Goal: Task Accomplishment & Management: Manage account settings

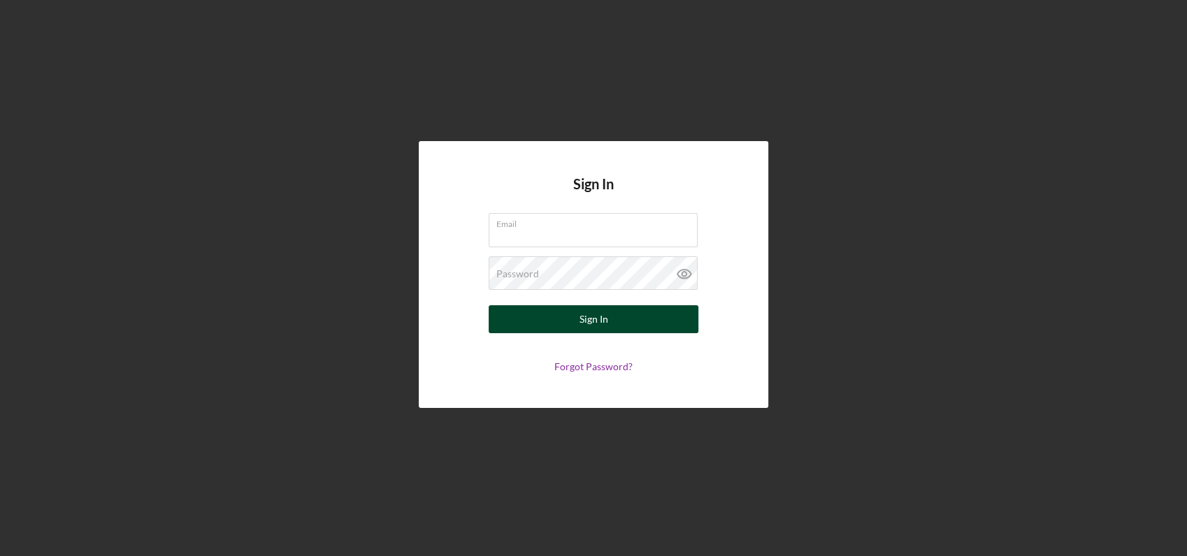
type input "[EMAIL_ADDRESS][DOMAIN_NAME]"
click at [602, 323] on div "Sign In" at bounding box center [593, 319] width 29 height 28
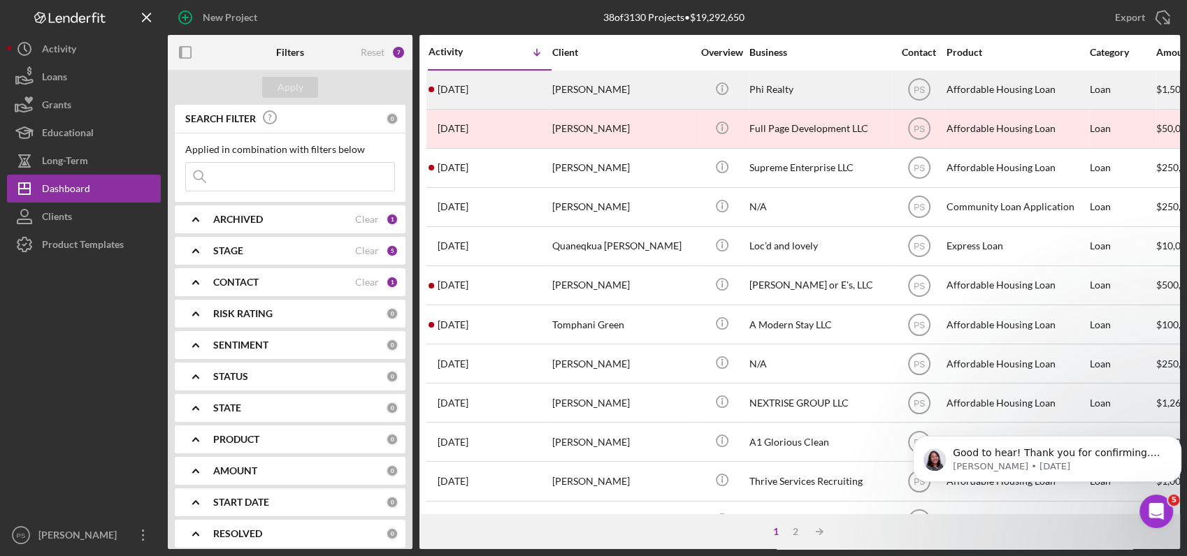
click at [572, 82] on div "[PERSON_NAME]" at bounding box center [622, 89] width 140 height 37
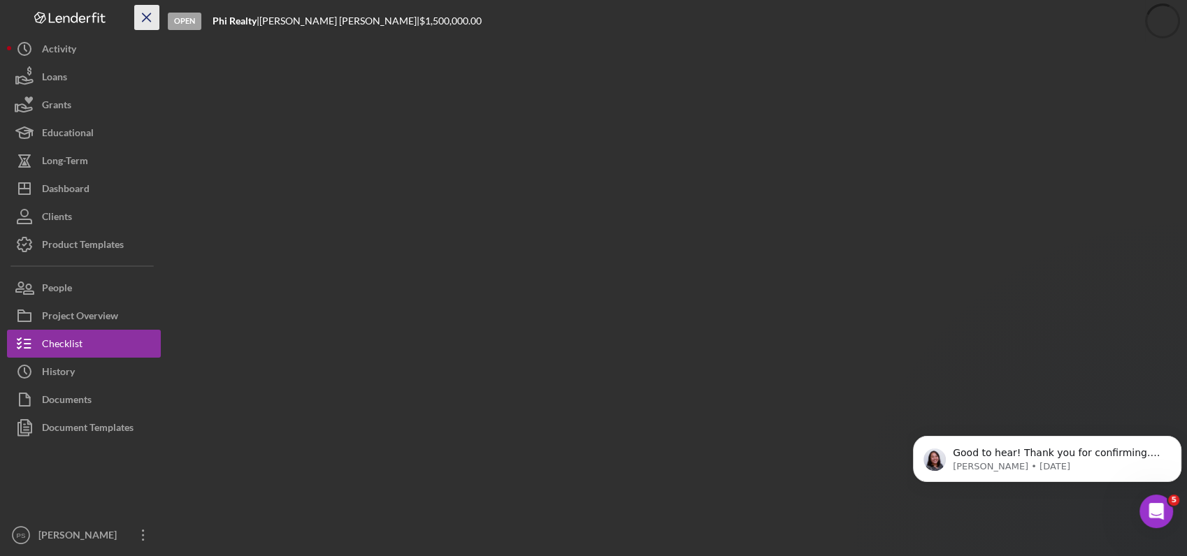
click at [146, 22] on icon "Icon/Menu Close" at bounding box center [146, 17] width 31 height 31
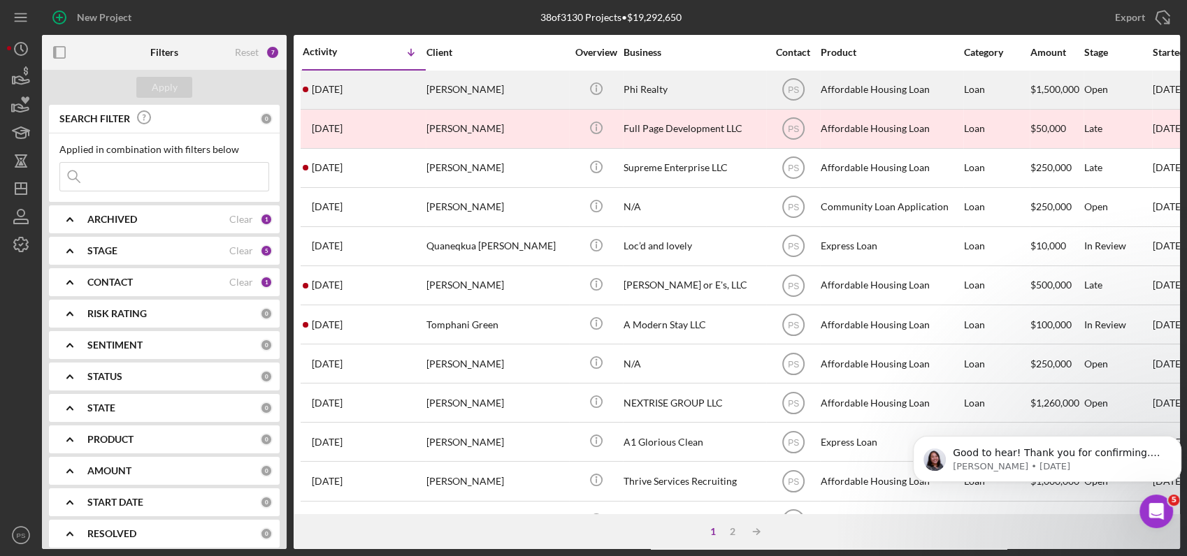
click at [631, 91] on div "Phi Realty" at bounding box center [693, 89] width 140 height 37
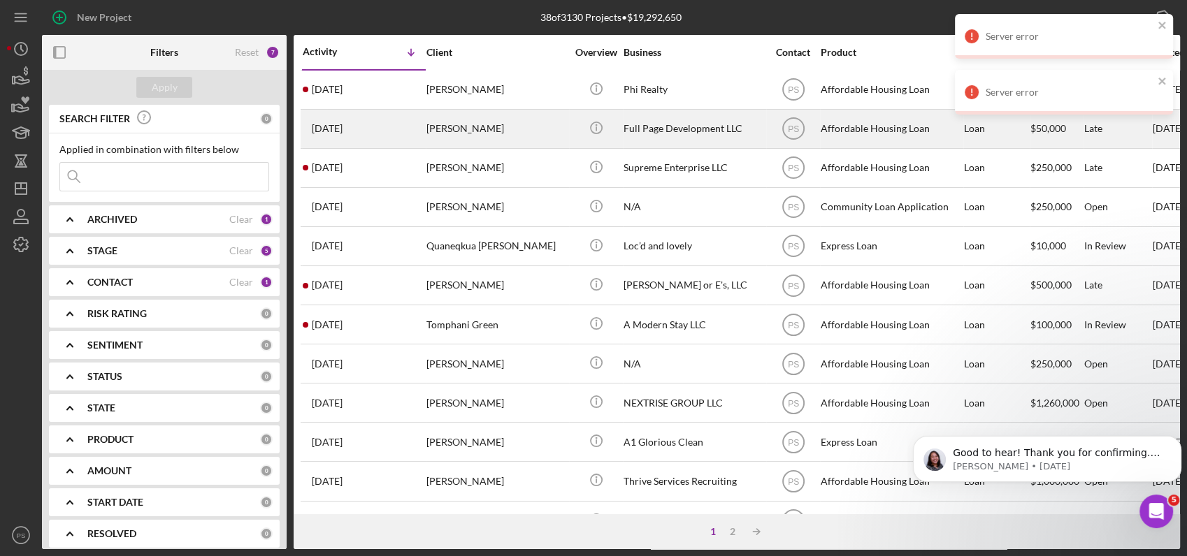
click at [481, 131] on div "[PERSON_NAME]" at bounding box center [496, 128] width 140 height 37
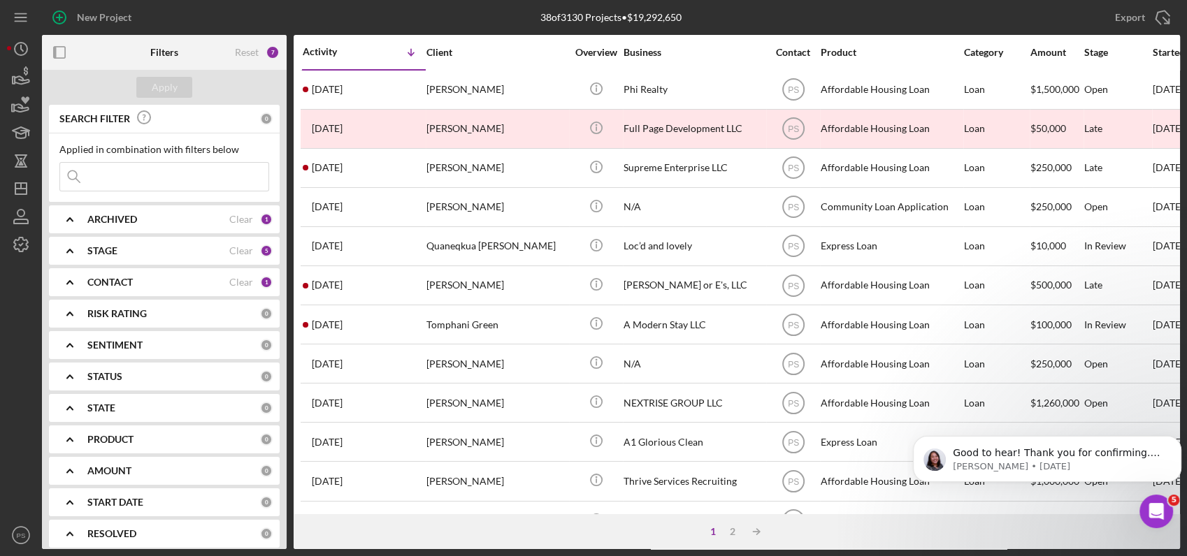
click at [1150, 506] on icon "Open Intercom Messenger" at bounding box center [1156, 511] width 23 height 23
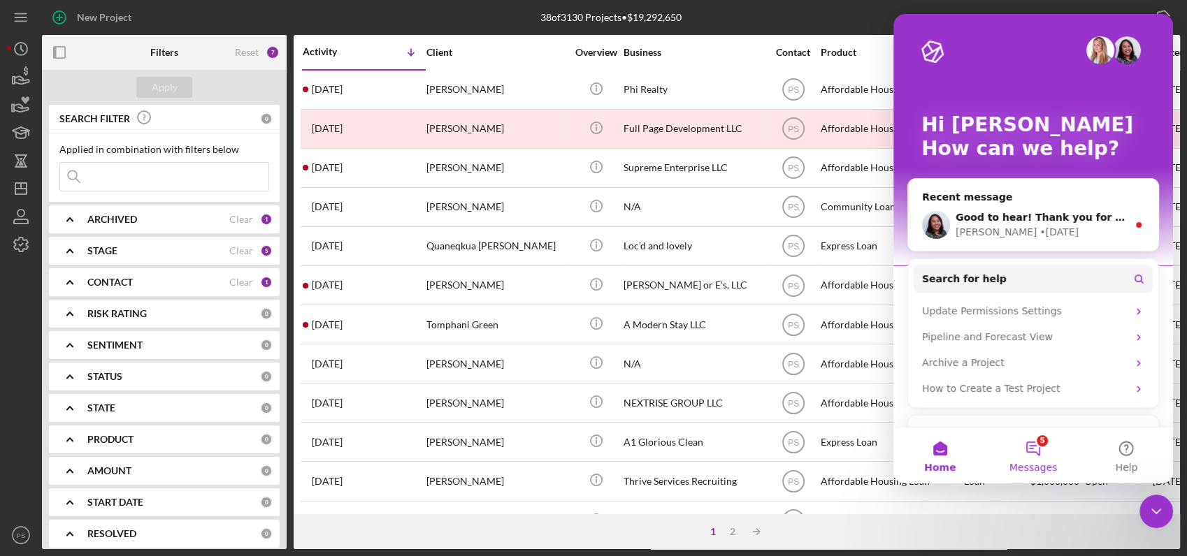
click at [1033, 441] on button "5 Messages" at bounding box center [1032, 456] width 93 height 56
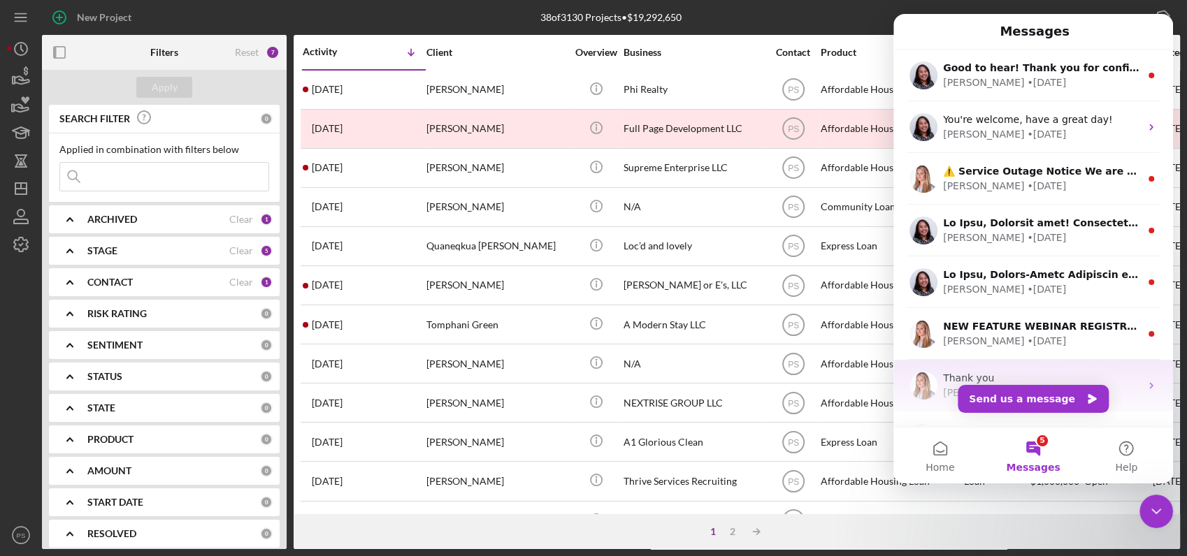
click at [1032, 384] on div "Thank you" at bounding box center [1041, 378] width 197 height 15
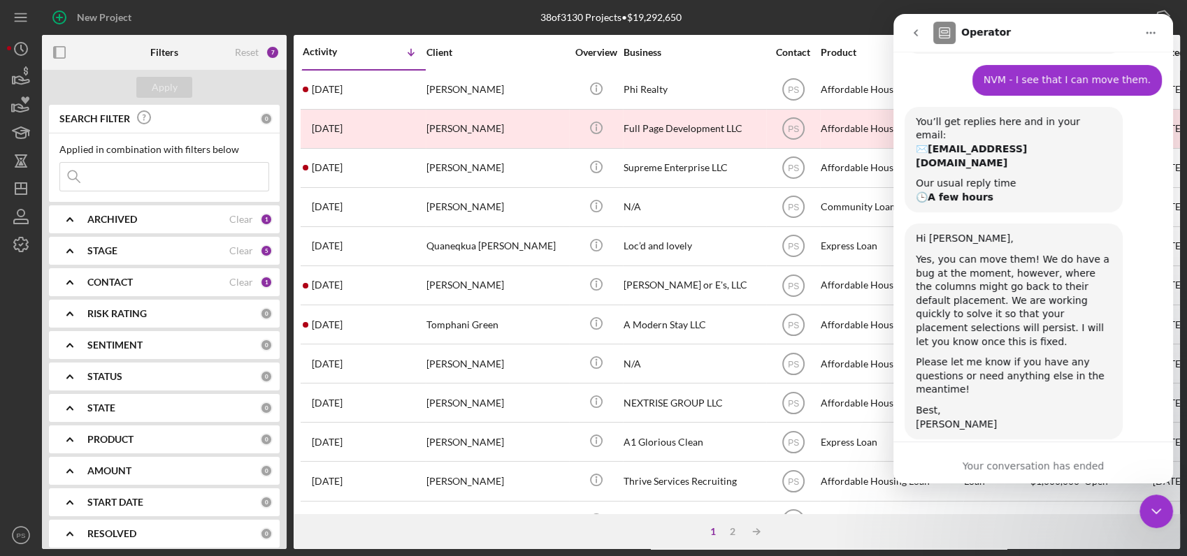
scroll to position [715, 0]
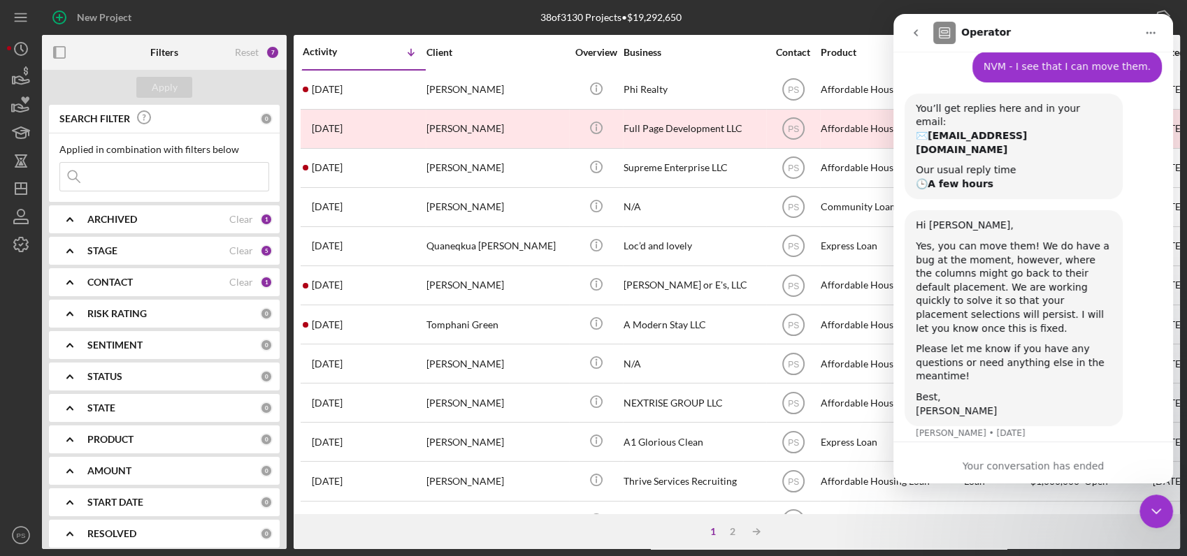
click at [1148, 38] on button "Home" at bounding box center [1150, 33] width 27 height 27
click at [1159, 508] on icon "Close Intercom Messenger" at bounding box center [1156, 511] width 17 height 17
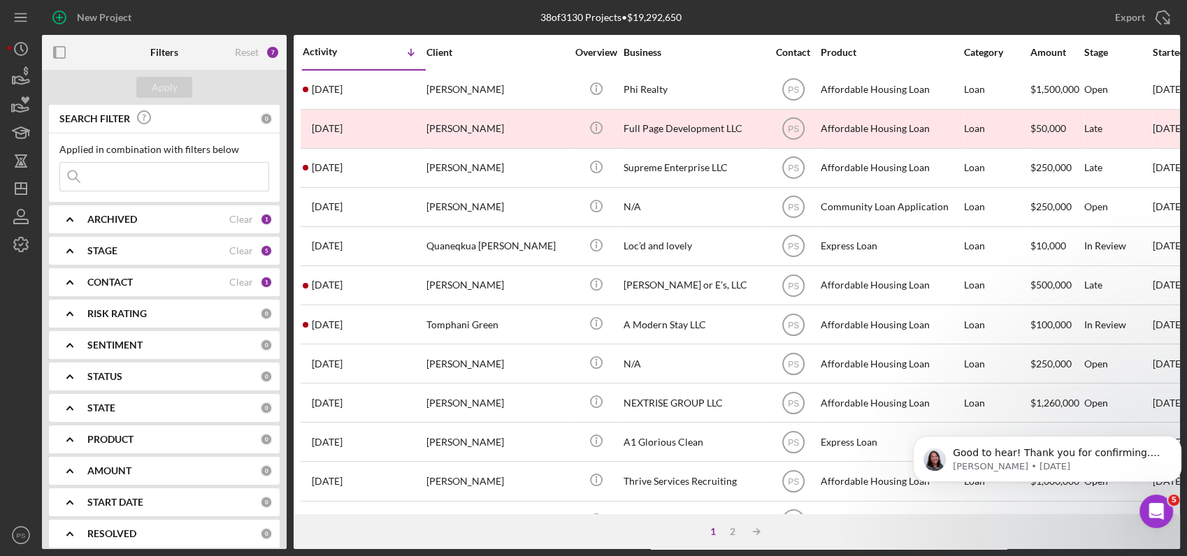
click at [1156, 511] on icon "Open Intercom Messenger" at bounding box center [1156, 511] width 23 height 23
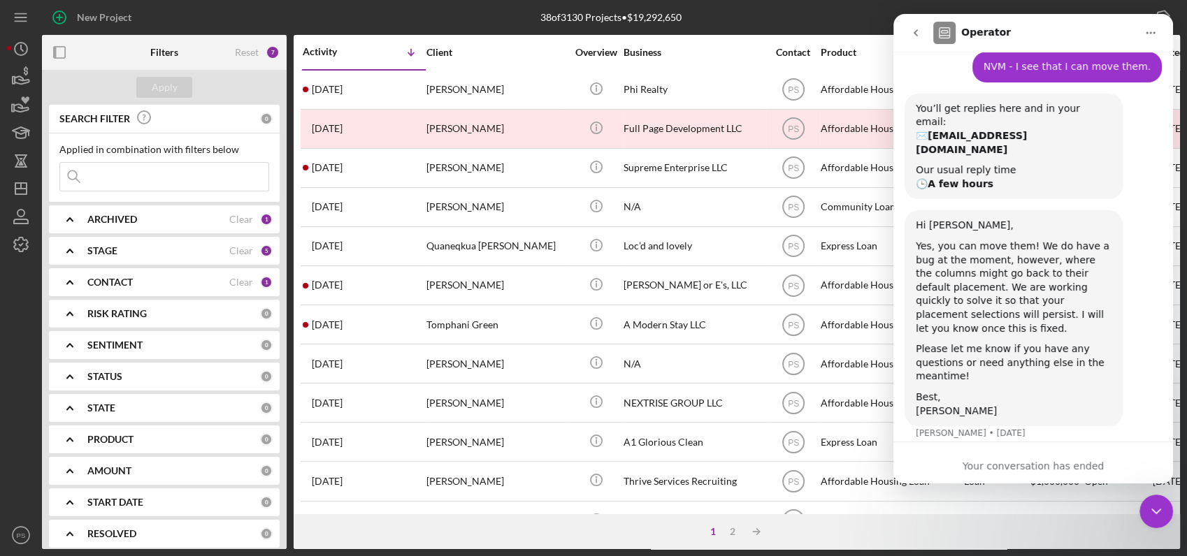
click at [1155, 503] on icon "Close Intercom Messenger" at bounding box center [1156, 511] width 17 height 17
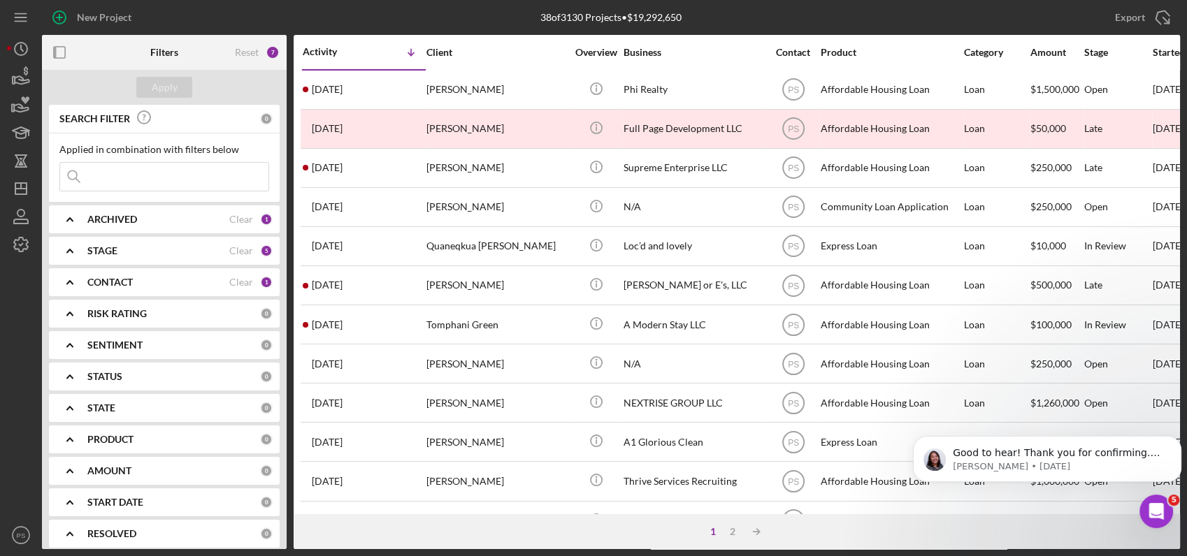
scroll to position [0, 0]
click at [1174, 498] on span "5" at bounding box center [1173, 500] width 11 height 11
click at [1150, 513] on icon "Open Intercom Messenger" at bounding box center [1156, 511] width 23 height 23
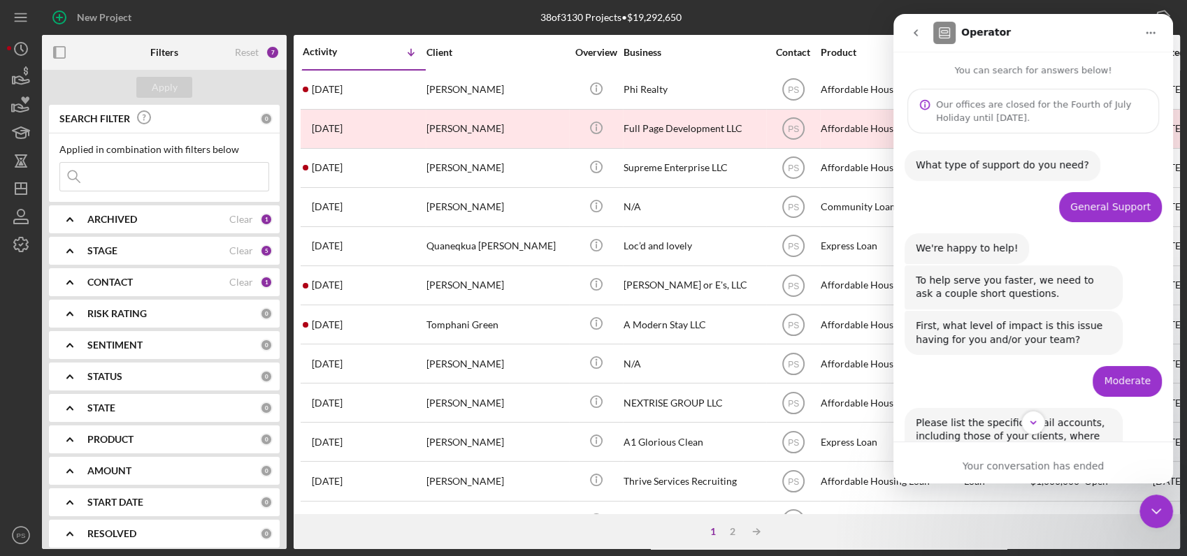
click at [911, 36] on icon "go back" at bounding box center [915, 32] width 11 height 11
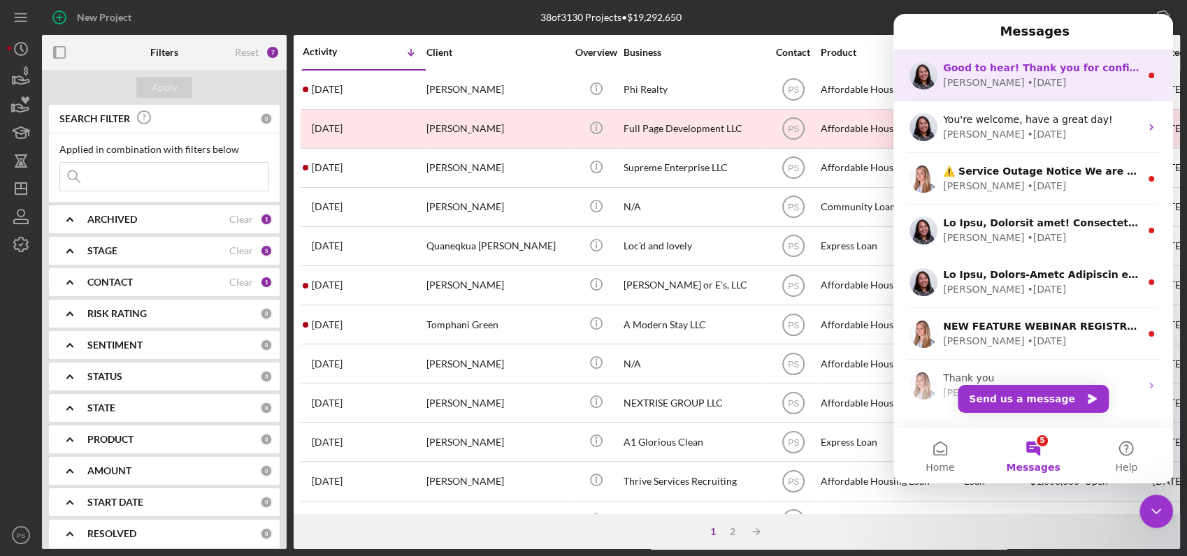
click at [1021, 71] on span "Good to hear! Thank you for confirming. Have a good day!" at bounding box center [1103, 67] width 321 height 11
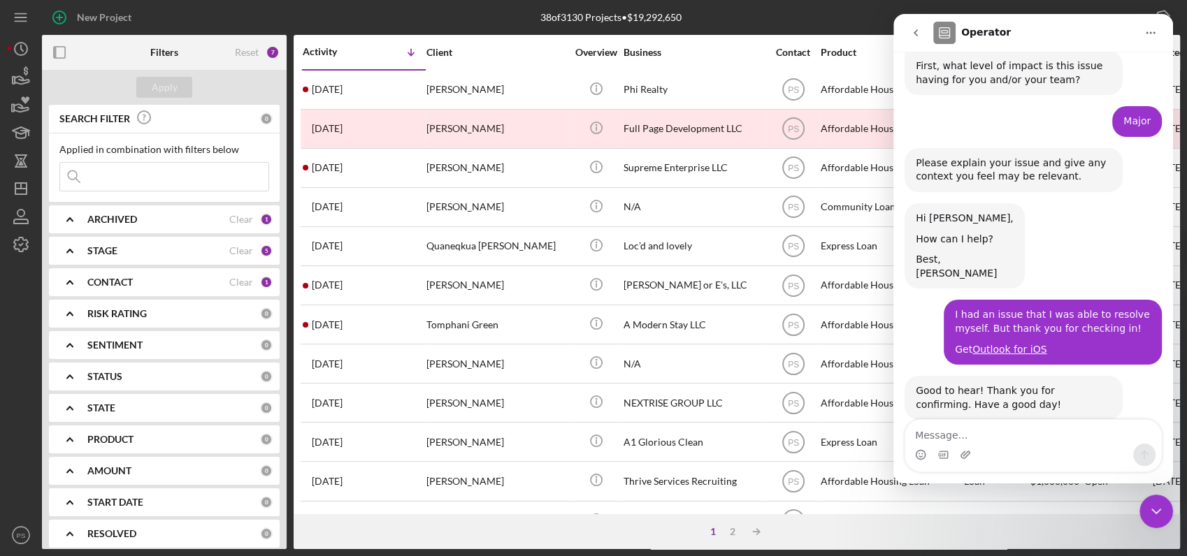
scroll to position [289, 0]
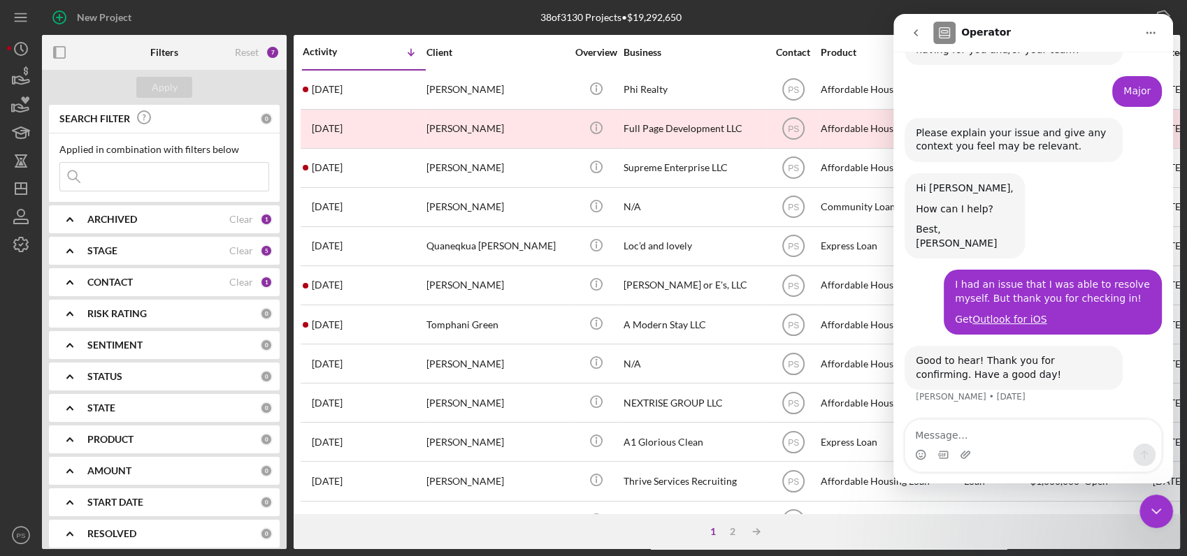
click at [1010, 439] on textarea "Message…" at bounding box center [1033, 432] width 256 height 24
click at [920, 37] on icon "go back" at bounding box center [915, 32] width 11 height 11
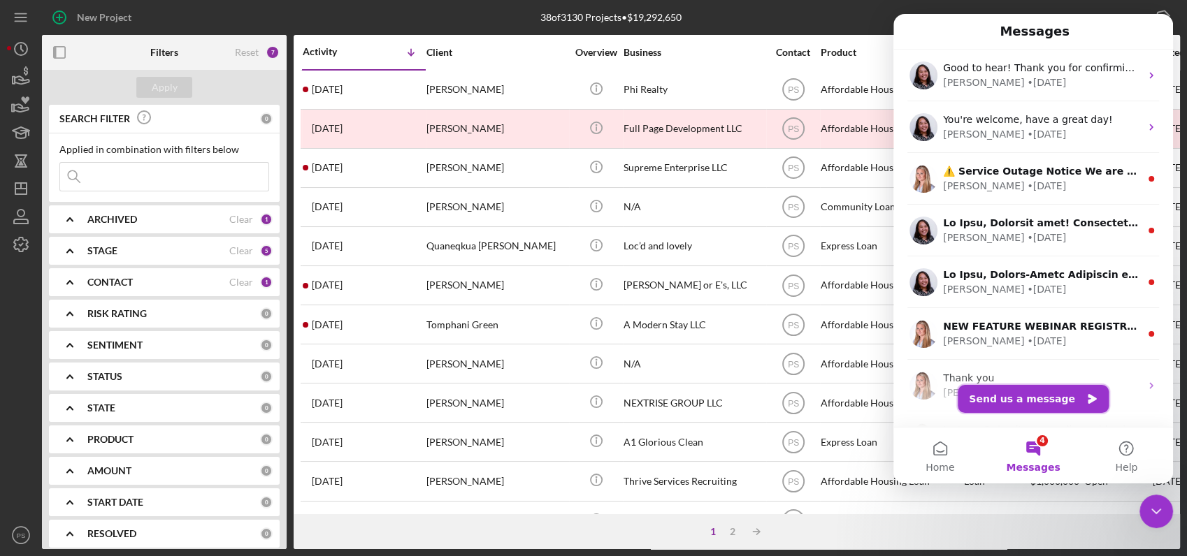
click at [1050, 392] on button "Send us a message" at bounding box center [1032, 399] width 151 height 28
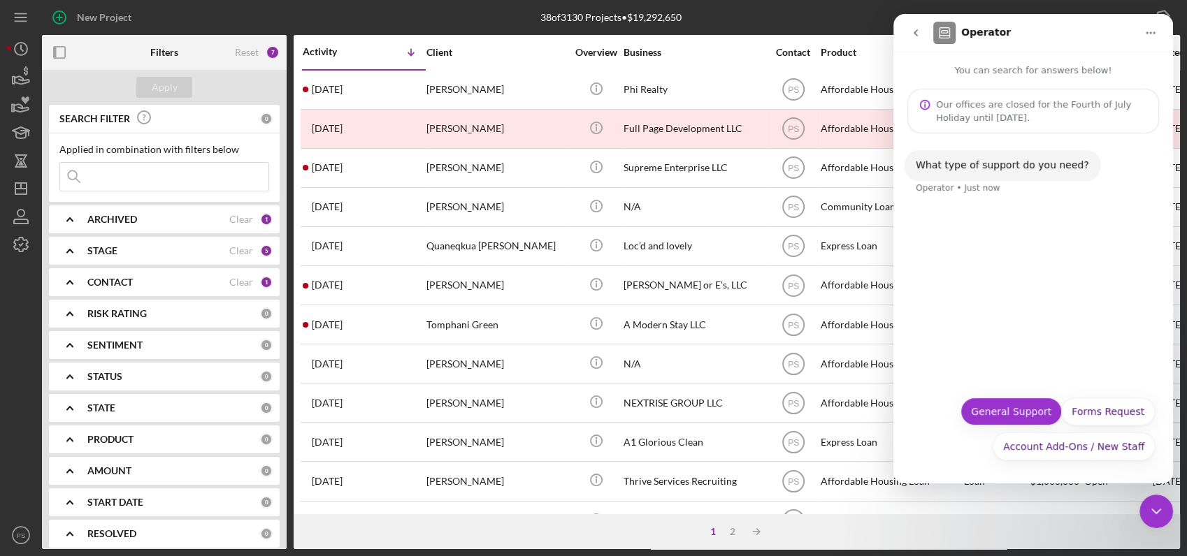
click at [1032, 409] on button "General Support" at bounding box center [1010, 412] width 101 height 28
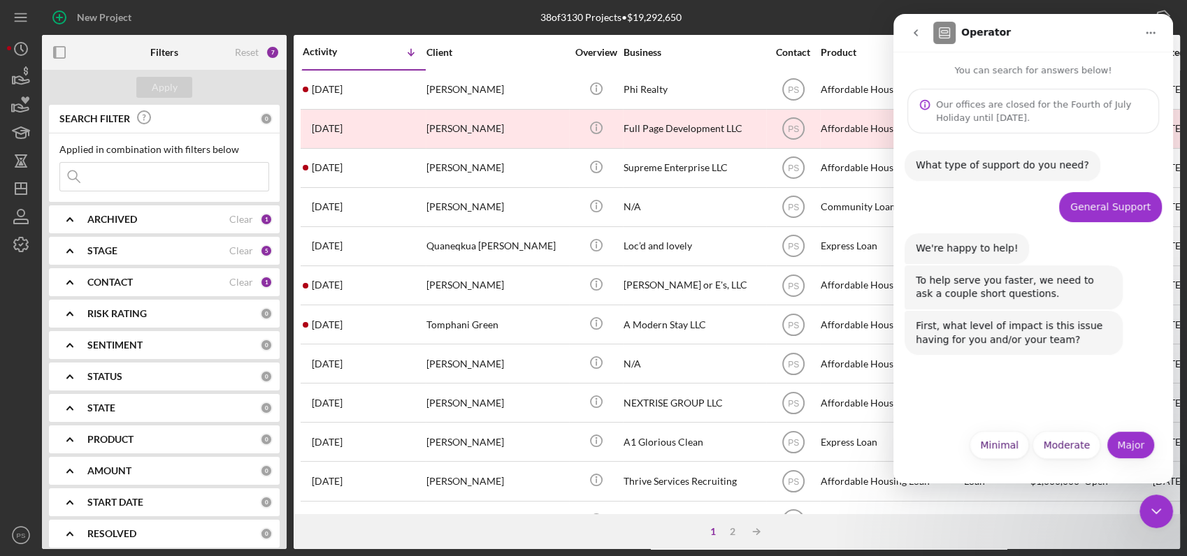
click at [1140, 445] on button "Major" at bounding box center [1130, 445] width 48 height 28
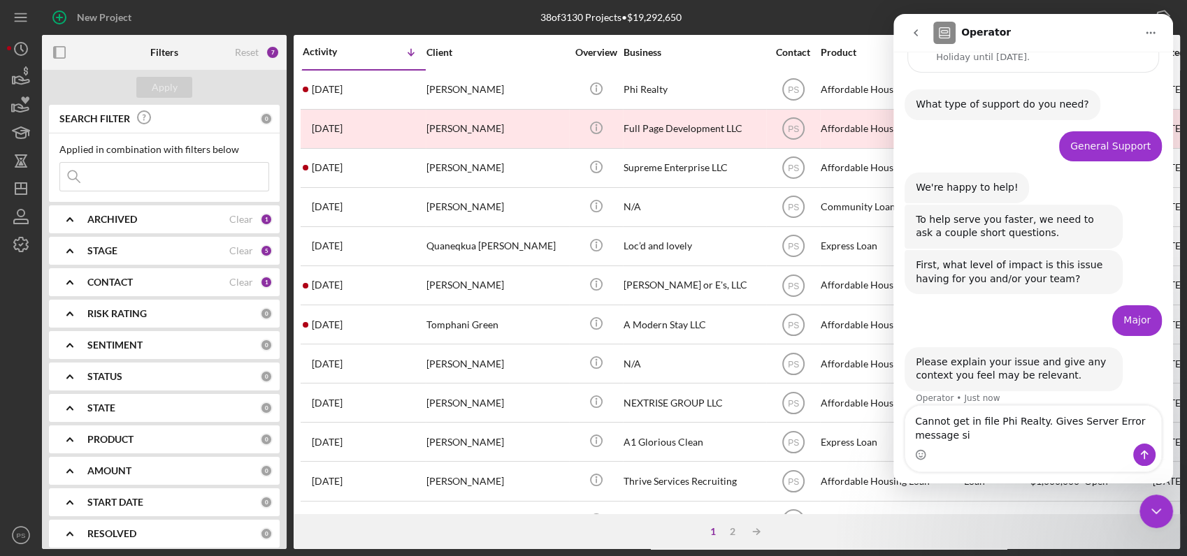
scroll to position [75, 0]
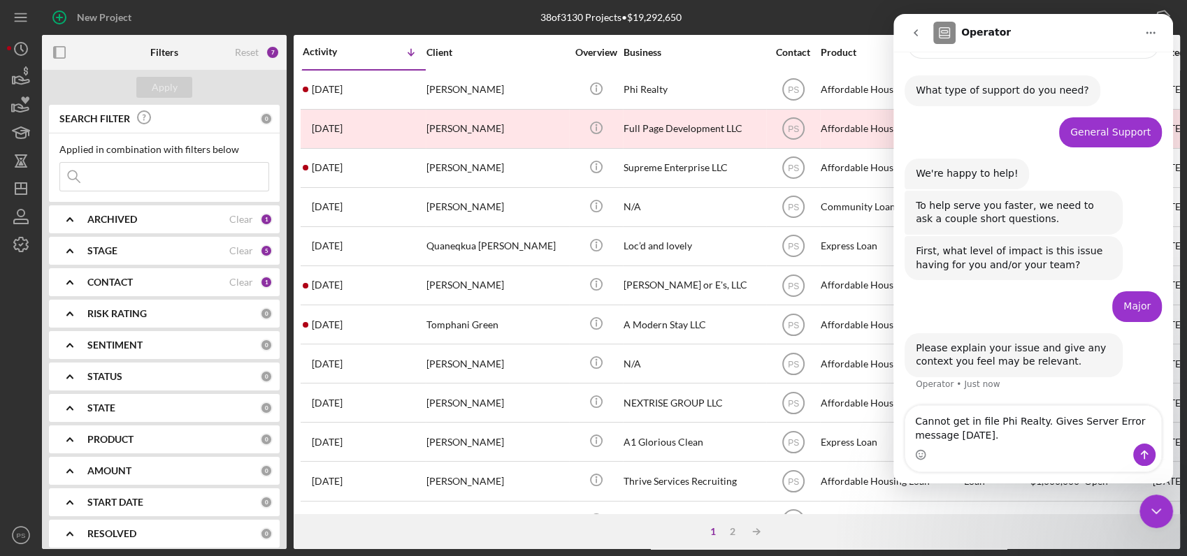
type textarea "Cannot get in file Phi Realty. Gives Server Error message [DATE]."
click at [1150, 457] on button "Send a message…" at bounding box center [1144, 455] width 22 height 22
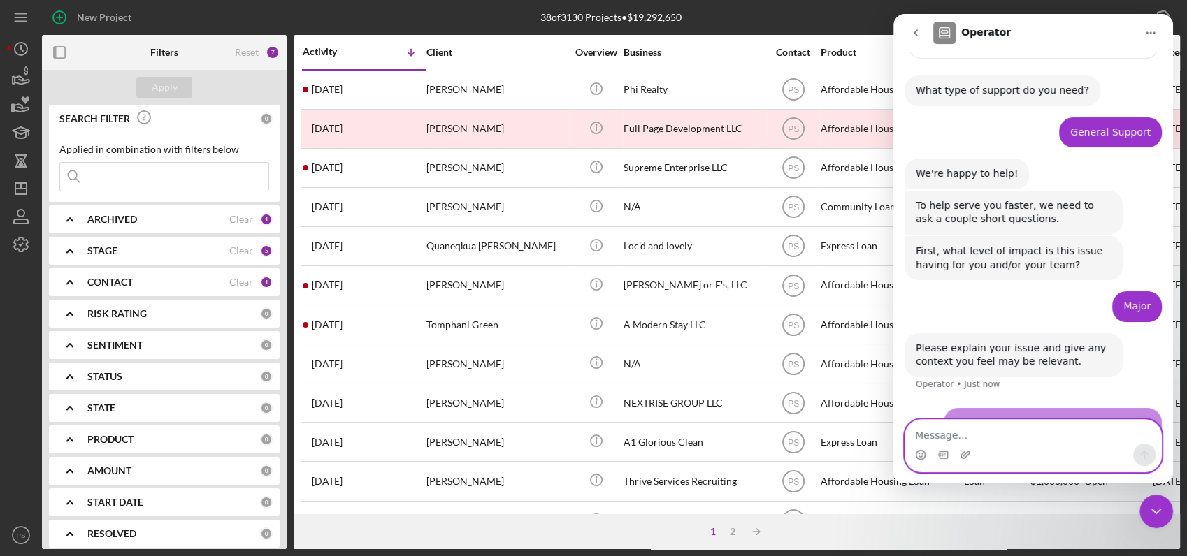
scroll to position [116, 0]
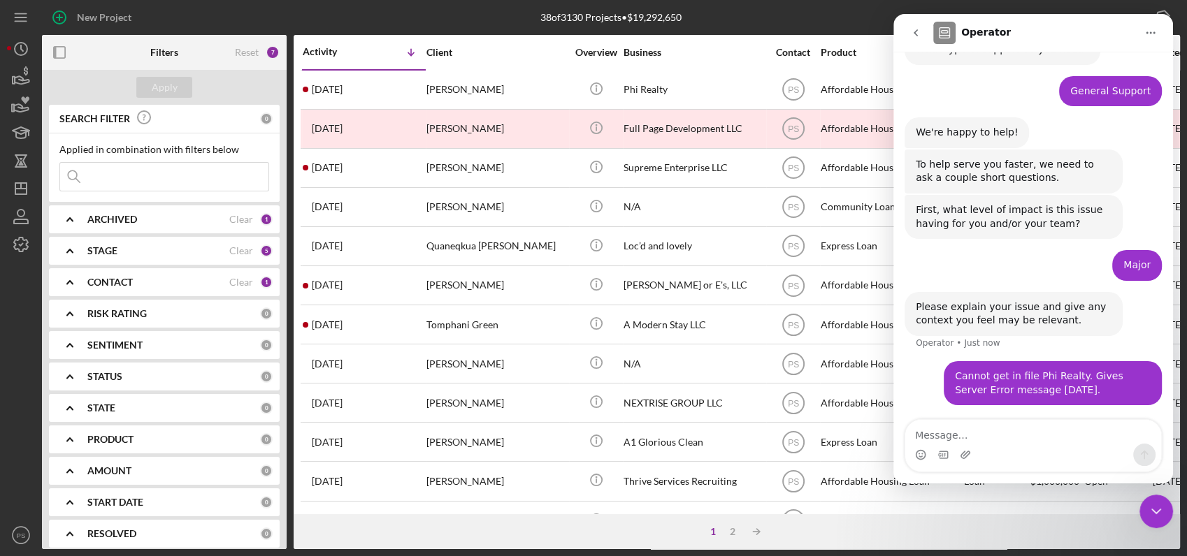
click at [1159, 508] on icon "Close Intercom Messenger" at bounding box center [1156, 511] width 17 height 17
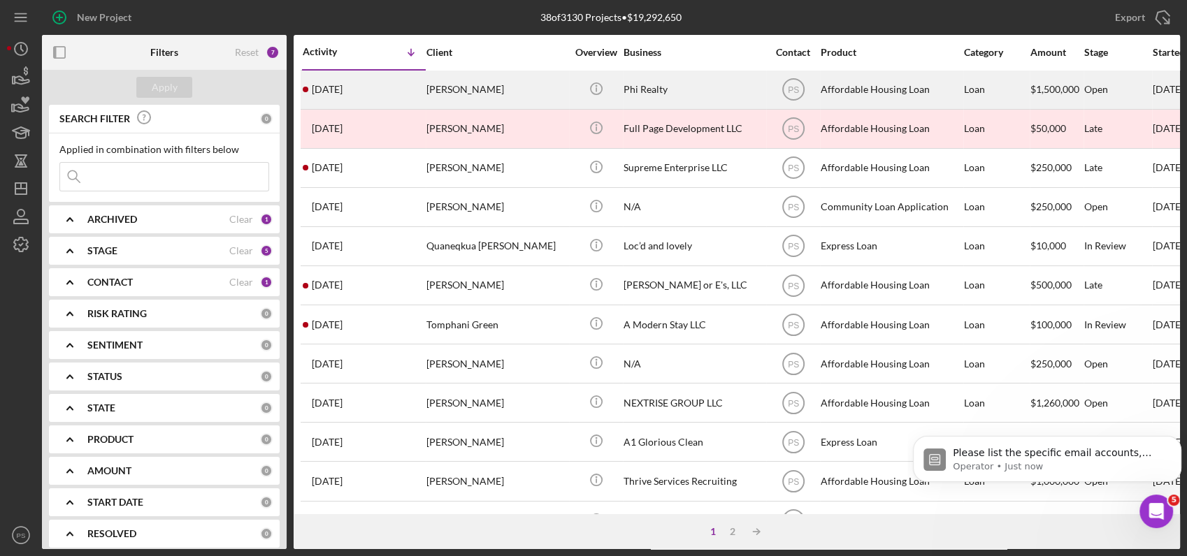
scroll to position [0, 0]
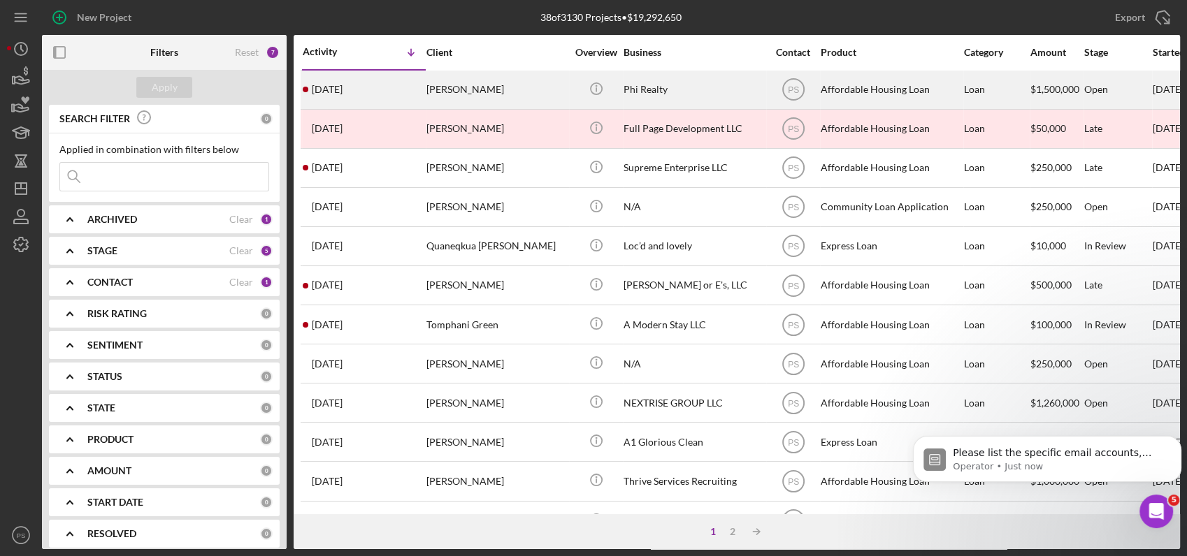
click at [542, 87] on div "[PERSON_NAME]" at bounding box center [496, 89] width 140 height 37
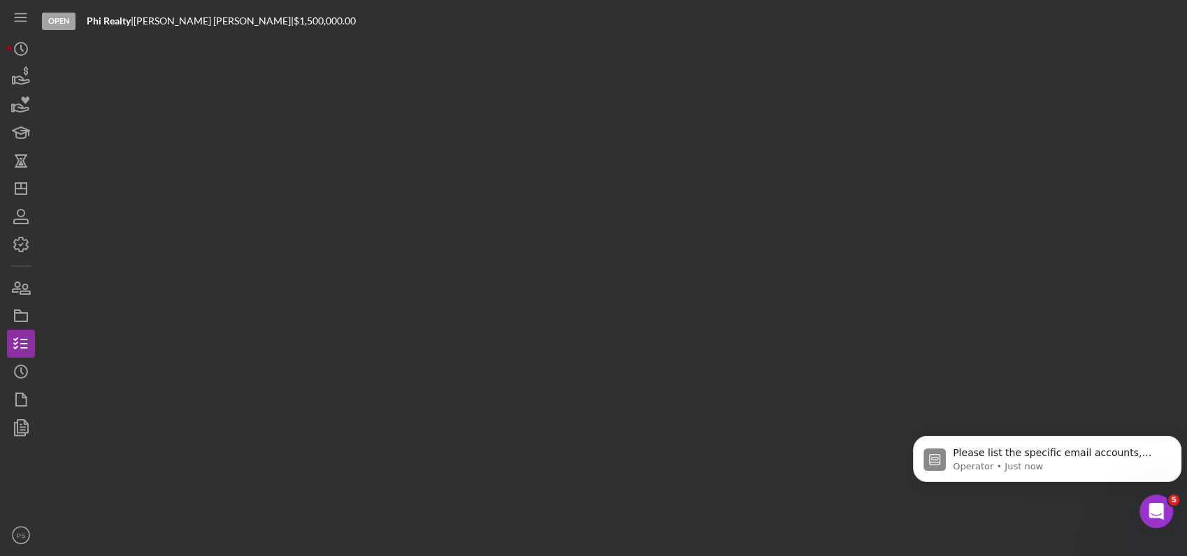
scroll to position [184, 0]
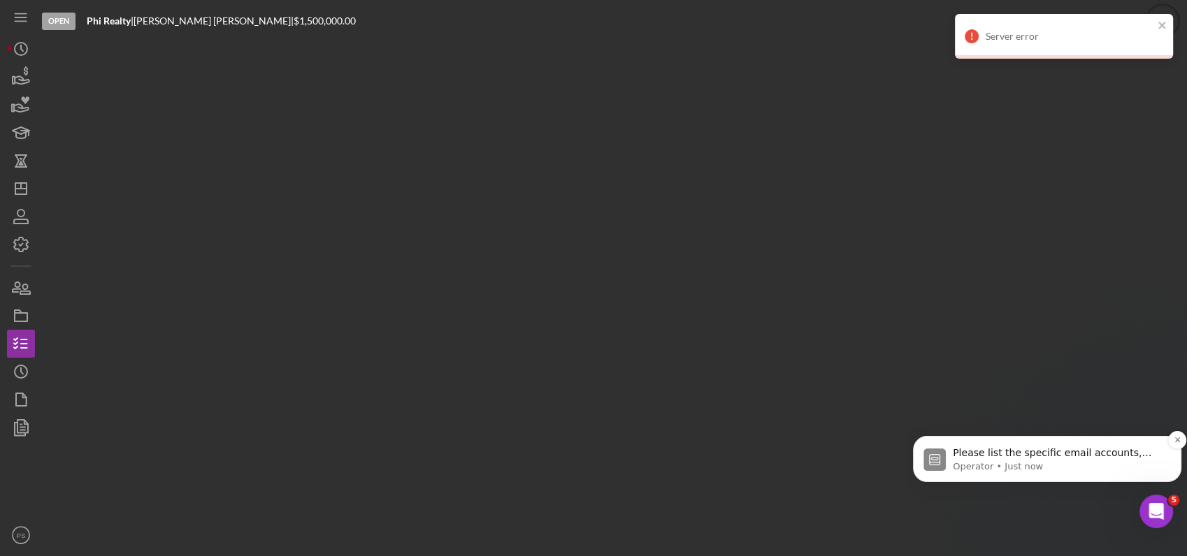
click at [1072, 461] on p "Operator • Just now" at bounding box center [1058, 467] width 211 height 13
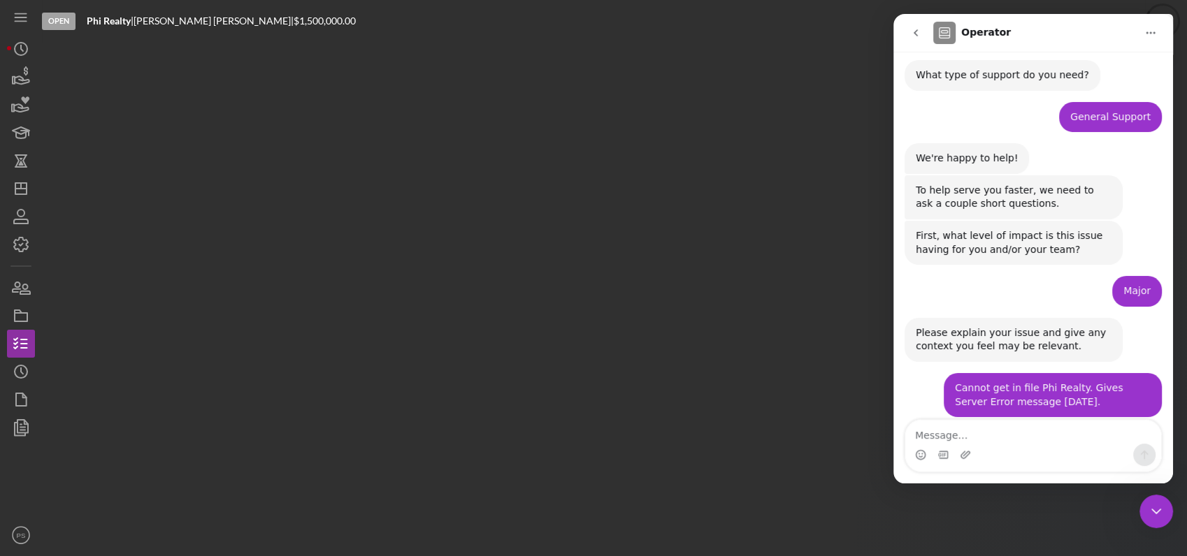
scroll to position [208, 0]
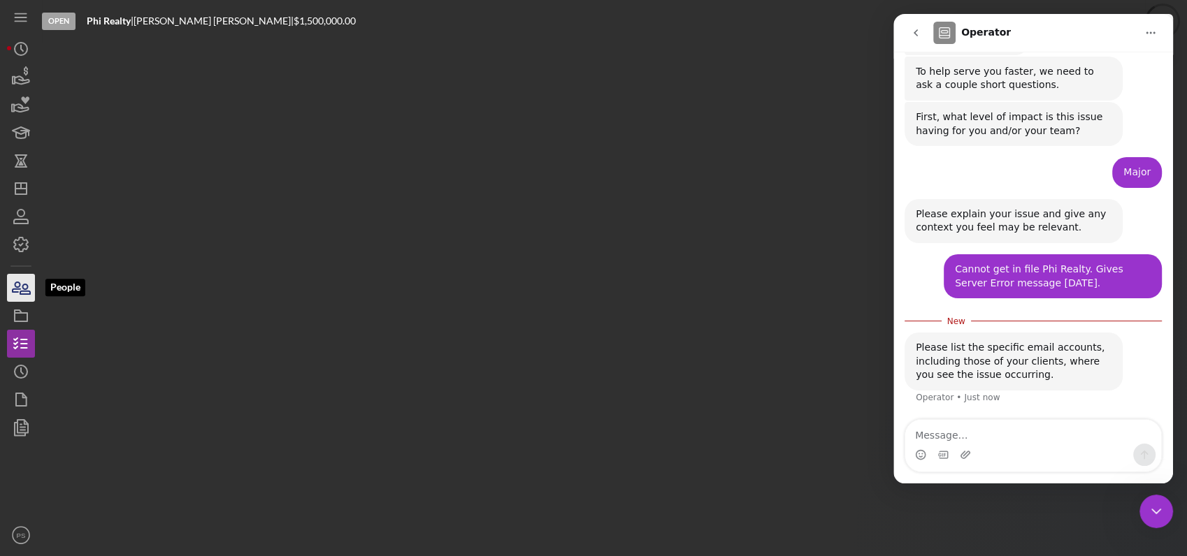
click at [24, 289] on icon "button" at bounding box center [25, 289] width 10 height 10
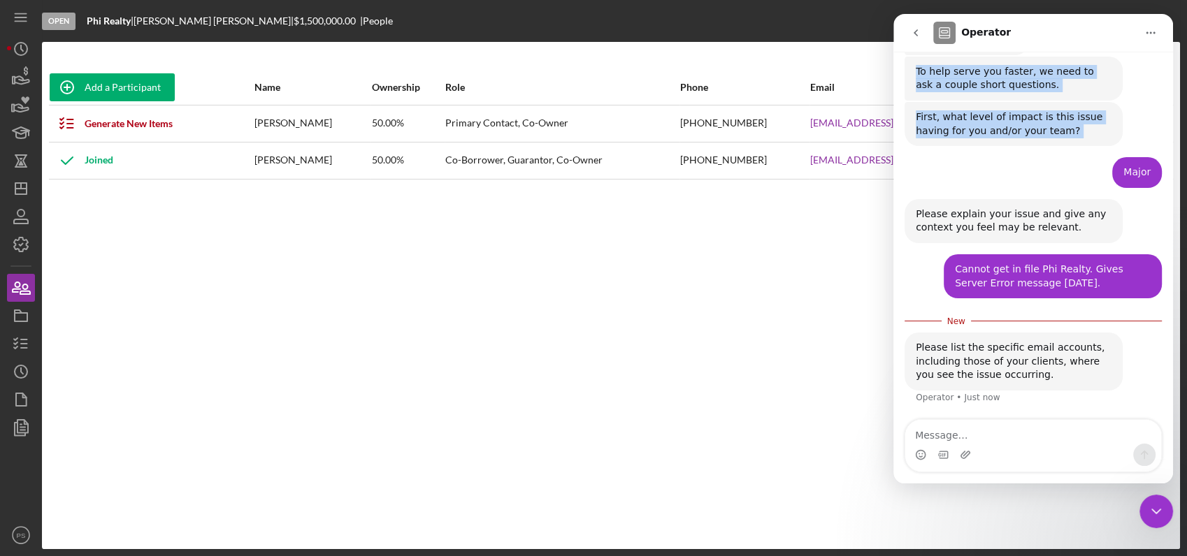
drag, startPoint x: 997, startPoint y: 84, endPoint x: 648, endPoint y: 162, distance: 358.1
click html "Operator You can search for answers below! Our offices are closed for the Fourt…"
click at [1045, 33] on div "Operator" at bounding box center [1034, 33] width 203 height 22
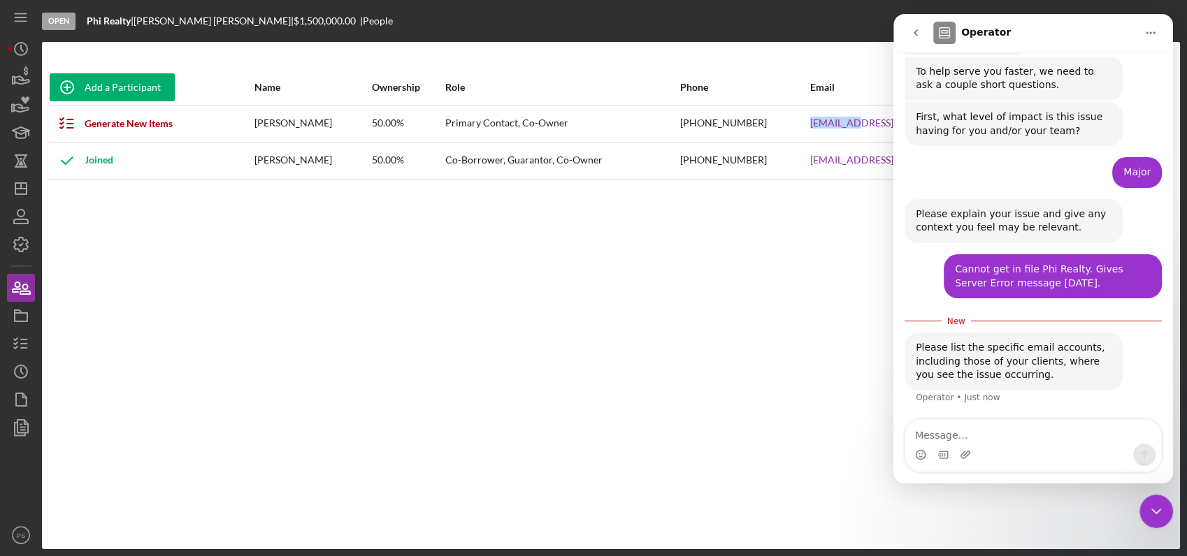
drag, startPoint x: 1735, startPoint y: 137, endPoint x: 970, endPoint y: 133, distance: 764.6
click at [1159, 506] on icon "Close Intercom Messenger" at bounding box center [1156, 511] width 17 height 17
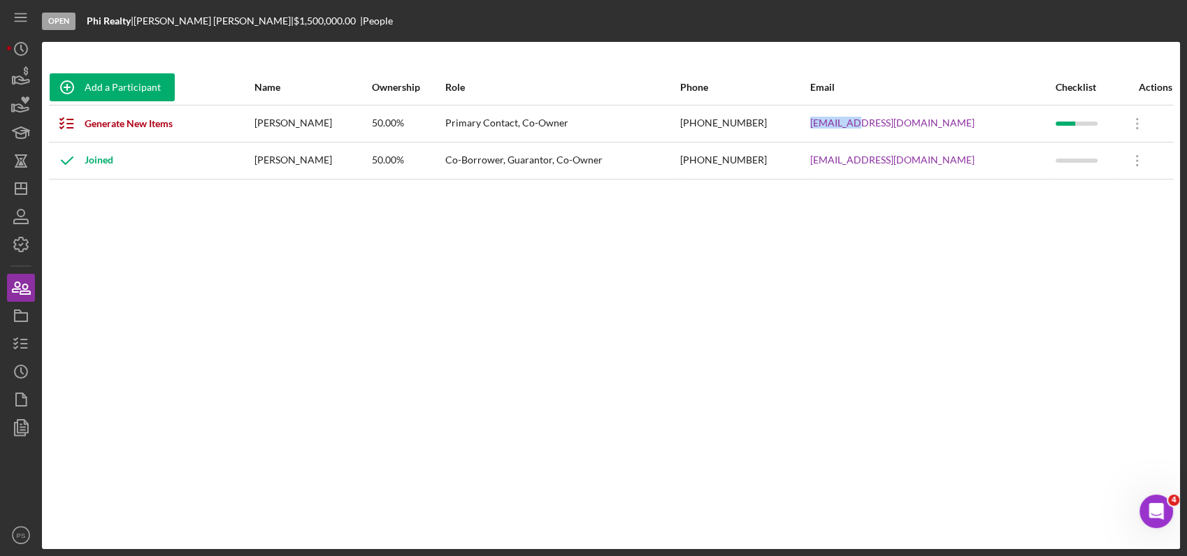
click at [848, 134] on div "[EMAIL_ADDRESS][DOMAIN_NAME]" at bounding box center [932, 123] width 244 height 35
click at [809, 128] on div "[PHONE_NUMBER]" at bounding box center [744, 123] width 129 height 35
click at [1159, 507] on icon "Open Intercom Messenger" at bounding box center [1156, 511] width 23 height 23
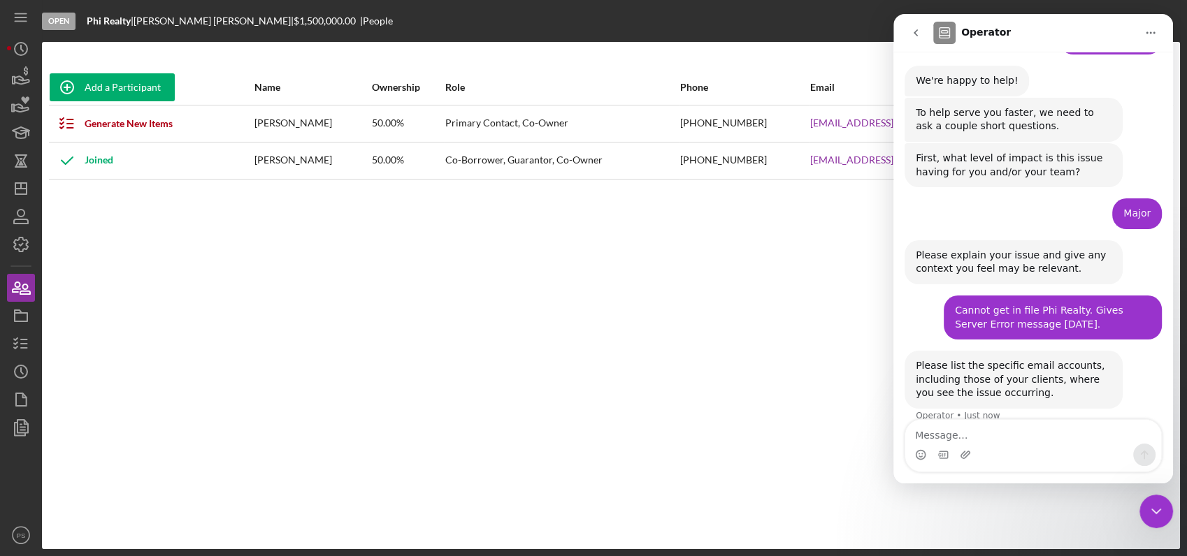
scroll to position [184, 0]
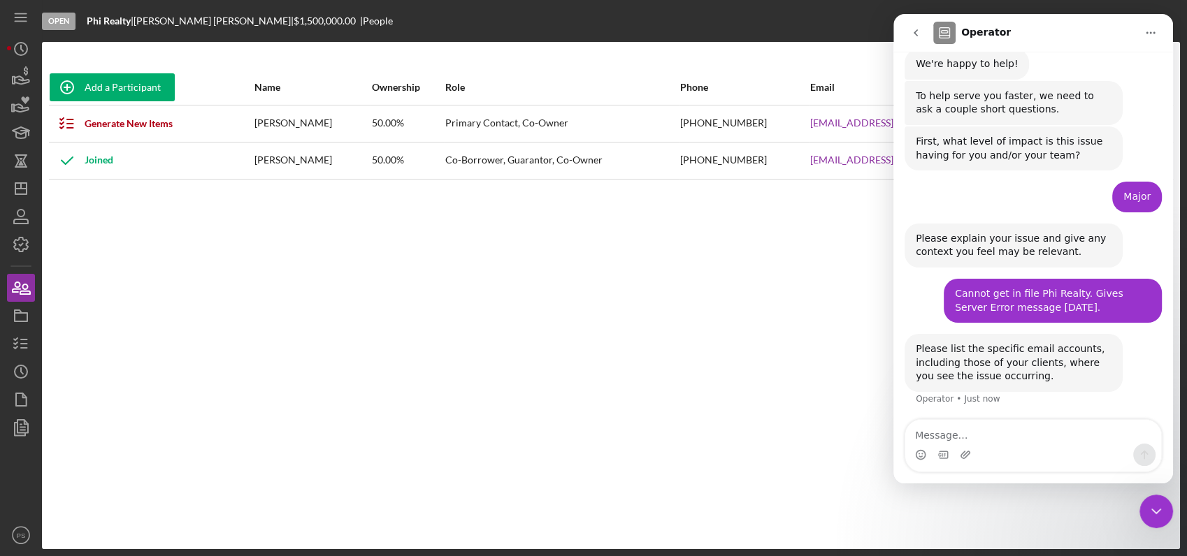
click at [1001, 442] on textarea "Message…" at bounding box center [1033, 432] width 256 height 24
type textarea "[EMAIL_ADDRESS][DOMAIN_NAME]"
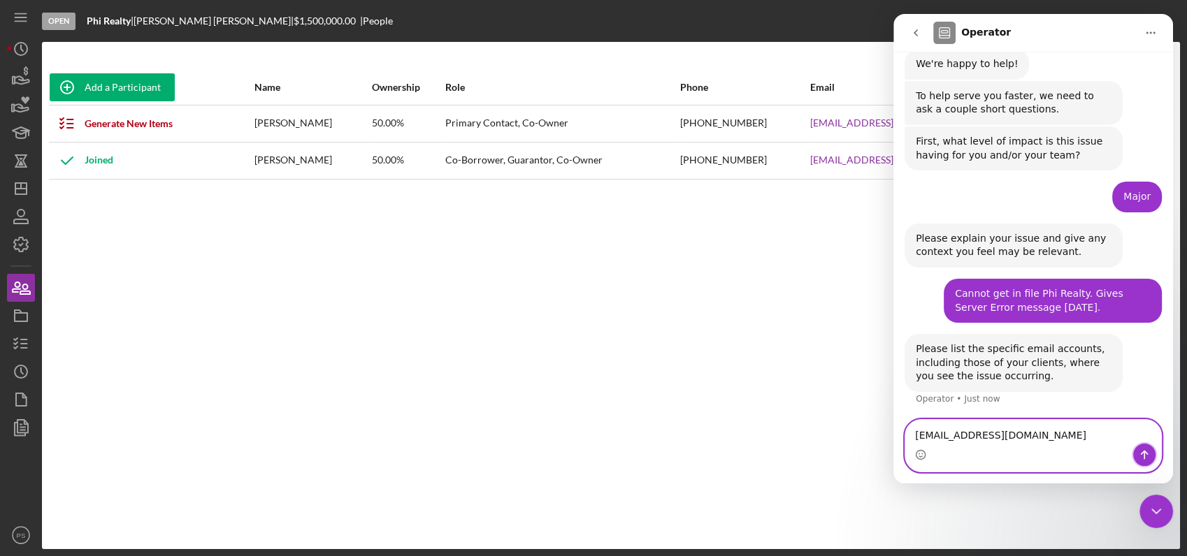
click at [1145, 452] on icon "Send a message…" at bounding box center [1145, 455] width 8 height 9
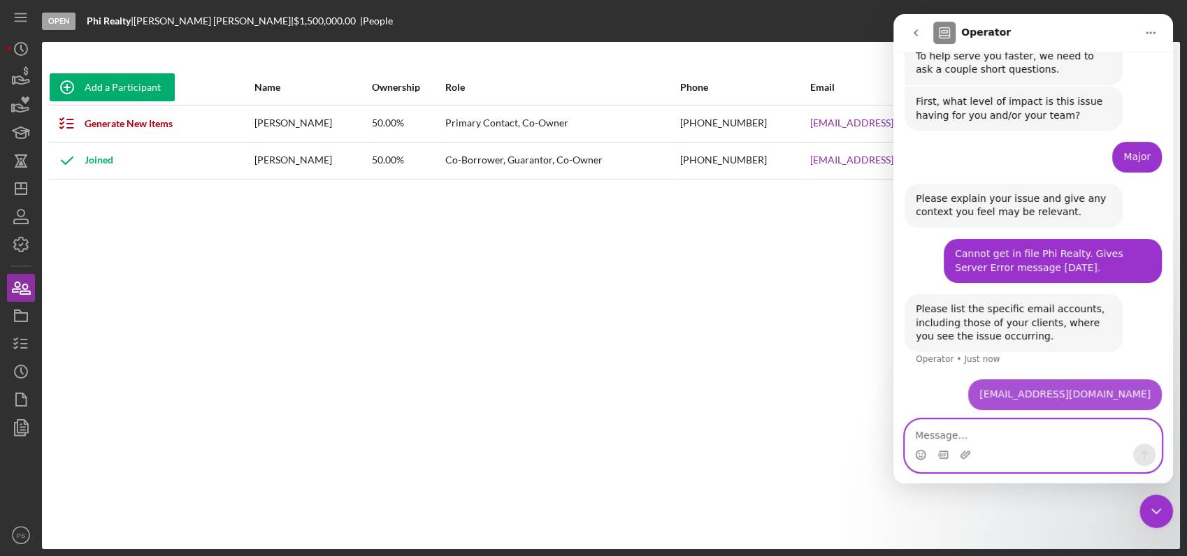
scroll to position [226, 0]
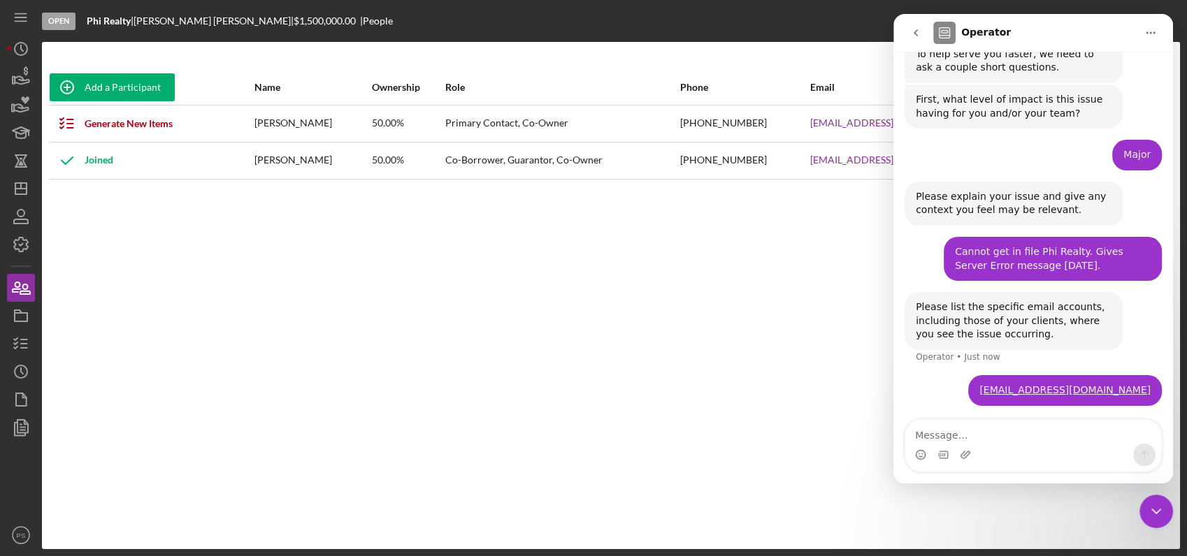
click at [833, 285] on div "Add a Participant Name Ownership Role Phone Email Checklist Actions Generate Ne…" at bounding box center [611, 295] width 1138 height 451
click at [861, 196] on div "Add a Participant Name Ownership Role Phone Email Checklist Actions Generate Ne…" at bounding box center [611, 295] width 1138 height 451
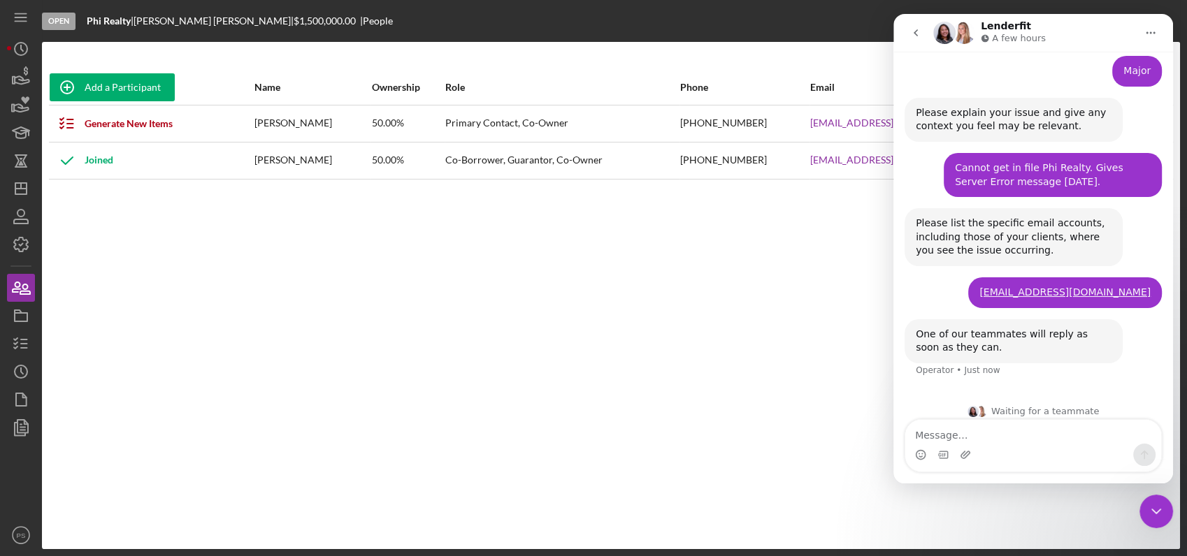
scroll to position [321, 0]
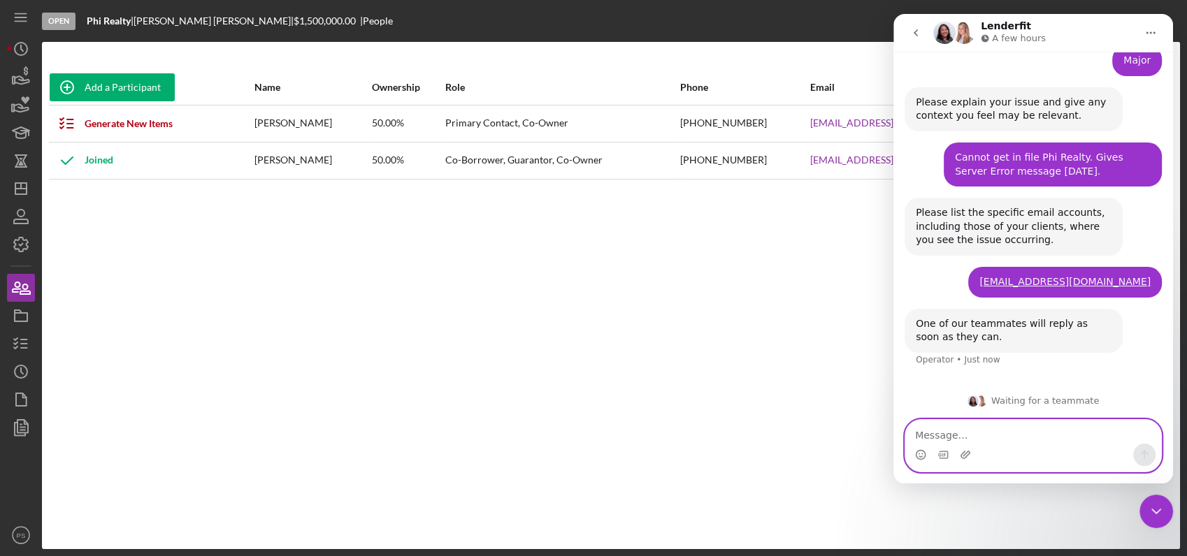
click at [1011, 441] on textarea "Message…" at bounding box center [1033, 432] width 256 height 24
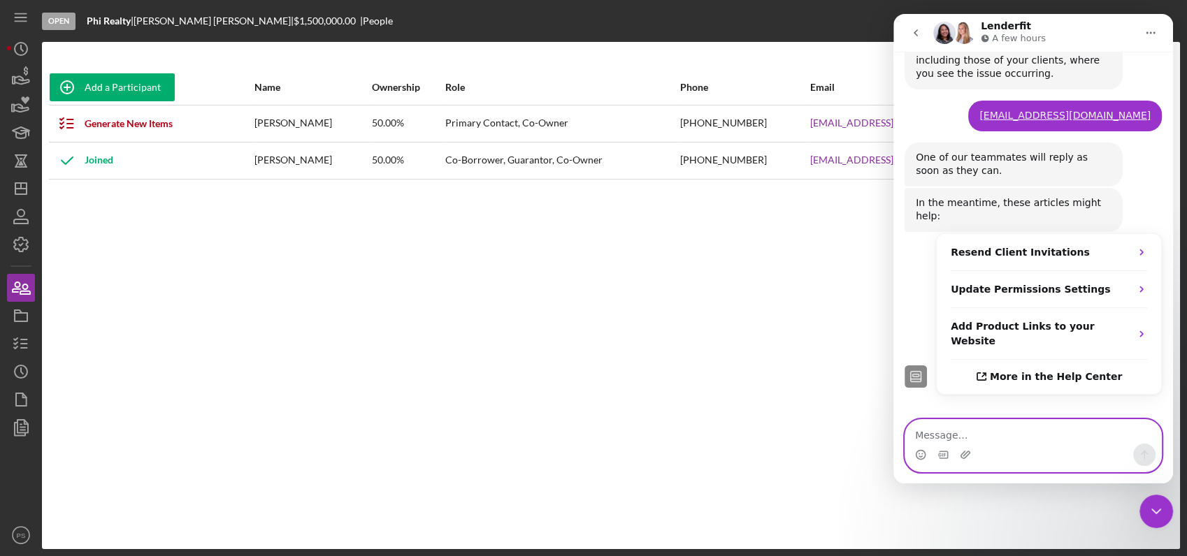
scroll to position [486, 0]
paste textarea "[EMAIL_ADDRESS][DOMAIN_NAME]"
type textarea "[EMAIL_ADDRESS][DOMAIN_NAME]"
click at [1148, 449] on icon "Send a message…" at bounding box center [1143, 454] width 11 height 11
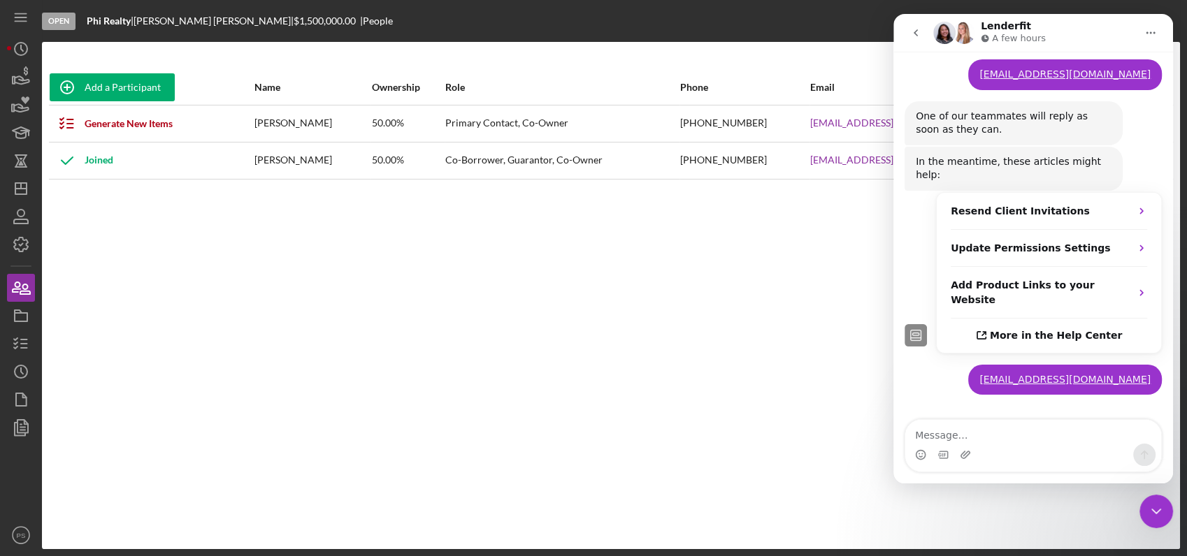
click at [1157, 507] on icon "Close Intercom Messenger" at bounding box center [1156, 511] width 17 height 17
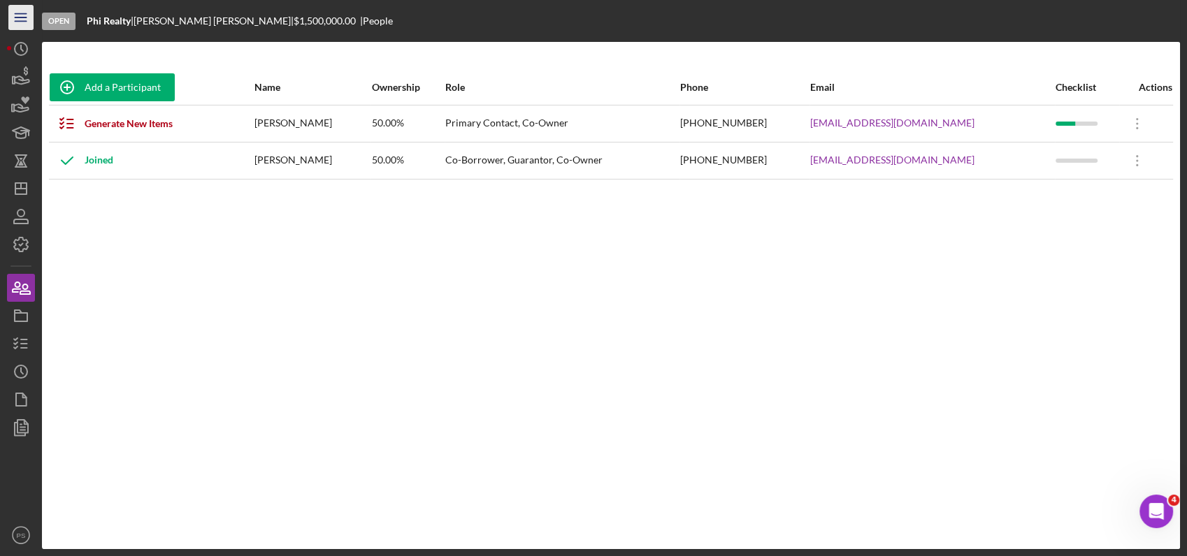
click at [21, 19] on icon "Icon/Menu" at bounding box center [21, 17] width 31 height 31
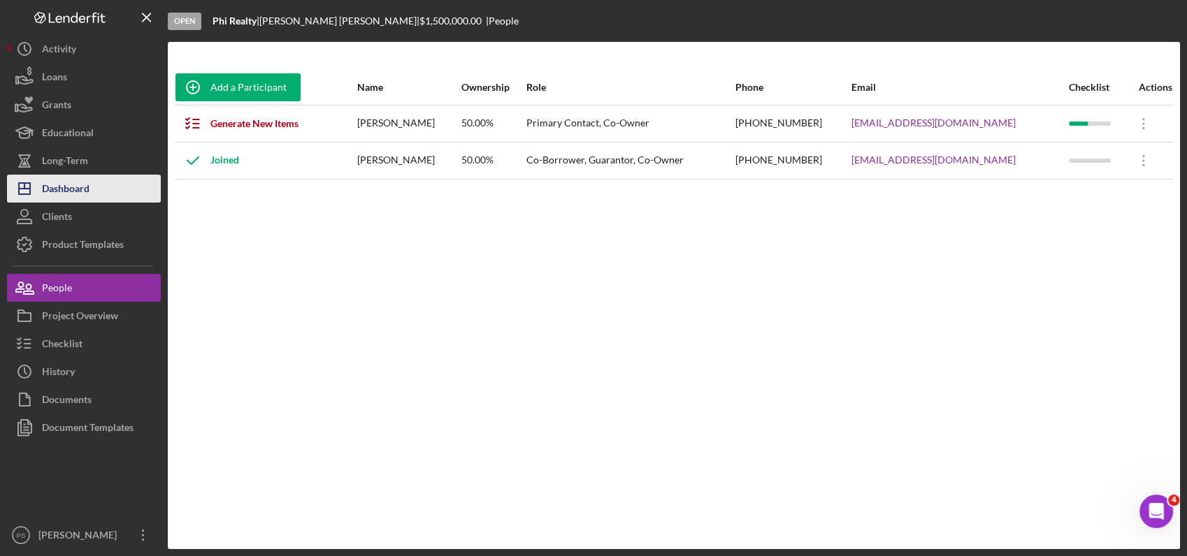
click at [89, 184] on div "Dashboard" at bounding box center [66, 190] width 48 height 31
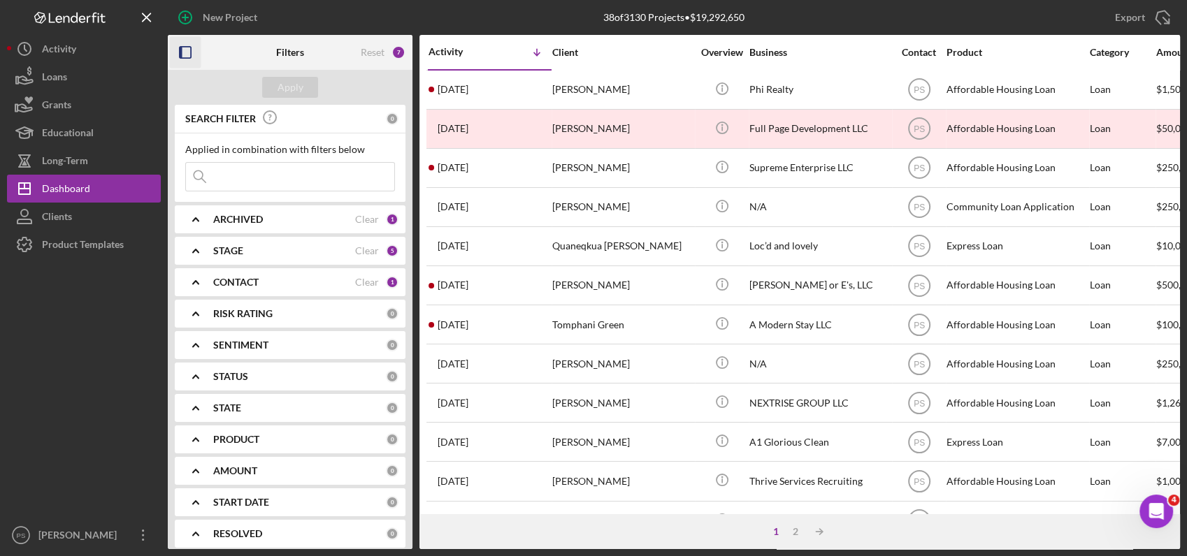
click at [184, 53] on icon "button" at bounding box center [185, 52] width 31 height 31
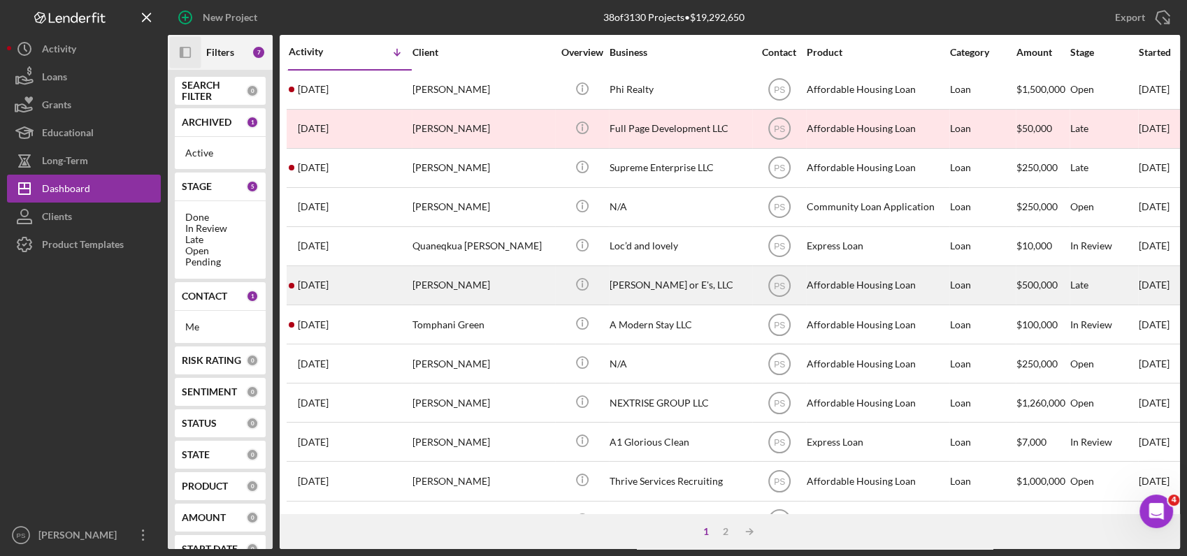
click at [672, 284] on div "[PERSON_NAME] or E's, LLC" at bounding box center [679, 285] width 140 height 37
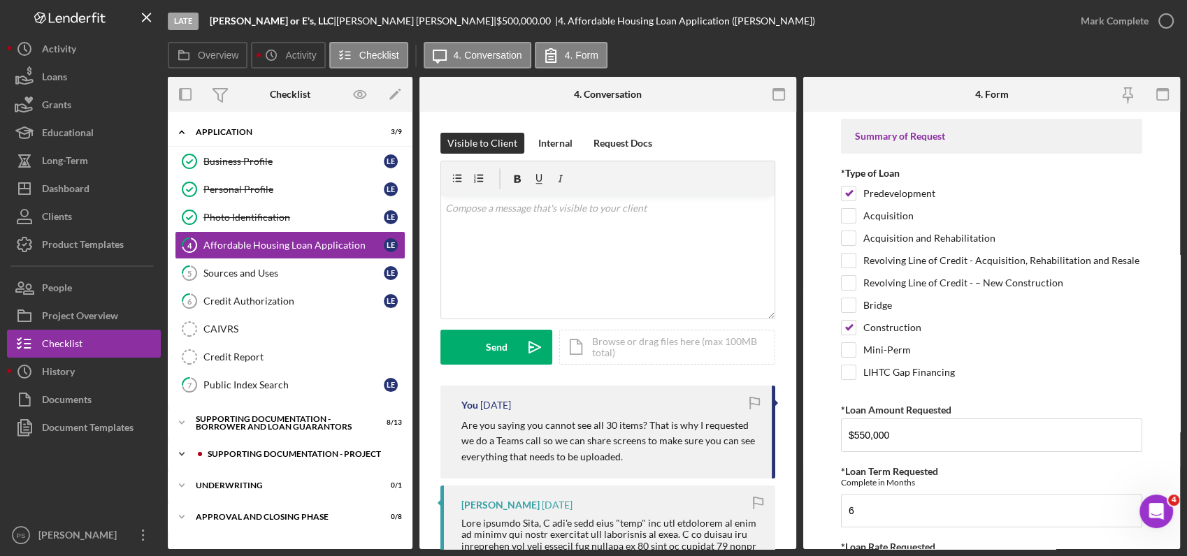
click at [227, 456] on div "Supporting Documentation - Project" at bounding box center [301, 454] width 187 height 8
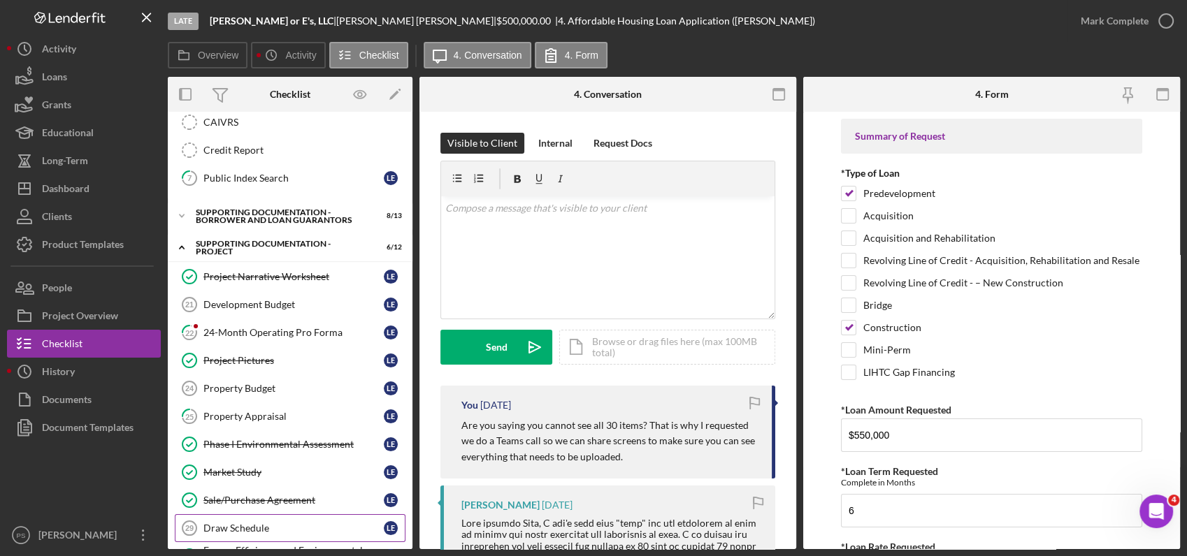
scroll to position [310, 0]
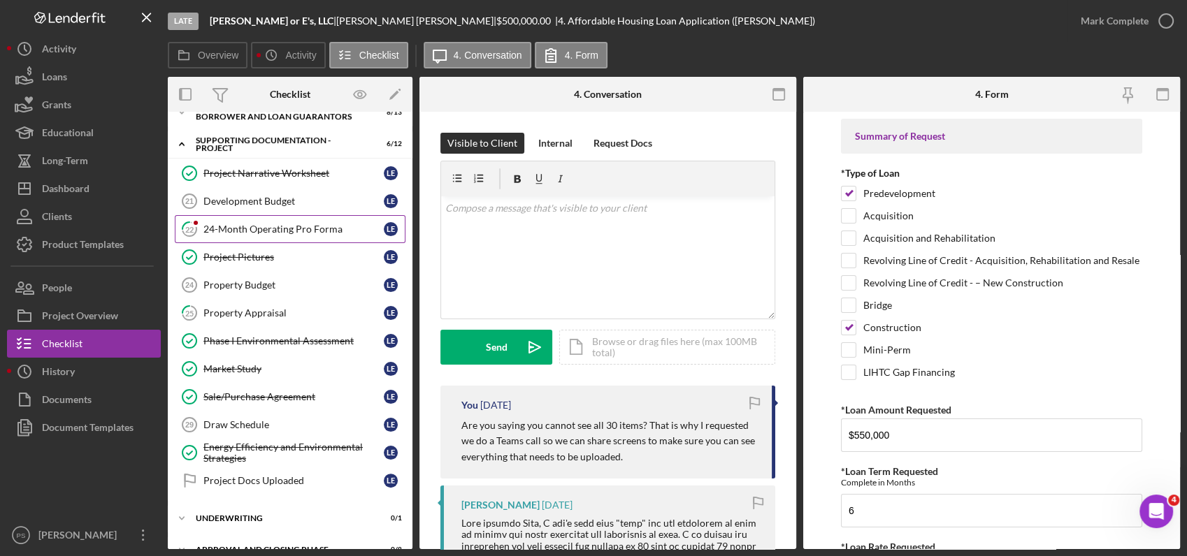
click at [254, 224] on div "24-Month Operating Pro Forma" at bounding box center [293, 229] width 180 height 11
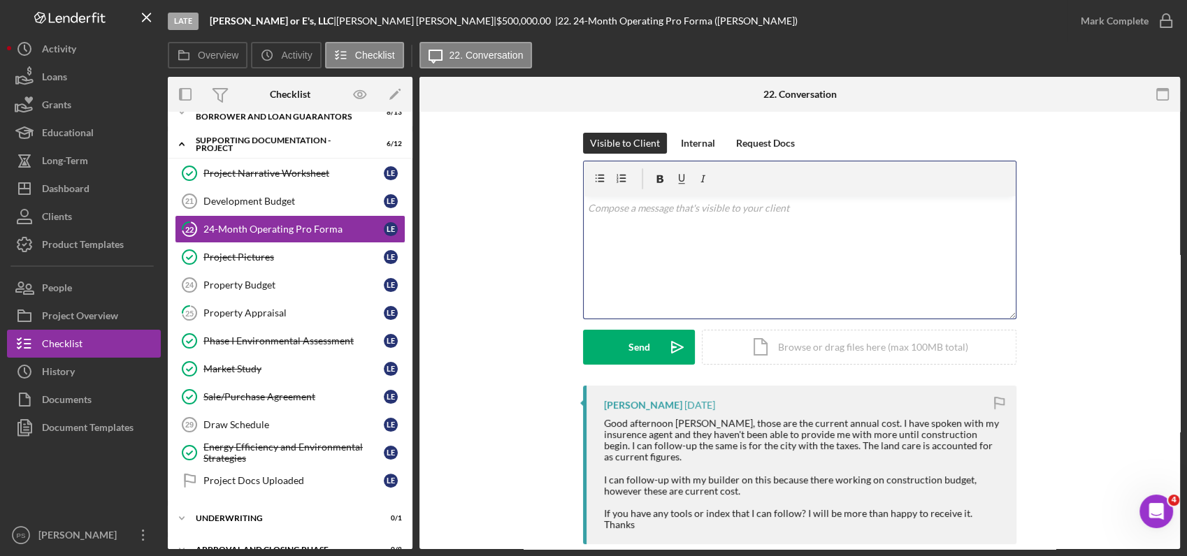
click at [679, 223] on div "v Color teal Color pink Remove color Add row above Add row below Add column bef…" at bounding box center [800, 257] width 432 height 122
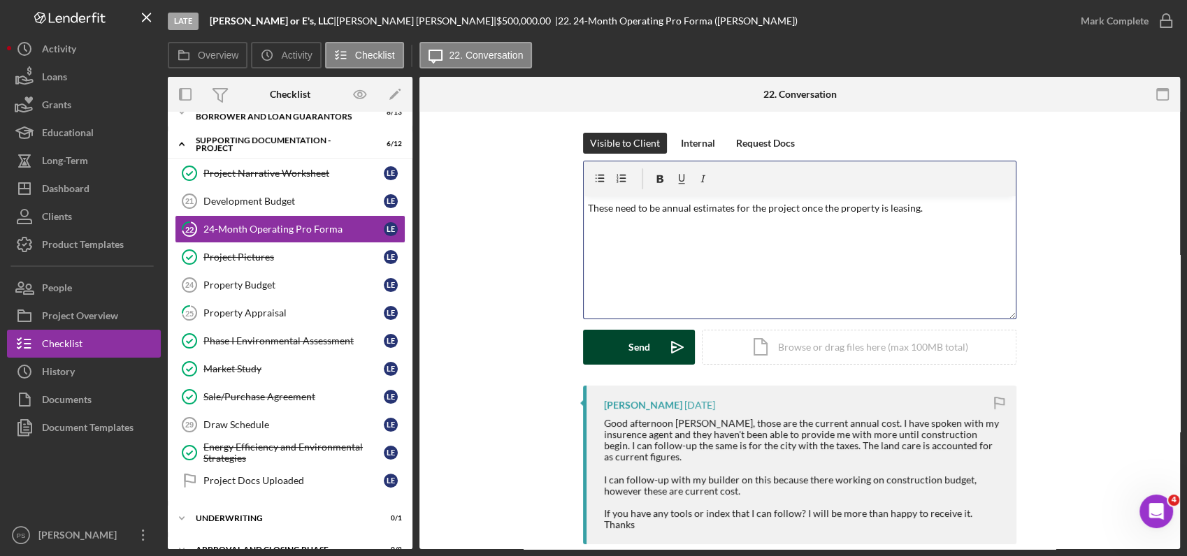
click at [653, 352] on button "Send Icon/icon-invite-send" at bounding box center [639, 347] width 112 height 35
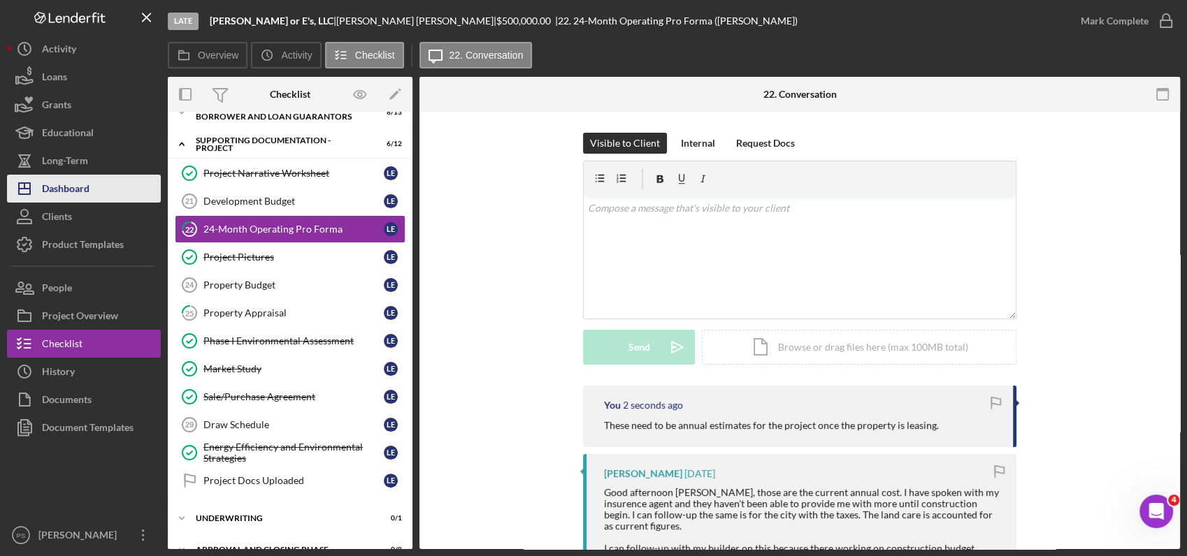
click at [89, 182] on button "Icon/Dashboard Dashboard" at bounding box center [84, 189] width 154 height 28
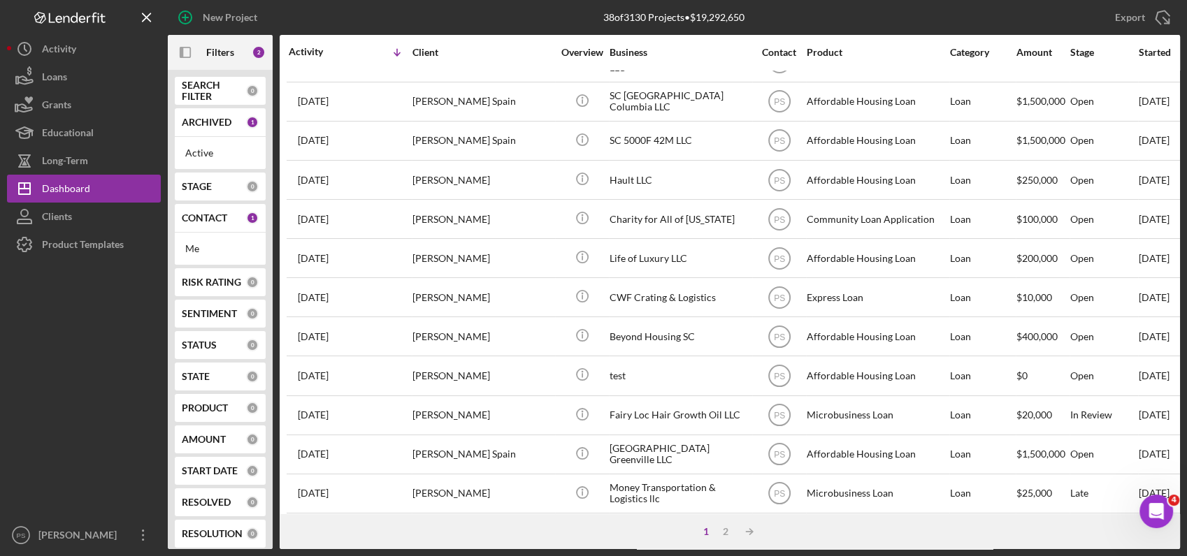
scroll to position [547, 0]
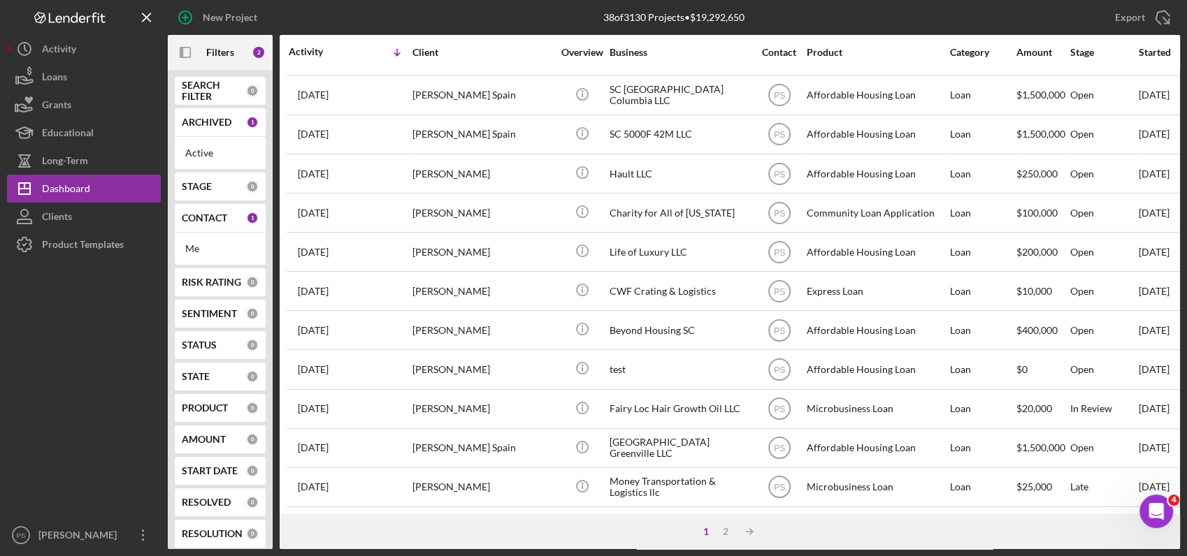
click at [241, 187] on div "STAGE" at bounding box center [214, 186] width 64 height 11
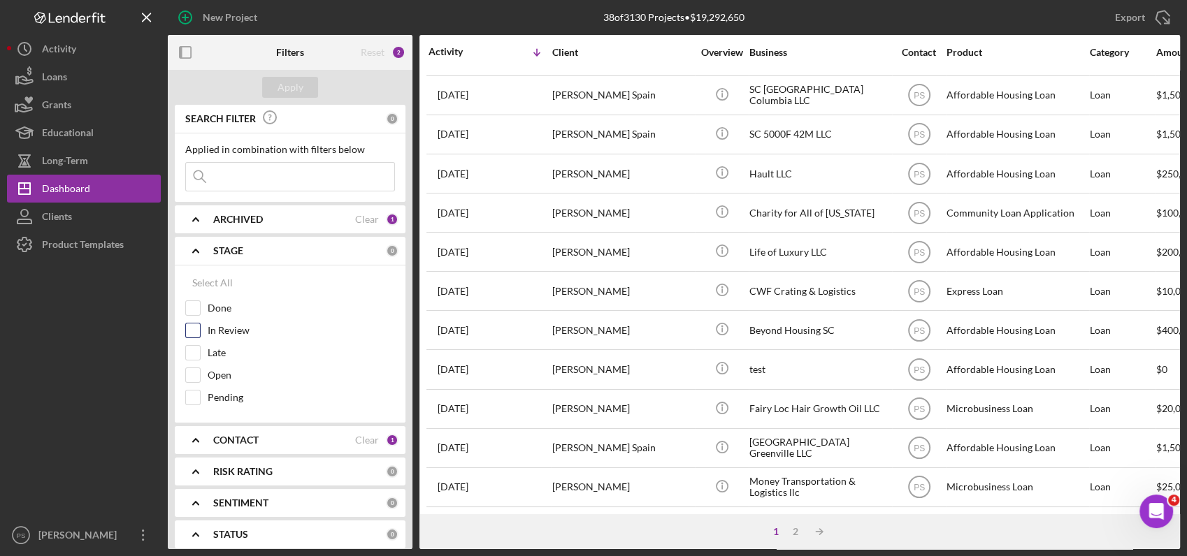
click at [230, 331] on label "In Review" at bounding box center [301, 331] width 187 height 14
click at [200, 331] on input "In Review" at bounding box center [193, 331] width 14 height 14
checkbox input "true"
click at [229, 335] on label "In Review" at bounding box center [301, 331] width 187 height 14
drag, startPoint x: 229, startPoint y: 335, endPoint x: 196, endPoint y: 348, distance: 35.2
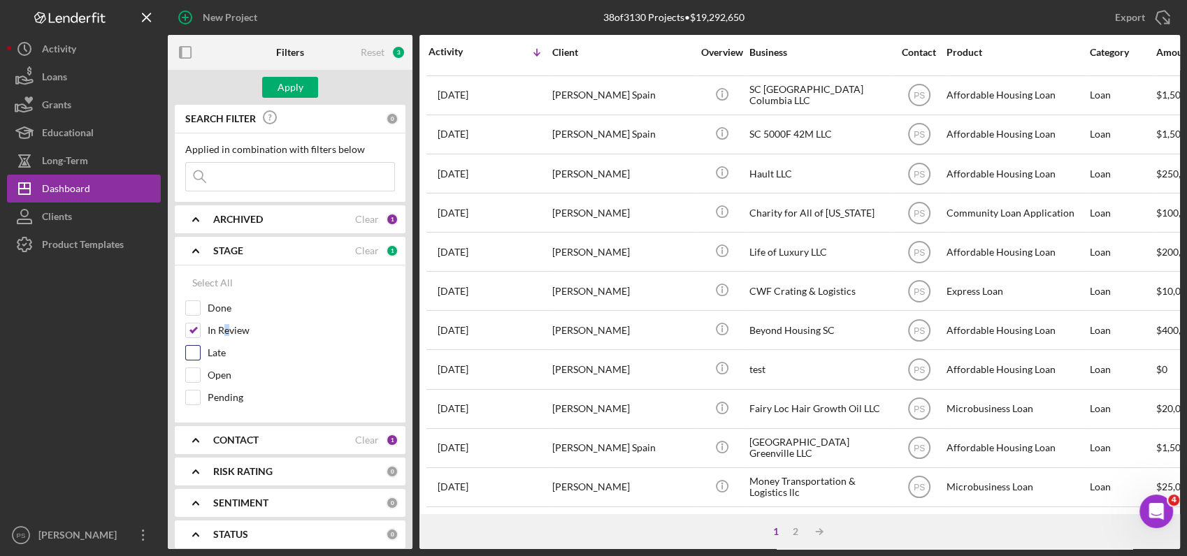
click at [196, 348] on input "Late" at bounding box center [193, 353] width 14 height 14
checkbox input "true"
click at [291, 85] on div "Apply" at bounding box center [290, 87] width 26 height 21
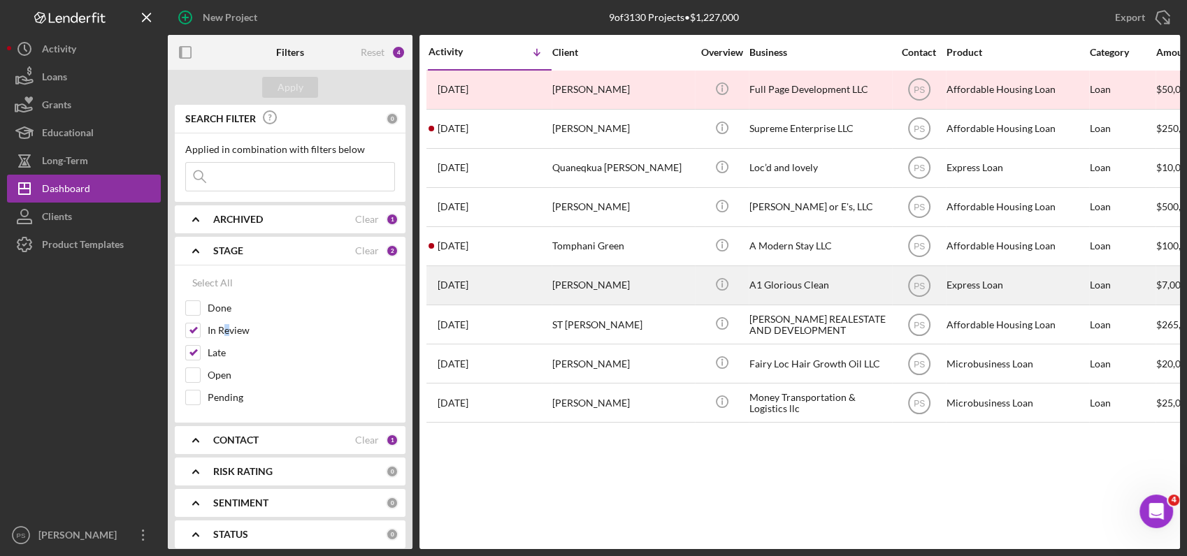
scroll to position [0, 0]
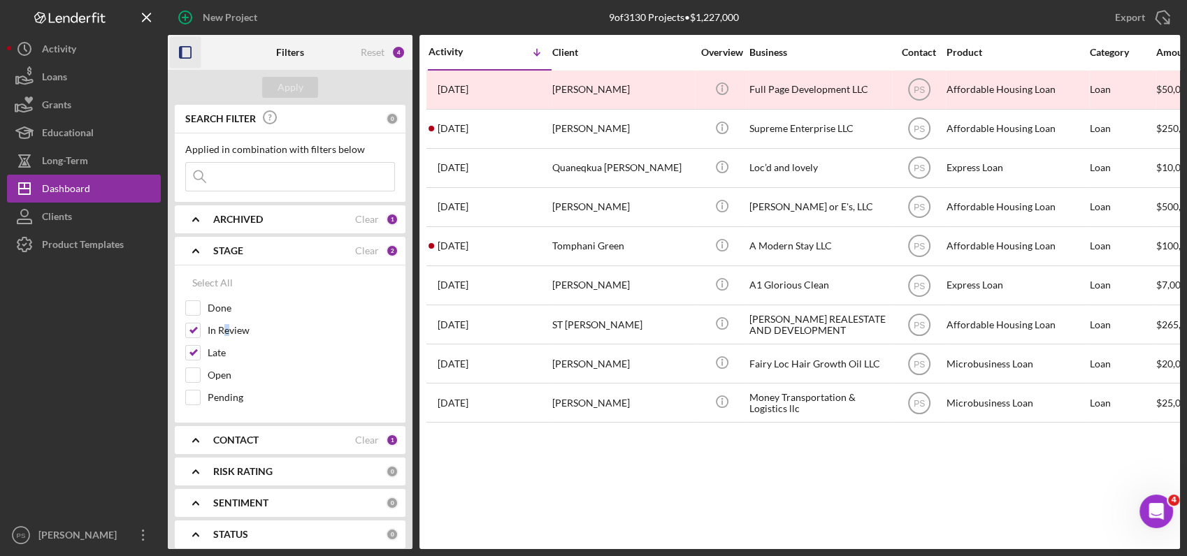
click at [186, 50] on icon "button" at bounding box center [185, 52] width 31 height 31
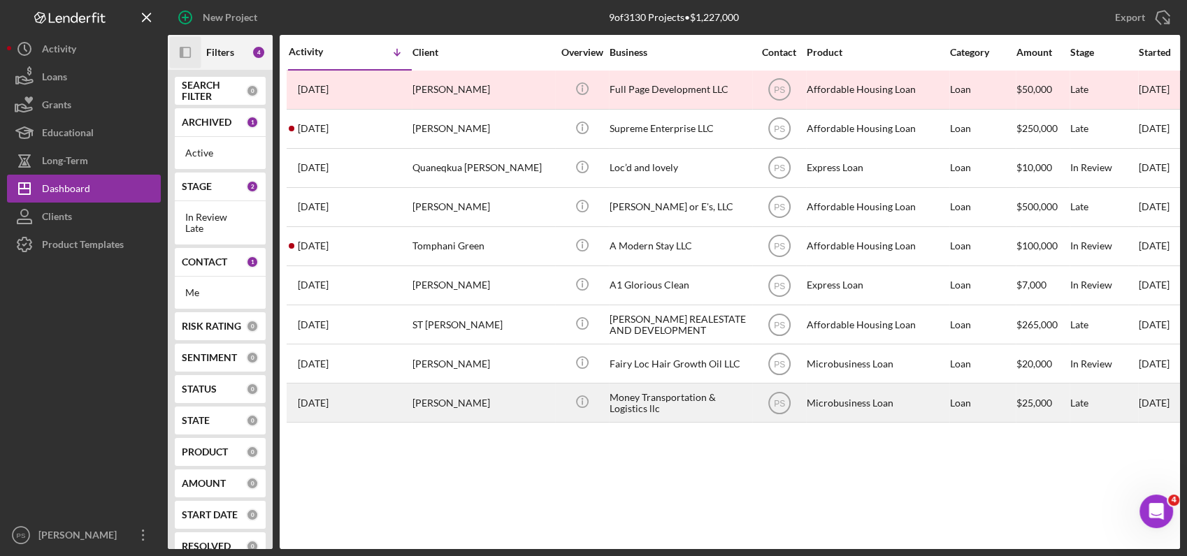
click at [538, 399] on div "[PERSON_NAME]" at bounding box center [482, 402] width 140 height 37
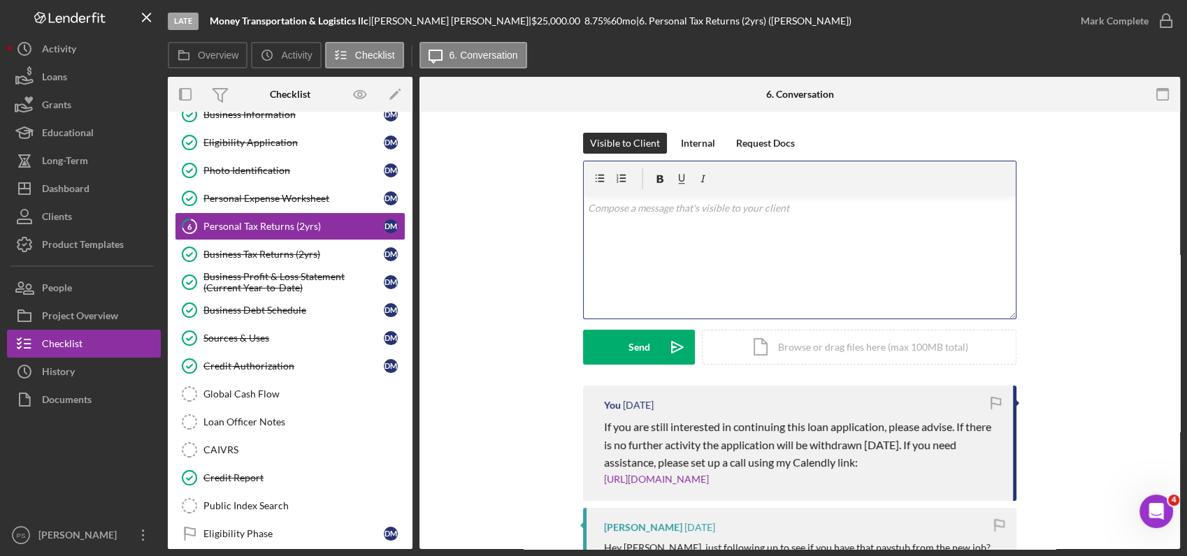
click at [653, 222] on div "v Color teal Color pink Remove color Add row above Add row below Add column bef…" at bounding box center [800, 257] width 432 height 122
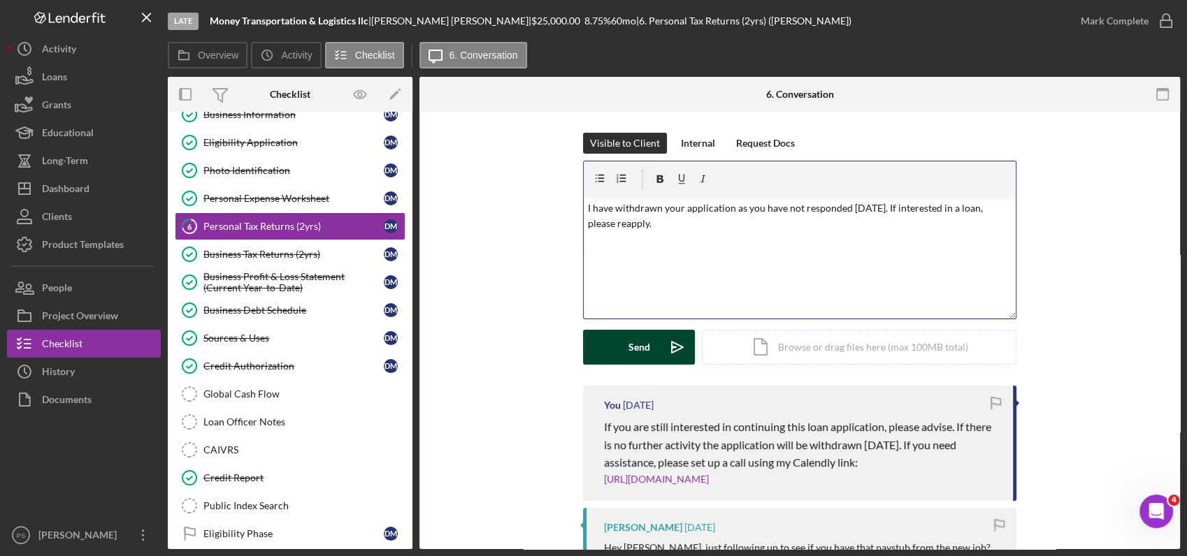
click at [653, 344] on button "Send Icon/icon-invite-send" at bounding box center [639, 347] width 112 height 35
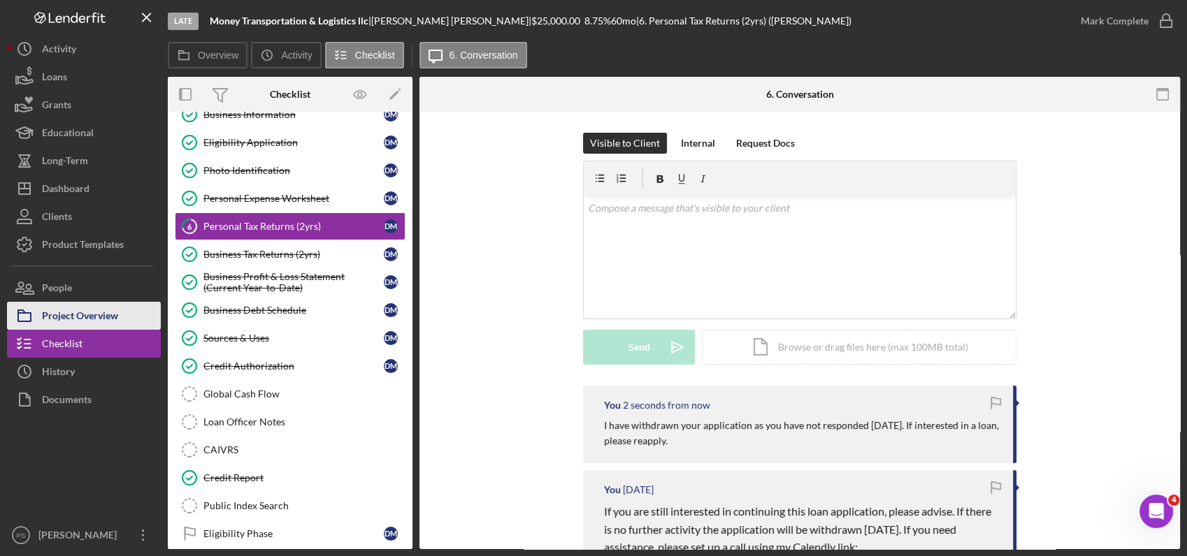
click at [127, 314] on button "Project Overview" at bounding box center [84, 316] width 154 height 28
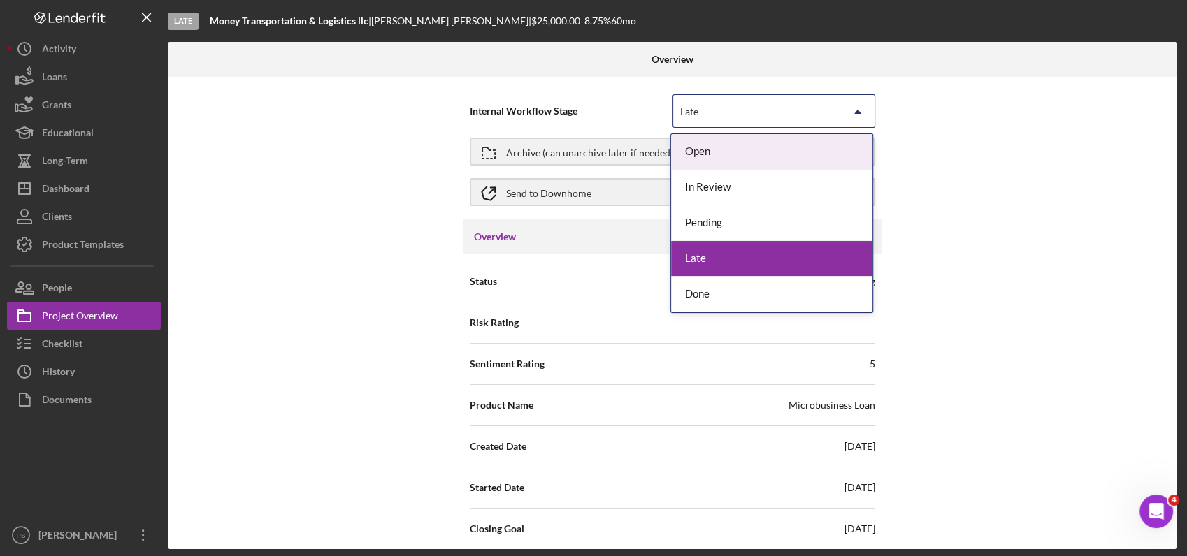
click at [855, 112] on use at bounding box center [857, 112] width 7 height 4
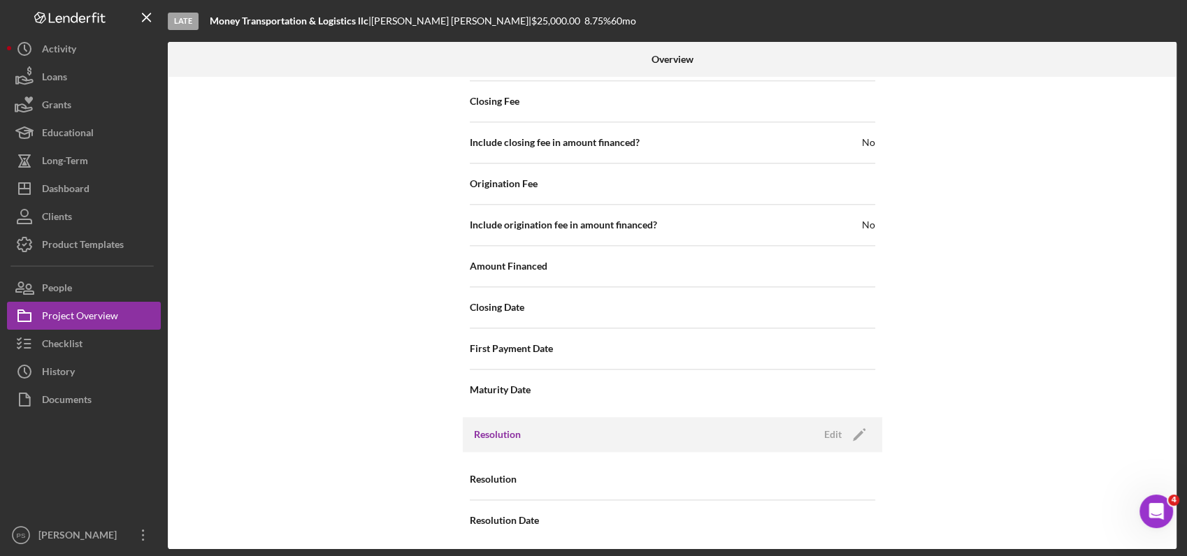
scroll to position [1643, 0]
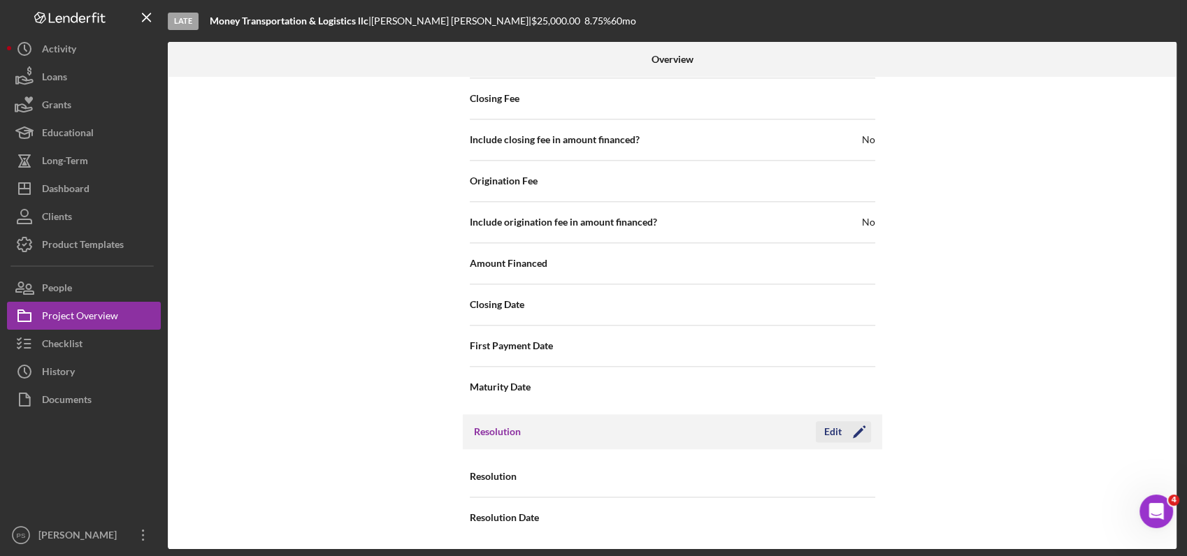
click at [827, 430] on div "Edit" at bounding box center [832, 431] width 17 height 21
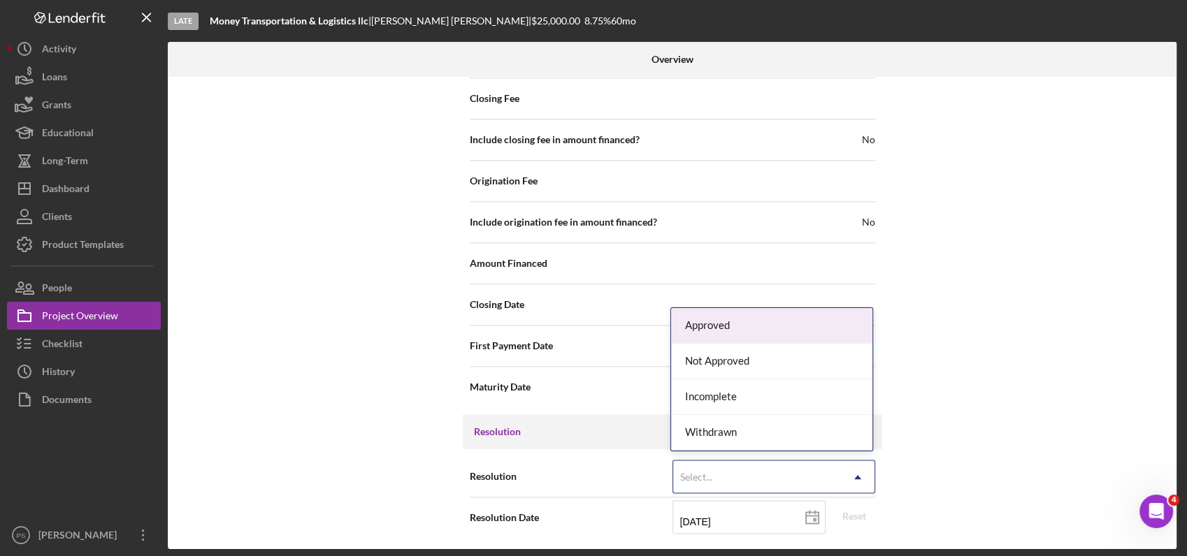
click at [844, 472] on icon "Icon/Dropdown Arrow" at bounding box center [858, 478] width 34 height 34
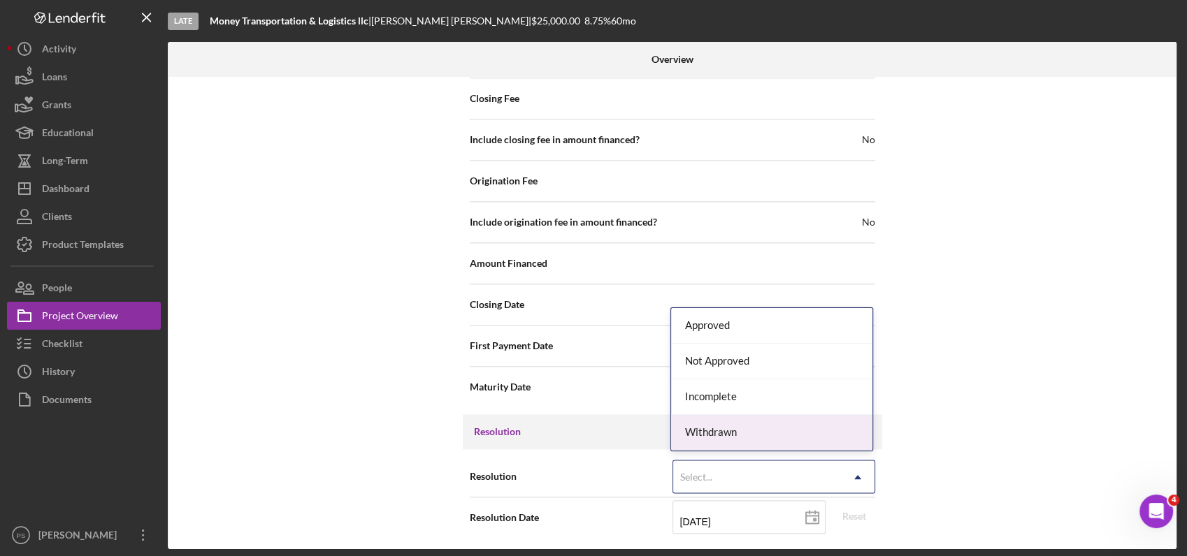
click at [744, 431] on div "Withdrawn" at bounding box center [771, 433] width 201 height 36
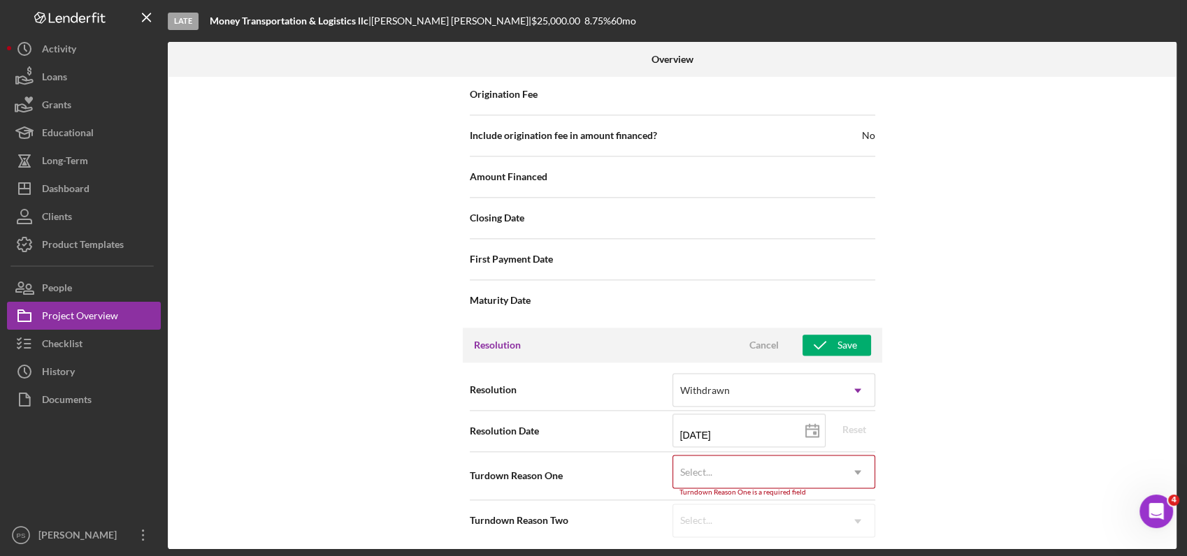
scroll to position [1732, 0]
click at [795, 463] on div "Select..." at bounding box center [757, 470] width 168 height 32
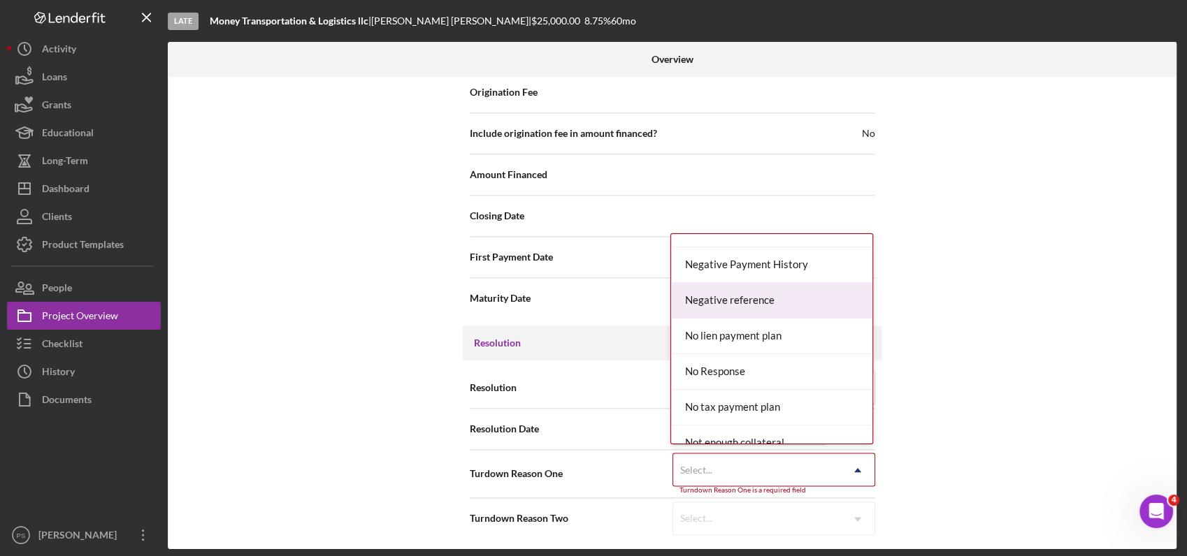
scroll to position [880, 0]
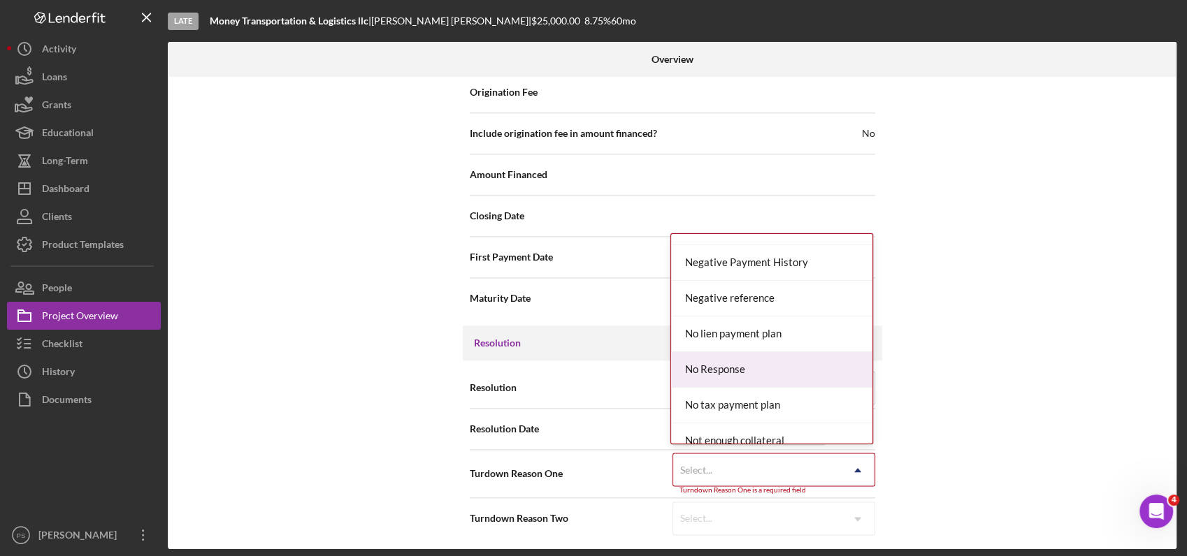
click at [772, 364] on div "No Response" at bounding box center [771, 370] width 201 height 36
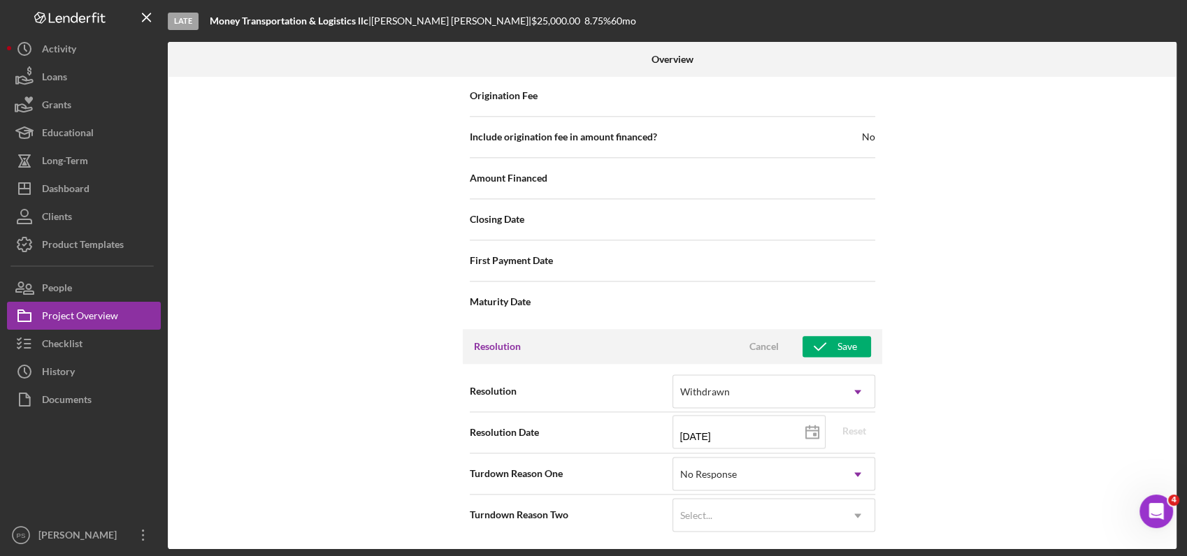
scroll to position [1725, 0]
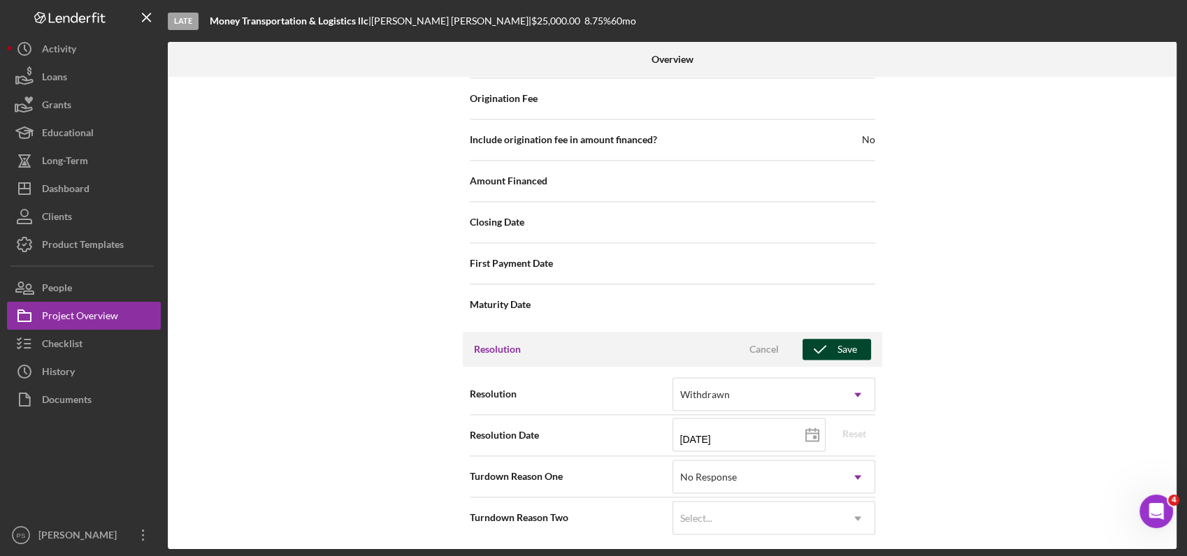
click at [839, 348] on div "Save" at bounding box center [847, 349] width 20 height 21
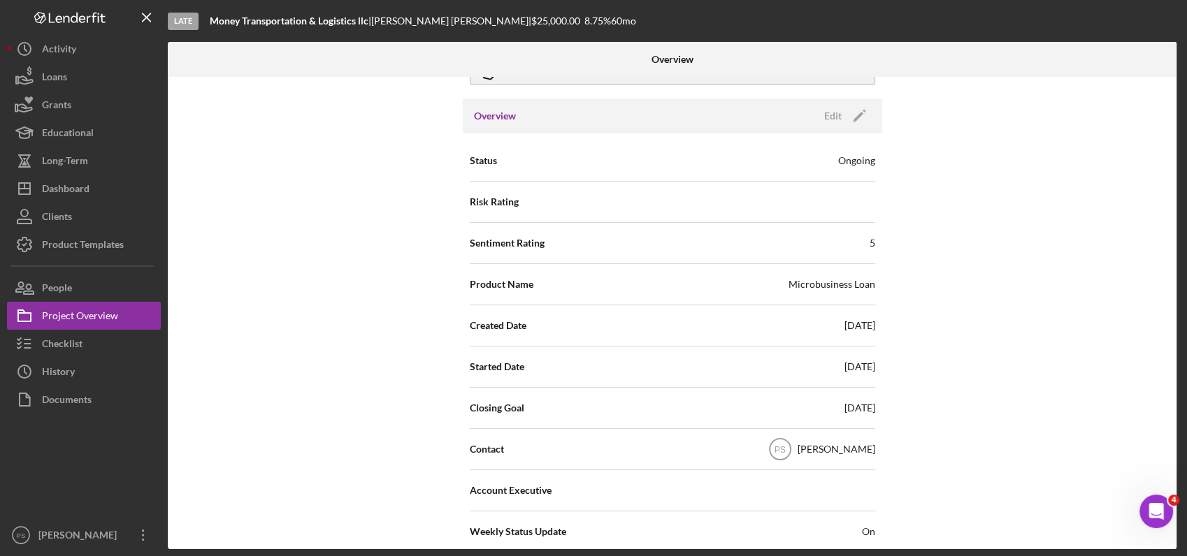
scroll to position [0, 0]
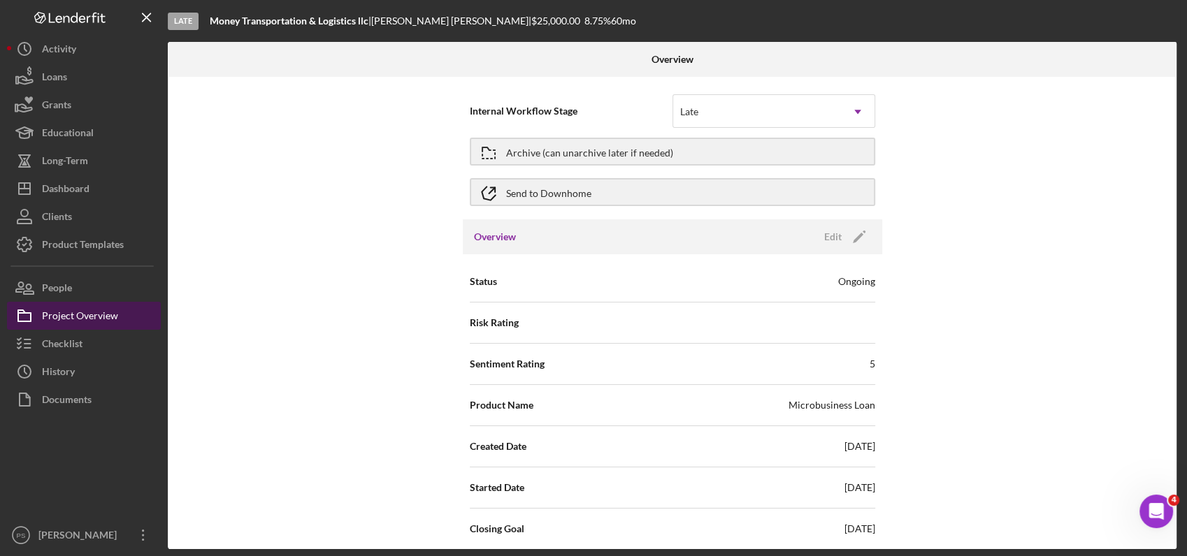
click at [108, 317] on div "Project Overview" at bounding box center [80, 317] width 76 height 31
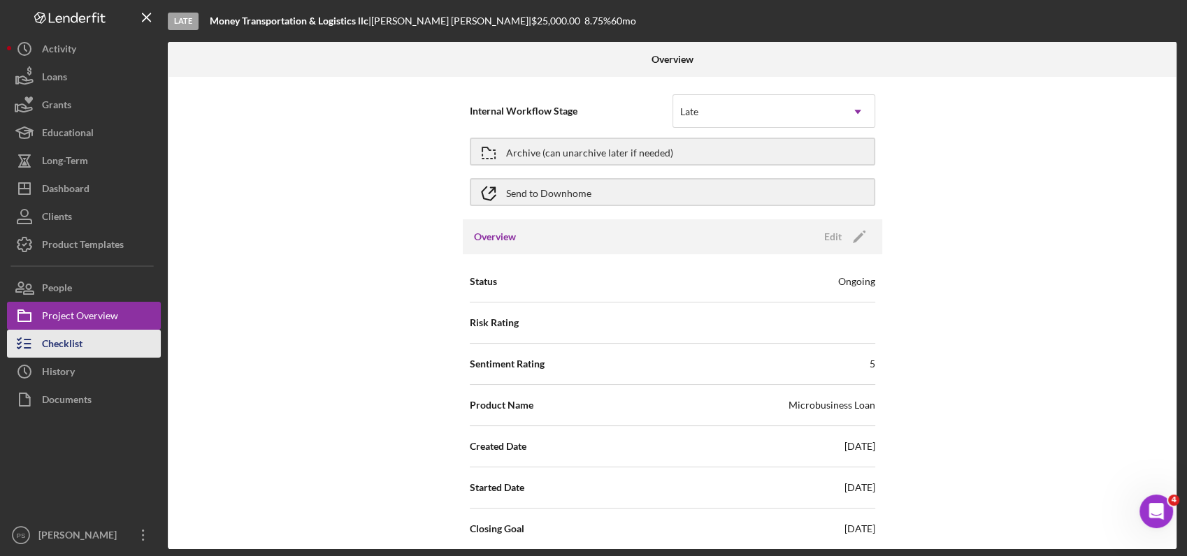
click at [102, 338] on button "Checklist" at bounding box center [84, 344] width 154 height 28
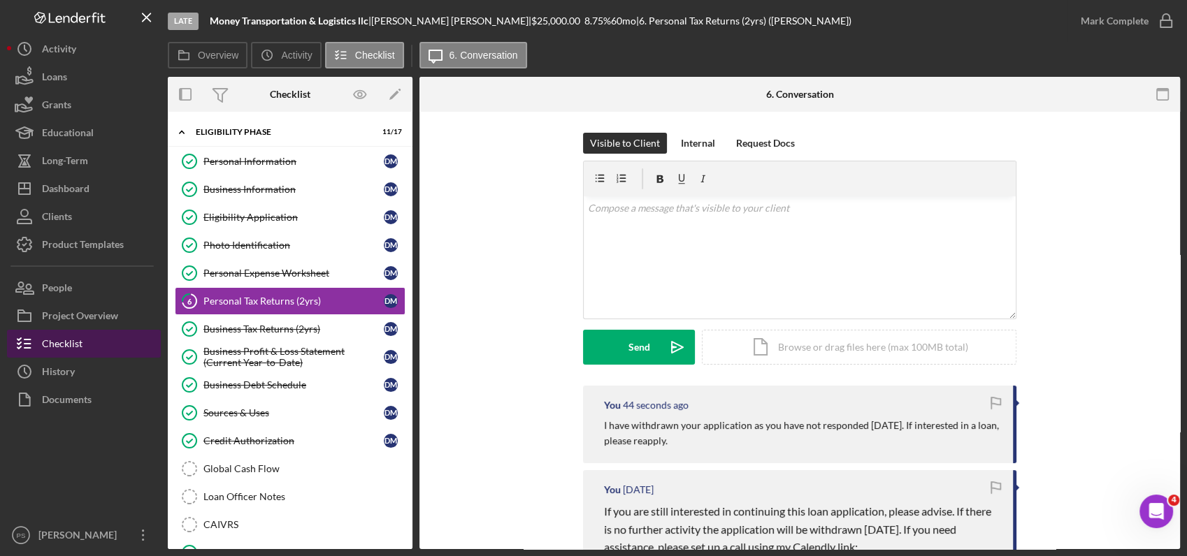
click at [97, 339] on button "Checklist" at bounding box center [84, 344] width 154 height 28
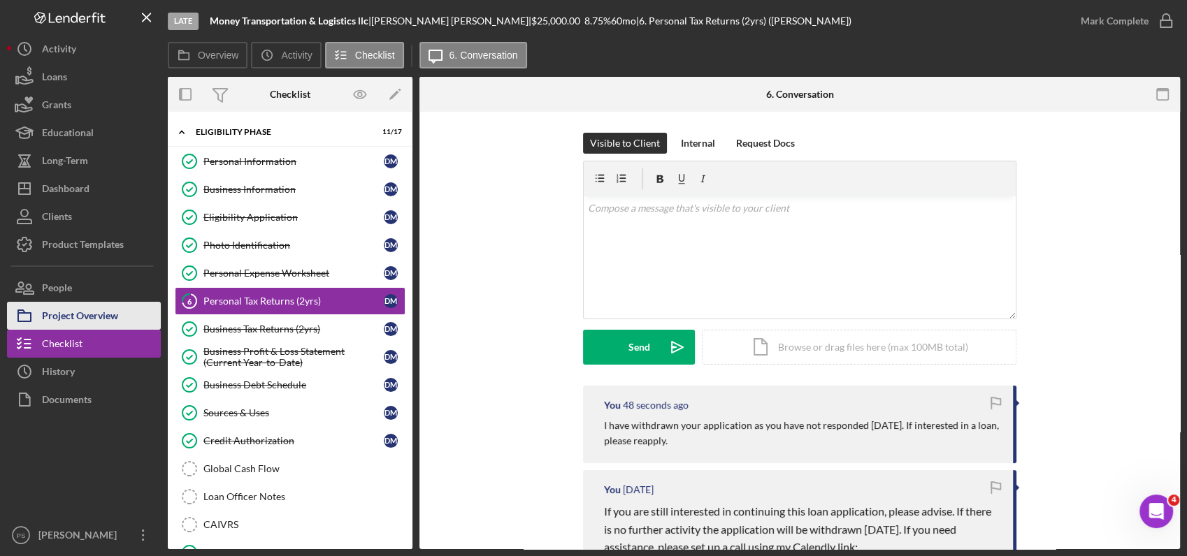
click at [105, 319] on div "Project Overview" at bounding box center [80, 317] width 76 height 31
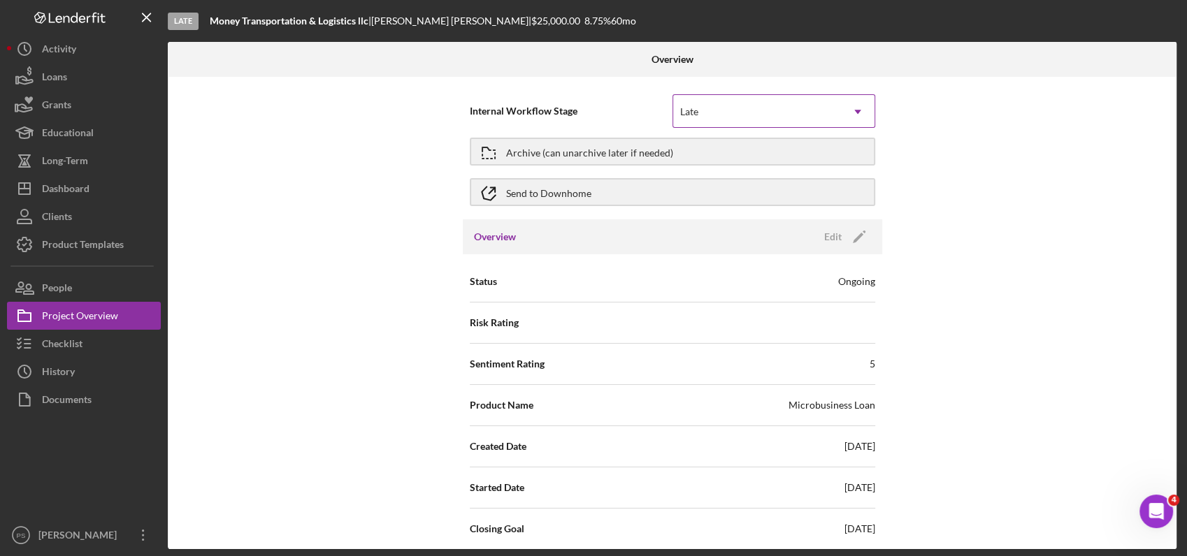
click at [772, 113] on div "Late" at bounding box center [757, 112] width 168 height 32
click at [658, 154] on div "Archive (can unarchive later if needed)" at bounding box center [589, 151] width 167 height 25
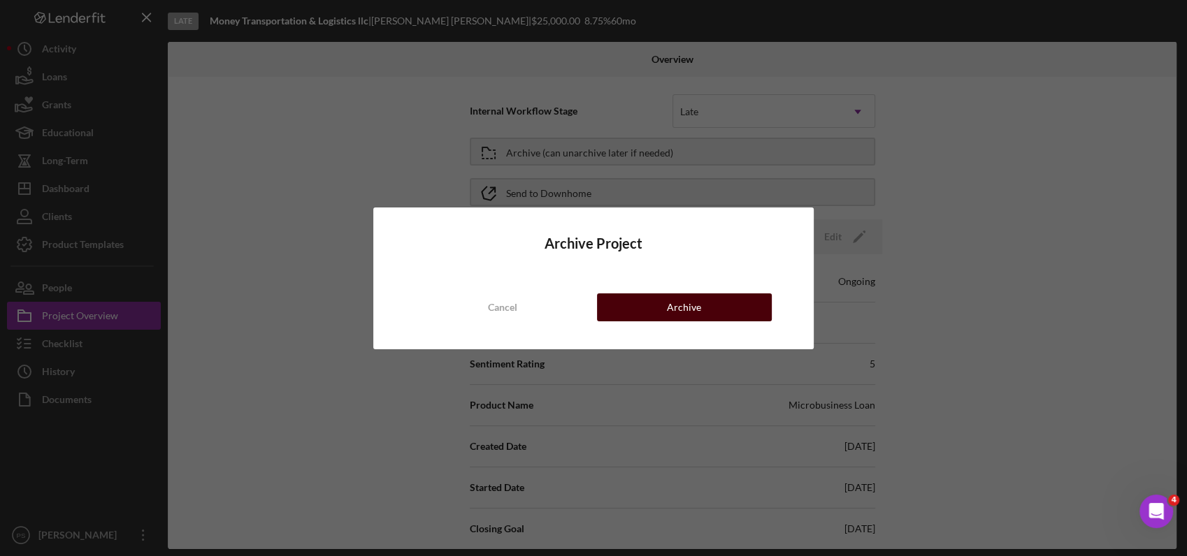
click at [678, 305] on div "Archive" at bounding box center [684, 308] width 34 height 28
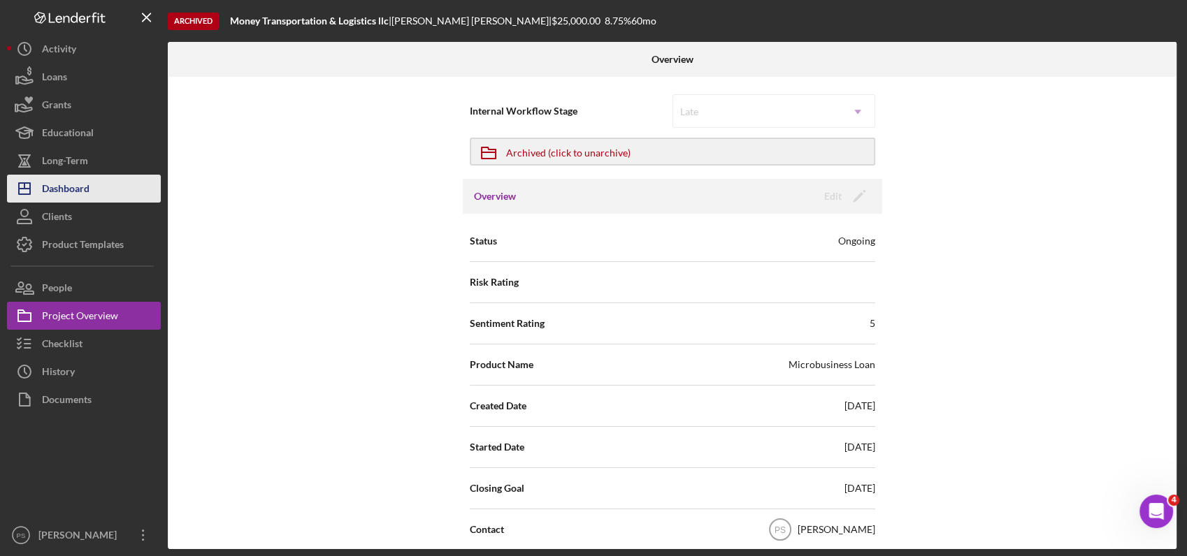
click at [117, 190] on button "Icon/Dashboard Dashboard" at bounding box center [84, 189] width 154 height 28
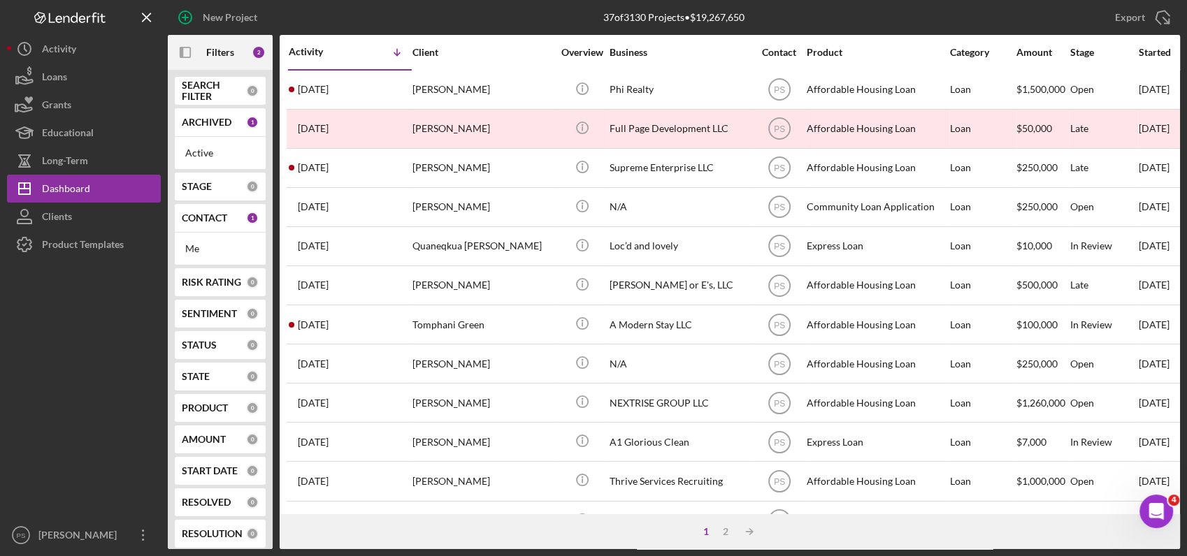
click at [224, 187] on div "STAGE" at bounding box center [214, 186] width 64 height 11
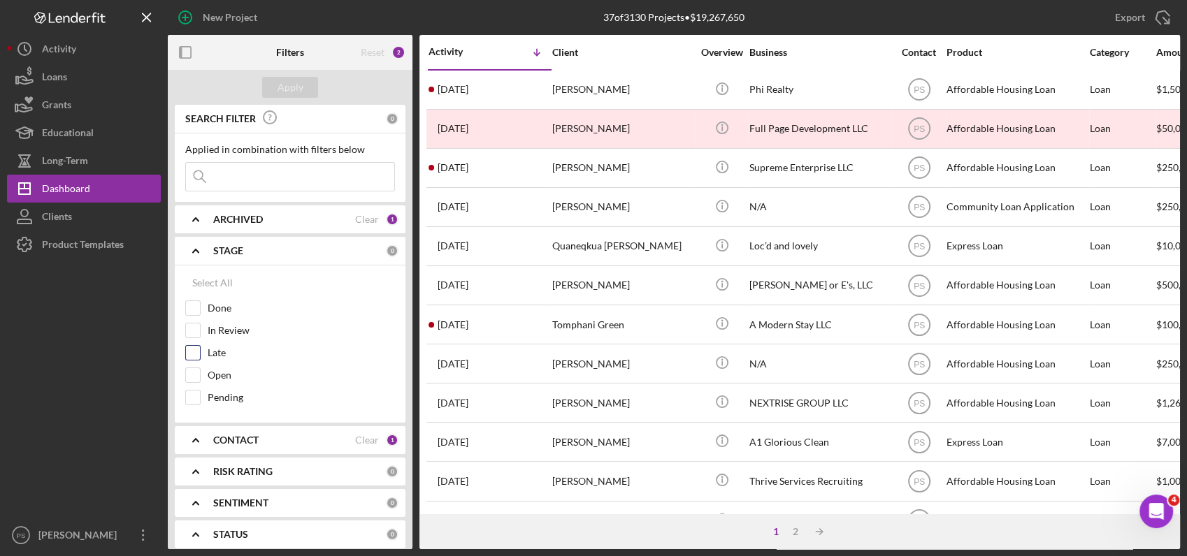
click at [224, 347] on label "Late" at bounding box center [301, 353] width 187 height 14
click at [200, 347] on input "Late" at bounding box center [193, 353] width 14 height 14
checkbox input "true"
click at [298, 89] on div "Apply" at bounding box center [290, 87] width 26 height 21
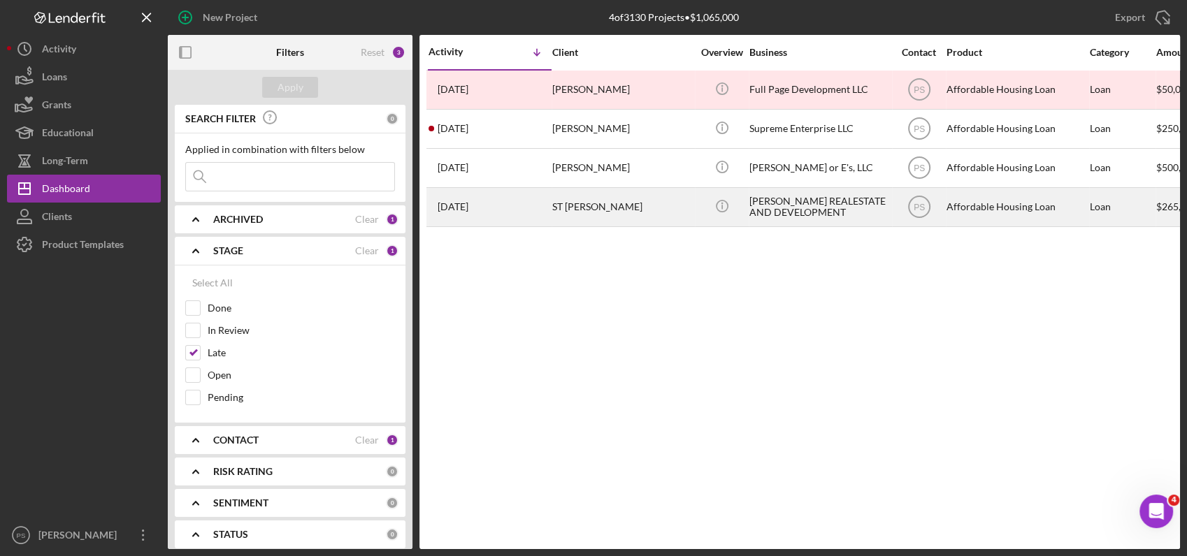
click at [790, 206] on div "[PERSON_NAME] REALESTATE AND DEVELOPMENT" at bounding box center [819, 207] width 140 height 37
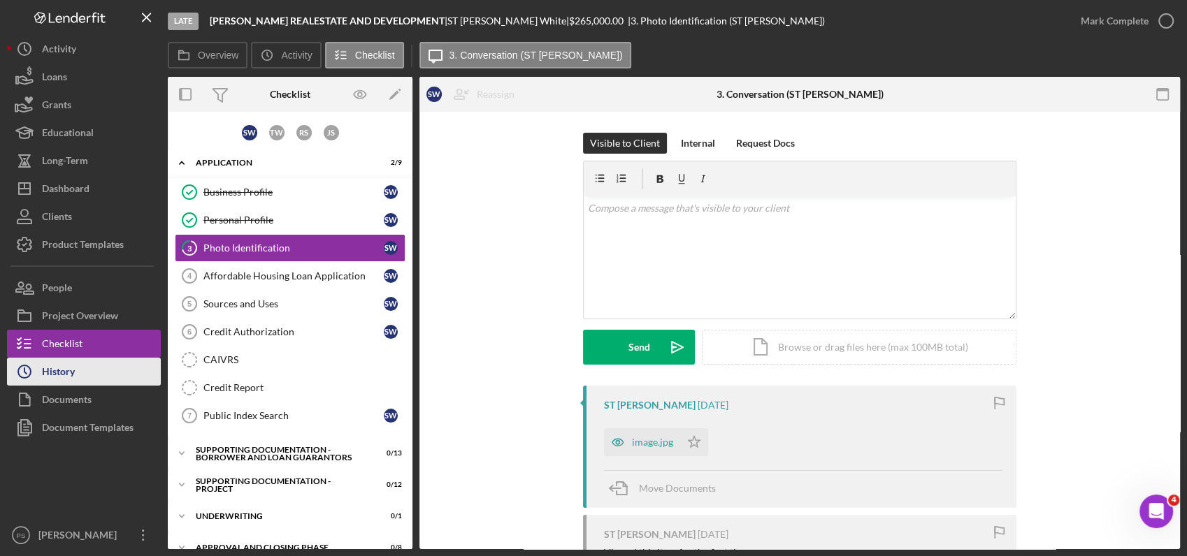
click at [135, 373] on button "Icon/History History" at bounding box center [84, 372] width 154 height 28
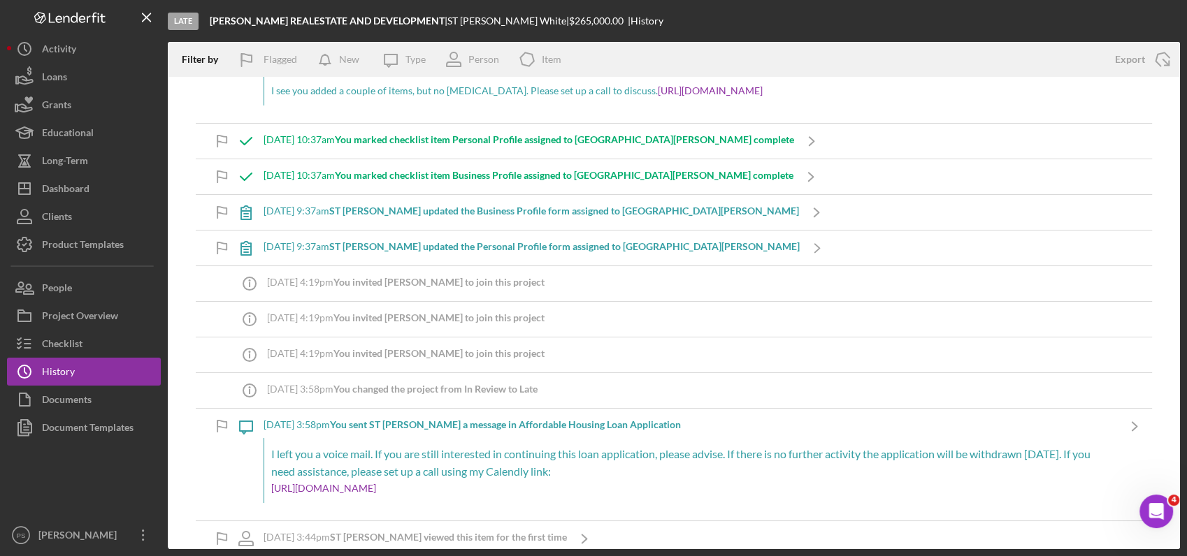
scroll to position [155, 0]
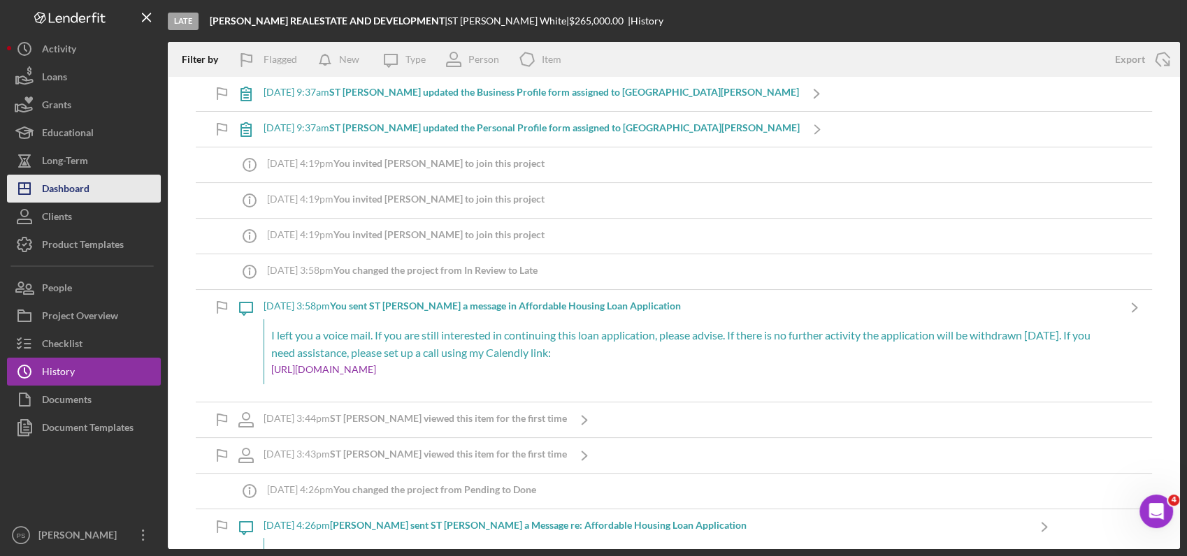
click at [99, 187] on button "Icon/Dashboard Dashboard" at bounding box center [84, 189] width 154 height 28
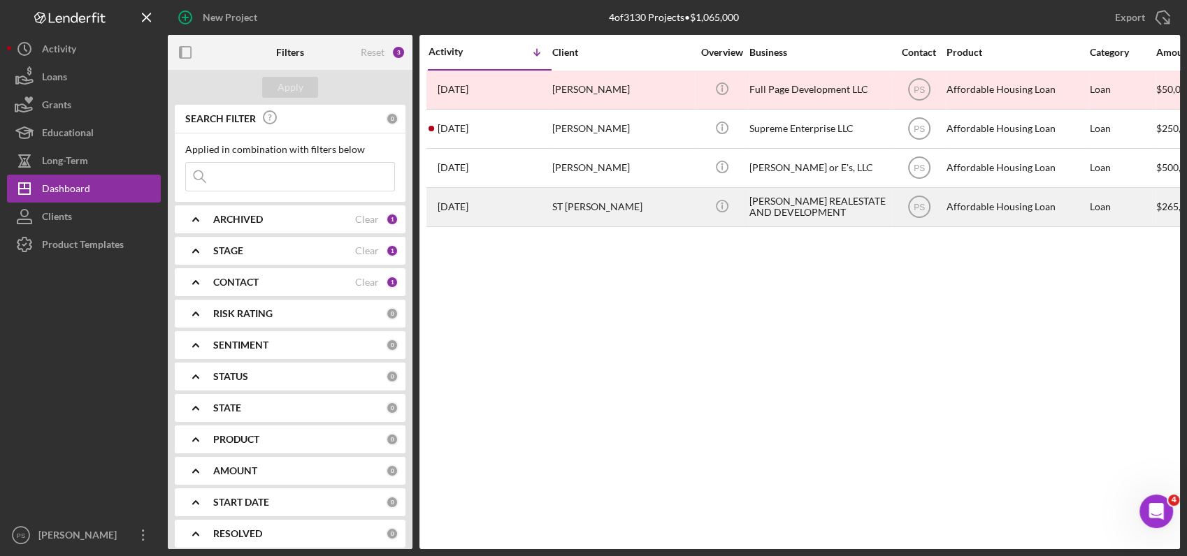
click at [630, 205] on div "ST [PERSON_NAME]" at bounding box center [622, 207] width 140 height 37
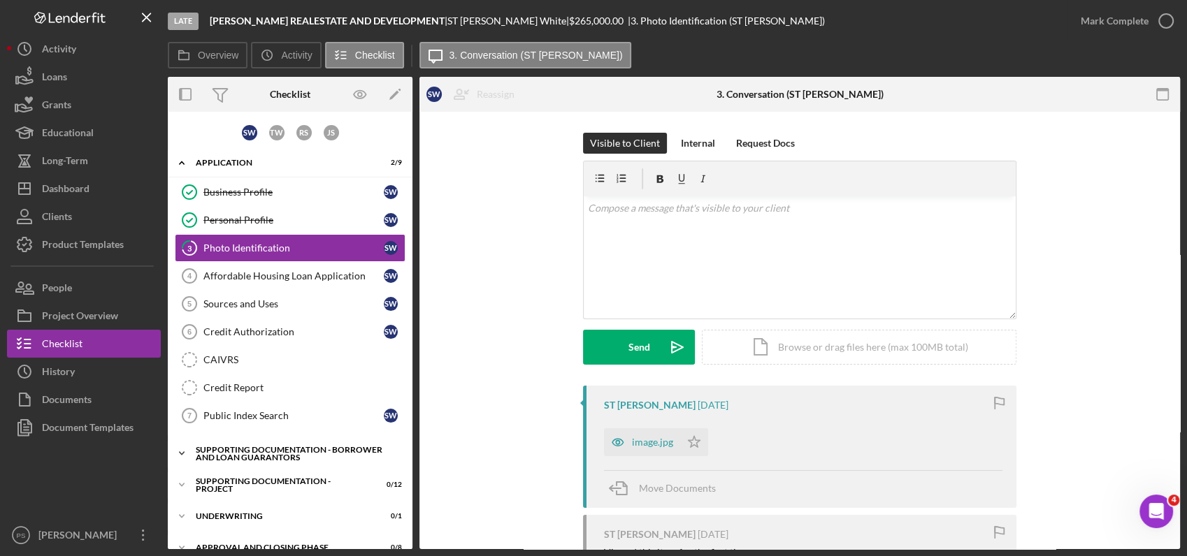
click at [233, 450] on div "Supporting Documentation - Borrower and Loan Guarantors" at bounding box center [295, 454] width 199 height 16
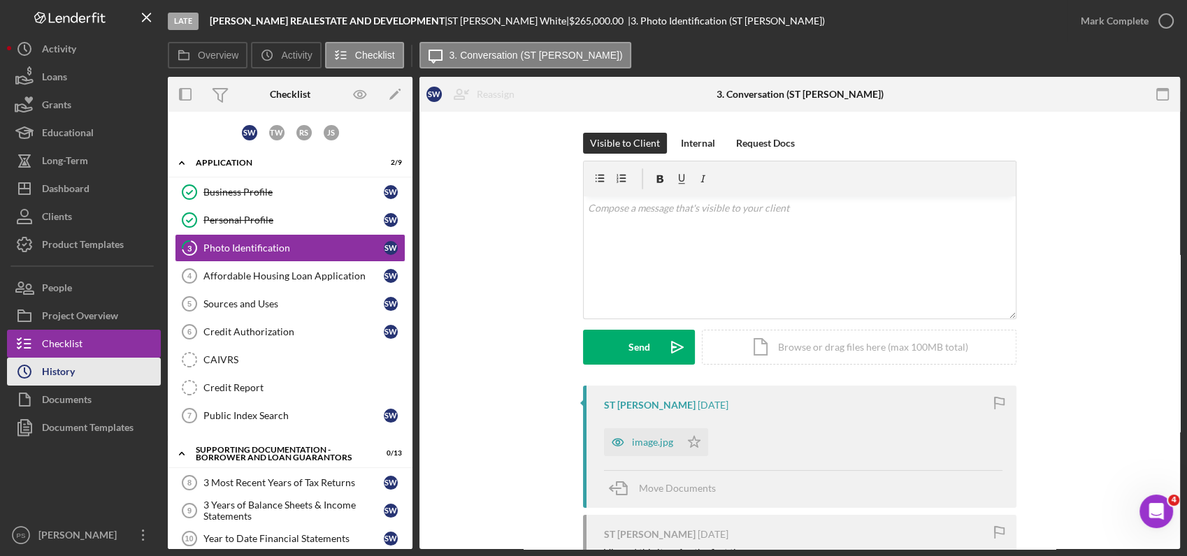
click at [96, 372] on button "Icon/History History" at bounding box center [84, 372] width 154 height 28
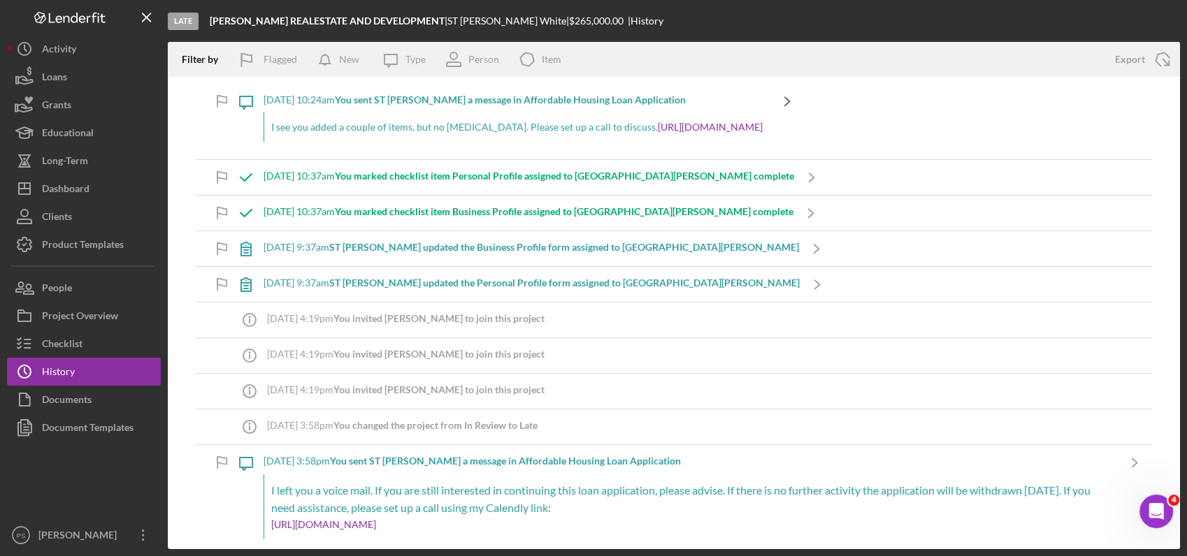
click at [804, 103] on icon "Icon/Navigate" at bounding box center [786, 101] width 35 height 35
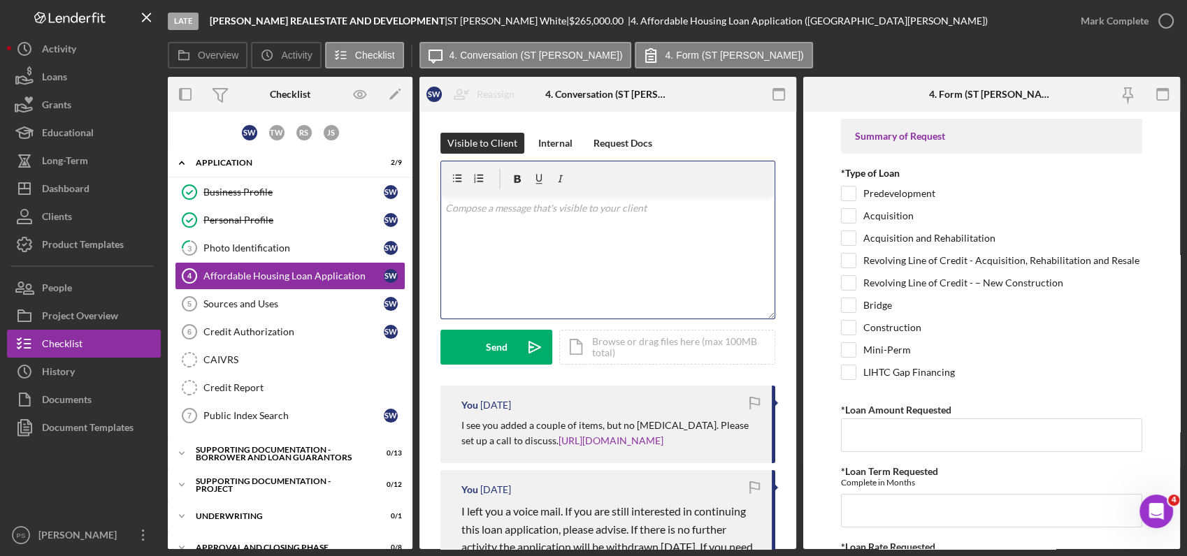
click at [671, 215] on p at bounding box center [608, 208] width 326 height 15
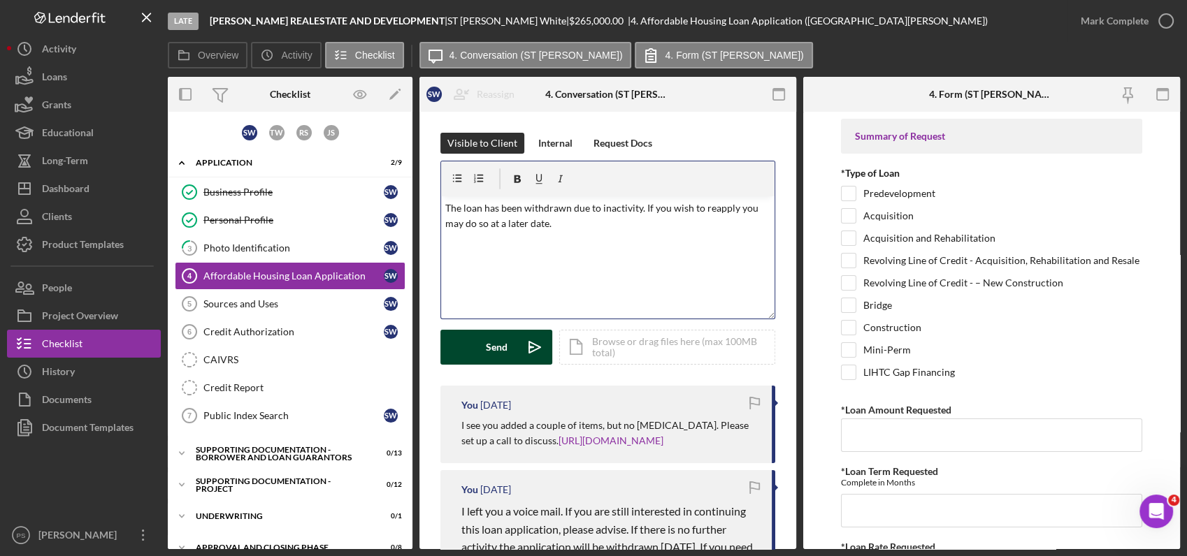
click at [491, 347] on div "Send" at bounding box center [497, 347] width 22 height 35
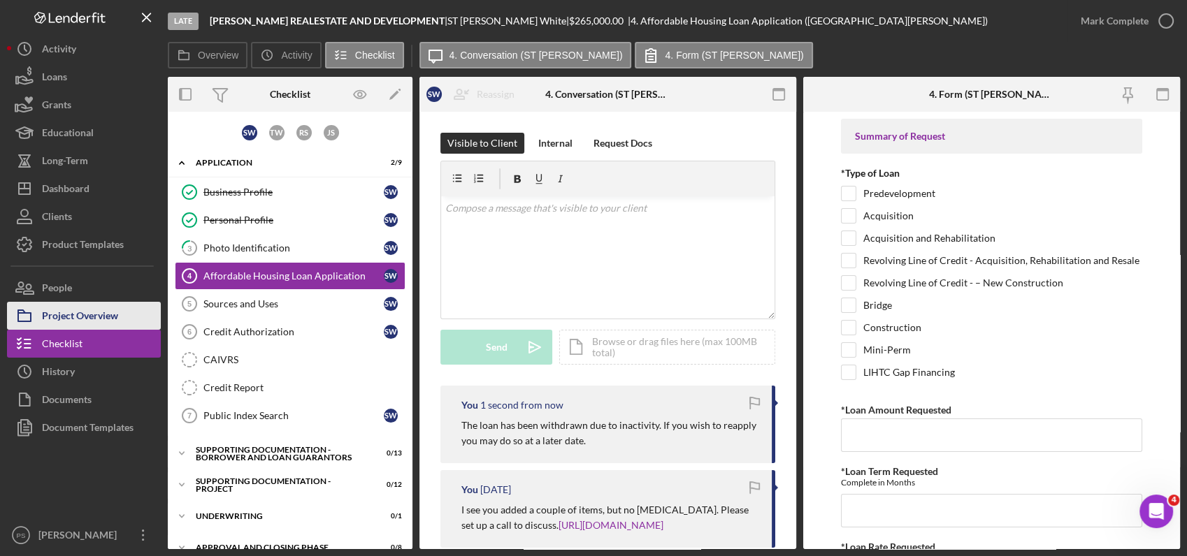
click at [130, 314] on button "Project Overview" at bounding box center [84, 316] width 154 height 28
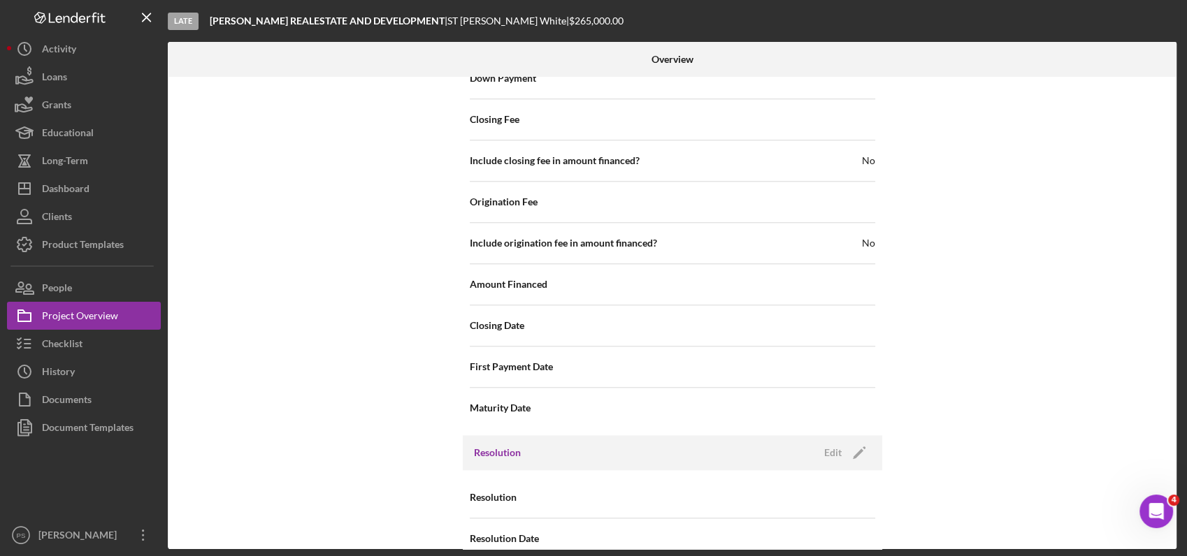
scroll to position [1442, 0]
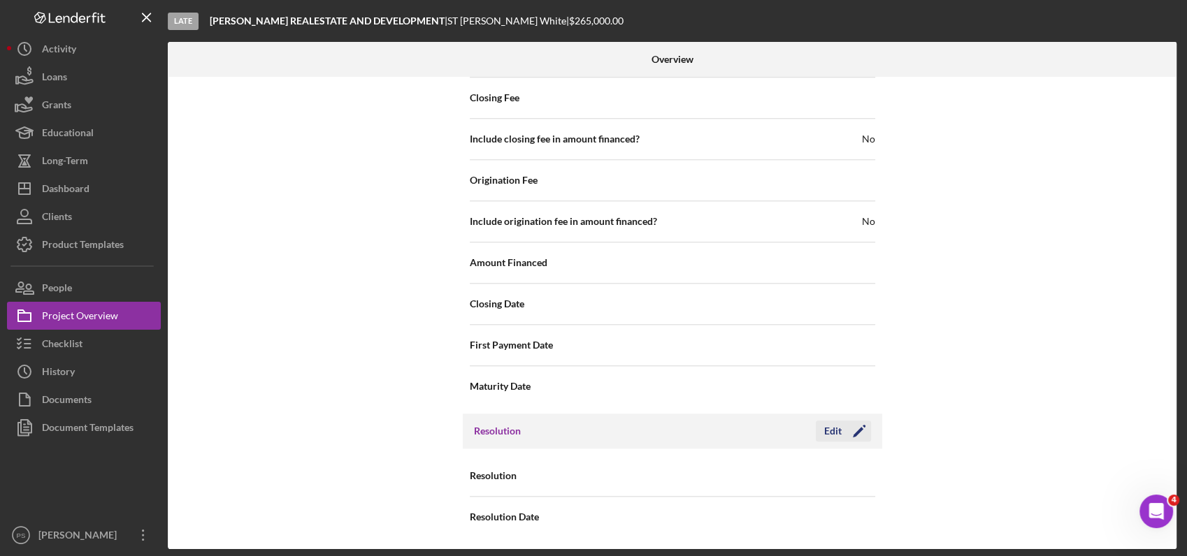
click at [838, 428] on div "Edit" at bounding box center [832, 431] width 17 height 21
click at [778, 467] on div "Select..." at bounding box center [757, 477] width 168 height 32
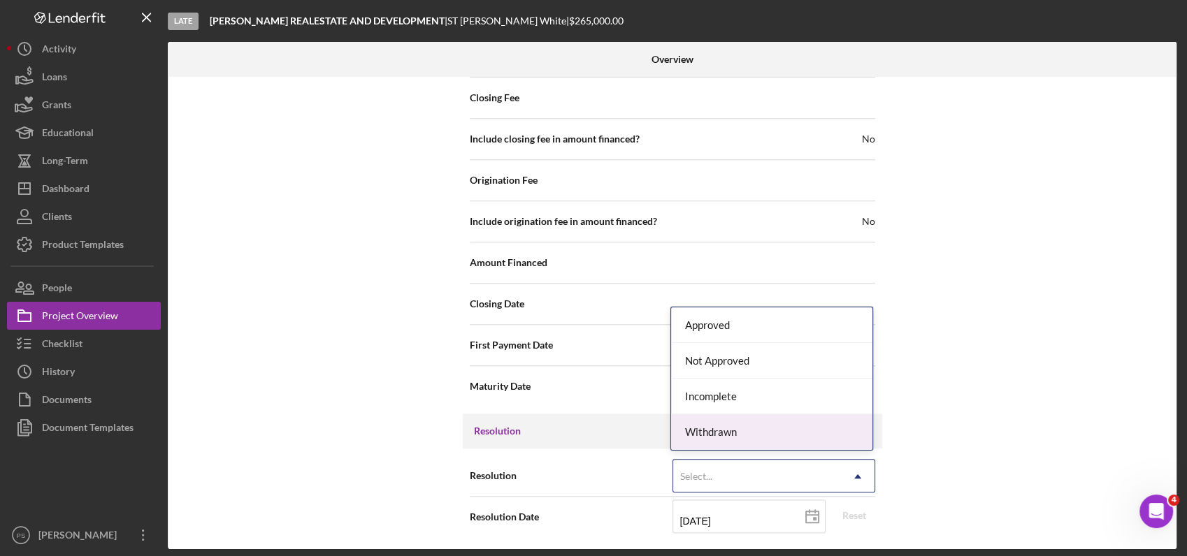
click at [769, 430] on div "Withdrawn" at bounding box center [771, 432] width 201 height 36
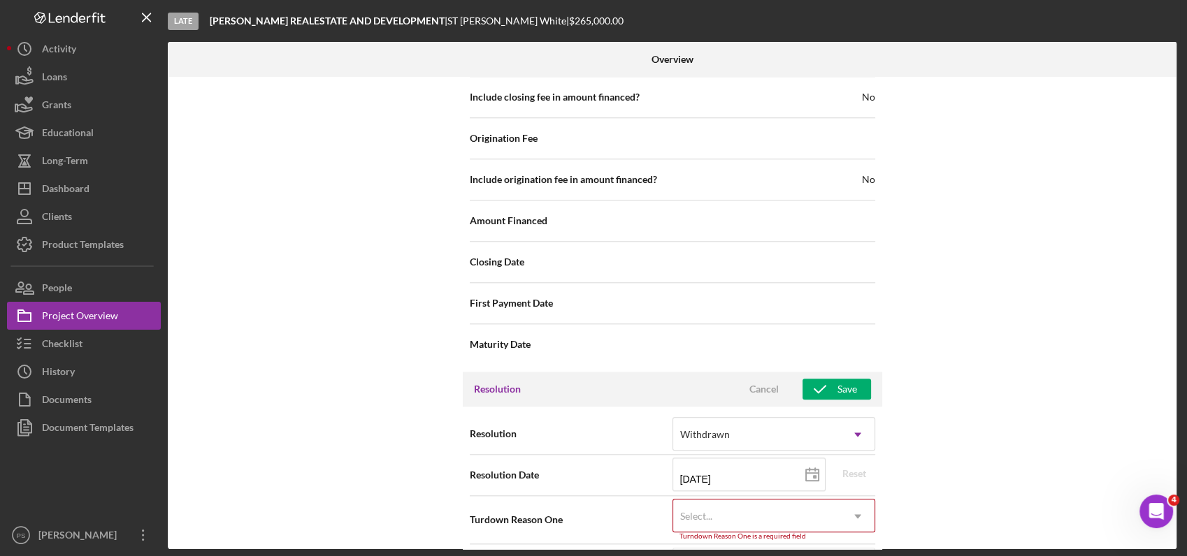
scroll to position [1531, 0]
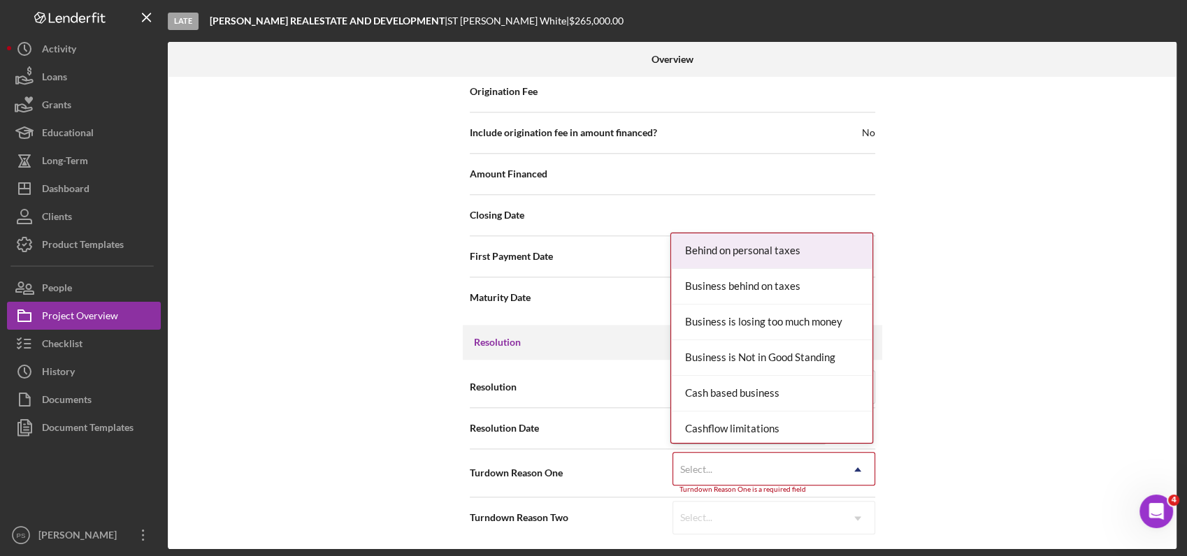
click at [746, 471] on div "Select..." at bounding box center [757, 470] width 168 height 32
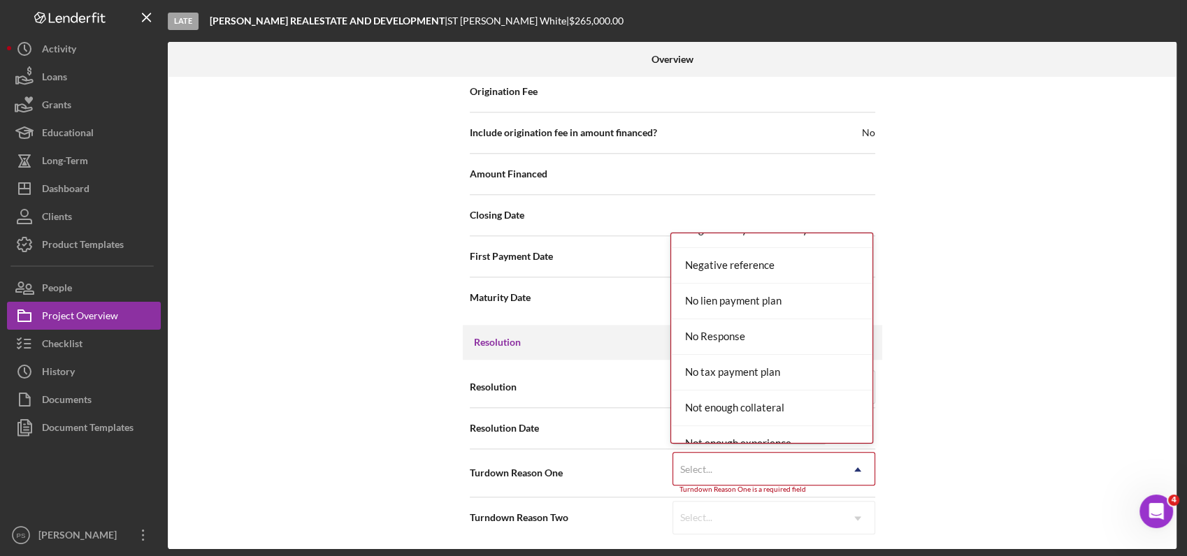
scroll to position [932, 0]
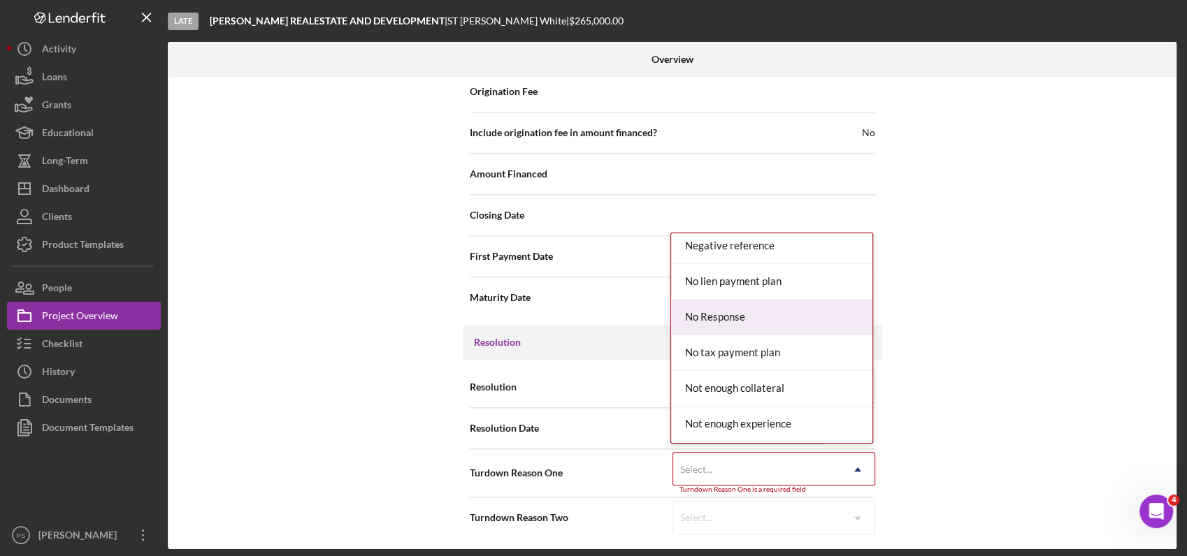
click at [774, 313] on div "No Response" at bounding box center [771, 318] width 201 height 36
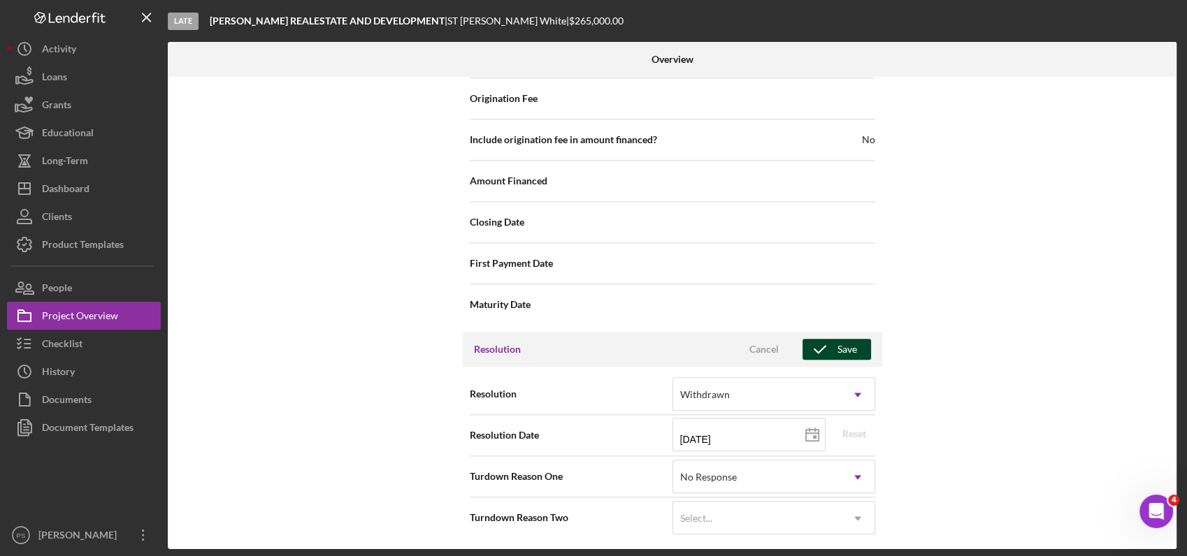
click at [842, 341] on div "Save" at bounding box center [847, 349] width 20 height 21
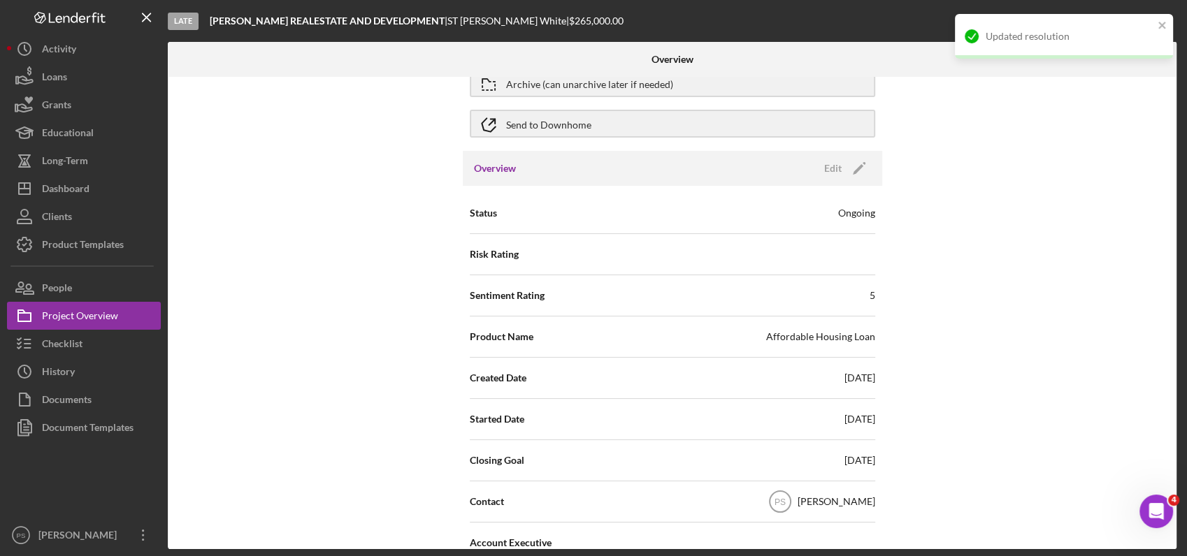
scroll to position [0, 0]
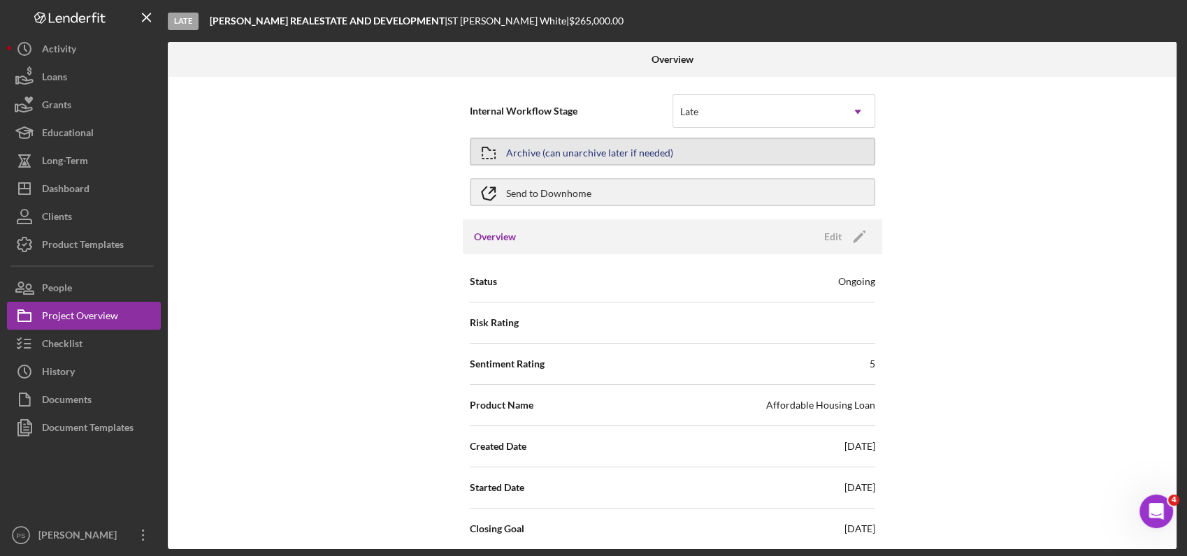
click at [581, 154] on div "Archive (can unarchive later if needed)" at bounding box center [589, 151] width 167 height 25
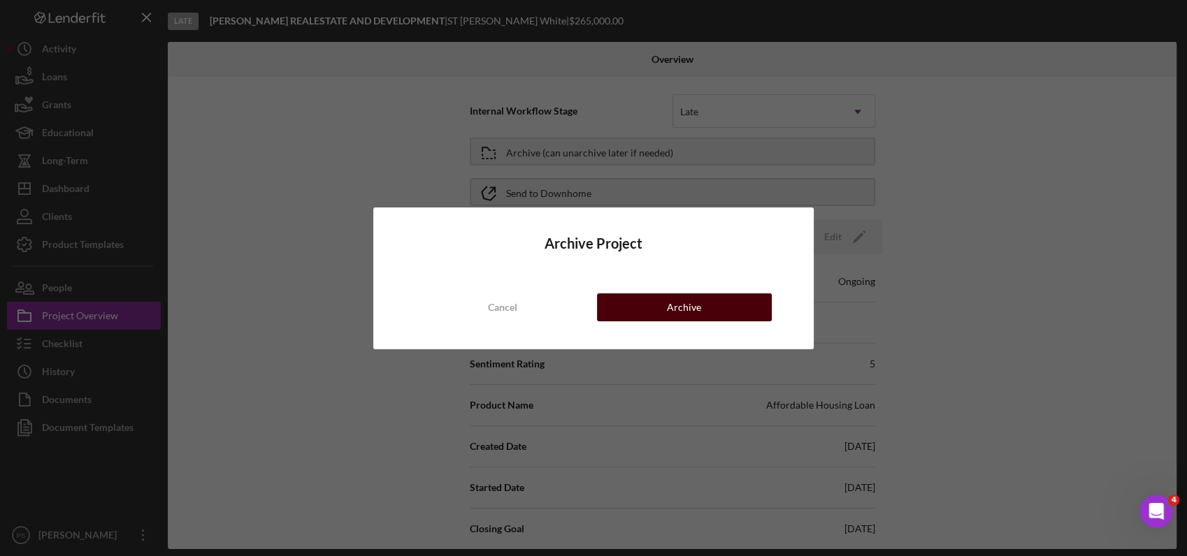
click at [665, 303] on button "Archive" at bounding box center [684, 308] width 175 height 28
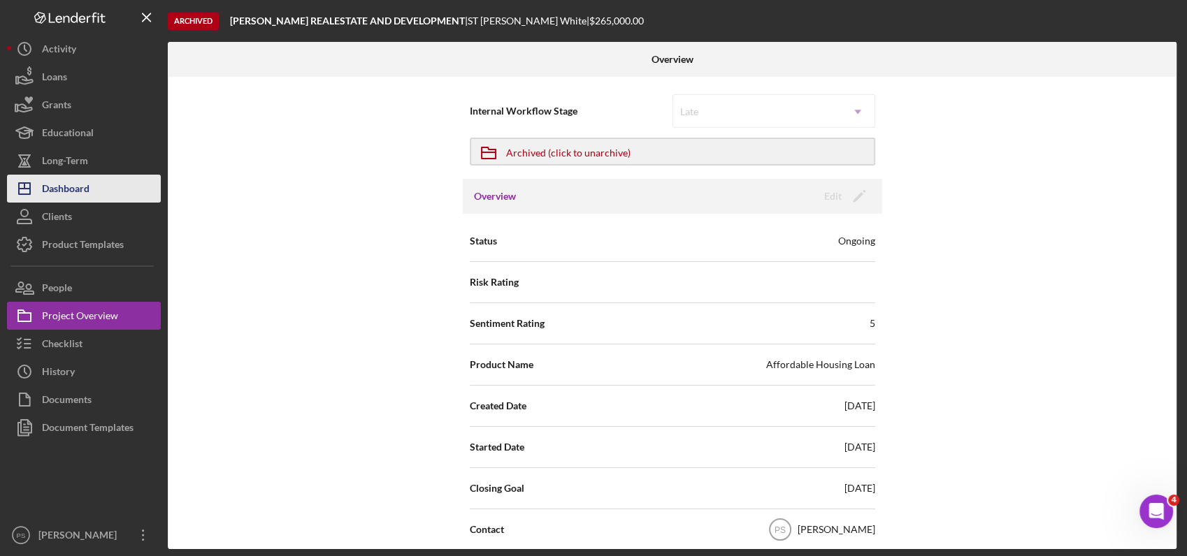
click at [134, 191] on button "Icon/Dashboard Dashboard" at bounding box center [84, 189] width 154 height 28
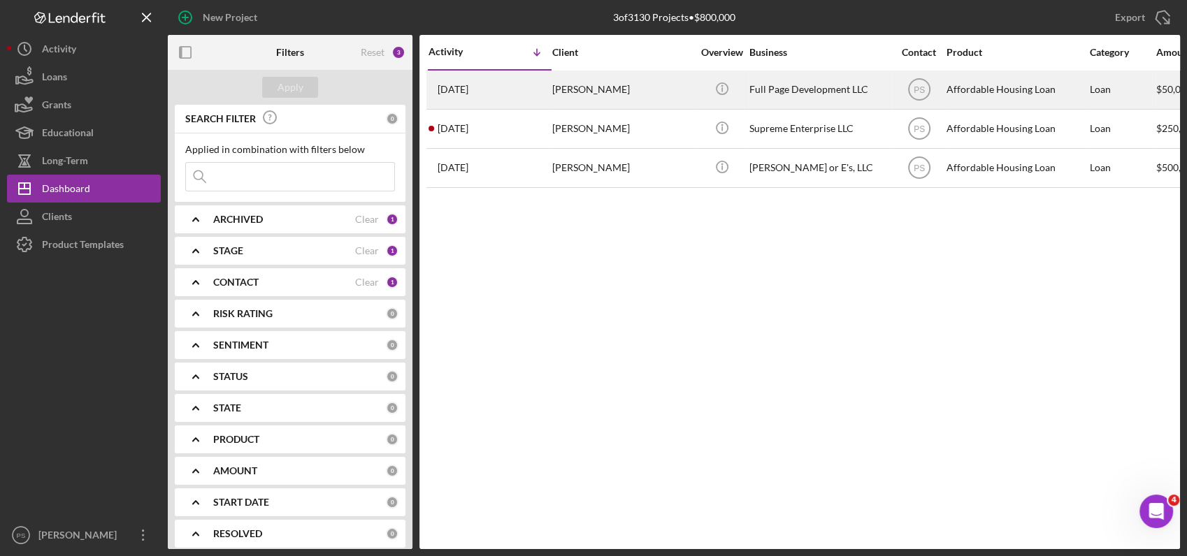
click at [644, 89] on div "[PERSON_NAME]" at bounding box center [622, 89] width 140 height 37
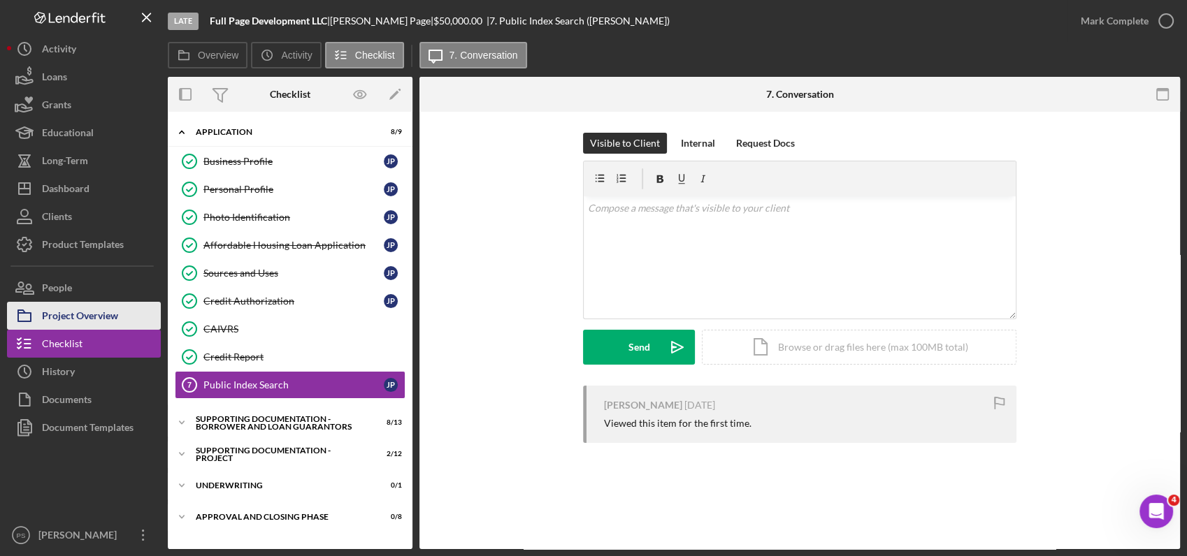
click at [117, 313] on div "Project Overview" at bounding box center [80, 317] width 76 height 31
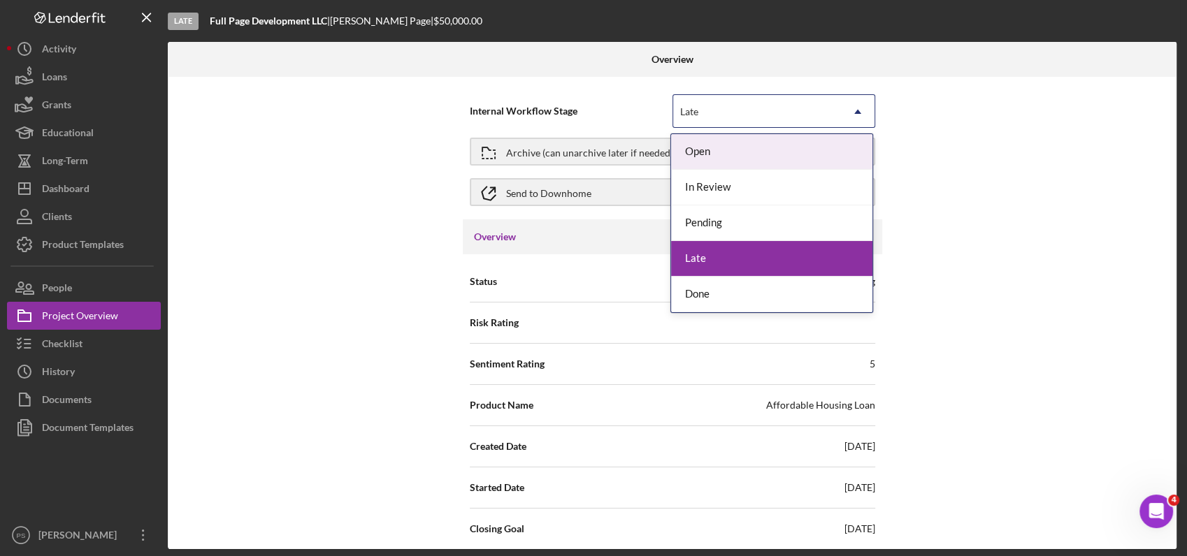
click at [760, 107] on div "Late" at bounding box center [757, 112] width 168 height 32
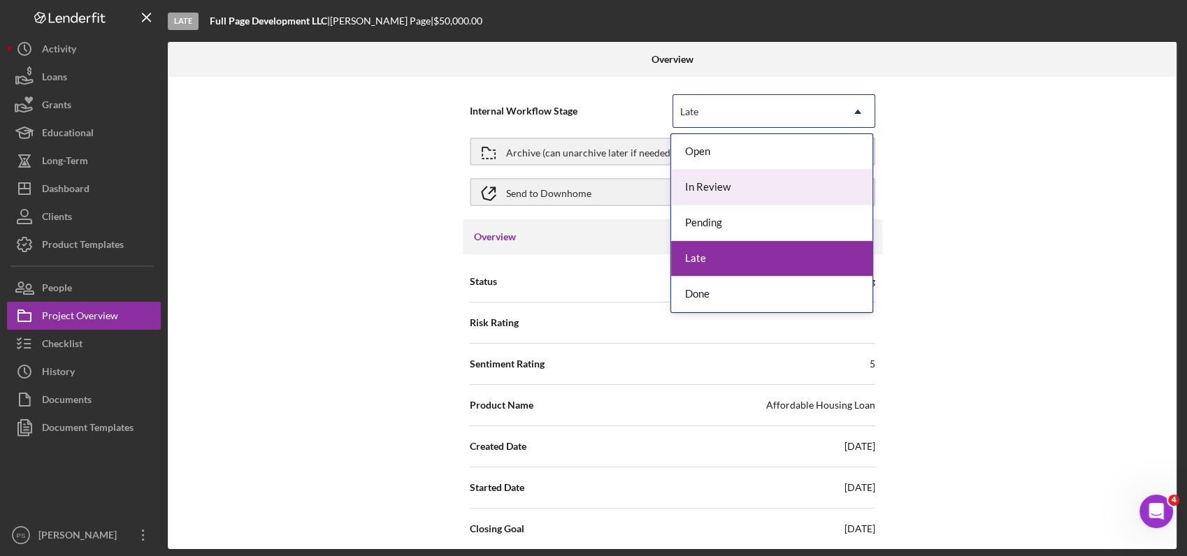
click at [738, 183] on div "In Review" at bounding box center [771, 188] width 201 height 36
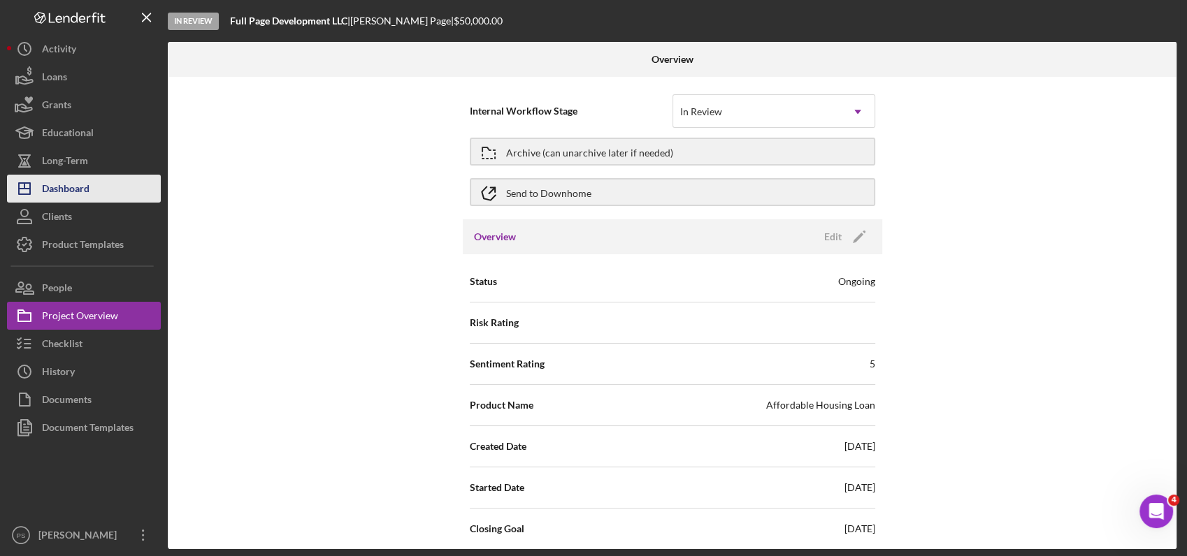
click at [97, 194] on button "Icon/Dashboard Dashboard" at bounding box center [84, 189] width 154 height 28
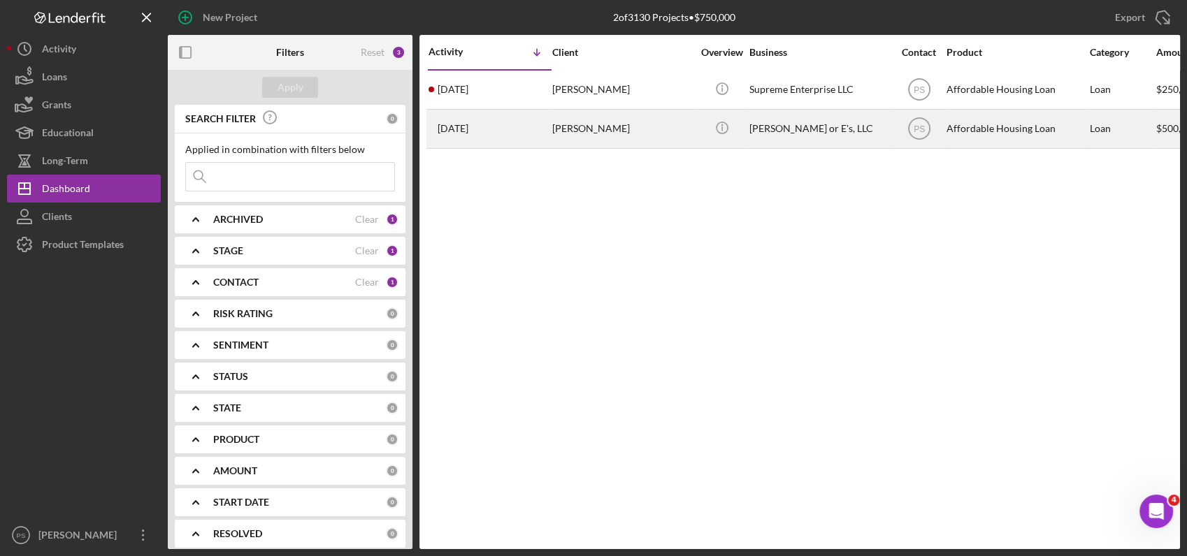
click at [575, 130] on div "[PERSON_NAME]" at bounding box center [622, 128] width 140 height 37
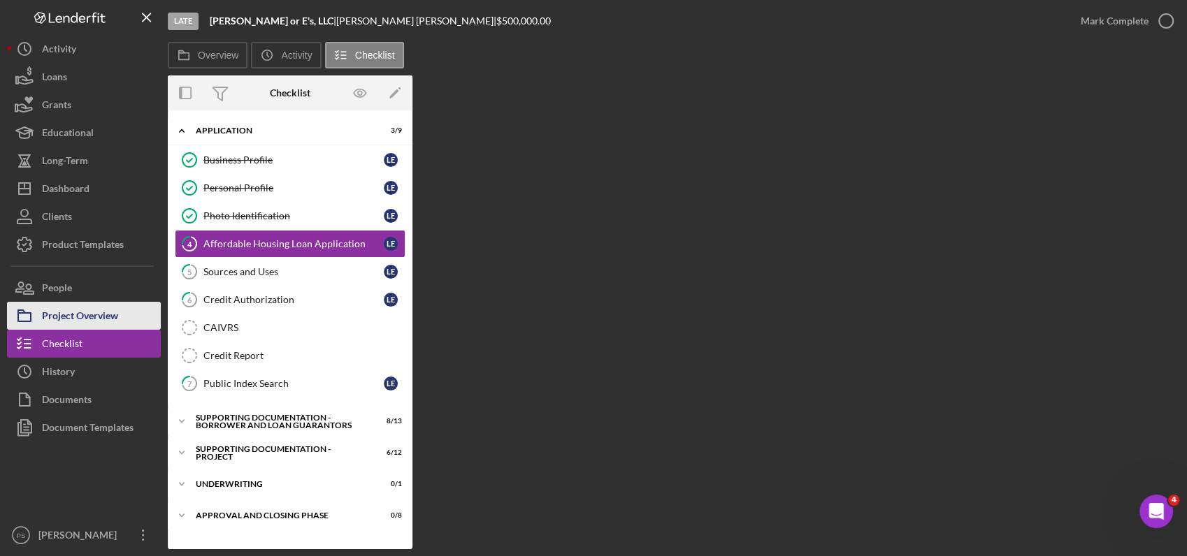
click at [50, 311] on div "Project Overview" at bounding box center [80, 317] width 76 height 31
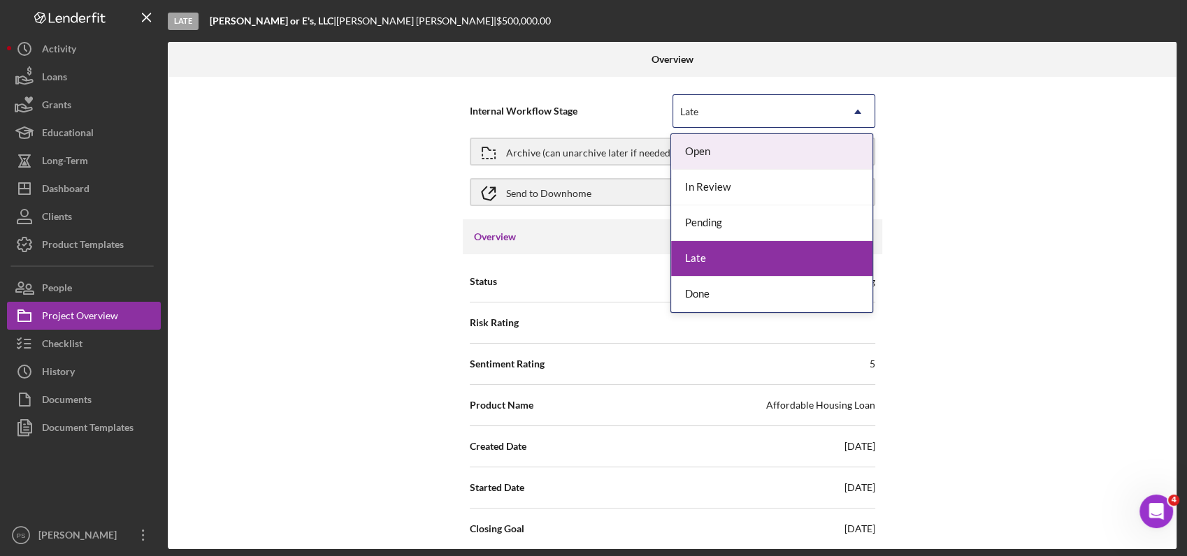
click at [700, 110] on div "Late" at bounding box center [757, 112] width 168 height 32
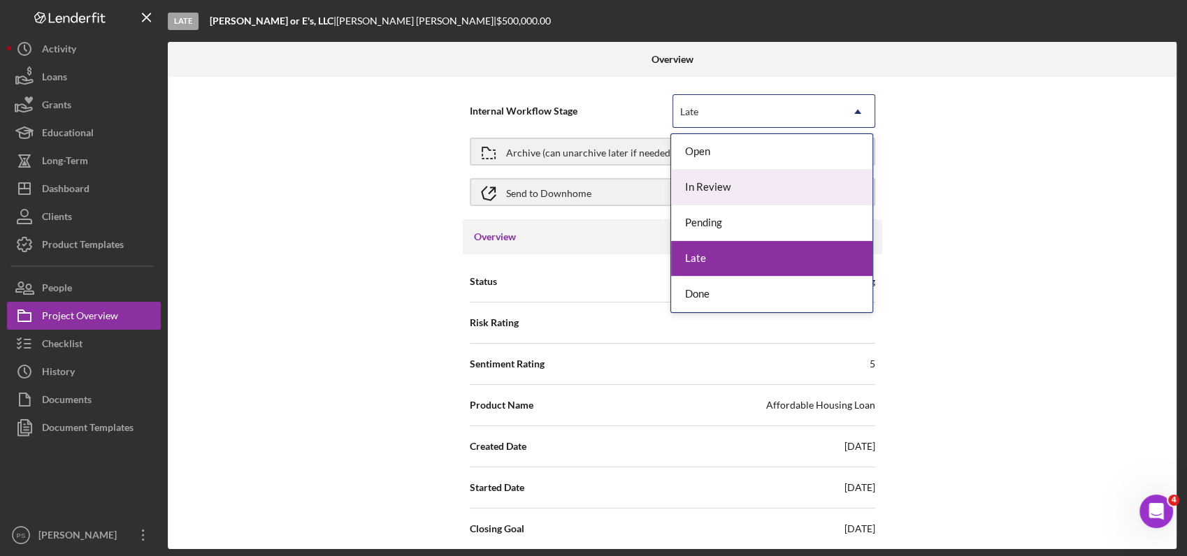
click at [700, 184] on div "In Review" at bounding box center [771, 188] width 201 height 36
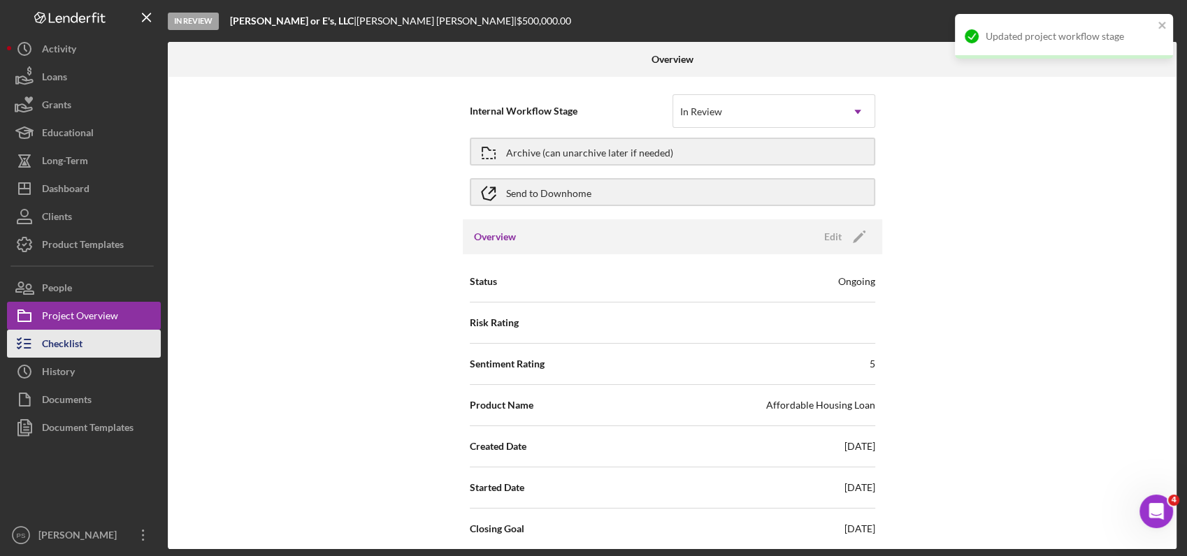
click at [92, 335] on button "Checklist" at bounding box center [84, 344] width 154 height 28
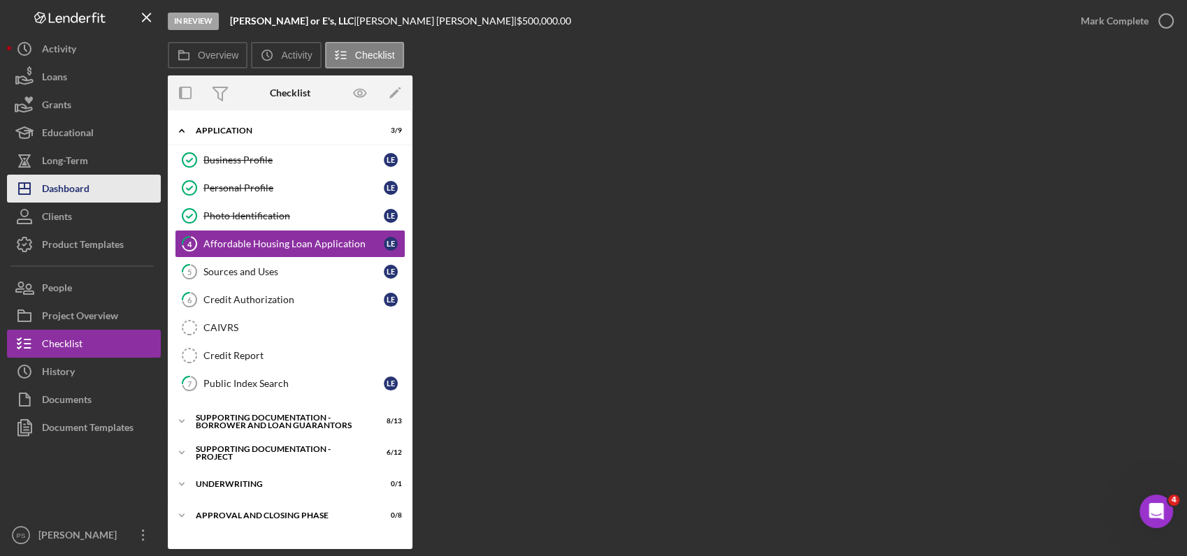
click at [89, 196] on div "Dashboard" at bounding box center [66, 190] width 48 height 31
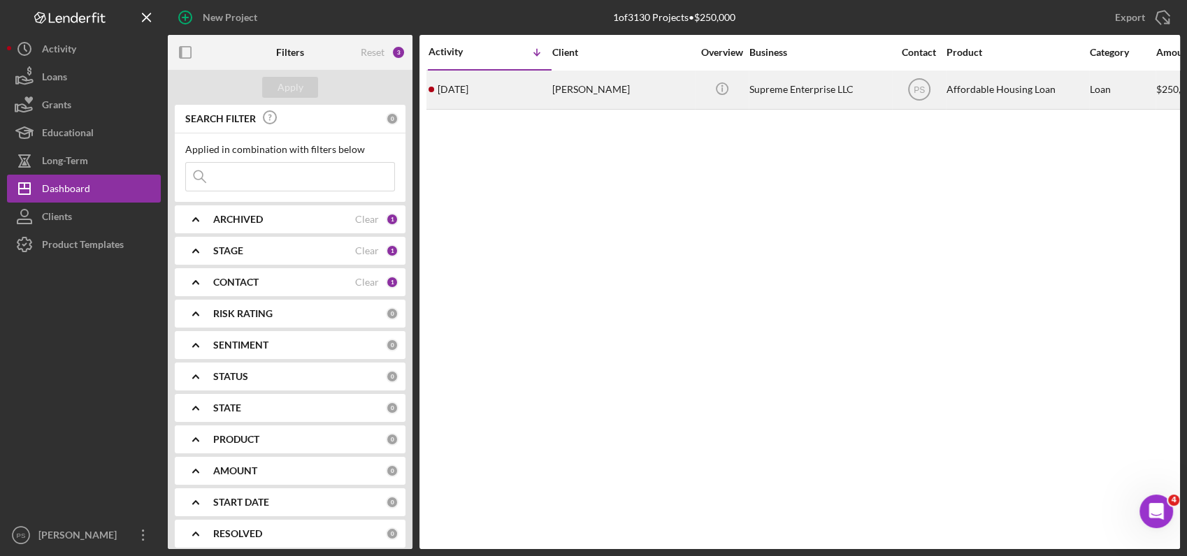
click at [625, 89] on div "[PERSON_NAME]" at bounding box center [622, 89] width 140 height 37
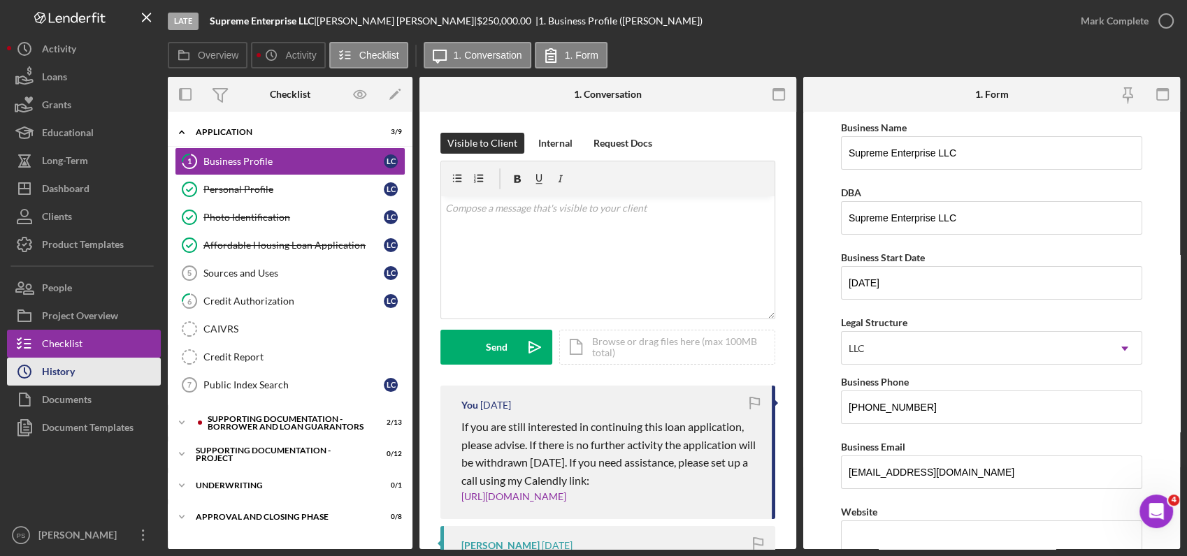
click at [89, 375] on button "Icon/History History" at bounding box center [84, 372] width 154 height 28
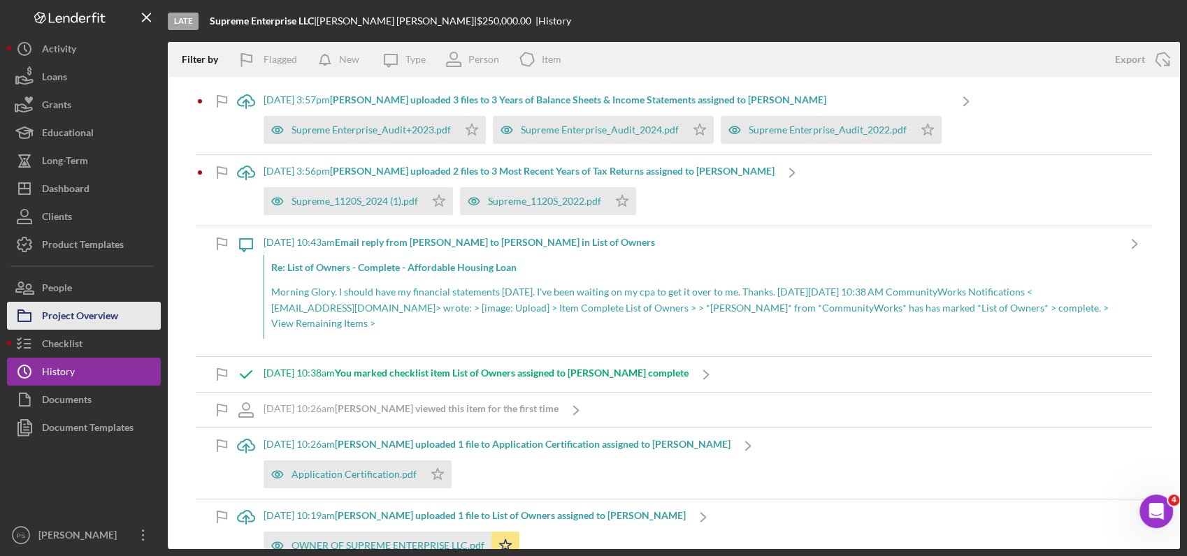
click at [105, 317] on div "Project Overview" at bounding box center [80, 317] width 76 height 31
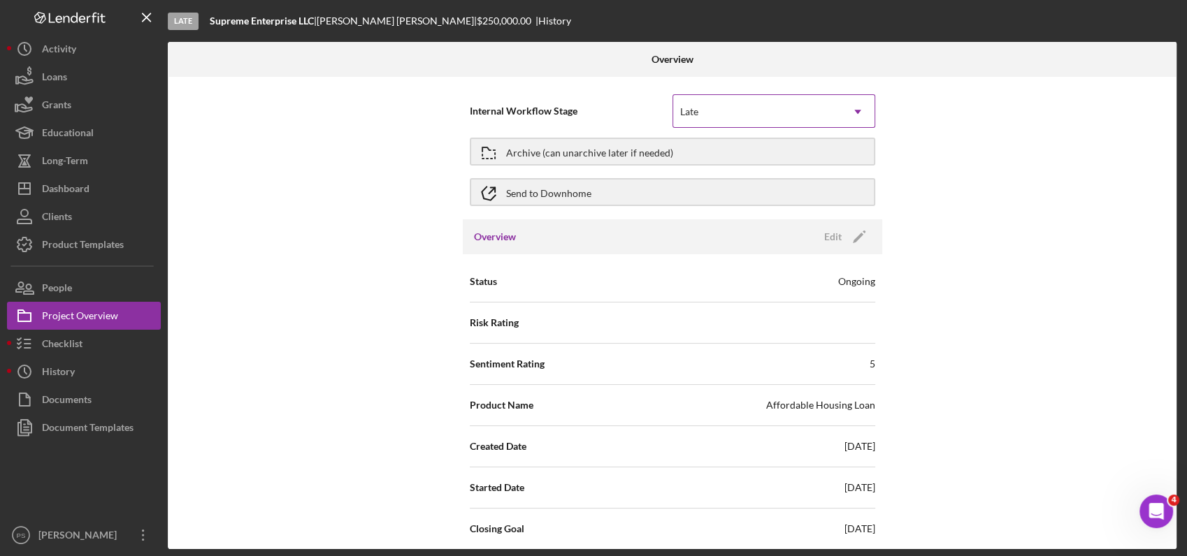
click at [786, 113] on div "Late" at bounding box center [757, 112] width 168 height 32
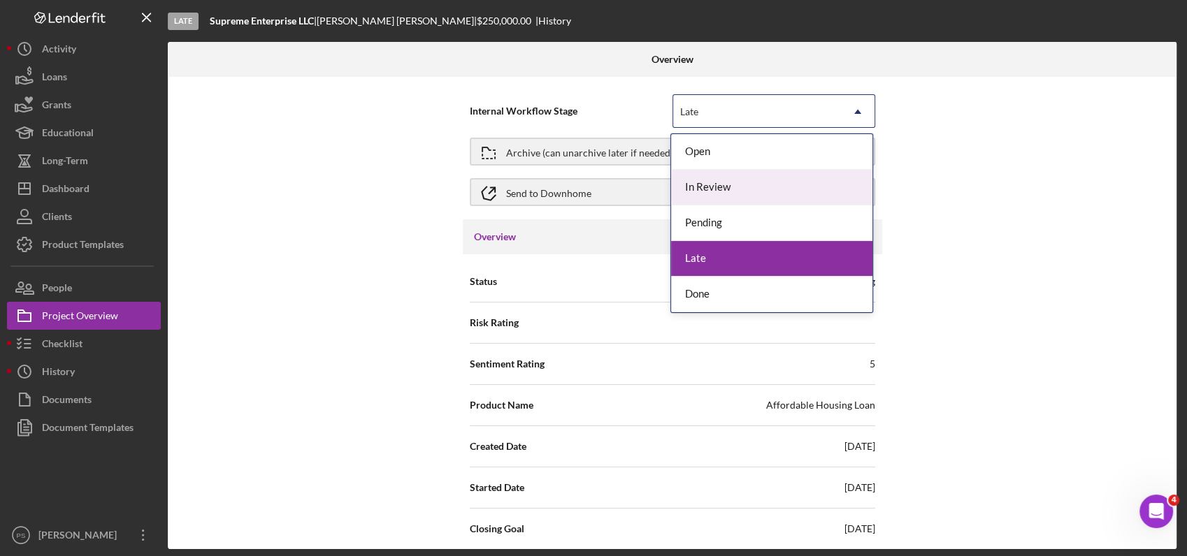
click at [761, 181] on div "In Review" at bounding box center [771, 188] width 201 height 36
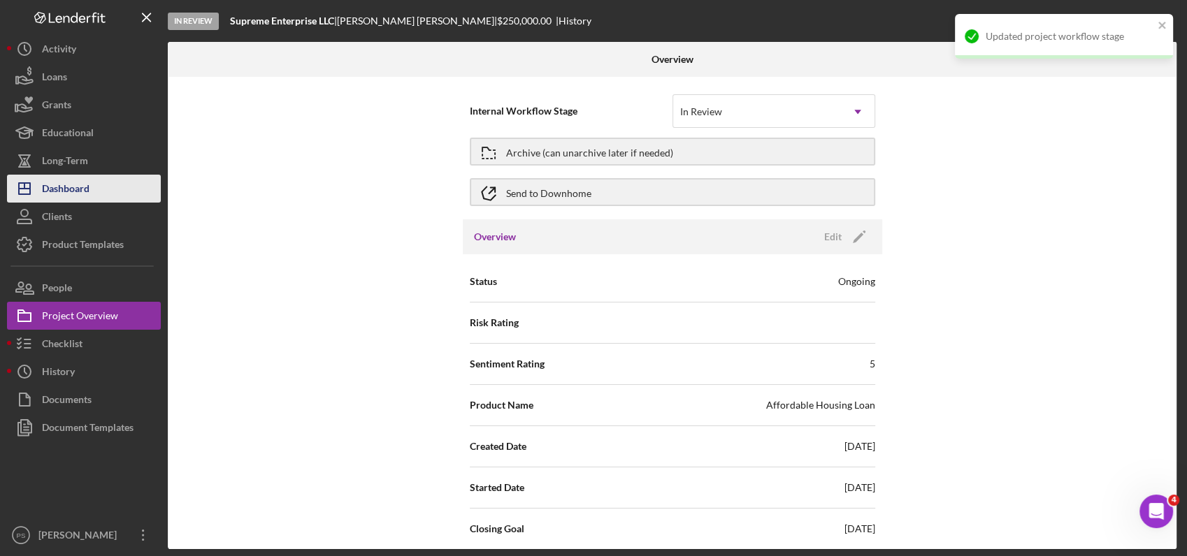
click at [117, 183] on button "Icon/Dashboard Dashboard" at bounding box center [84, 189] width 154 height 28
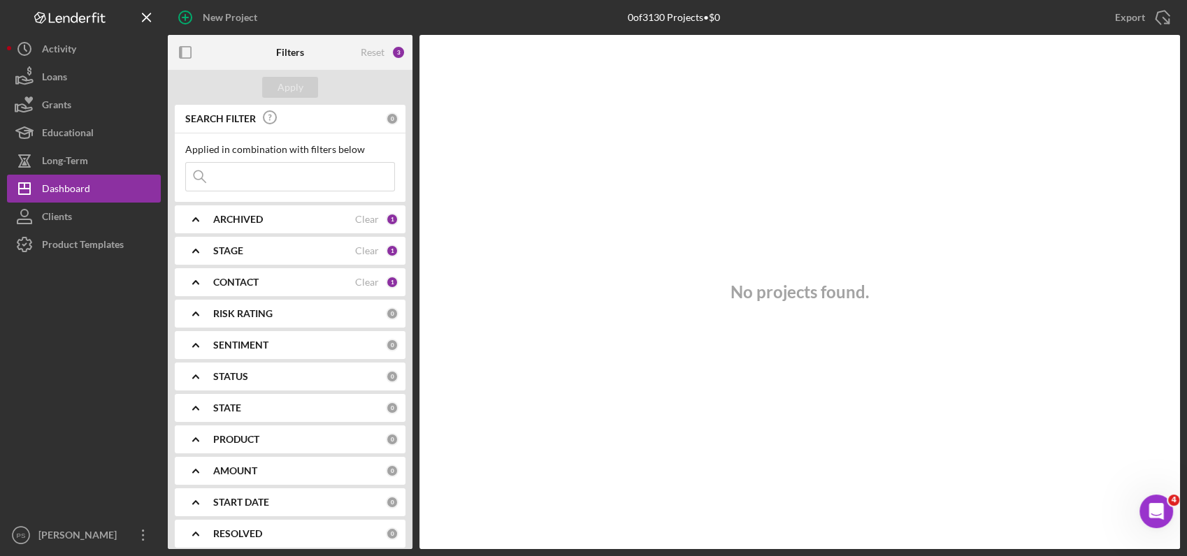
click at [266, 256] on div "STAGE" at bounding box center [284, 250] width 142 height 11
click at [224, 330] on label "In Review" at bounding box center [301, 331] width 187 height 14
click at [200, 330] on input "In Review" at bounding box center [193, 331] width 14 height 14
checkbox input "true"
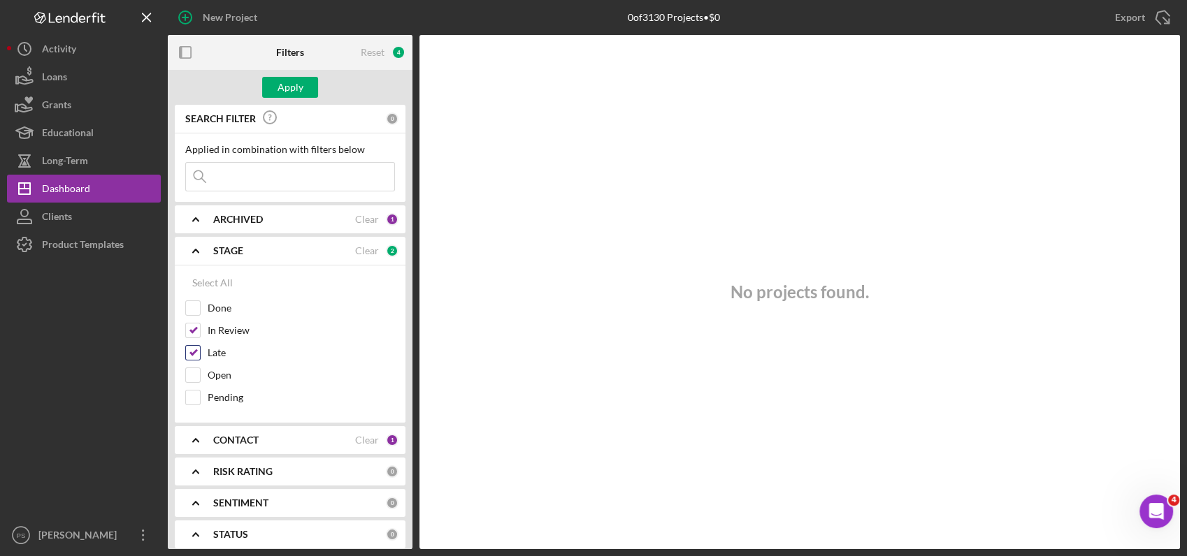
click at [218, 352] on label "Late" at bounding box center [301, 353] width 187 height 14
click at [200, 352] on input "Late" at bounding box center [193, 353] width 14 height 14
checkbox input "false"
click at [295, 83] on div "Apply" at bounding box center [290, 87] width 26 height 21
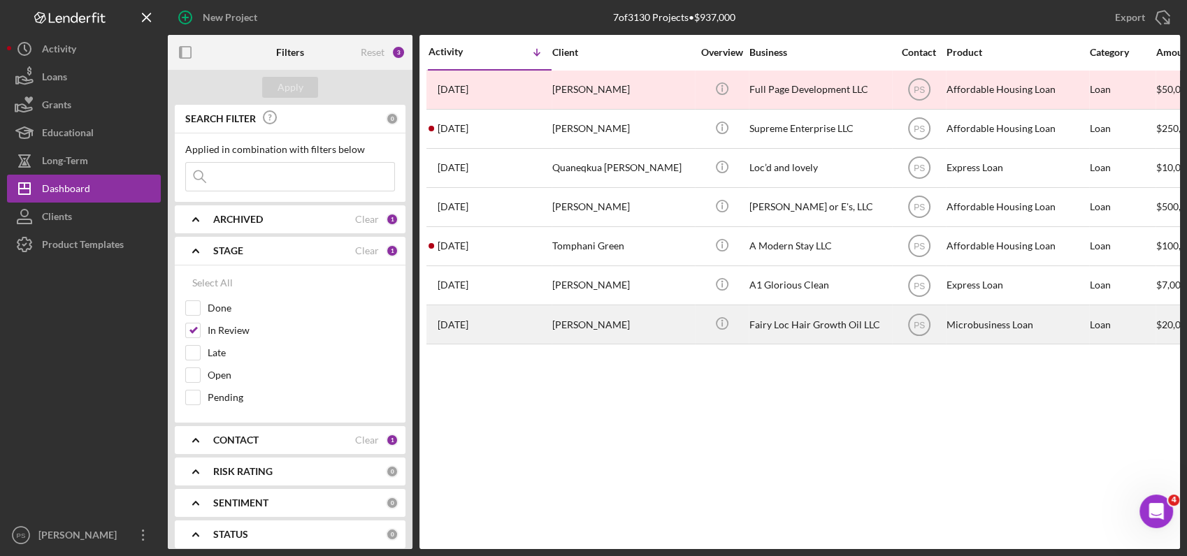
click at [783, 328] on div "Fairy Loc Hair Growth Oil LLC" at bounding box center [819, 324] width 140 height 37
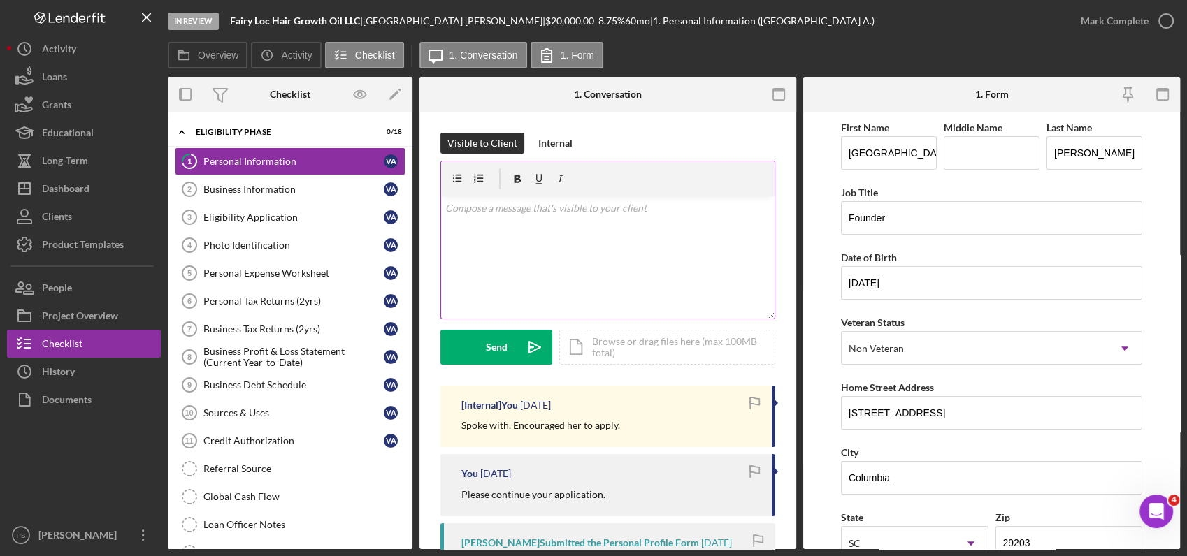
click at [560, 225] on div "v Color teal Color pink Remove color Add row above Add row below Add column bef…" at bounding box center [607, 257] width 333 height 122
drag, startPoint x: 503, startPoint y: 347, endPoint x: 498, endPoint y: 341, distance: 7.4
click at [503, 349] on div "Send" at bounding box center [497, 347] width 22 height 35
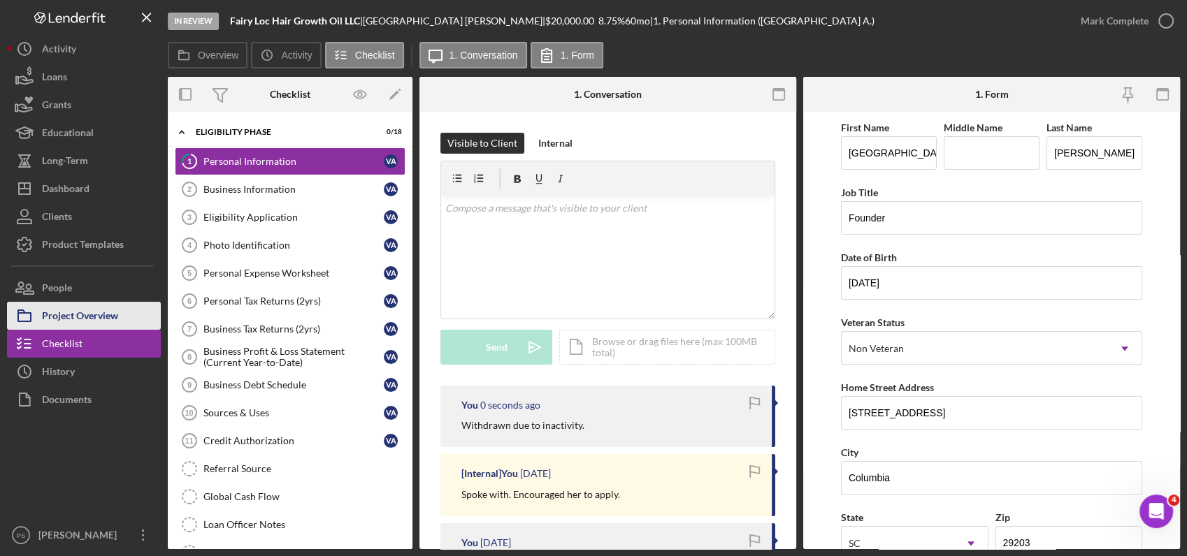
click at [122, 322] on button "Project Overview" at bounding box center [84, 316] width 154 height 28
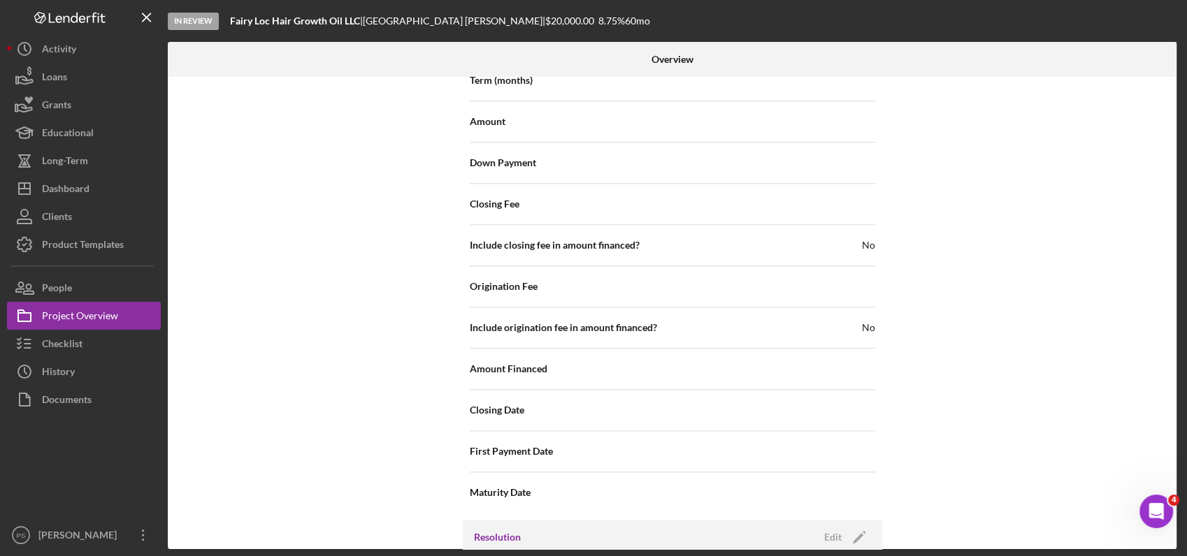
scroll to position [1643, 0]
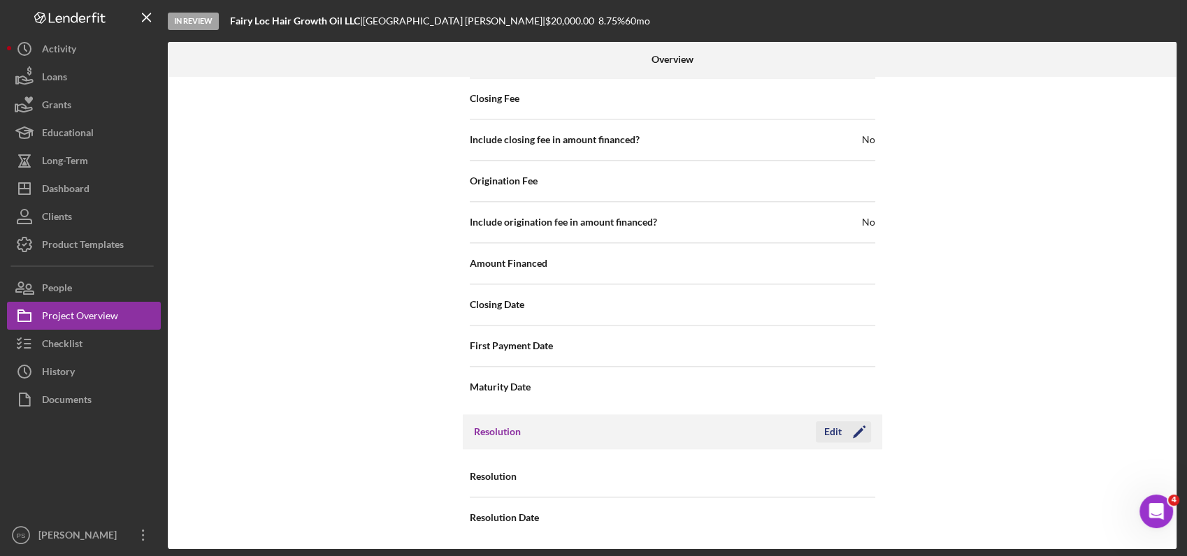
click at [820, 424] on button "Edit Icon/Edit" at bounding box center [843, 431] width 55 height 21
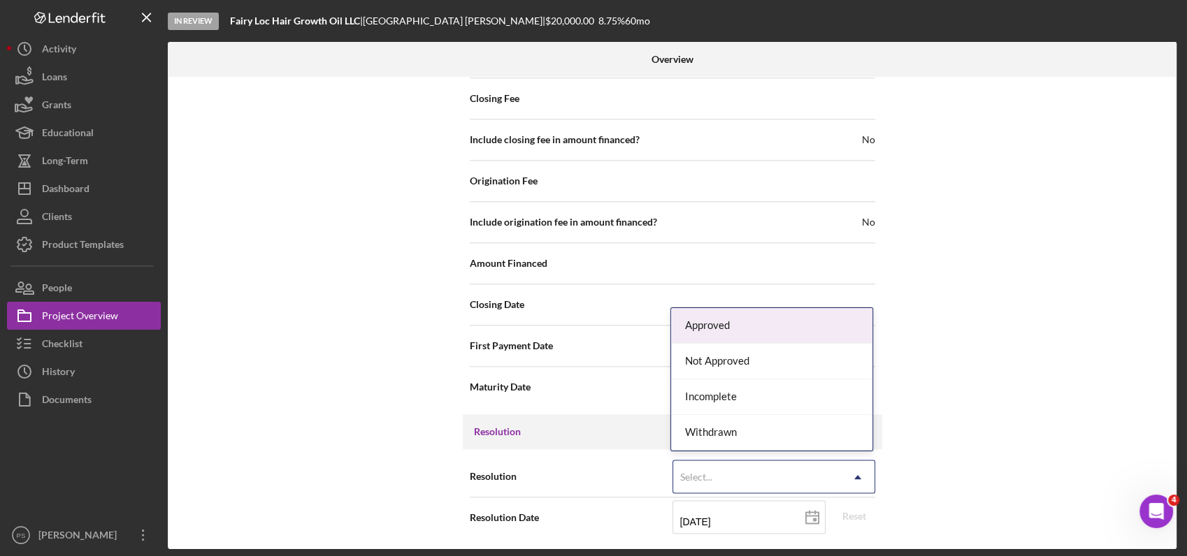
click at [786, 470] on div "Select..." at bounding box center [757, 477] width 168 height 32
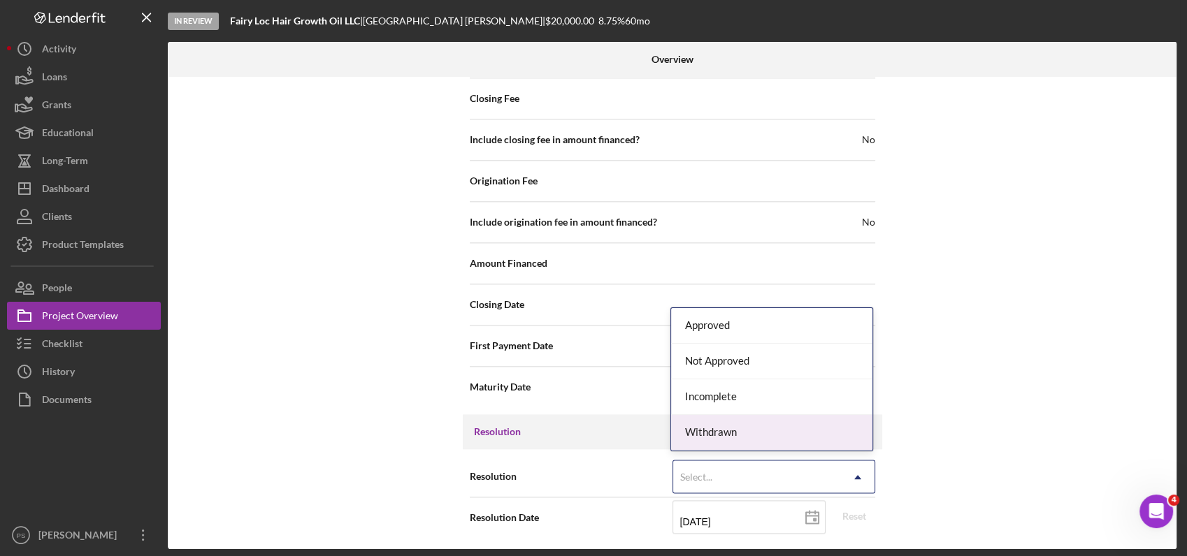
click at [740, 436] on div "Withdrawn" at bounding box center [771, 433] width 201 height 36
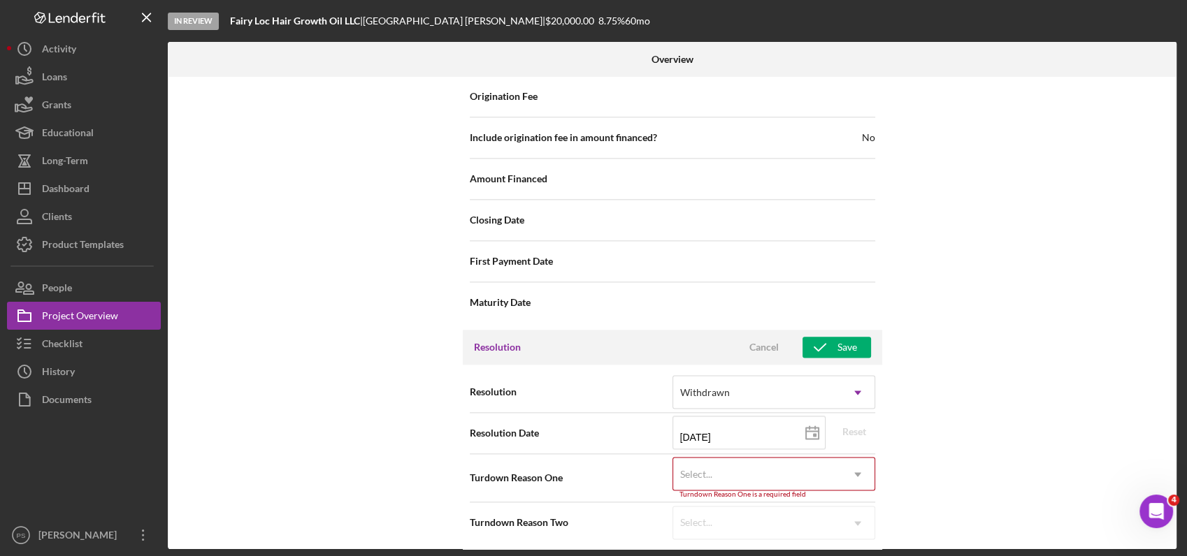
scroll to position [1732, 0]
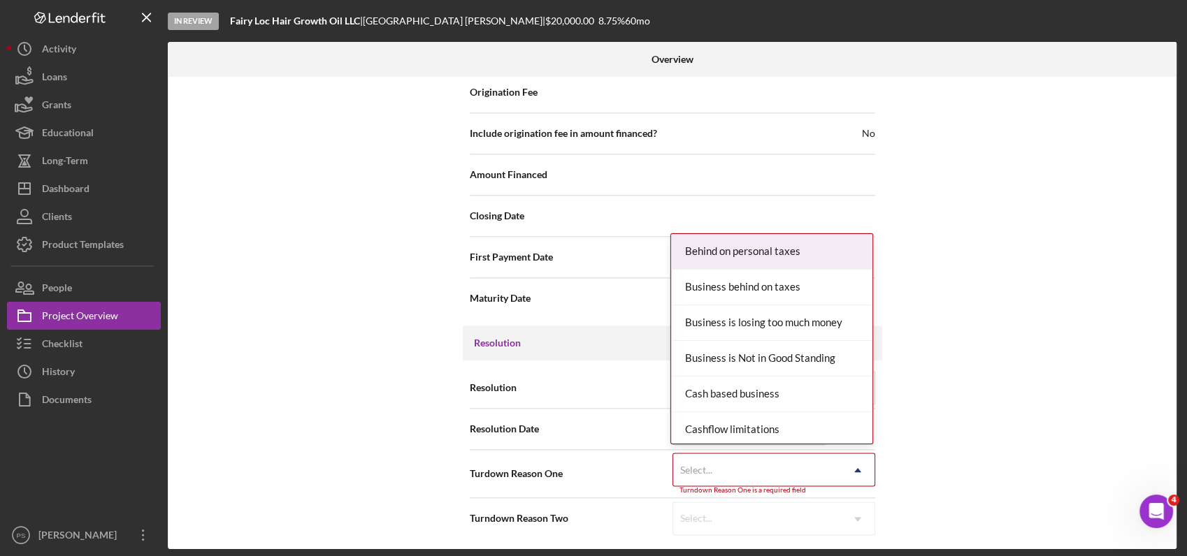
click at [719, 463] on div "Select..." at bounding box center [757, 470] width 168 height 32
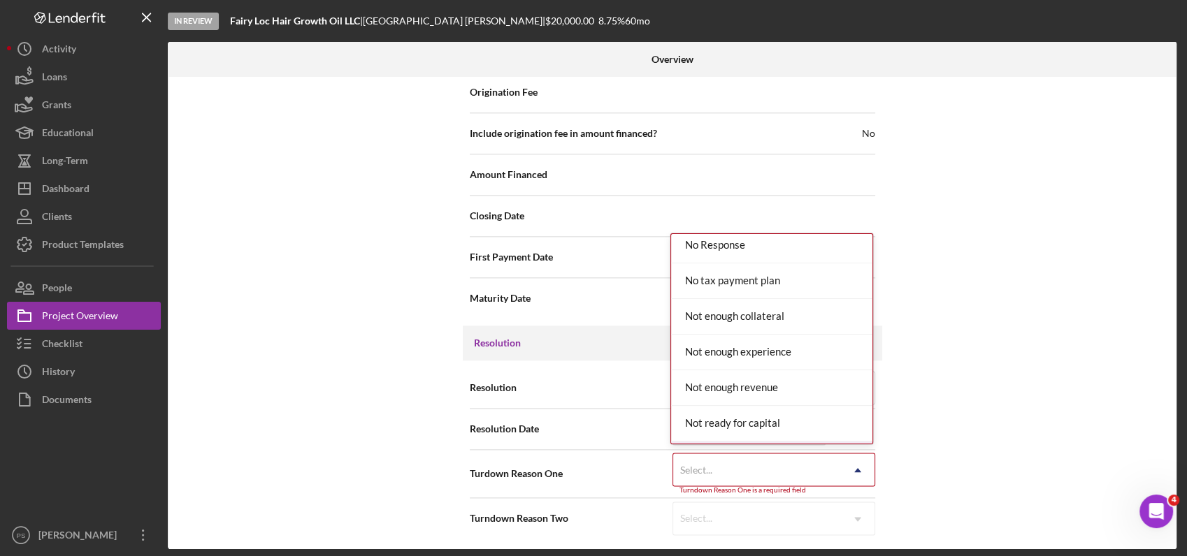
scroll to position [983, 0]
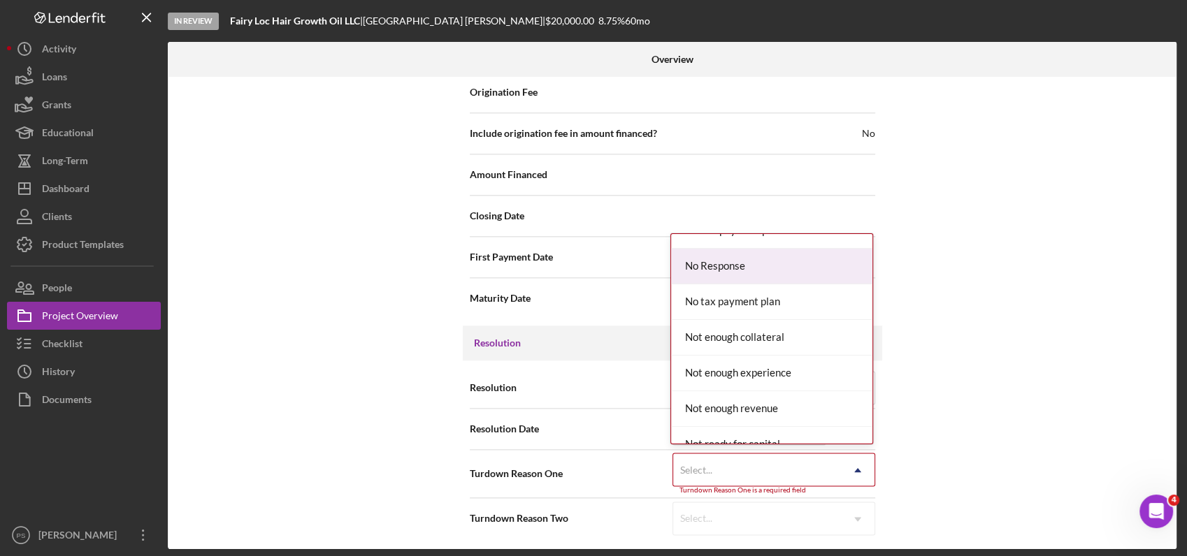
click at [769, 261] on div "No Response" at bounding box center [771, 267] width 201 height 36
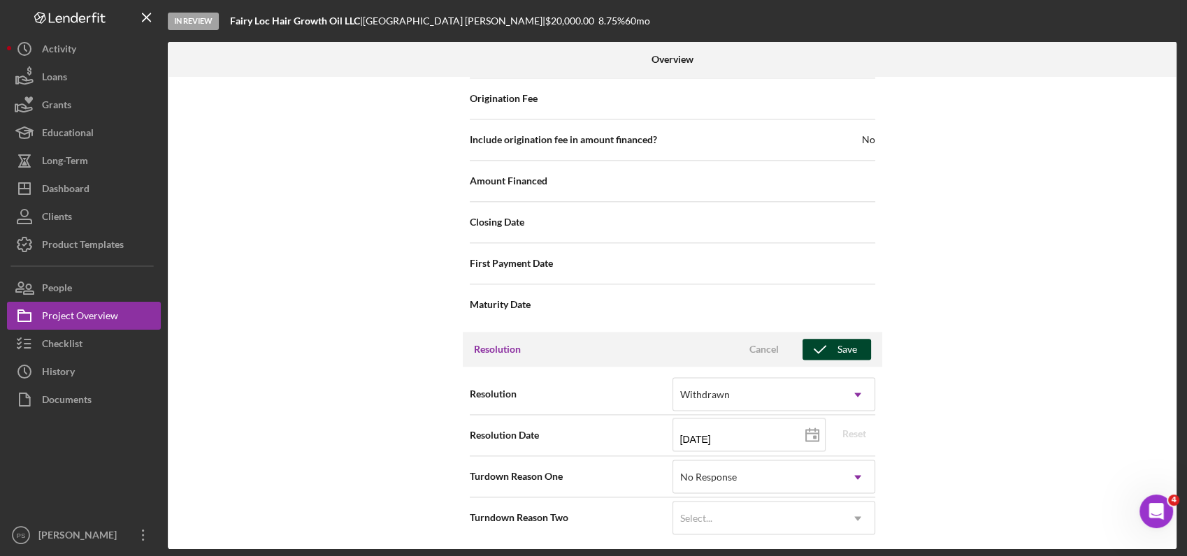
click at [851, 351] on div "Save" at bounding box center [847, 349] width 20 height 21
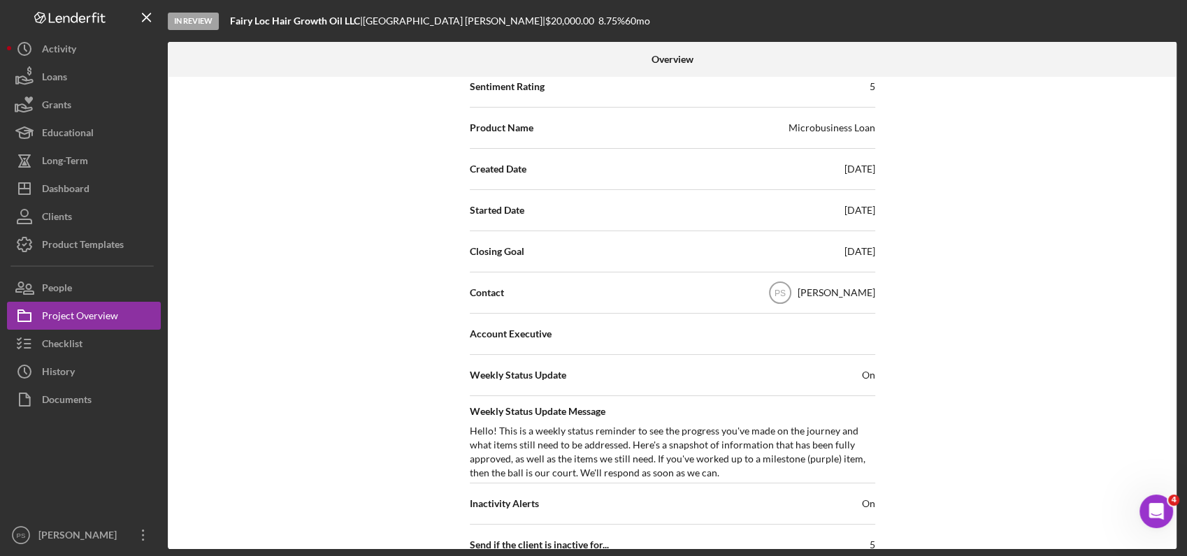
scroll to position [0, 0]
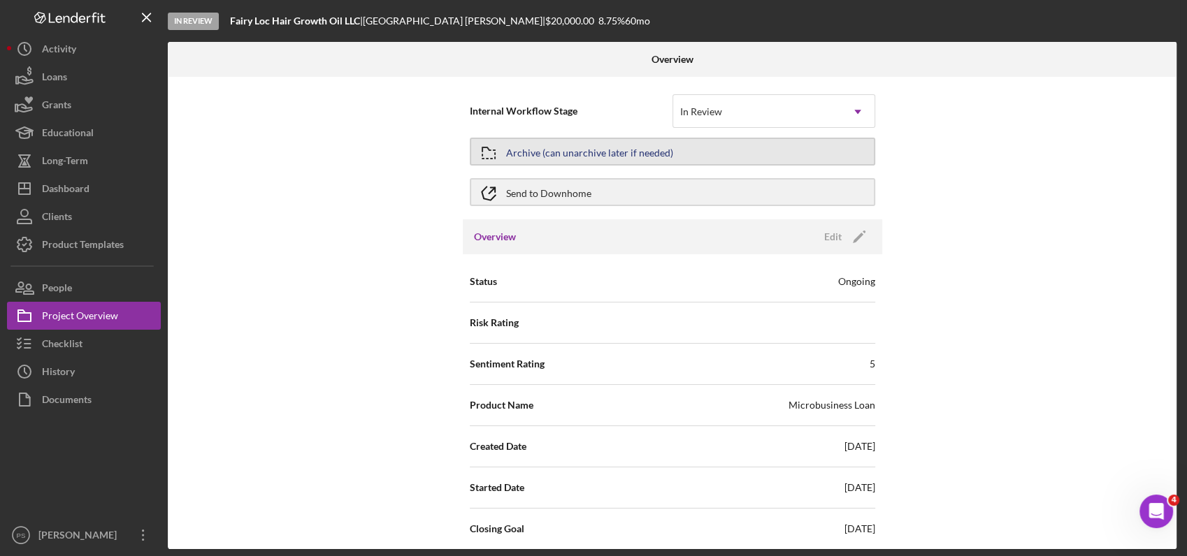
click at [575, 154] on div "Archive (can unarchive later if needed)" at bounding box center [589, 151] width 167 height 25
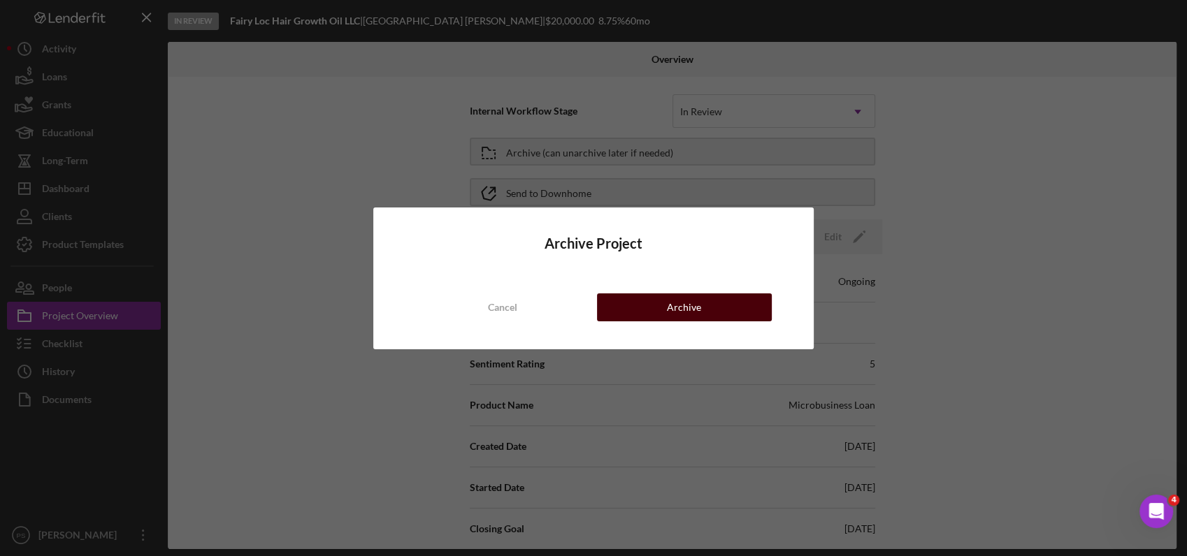
click at [705, 307] on button "Archive" at bounding box center [684, 308] width 175 height 28
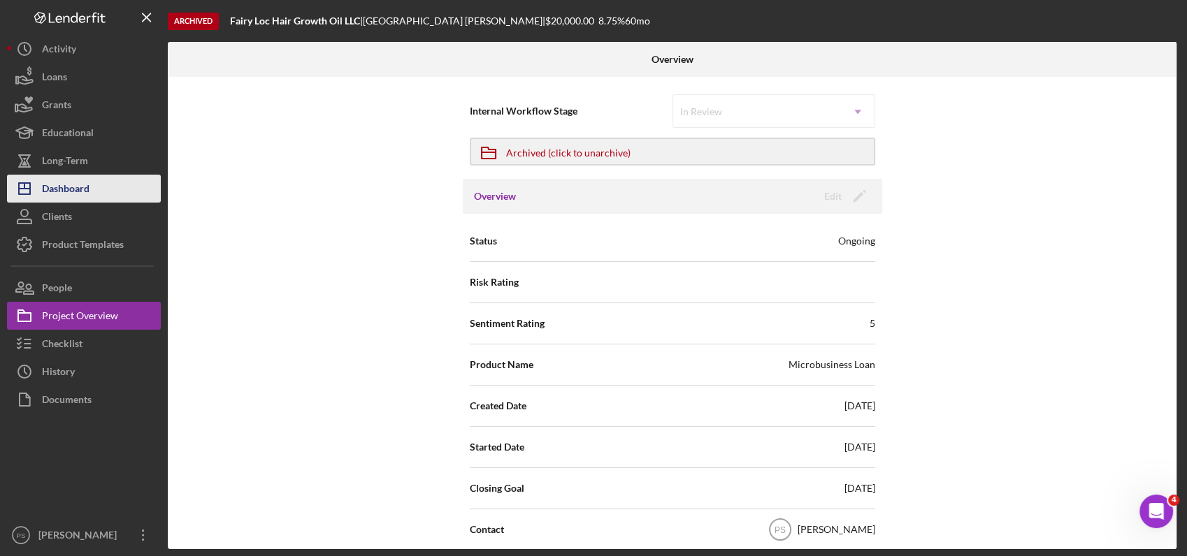
click at [73, 188] on div "Dashboard" at bounding box center [66, 190] width 48 height 31
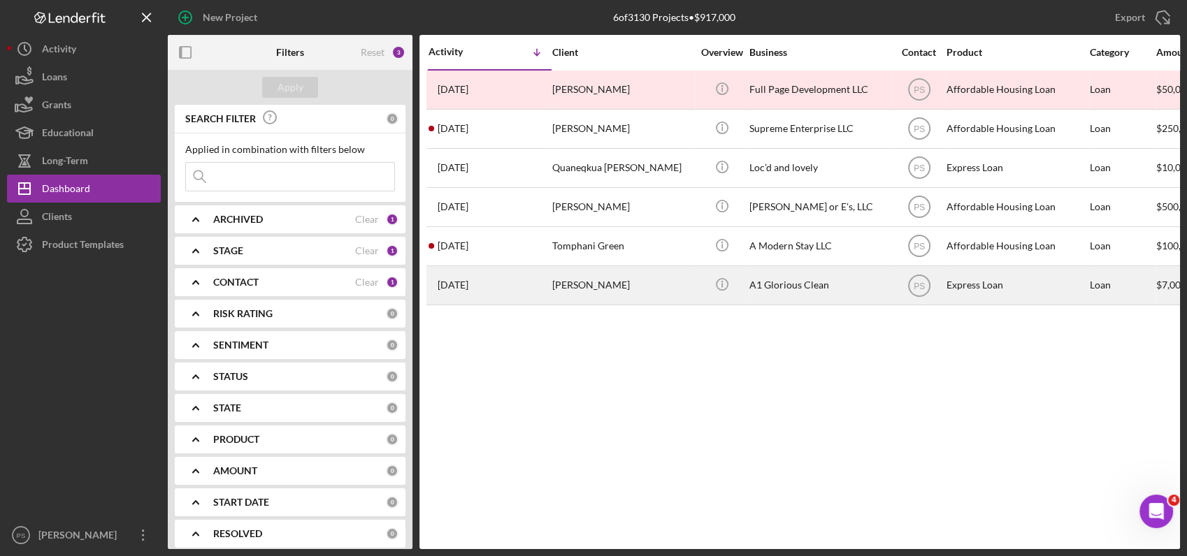
click at [762, 280] on div "A1 Glorious Clean" at bounding box center [819, 285] width 140 height 37
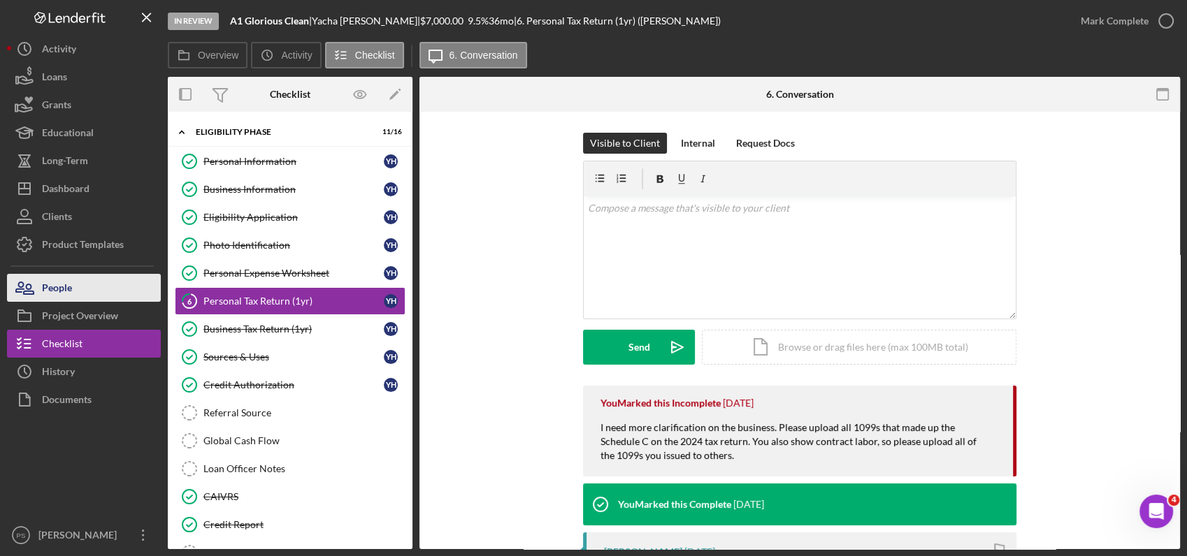
click at [115, 291] on button "People" at bounding box center [84, 288] width 154 height 28
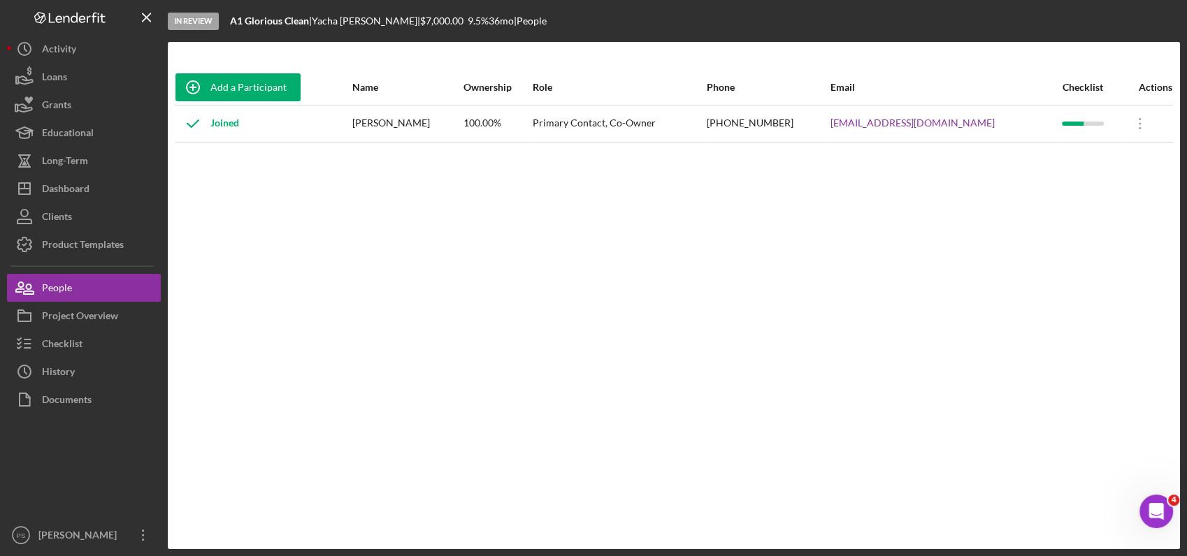
click at [417, 129] on div "[PERSON_NAME]" at bounding box center [406, 123] width 109 height 35
click at [101, 315] on div "Project Overview" at bounding box center [80, 317] width 76 height 31
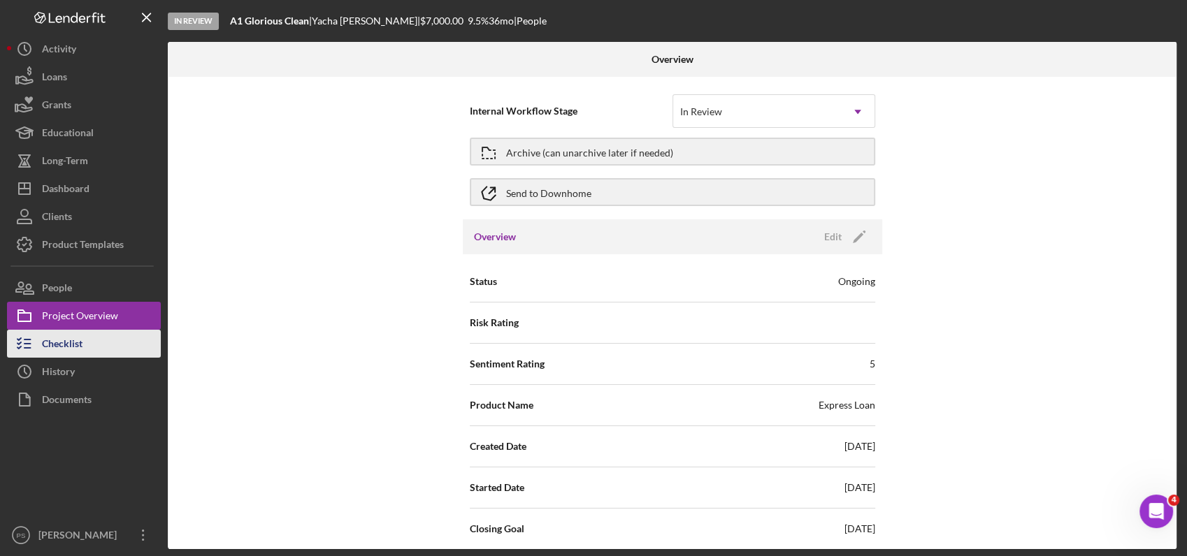
click at [91, 340] on button "Checklist" at bounding box center [84, 344] width 154 height 28
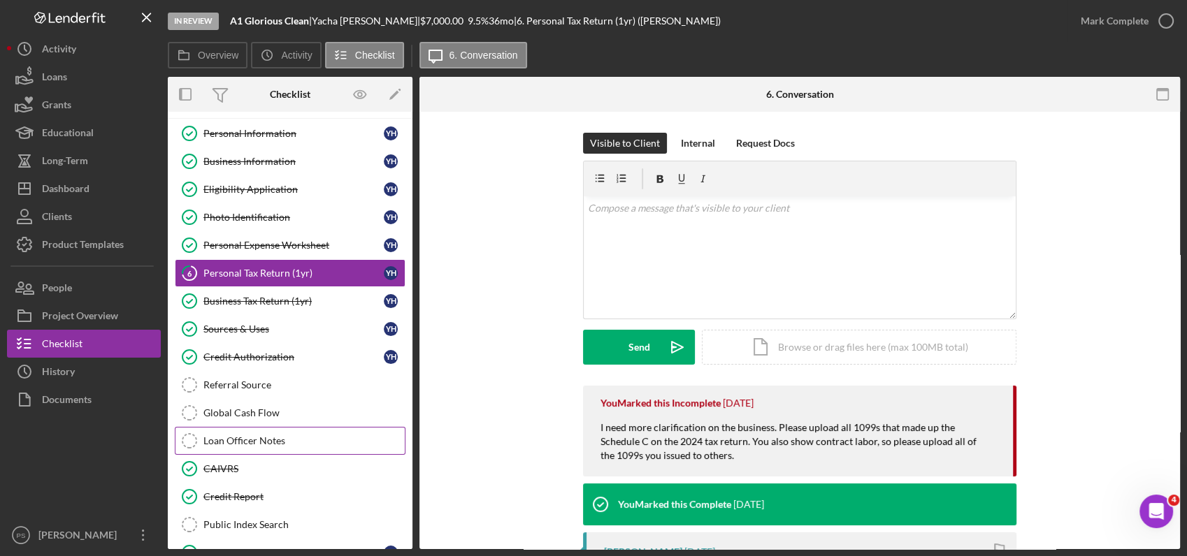
scroll to position [151, 0]
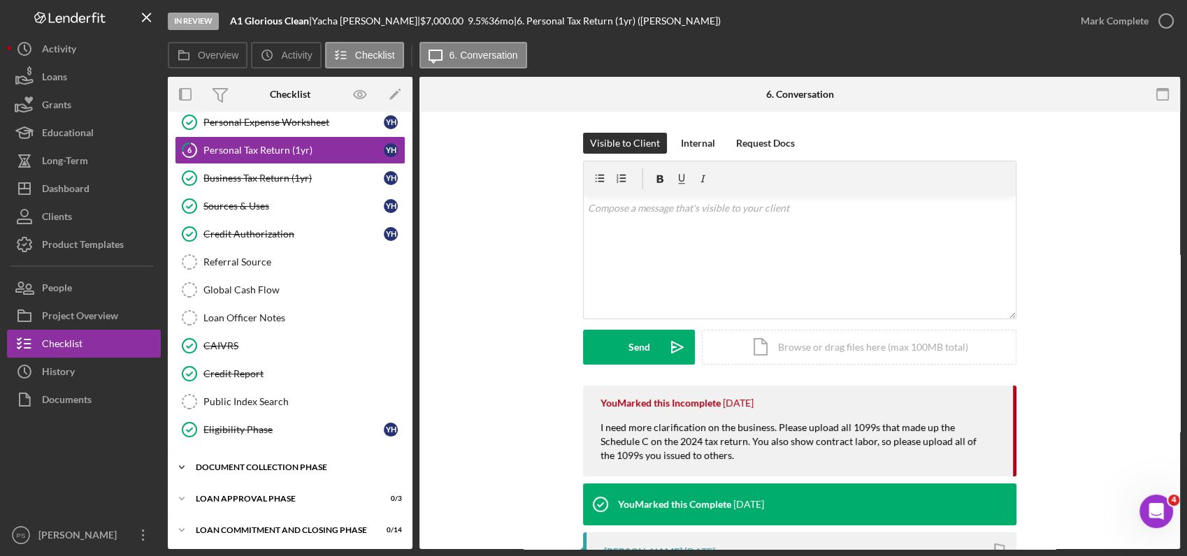
click at [263, 456] on div "Icon/Expander Document Collection Phase 5 / 9" at bounding box center [290, 468] width 245 height 28
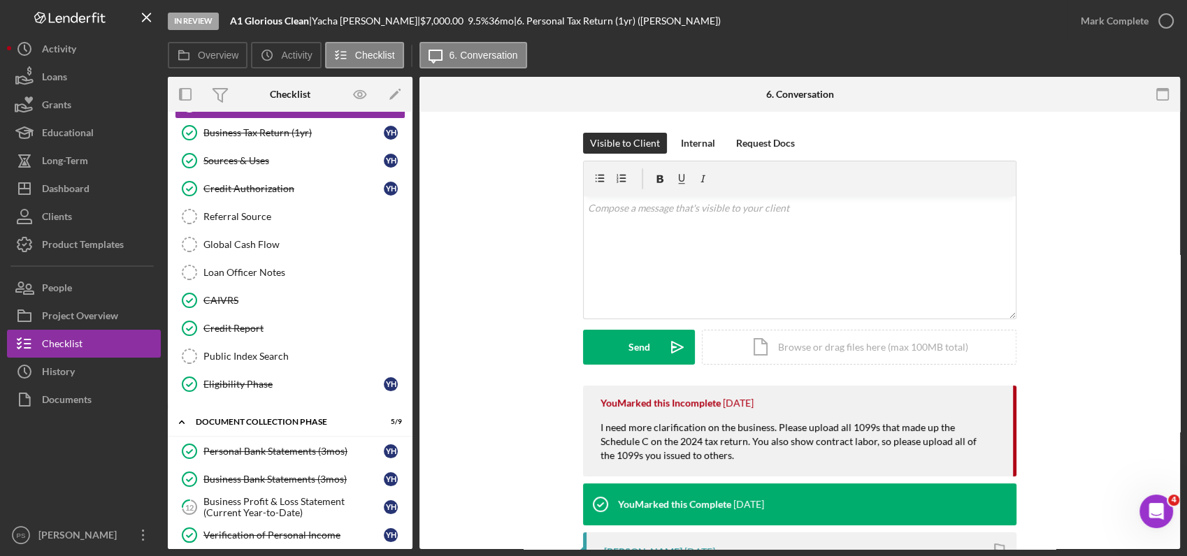
scroll to position [409, 0]
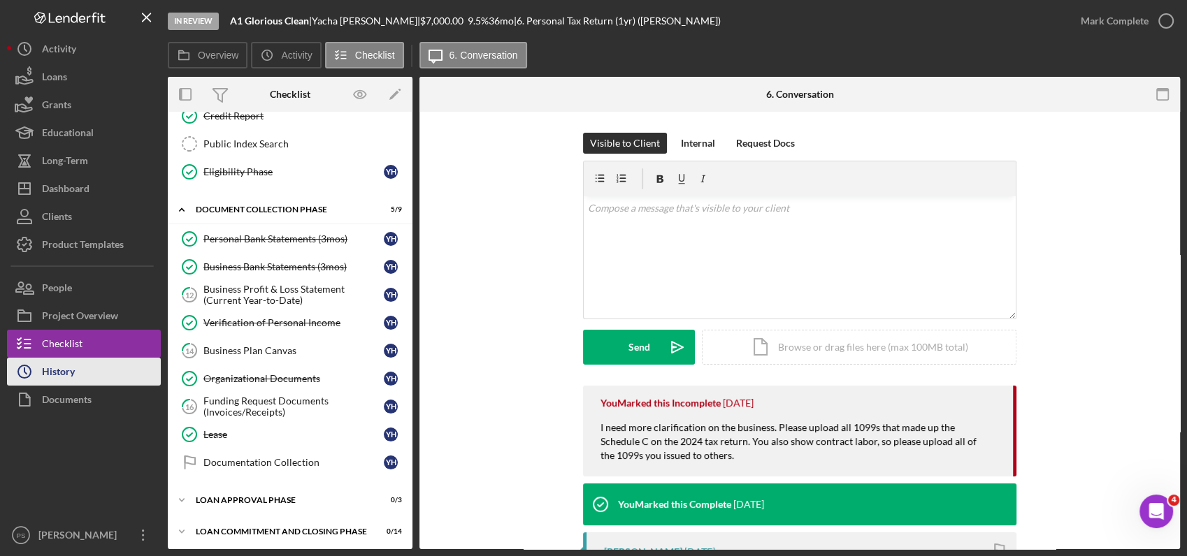
click at [93, 372] on button "Icon/History History" at bounding box center [84, 372] width 154 height 28
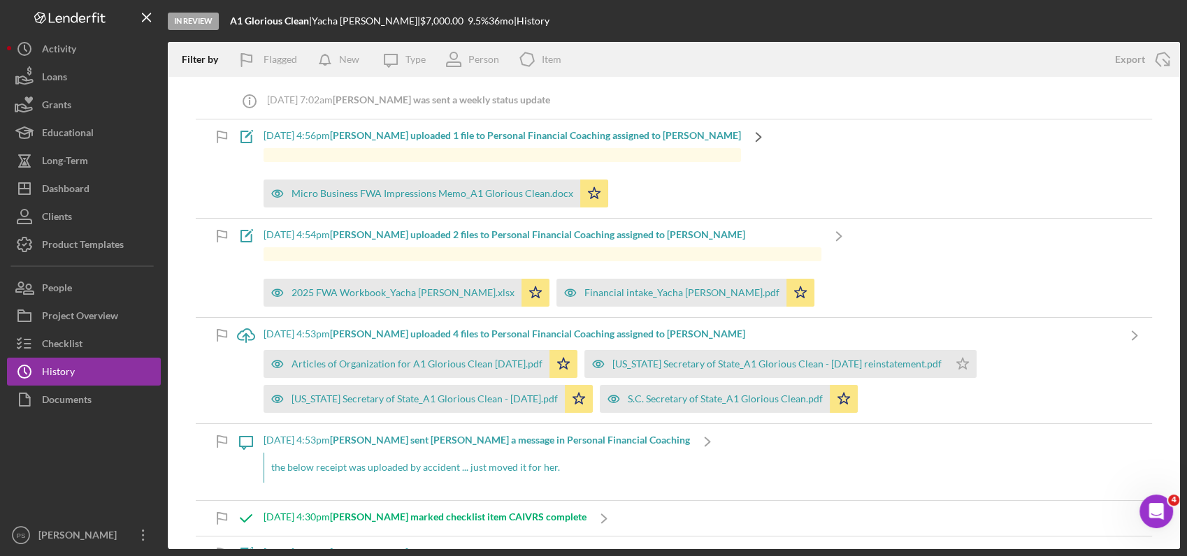
click at [741, 131] on icon "Icon/Navigate" at bounding box center [758, 137] width 35 height 35
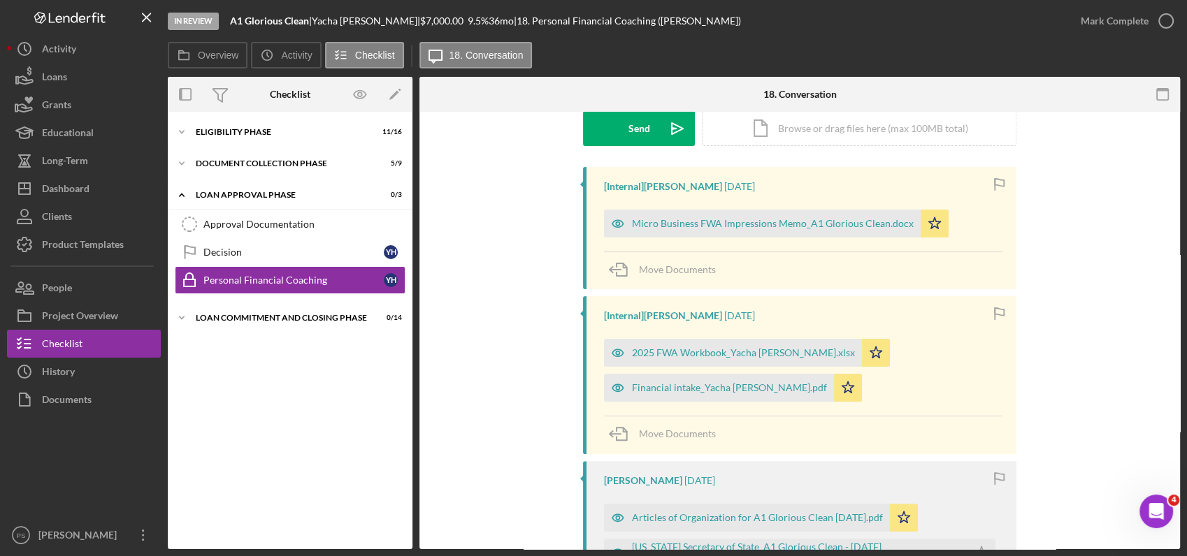
scroll to position [414, 0]
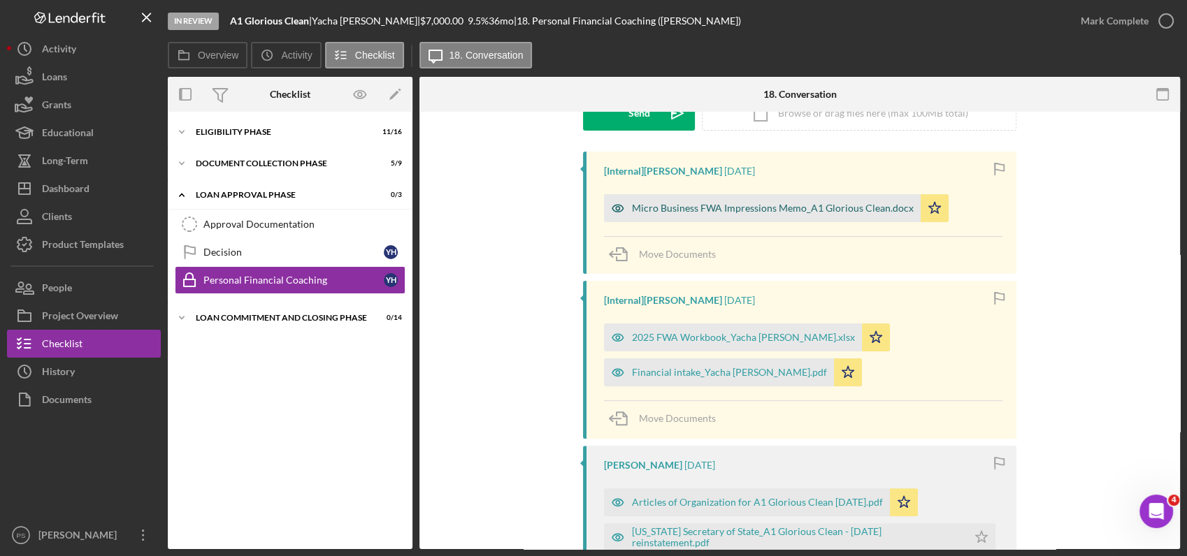
click at [781, 206] on div "Micro Business FWA Impressions Memo_A1 Glorious Clean.docx" at bounding box center [773, 208] width 282 height 11
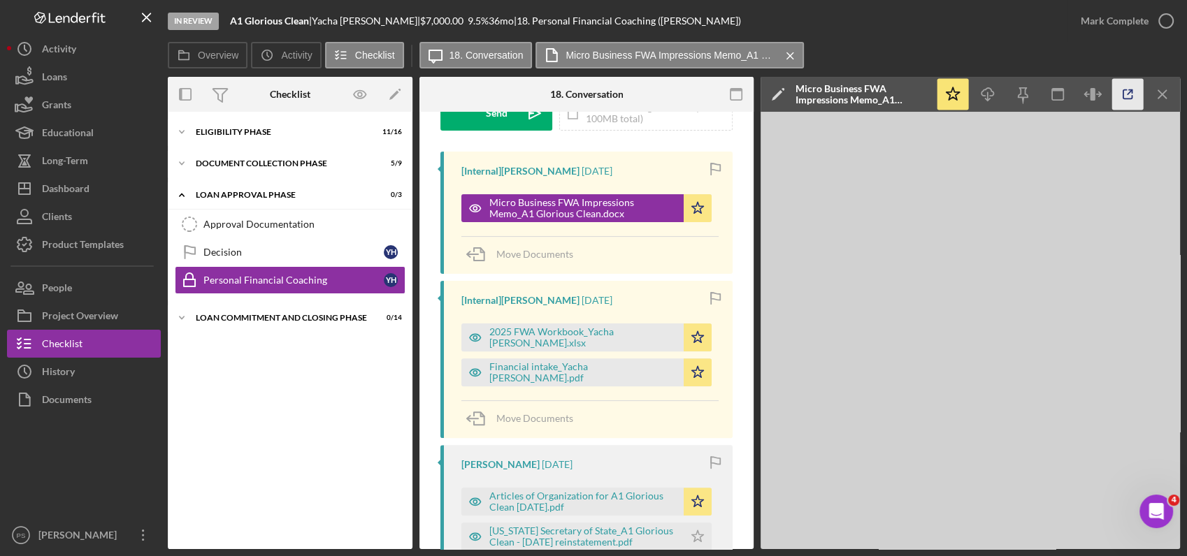
click at [1129, 99] on icon "button" at bounding box center [1127, 94] width 9 height 9
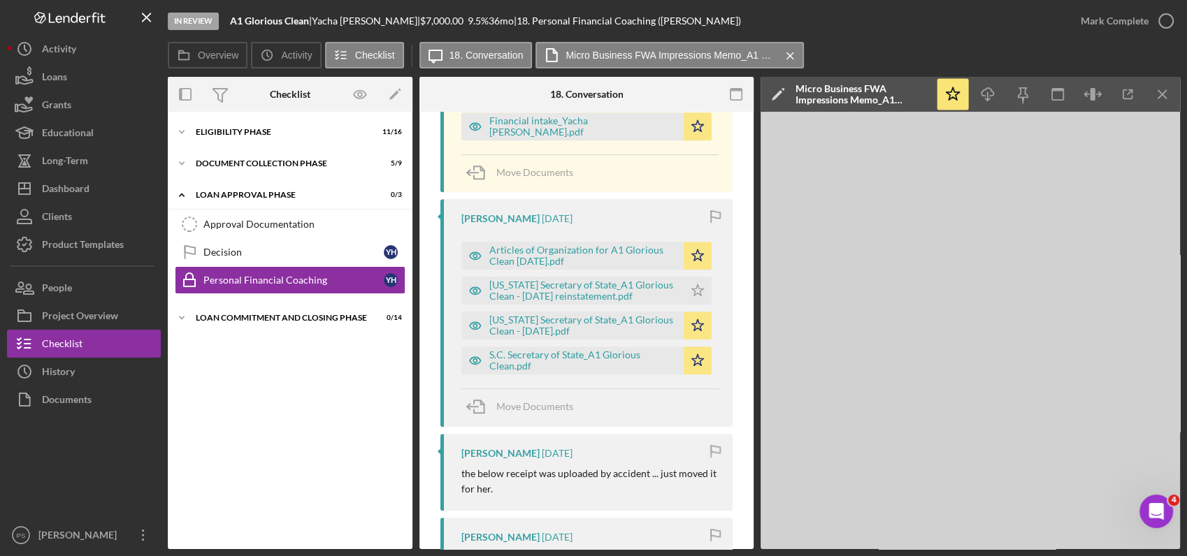
scroll to position [704, 0]
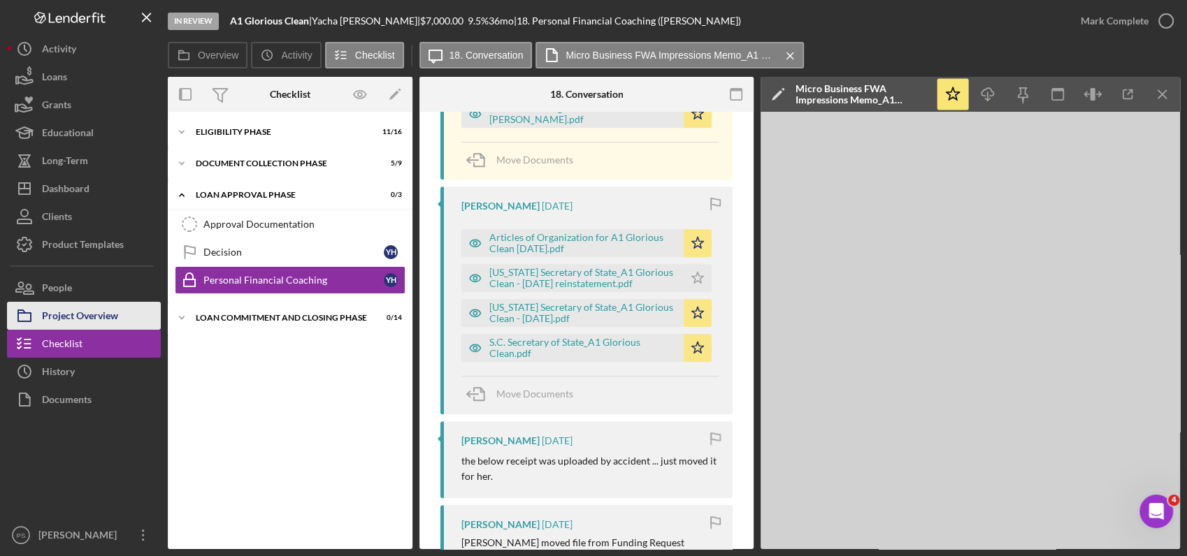
click at [117, 317] on div "Project Overview" at bounding box center [80, 317] width 76 height 31
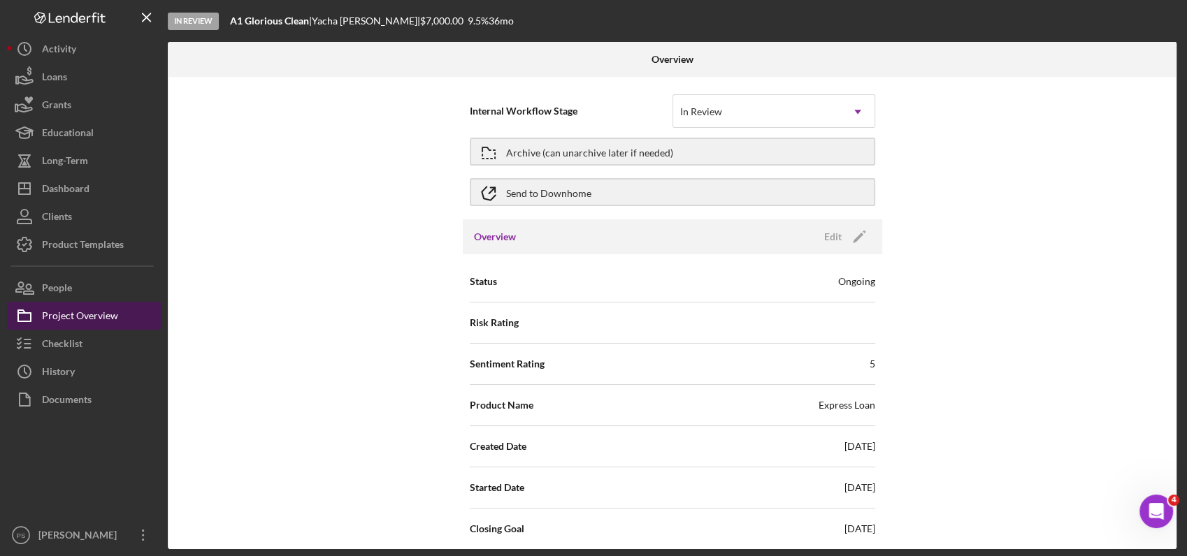
click at [117, 317] on button "Project Overview" at bounding box center [84, 316] width 154 height 28
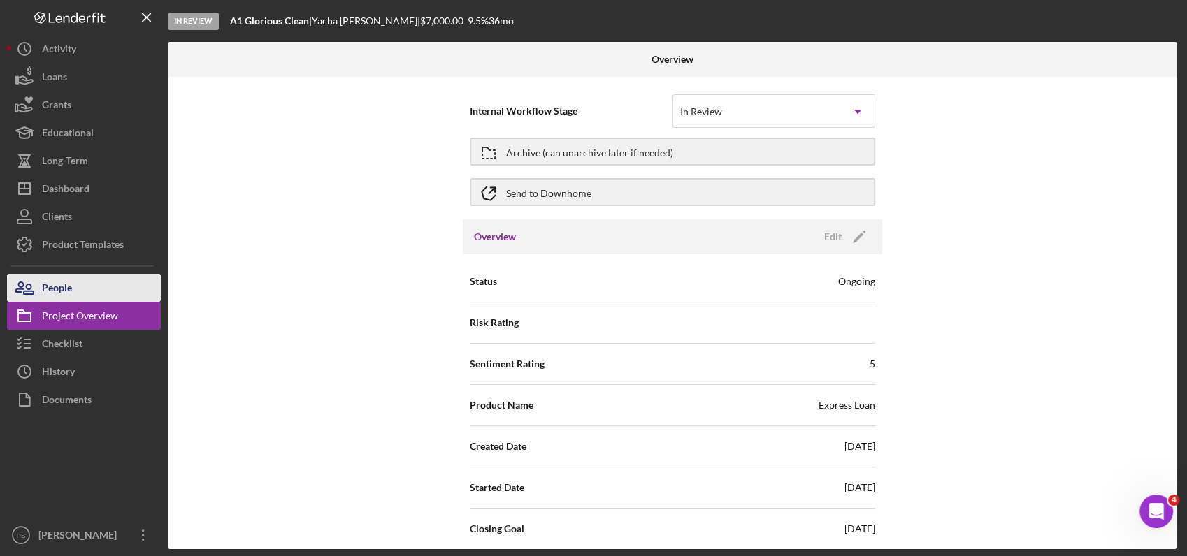
click at [117, 285] on button "People" at bounding box center [84, 288] width 154 height 28
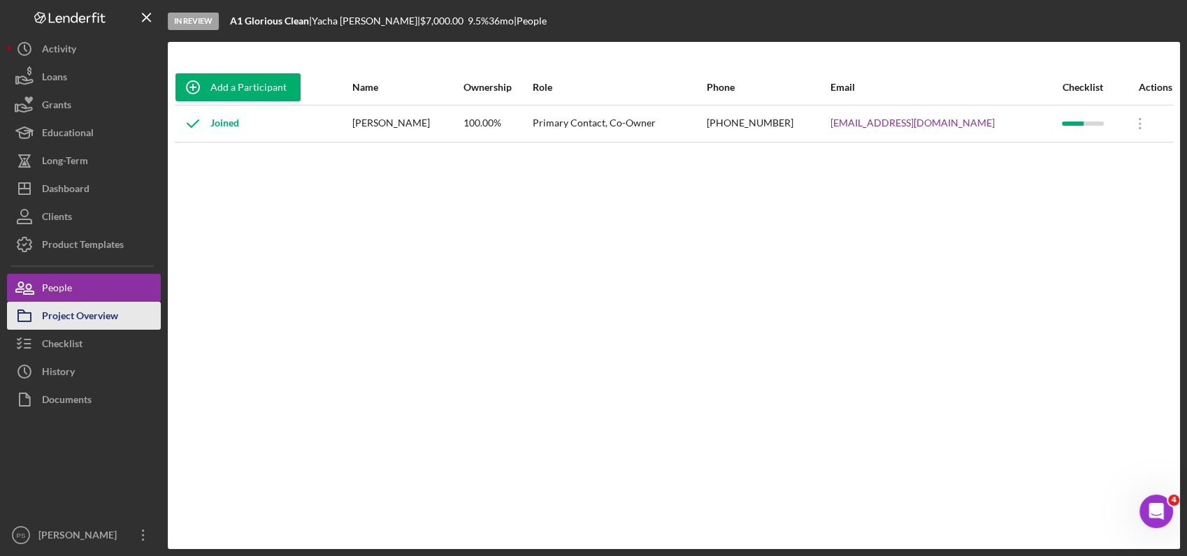
click at [107, 319] on div "Project Overview" at bounding box center [80, 317] width 76 height 31
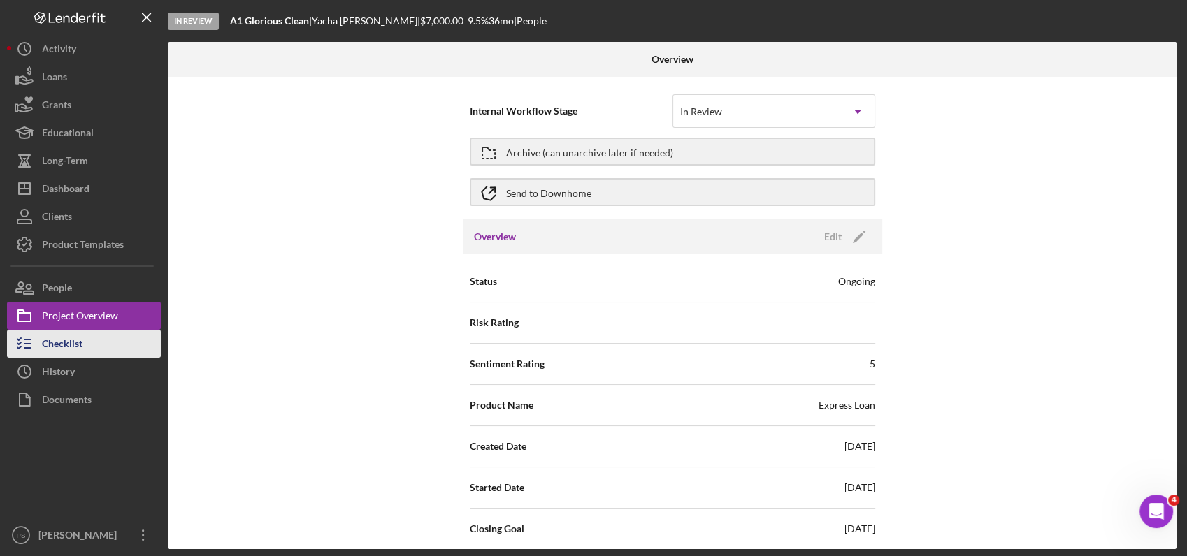
click at [101, 334] on button "Checklist" at bounding box center [84, 344] width 154 height 28
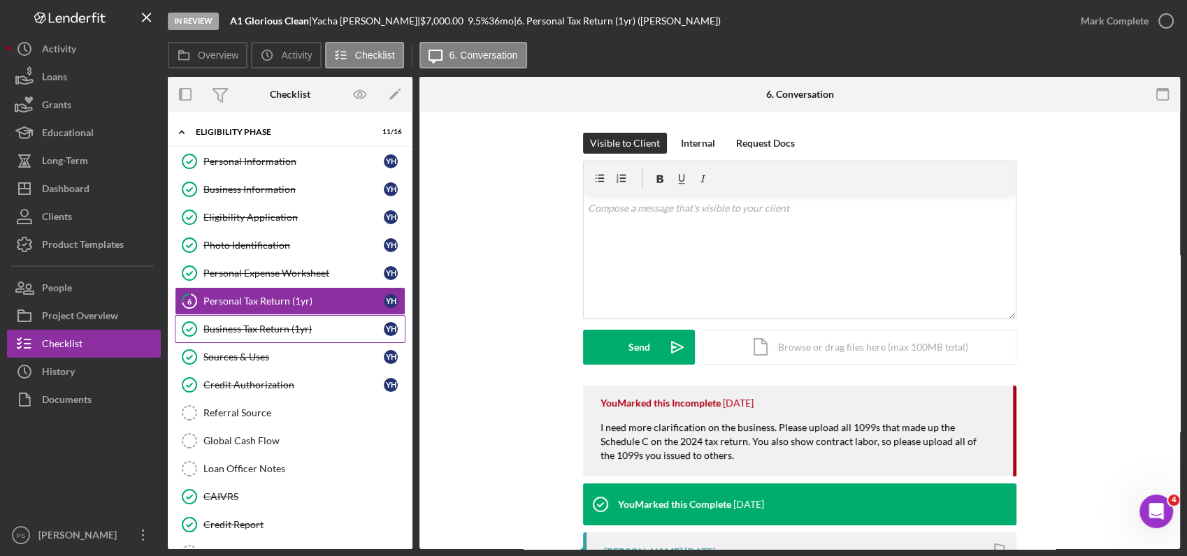
click at [302, 328] on div "Business Tax Return (1yr)" at bounding box center [293, 329] width 180 height 11
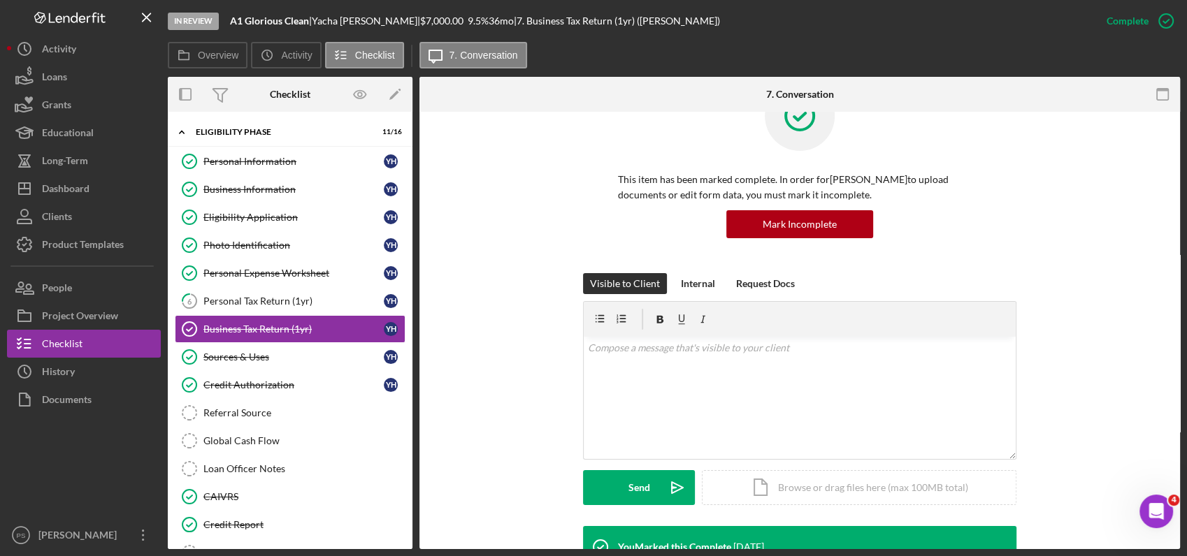
scroll to position [259, 0]
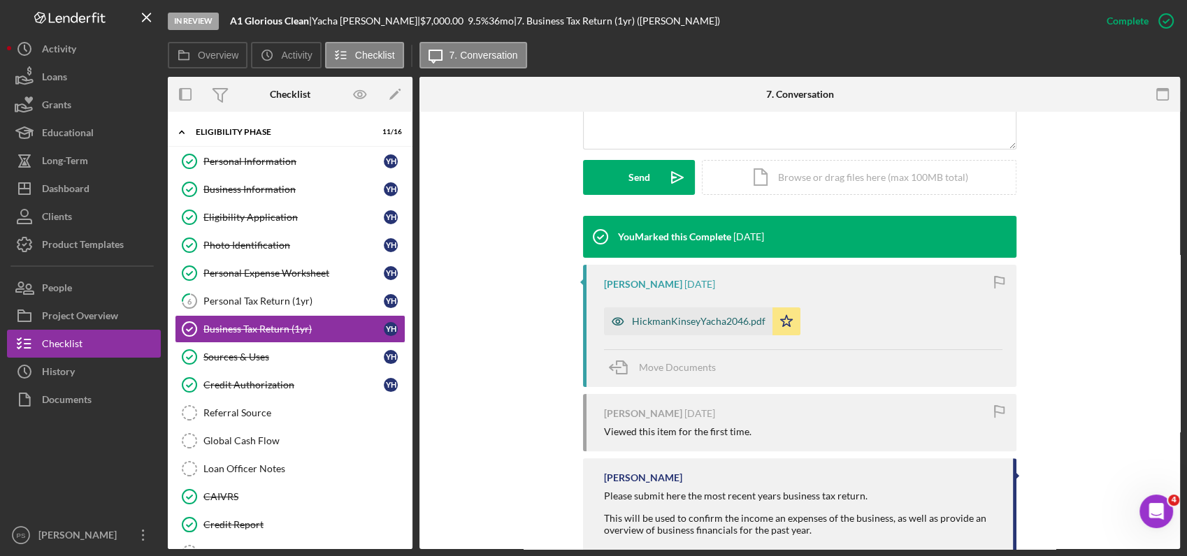
click at [646, 323] on div "HickmanKinseyYacha2046.pdf" at bounding box center [698, 321] width 133 height 11
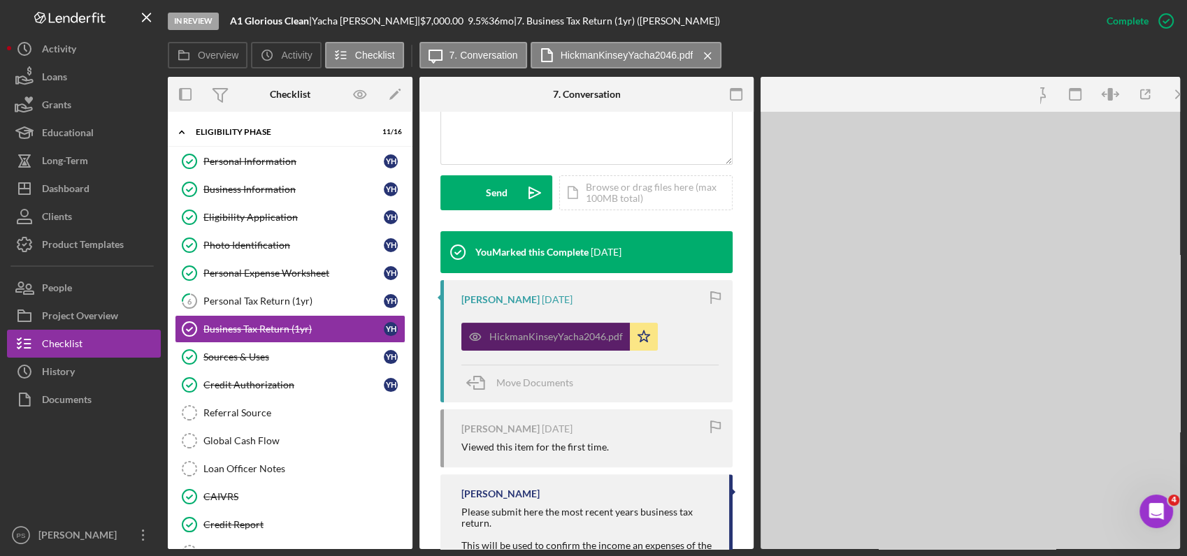
scroll to position [377, 0]
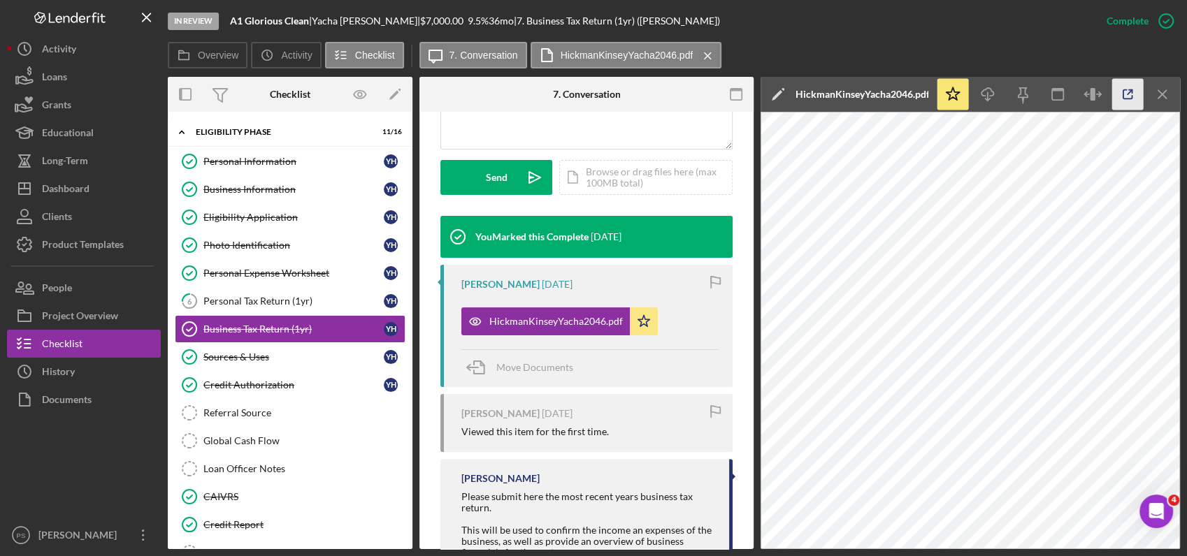
click at [1124, 97] on icon "button" at bounding box center [1127, 94] width 31 height 31
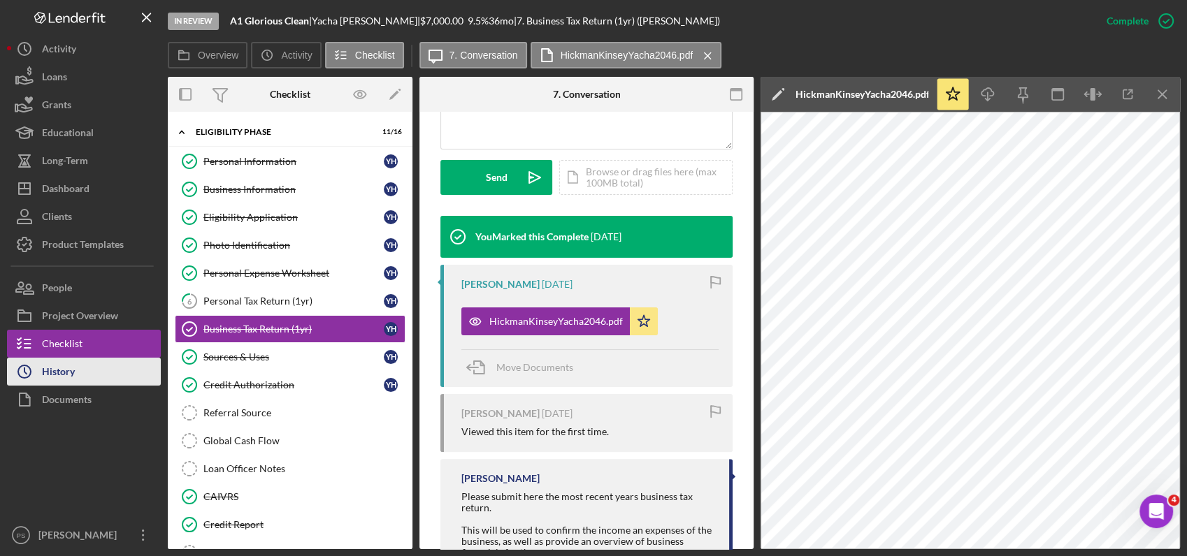
click at [123, 371] on button "Icon/History History" at bounding box center [84, 372] width 154 height 28
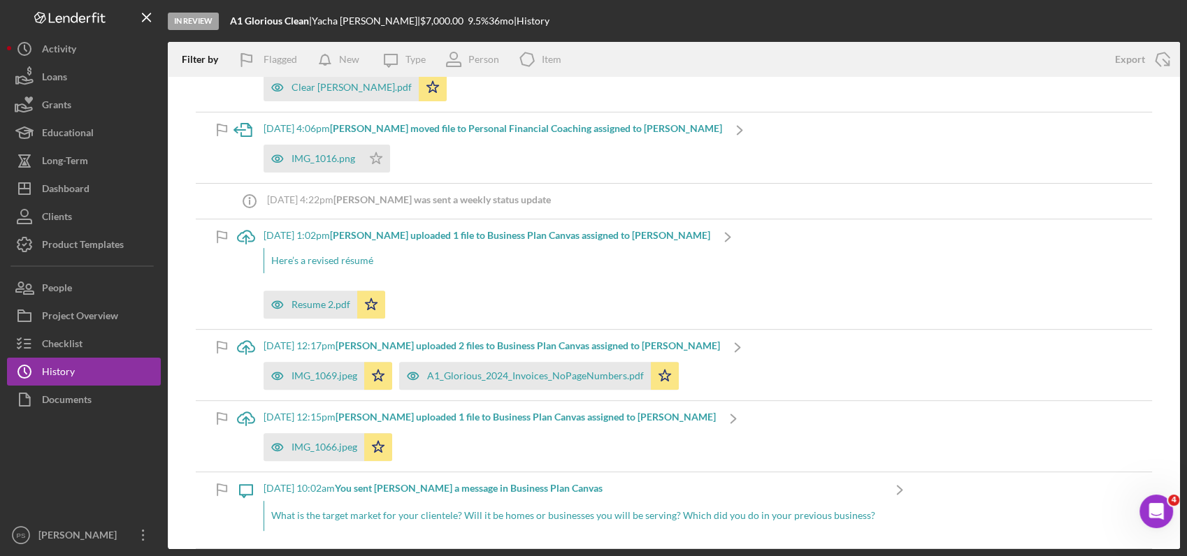
scroll to position [570, 0]
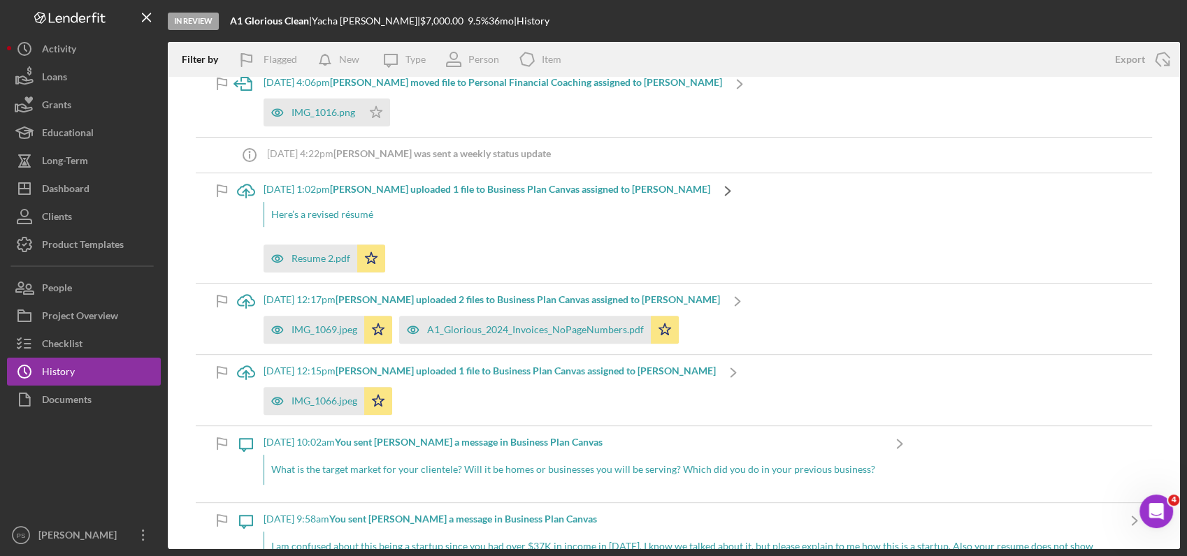
click at [710, 187] on icon "Icon/Navigate" at bounding box center [727, 190] width 35 height 35
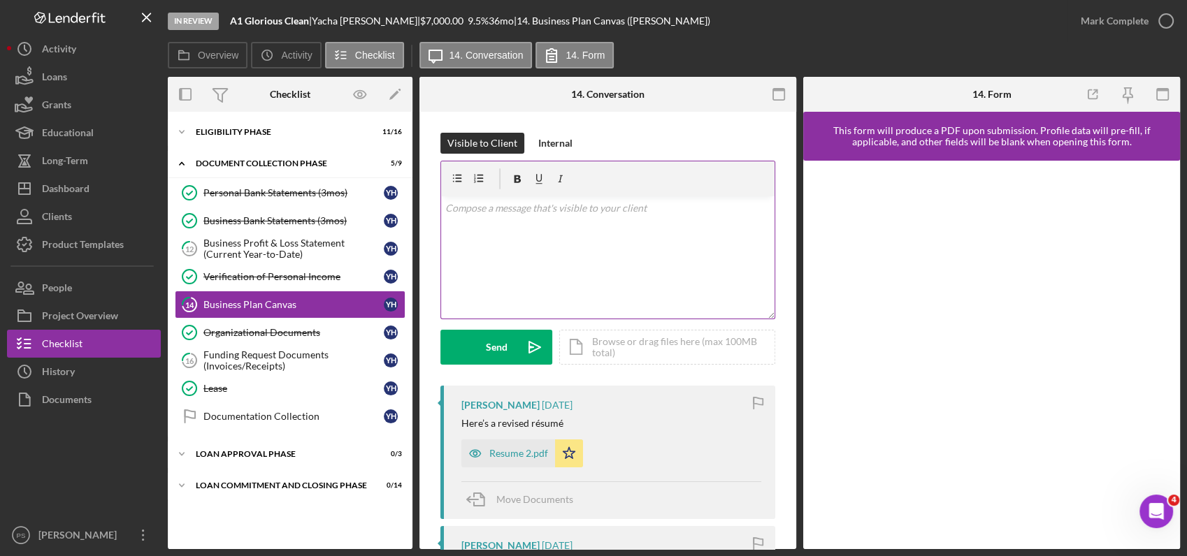
click at [654, 214] on p at bounding box center [608, 208] width 326 height 15
click at [567, 147] on div "Internal" at bounding box center [555, 143] width 34 height 21
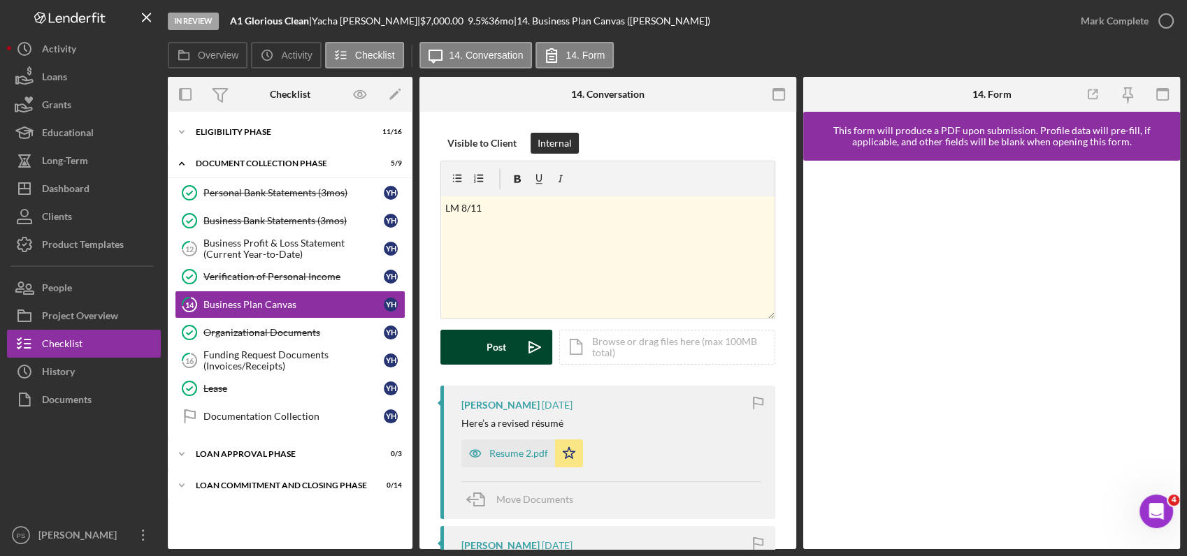
click at [526, 348] on icon "Icon/icon-invite-send" at bounding box center [534, 347] width 35 height 35
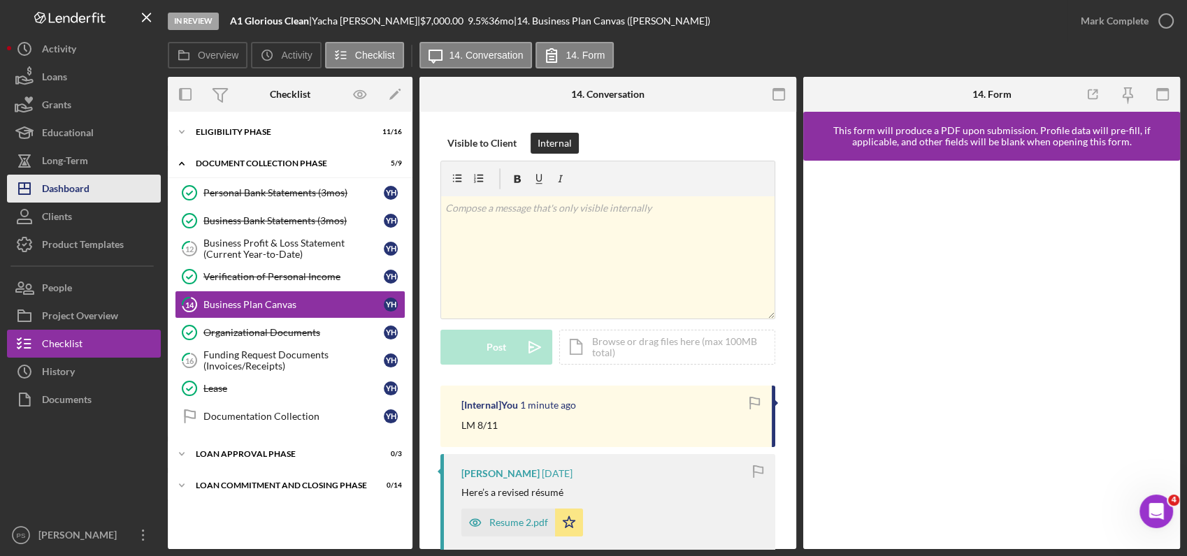
click at [79, 187] on div "Dashboard" at bounding box center [66, 190] width 48 height 31
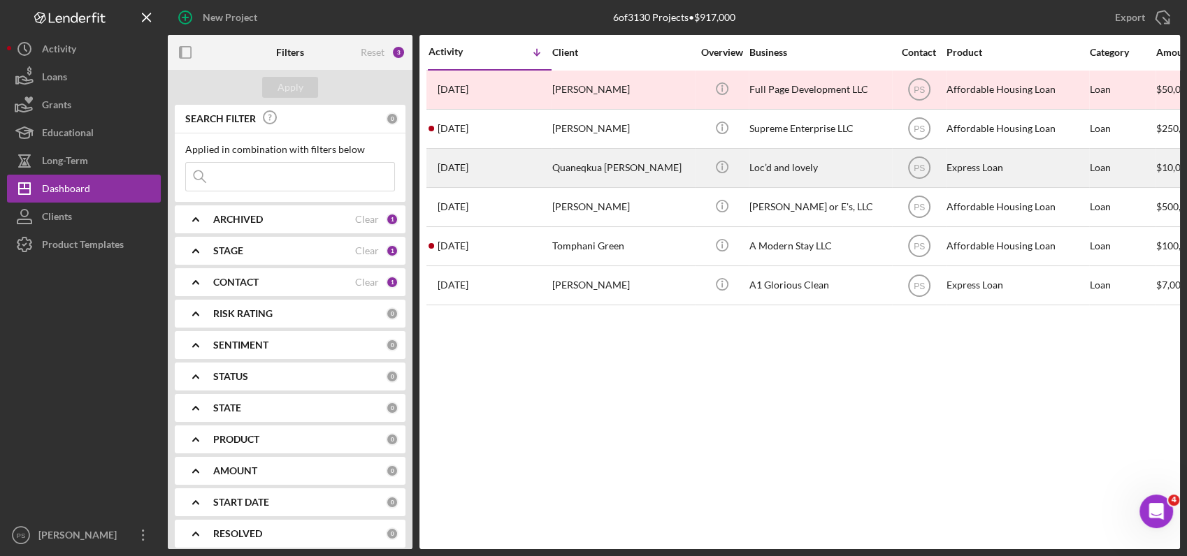
click at [786, 168] on div "Loc’d and lovely" at bounding box center [819, 168] width 140 height 37
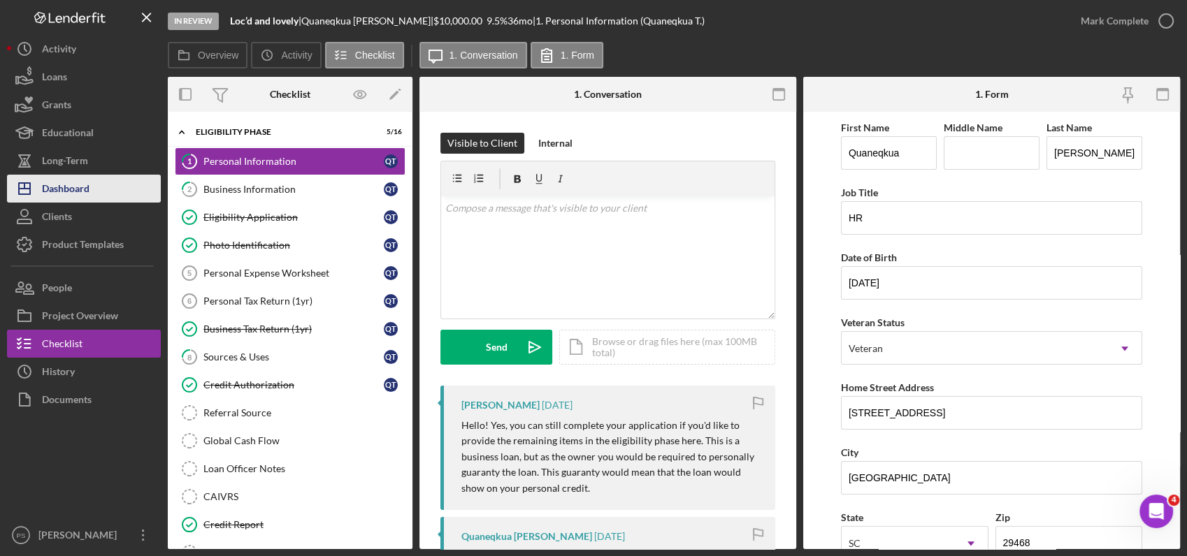
click at [105, 191] on button "Icon/Dashboard Dashboard" at bounding box center [84, 189] width 154 height 28
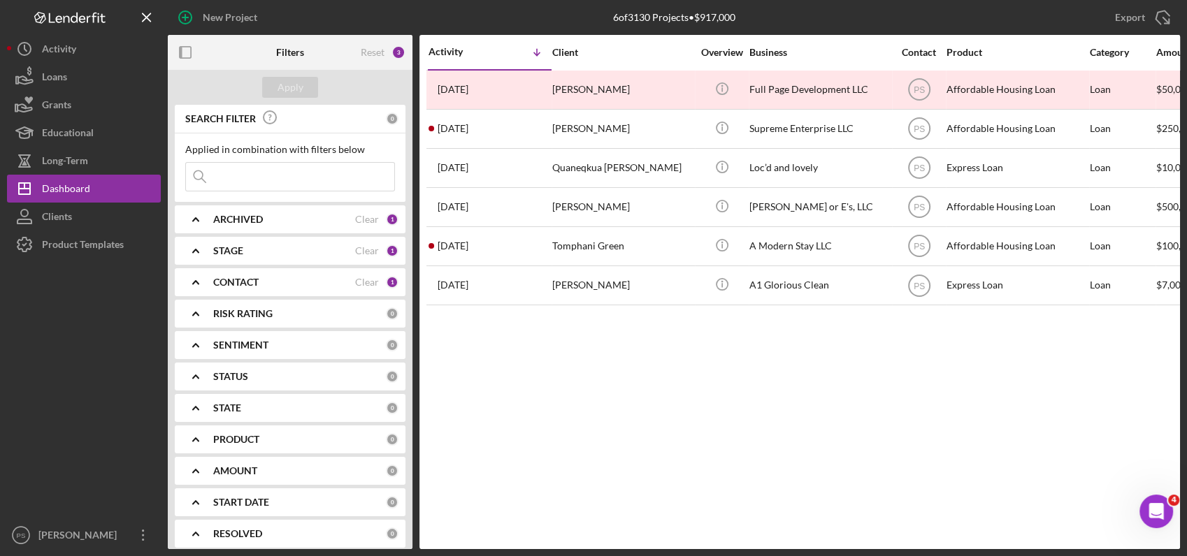
click at [350, 249] on div "STAGE" at bounding box center [284, 250] width 142 height 11
click at [219, 371] on label "Open" at bounding box center [301, 375] width 187 height 14
click at [200, 371] on input "Open" at bounding box center [193, 375] width 14 height 14
checkbox input "true"
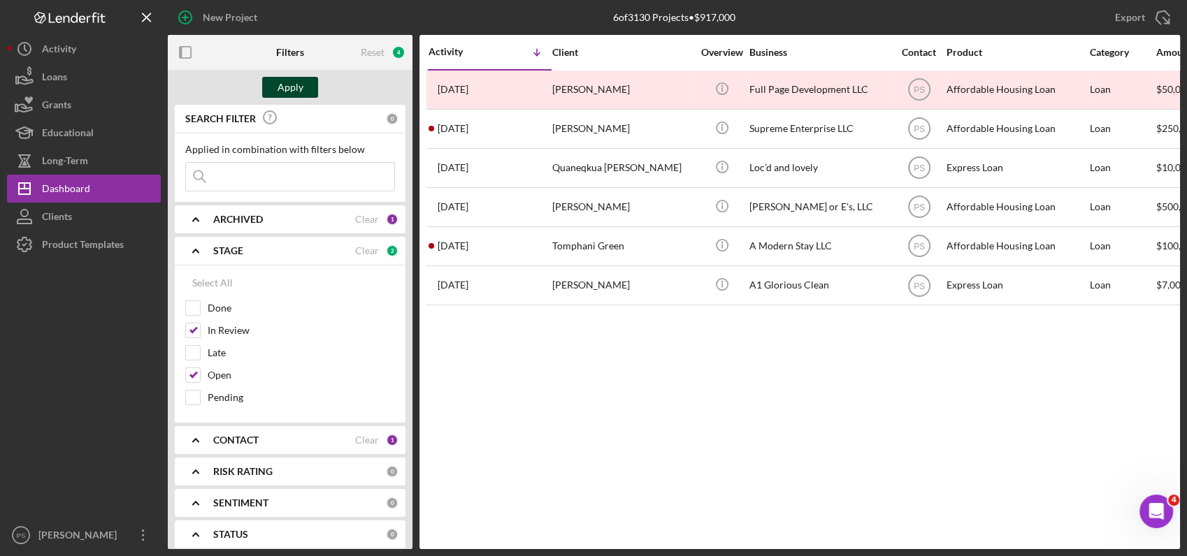
click at [301, 84] on div "Apply" at bounding box center [290, 87] width 26 height 21
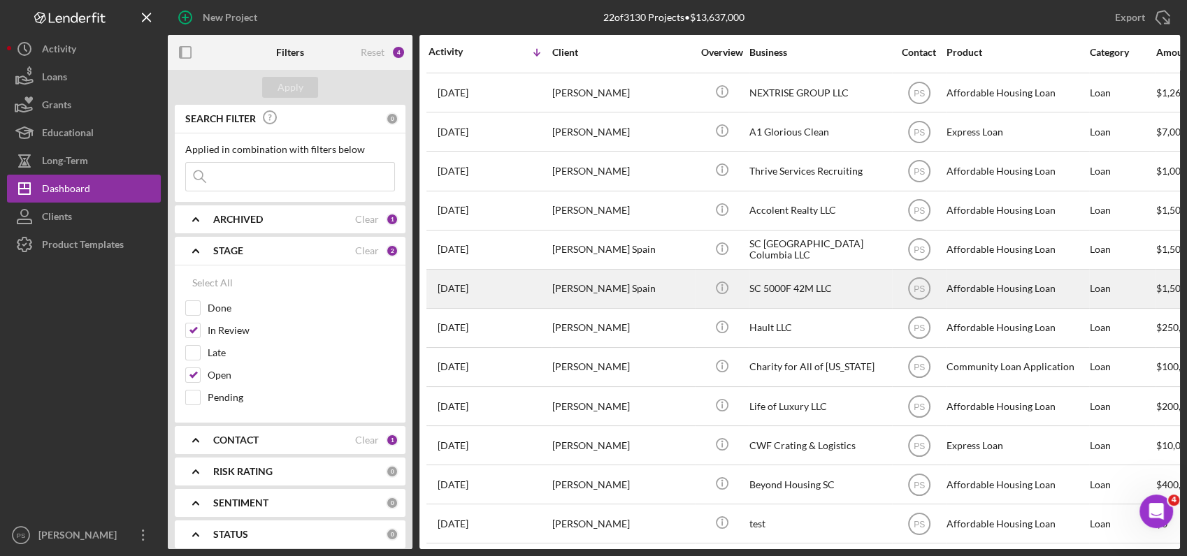
scroll to position [395, 0]
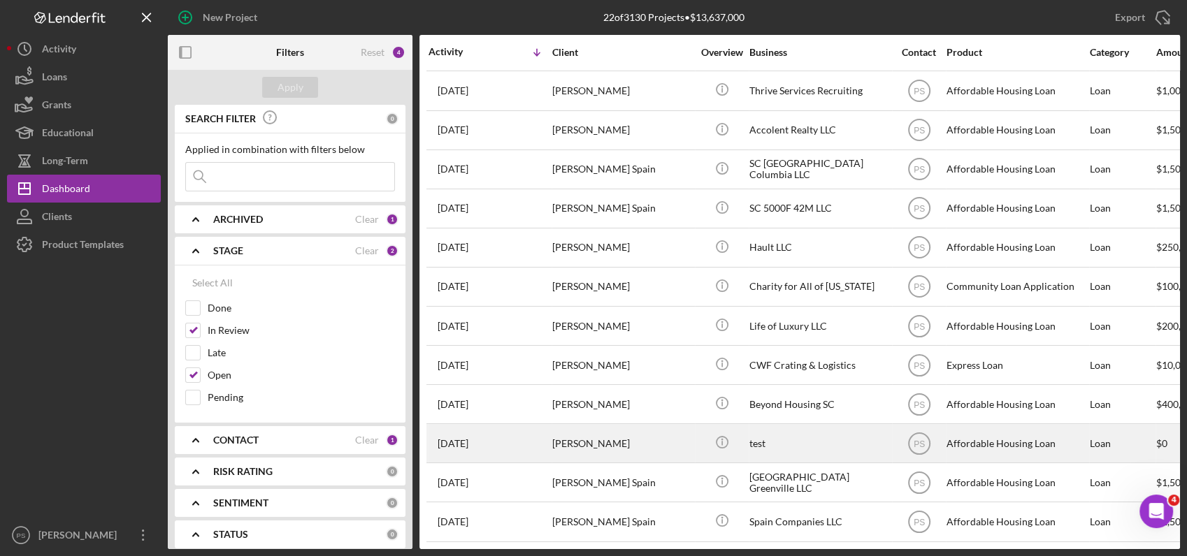
click at [800, 425] on div "test" at bounding box center [819, 443] width 140 height 37
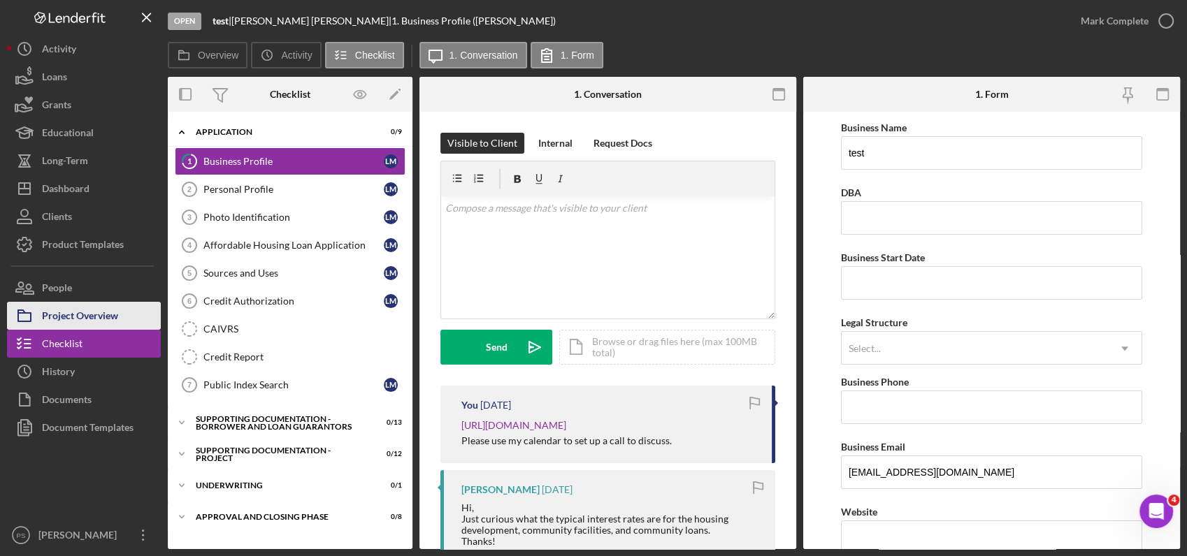
click at [96, 317] on div "Project Overview" at bounding box center [80, 317] width 76 height 31
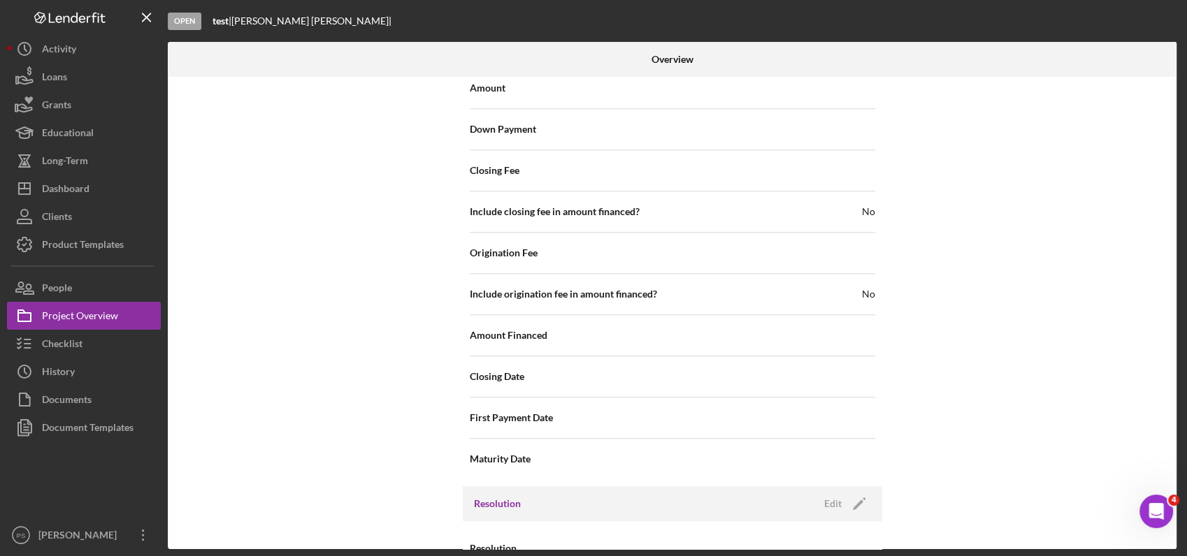
scroll to position [1442, 0]
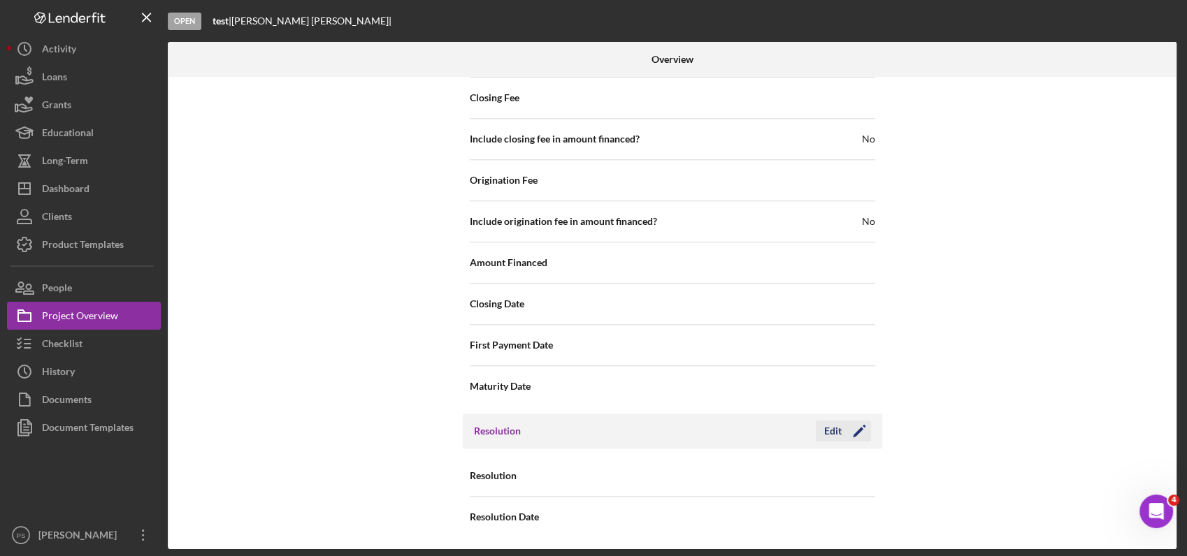
click at [837, 430] on div "Edit" at bounding box center [832, 431] width 17 height 21
click at [789, 473] on div "Select..." at bounding box center [757, 477] width 168 height 32
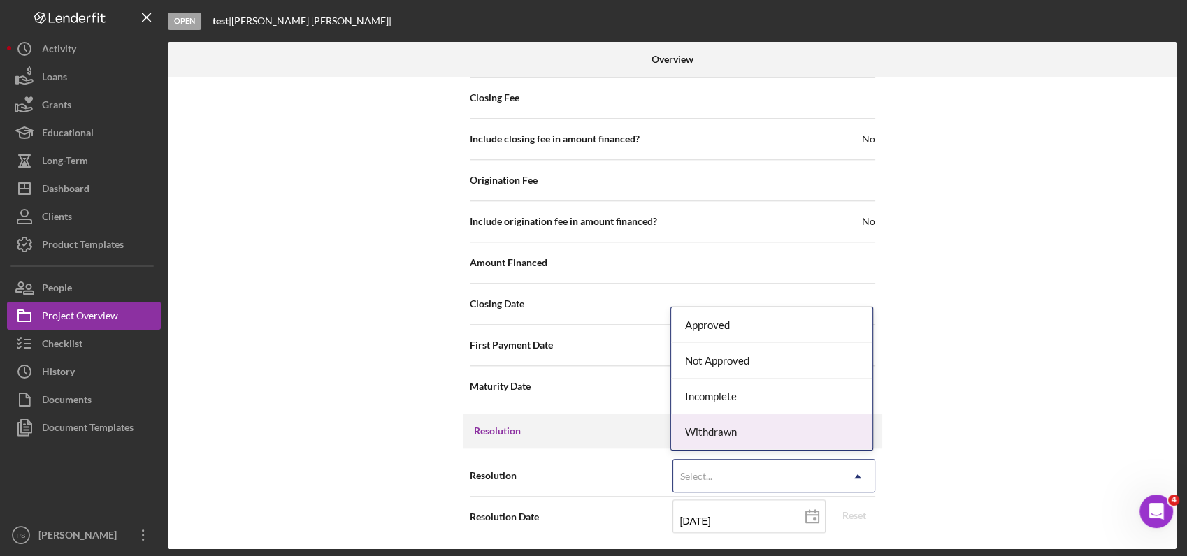
click at [762, 431] on div "Withdrawn" at bounding box center [771, 432] width 201 height 36
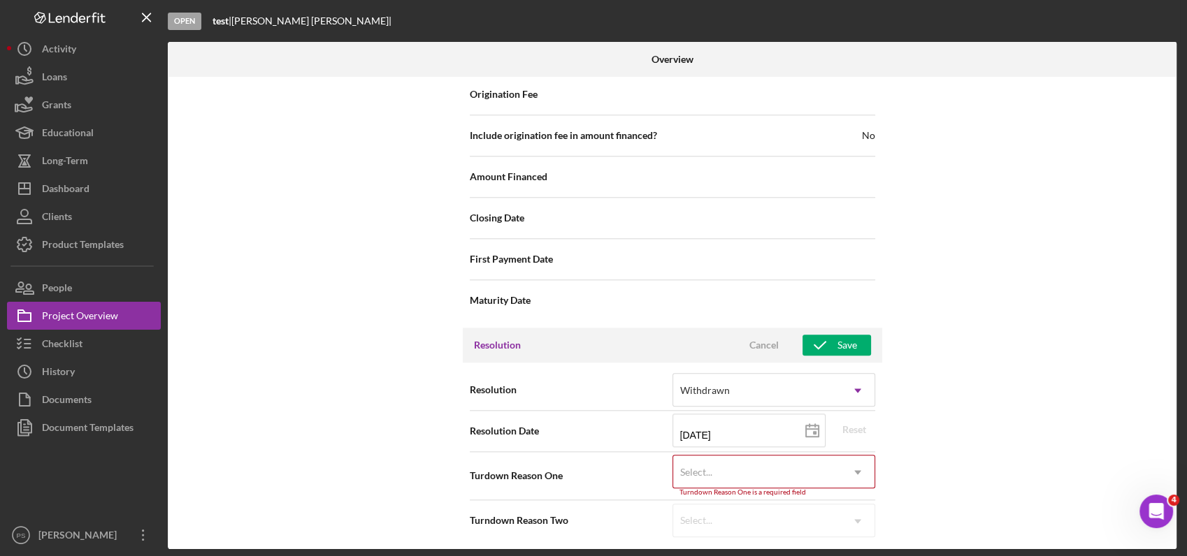
scroll to position [1531, 0]
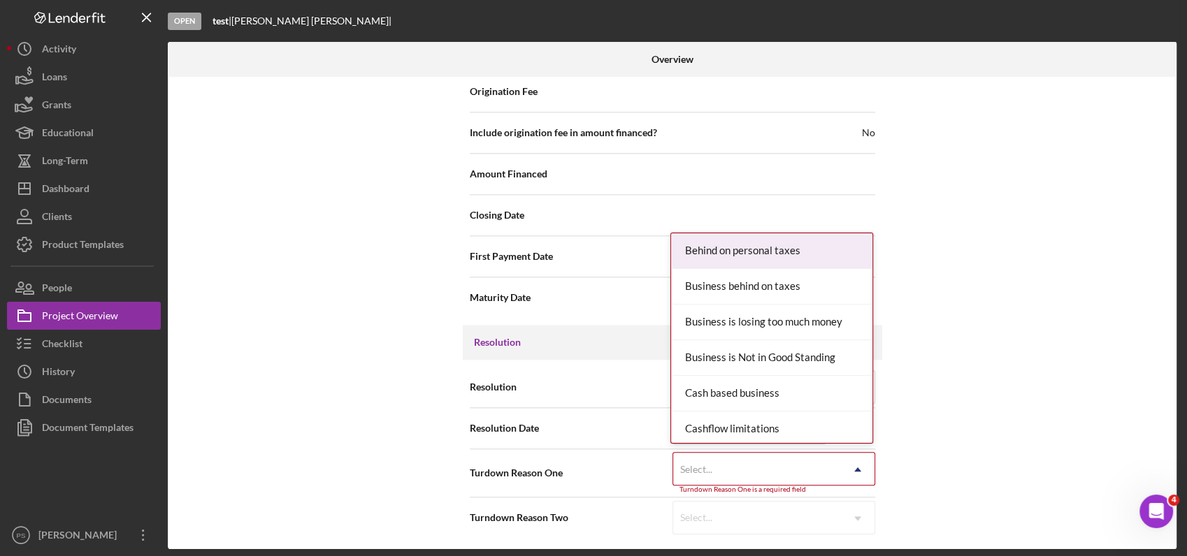
click at [741, 475] on div "Select..." at bounding box center [757, 470] width 168 height 32
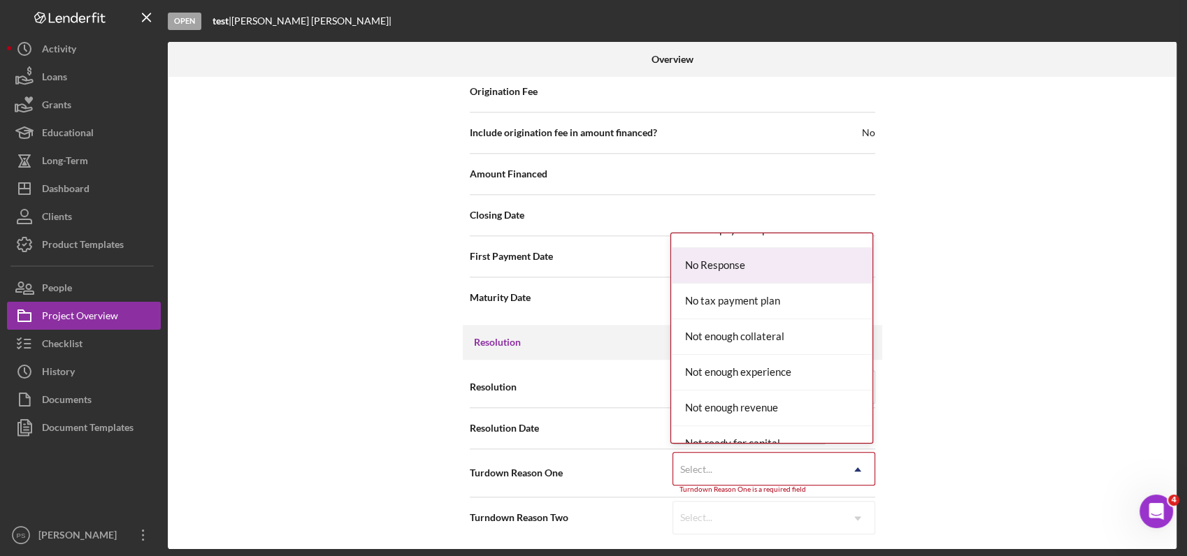
scroll to position [932, 0]
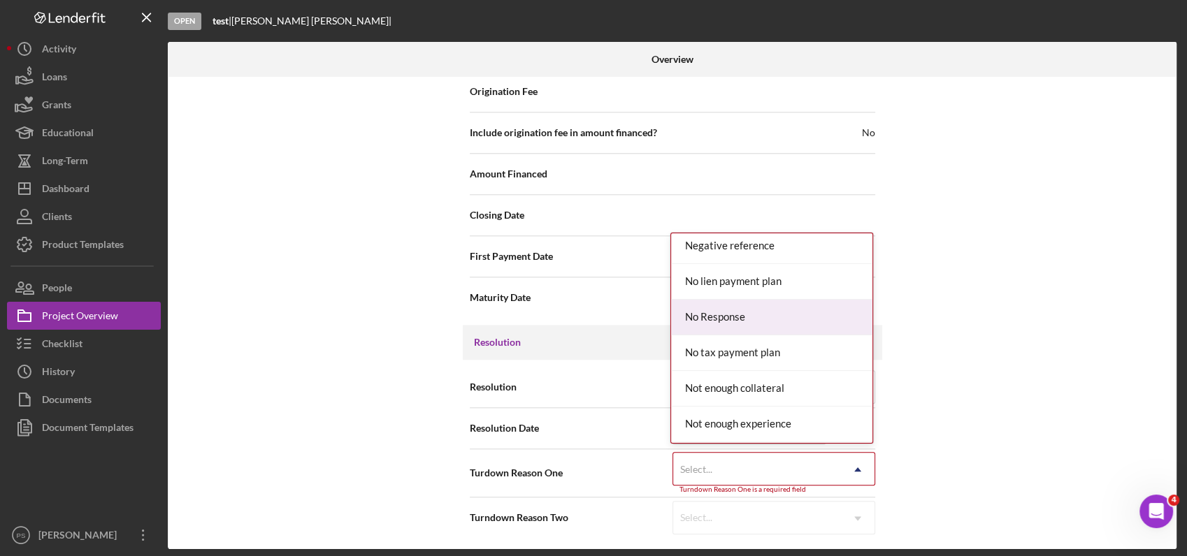
click at [753, 319] on div "No Response" at bounding box center [771, 318] width 201 height 36
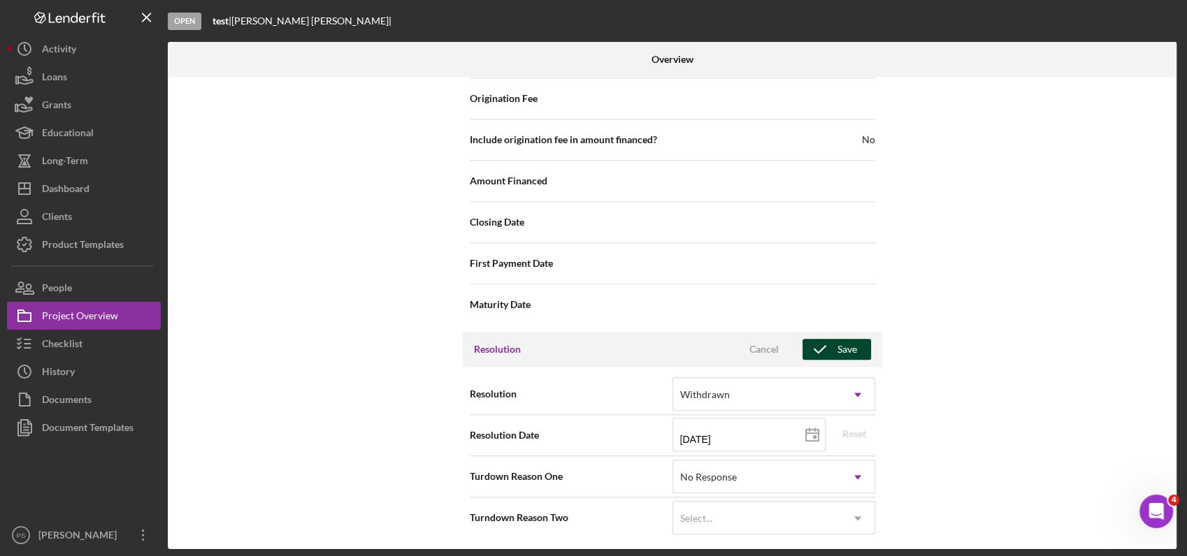
click at [839, 347] on div "Save" at bounding box center [847, 349] width 20 height 21
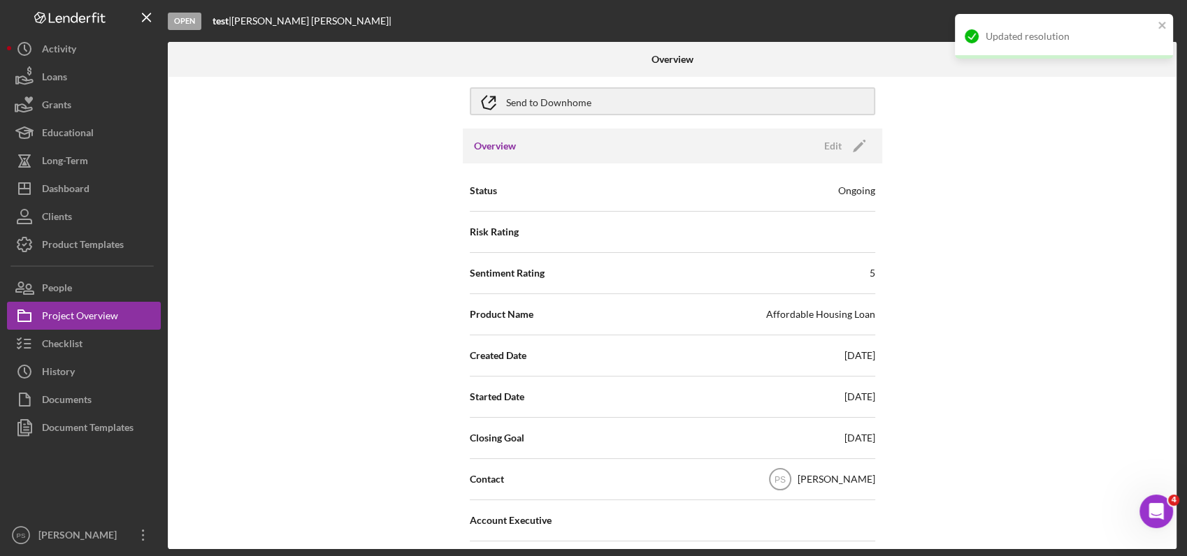
scroll to position [0, 0]
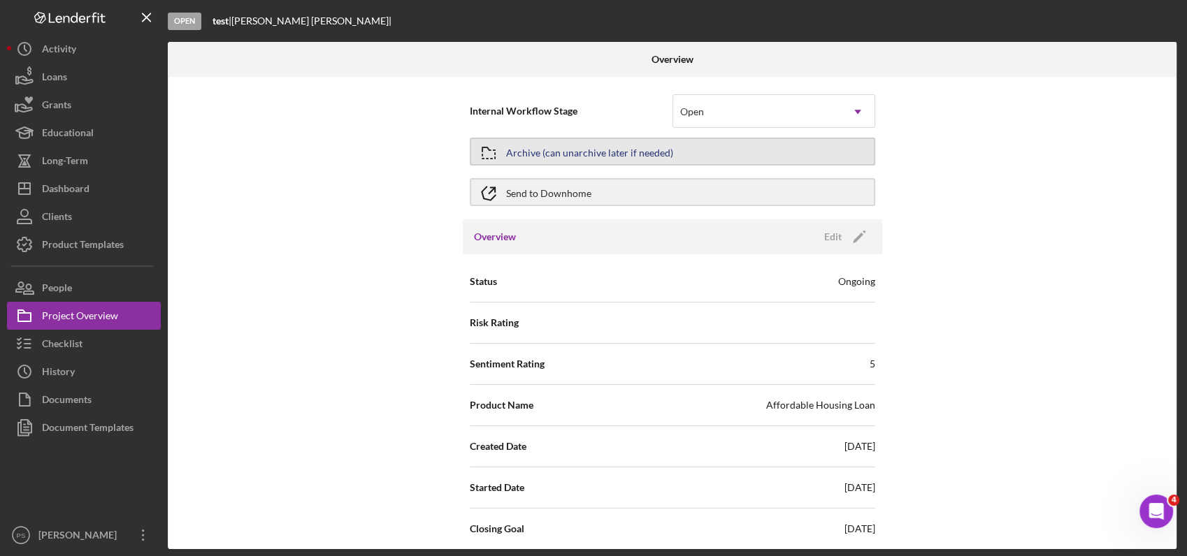
click at [613, 152] on div "Archive (can unarchive later if needed)" at bounding box center [589, 151] width 167 height 25
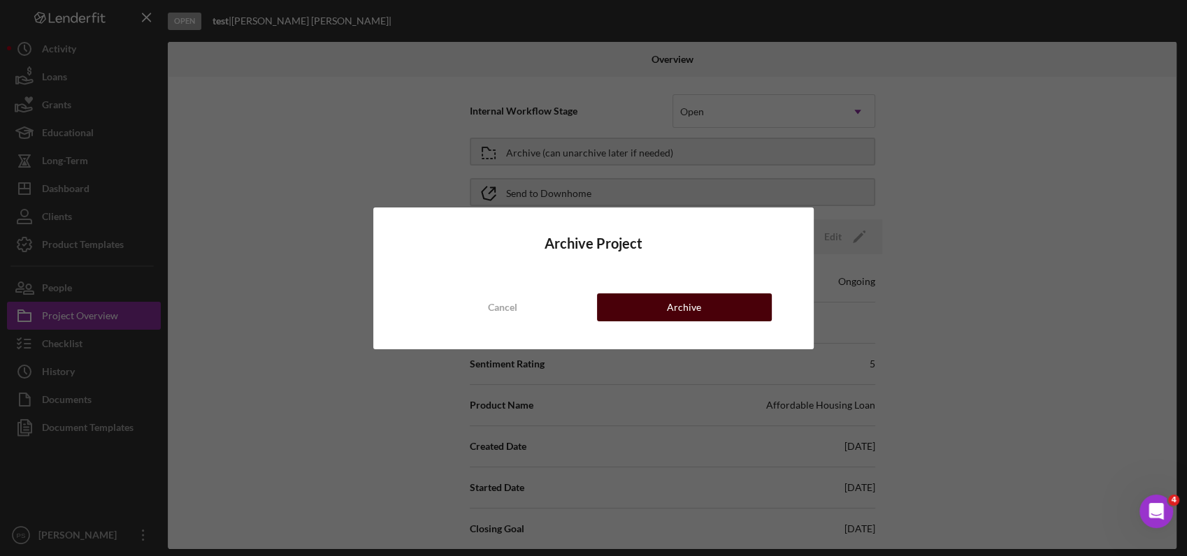
click at [746, 310] on button "Archive" at bounding box center [684, 308] width 175 height 28
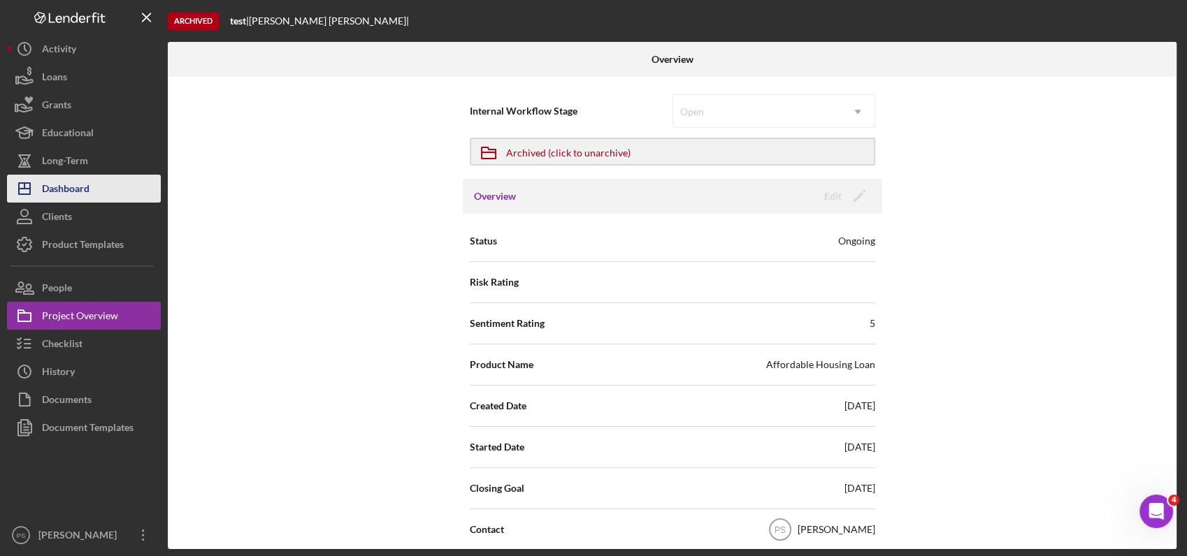
click at [108, 193] on button "Icon/Dashboard Dashboard" at bounding box center [84, 189] width 154 height 28
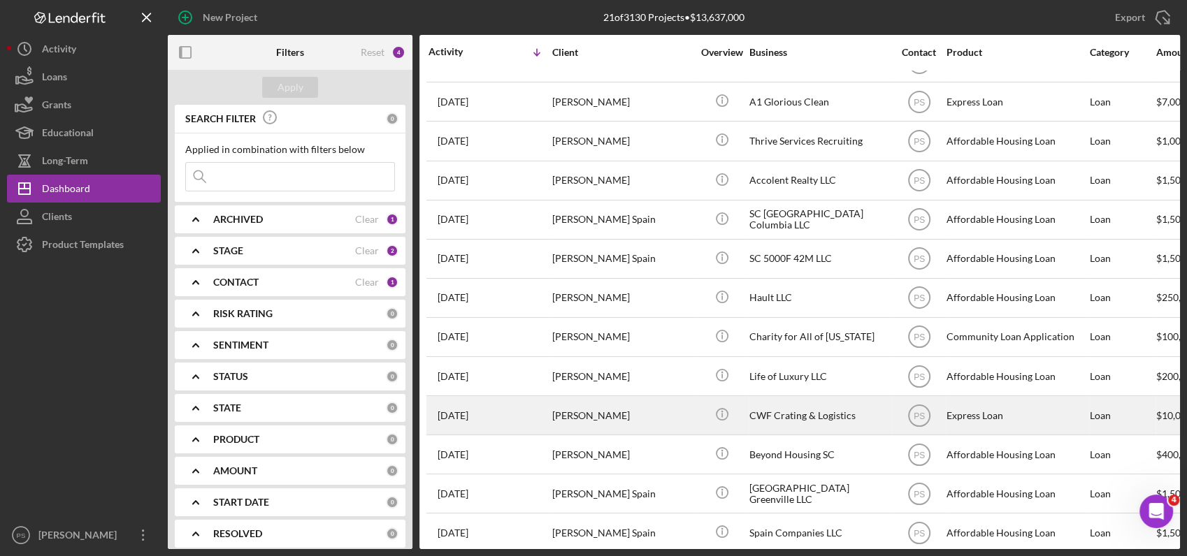
scroll to position [356, 0]
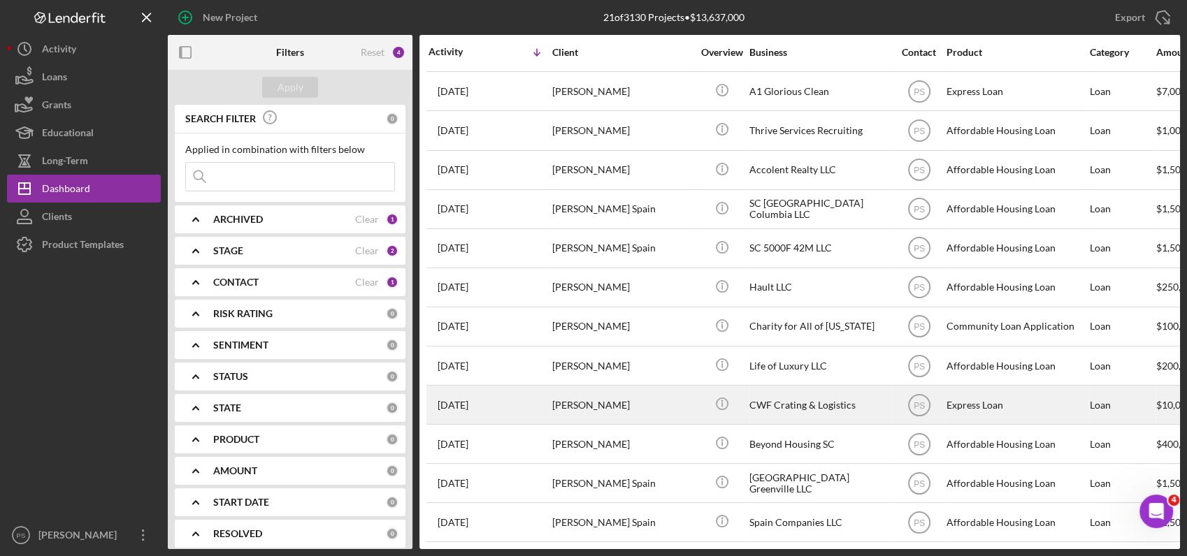
click at [679, 401] on div "[PERSON_NAME]" at bounding box center [622, 404] width 140 height 37
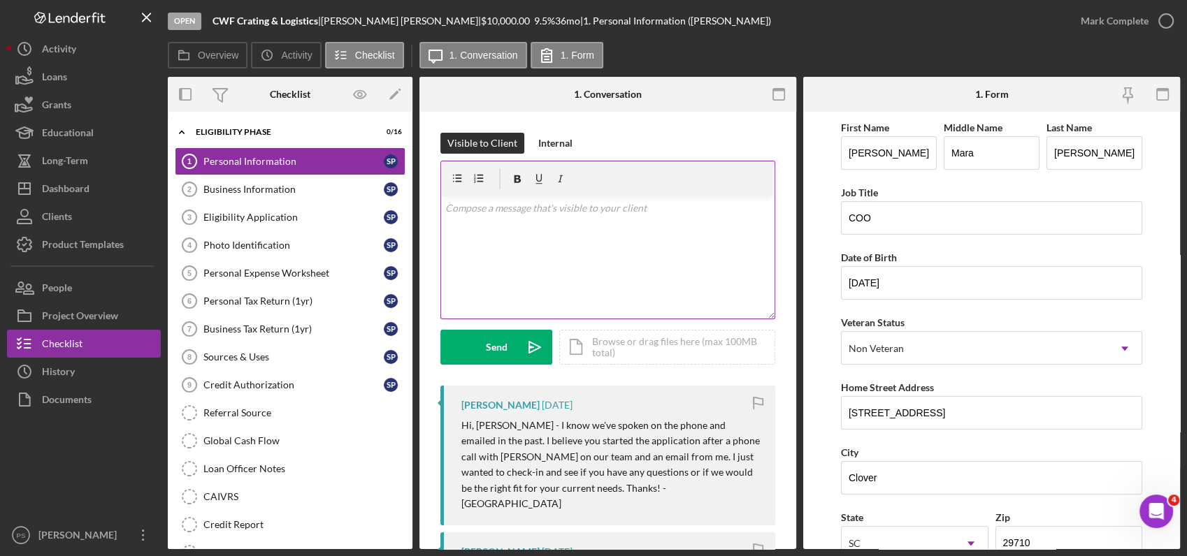
scroll to position [528, 0]
click at [542, 224] on div "v Color teal Color pink Remove color Add row above Add row below Add column bef…" at bounding box center [607, 257] width 333 height 122
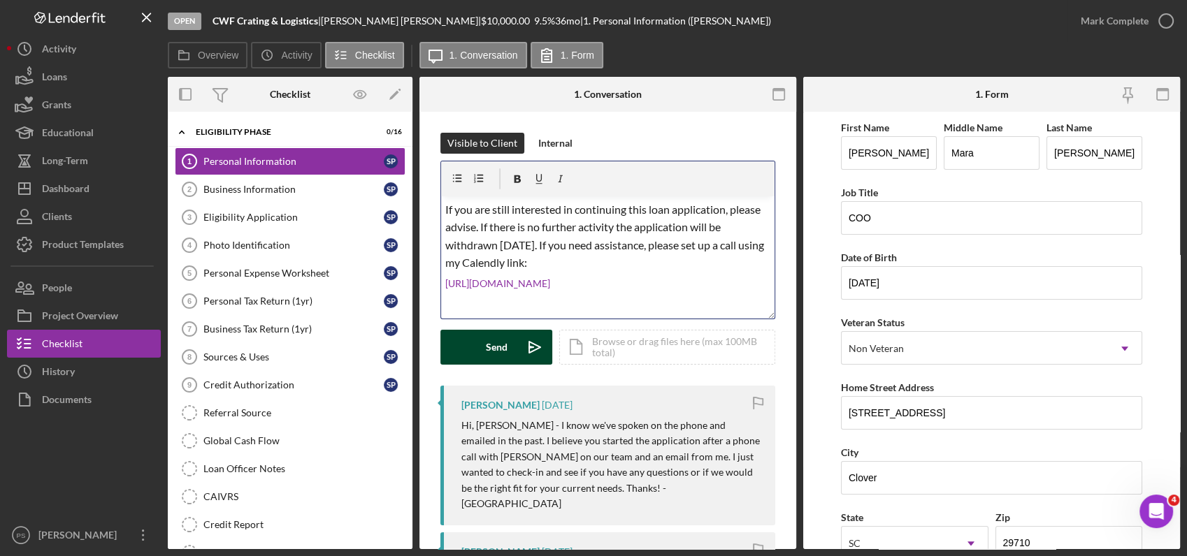
click at [526, 345] on icon "Icon/icon-invite-send" at bounding box center [534, 347] width 35 height 35
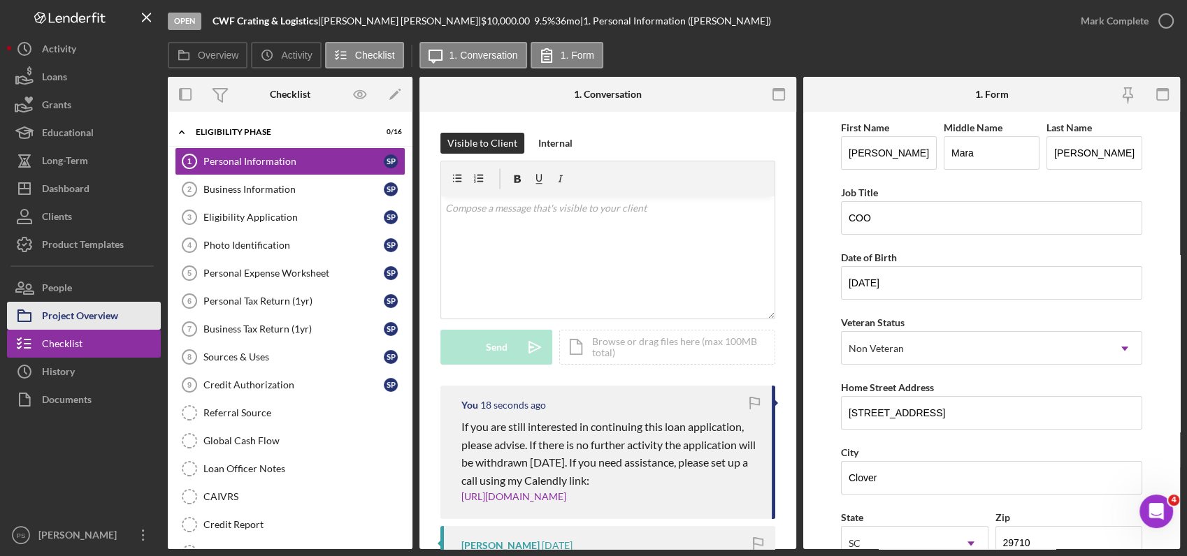
click at [121, 316] on button "Project Overview" at bounding box center [84, 316] width 154 height 28
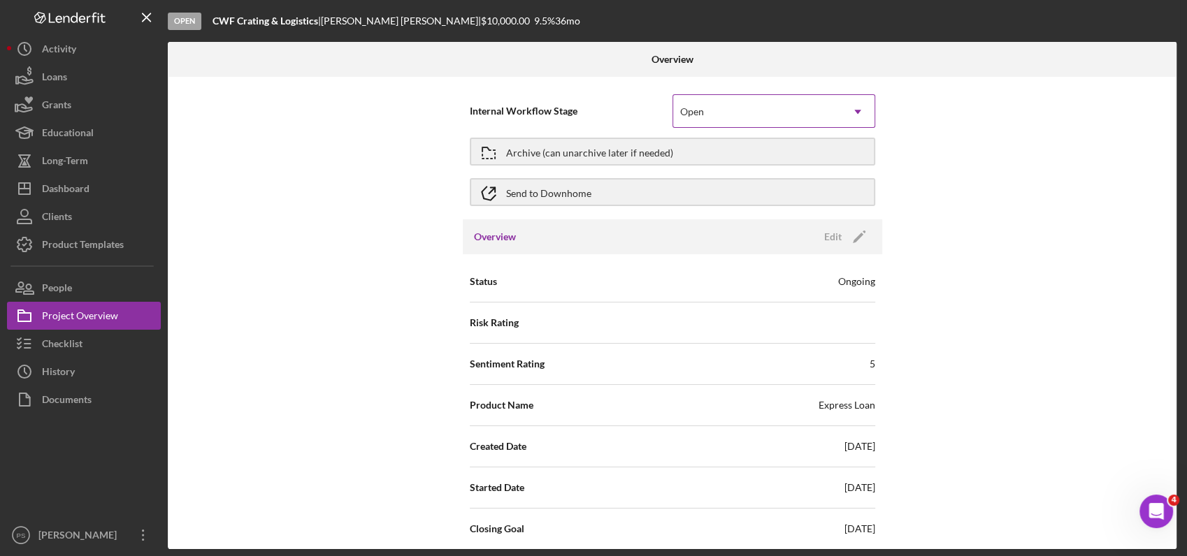
click at [824, 104] on div "Open" at bounding box center [757, 112] width 168 height 32
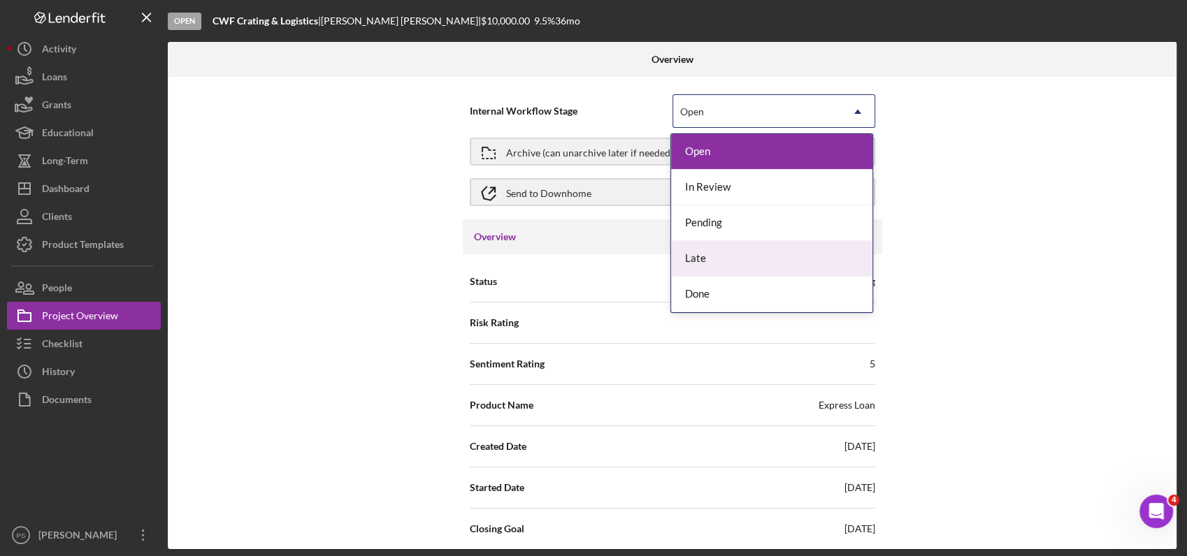
click at [723, 251] on div "Late" at bounding box center [771, 259] width 201 height 36
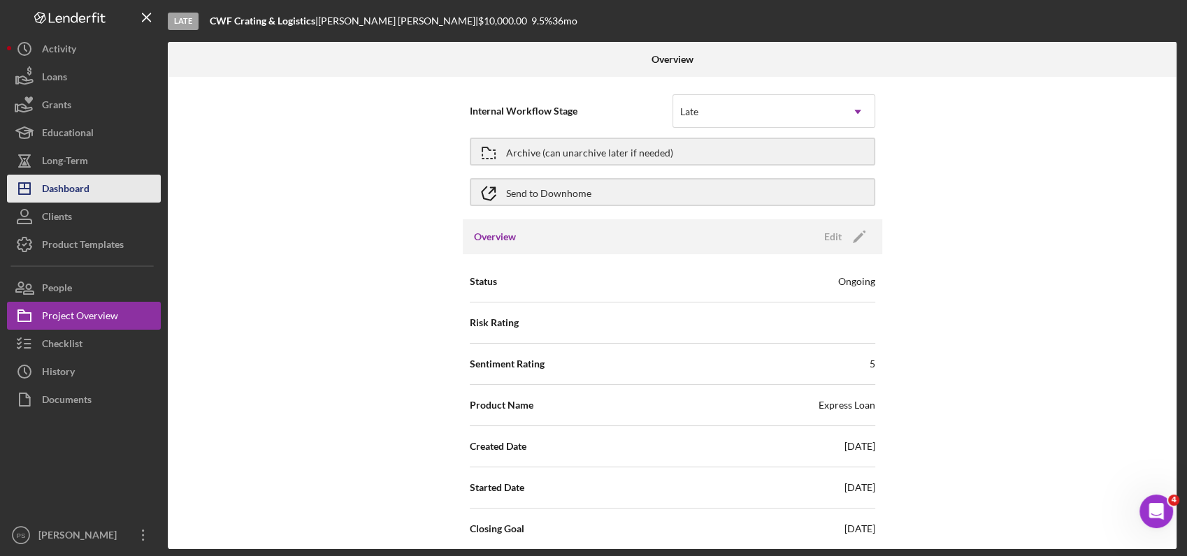
click at [95, 184] on button "Icon/Dashboard Dashboard" at bounding box center [84, 189] width 154 height 28
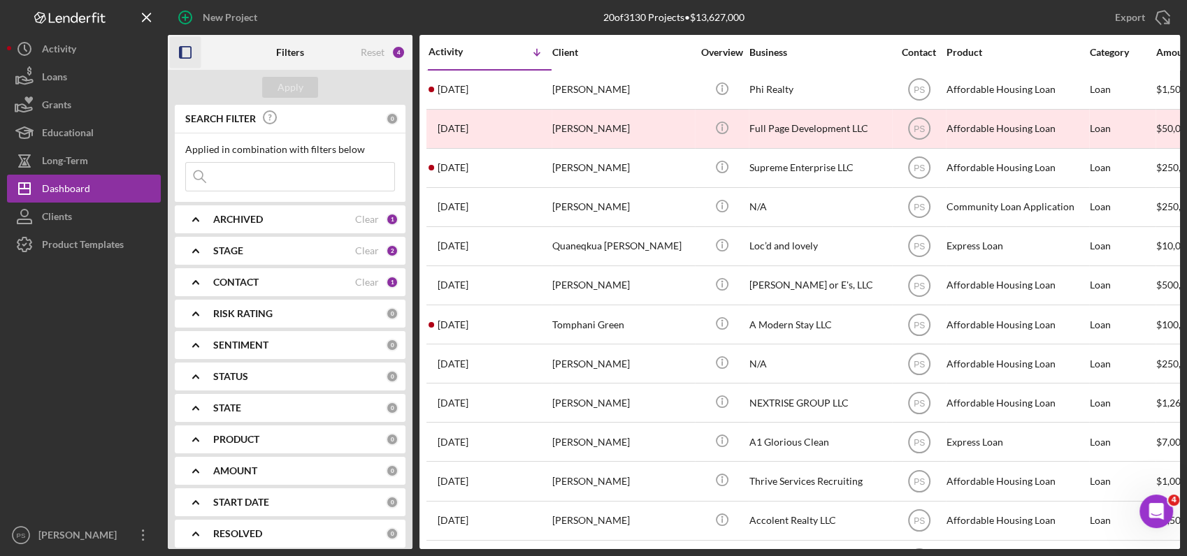
click at [196, 56] on icon "button" at bounding box center [185, 52] width 31 height 31
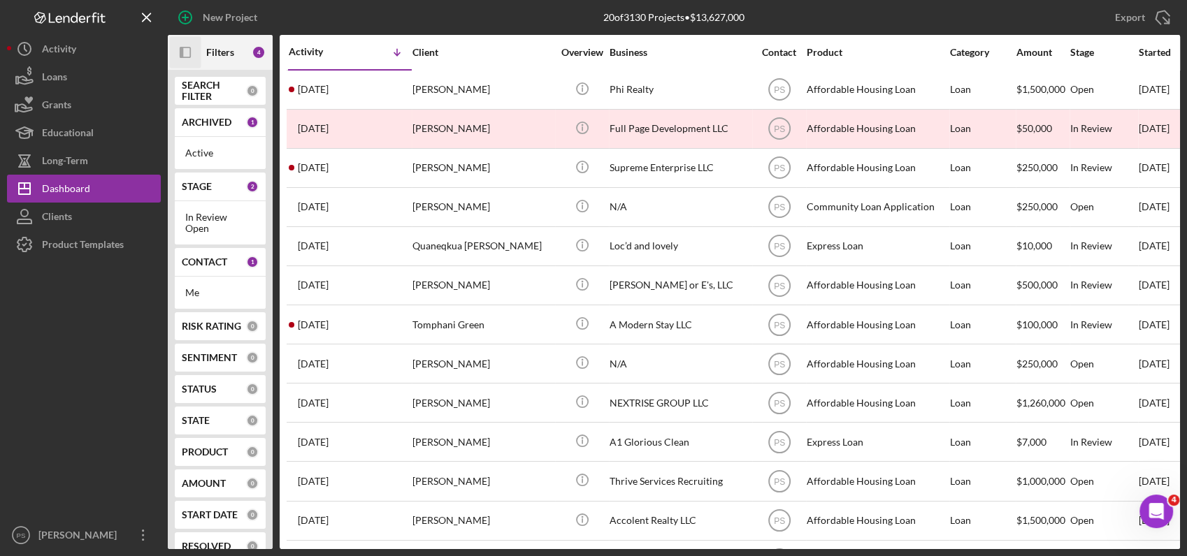
click at [207, 187] on b "STAGE" at bounding box center [197, 186] width 30 height 11
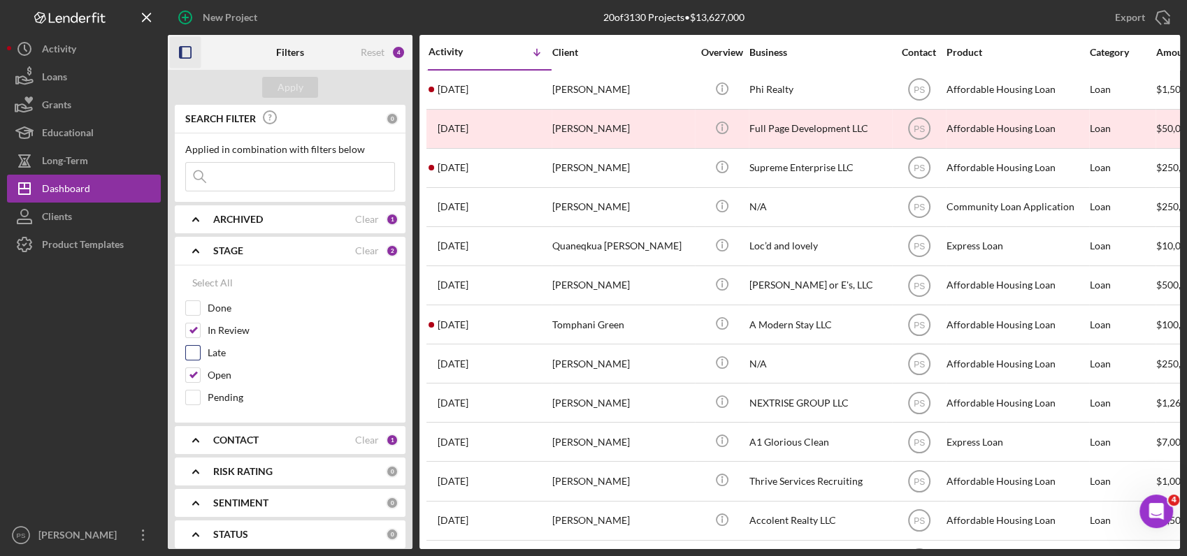
click at [193, 354] on input "Late" at bounding box center [193, 353] width 14 height 14
checkbox input "true"
click at [294, 89] on div "Apply" at bounding box center [290, 87] width 26 height 21
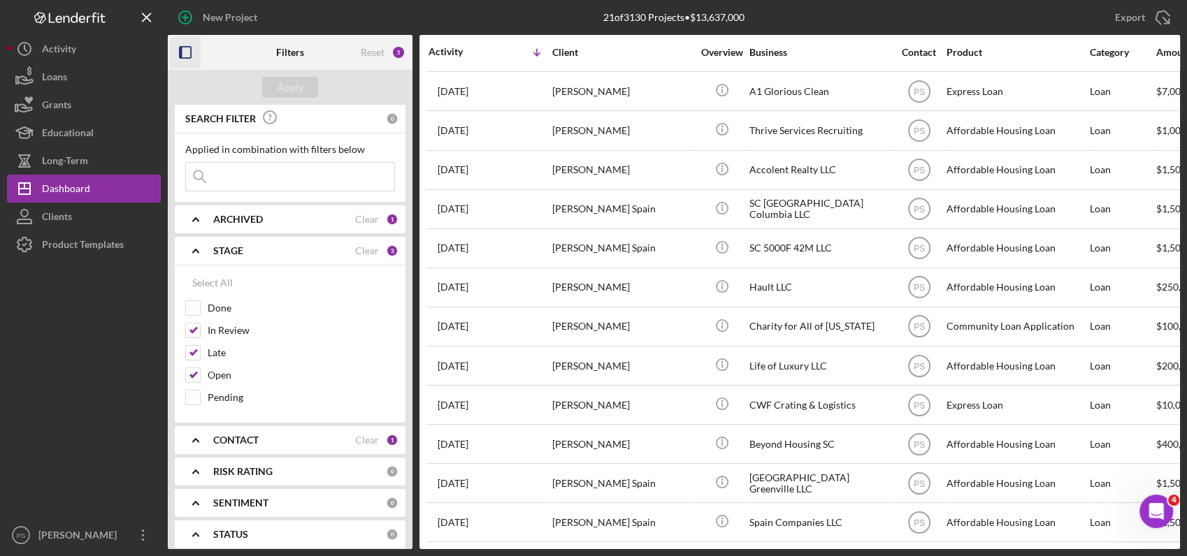
scroll to position [528, 0]
click at [79, 188] on div "Dashboard" at bounding box center [66, 190] width 48 height 31
click at [191, 56] on icon "button" at bounding box center [185, 52] width 31 height 31
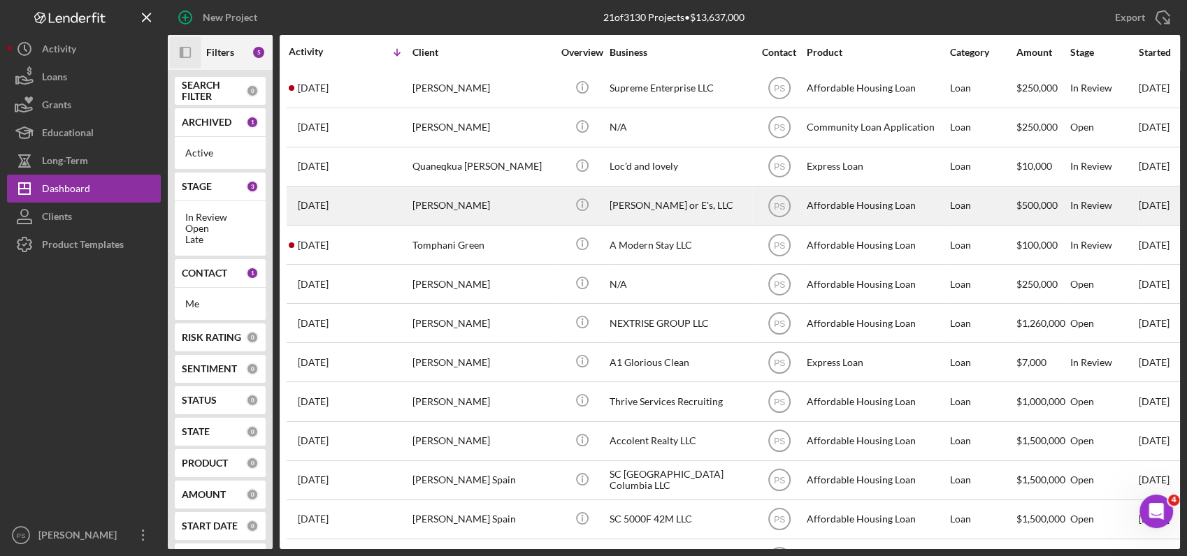
scroll to position [0, 0]
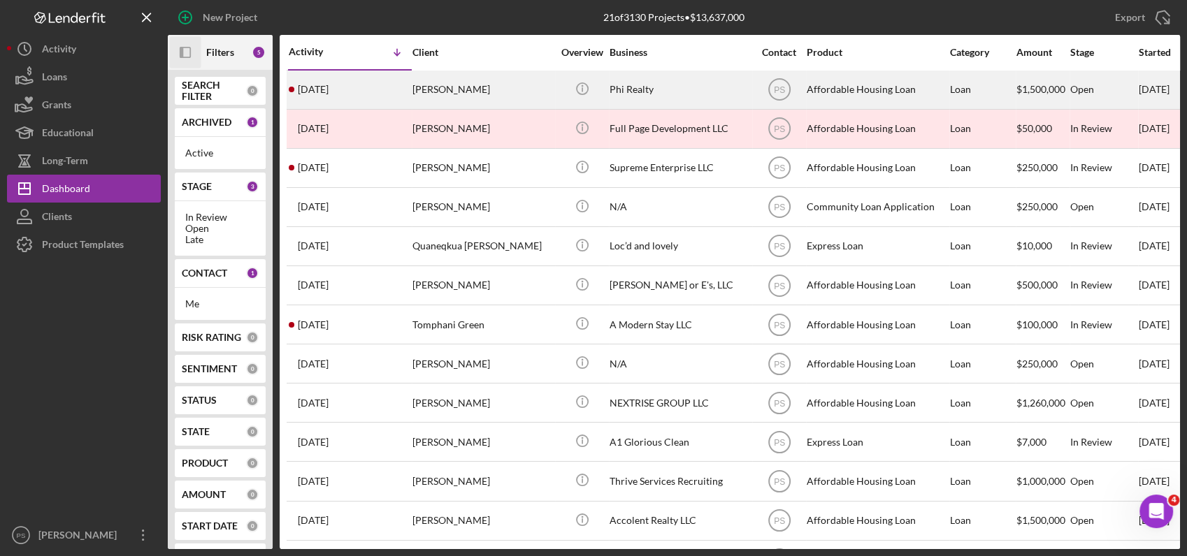
click at [406, 85] on div "[DATE] [PERSON_NAME]" at bounding box center [350, 89] width 122 height 37
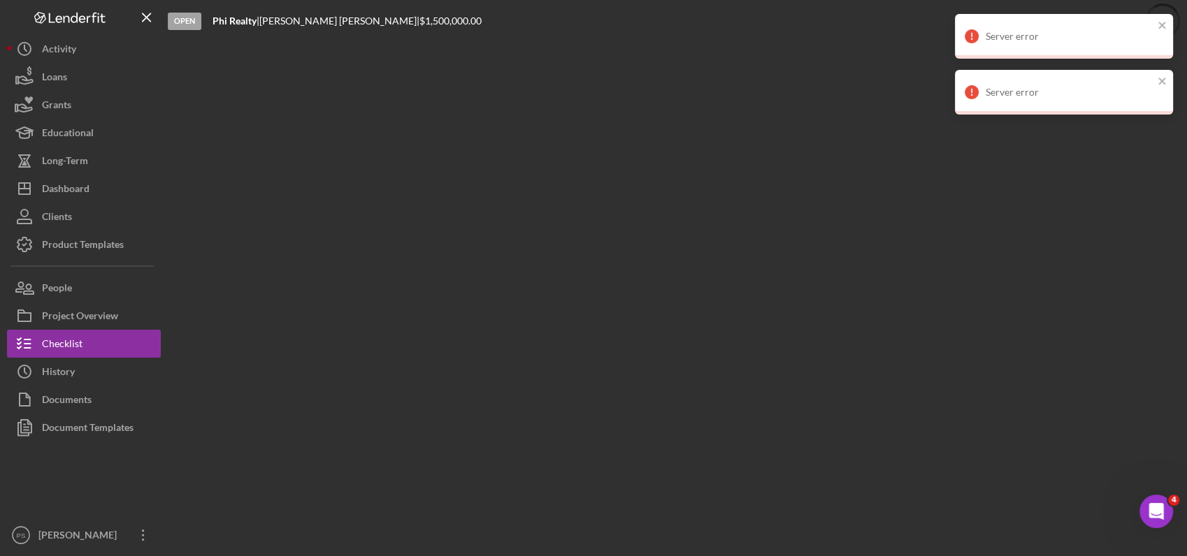
click at [1157, 504] on icon "Open Intercom Messenger" at bounding box center [1156, 511] width 23 height 23
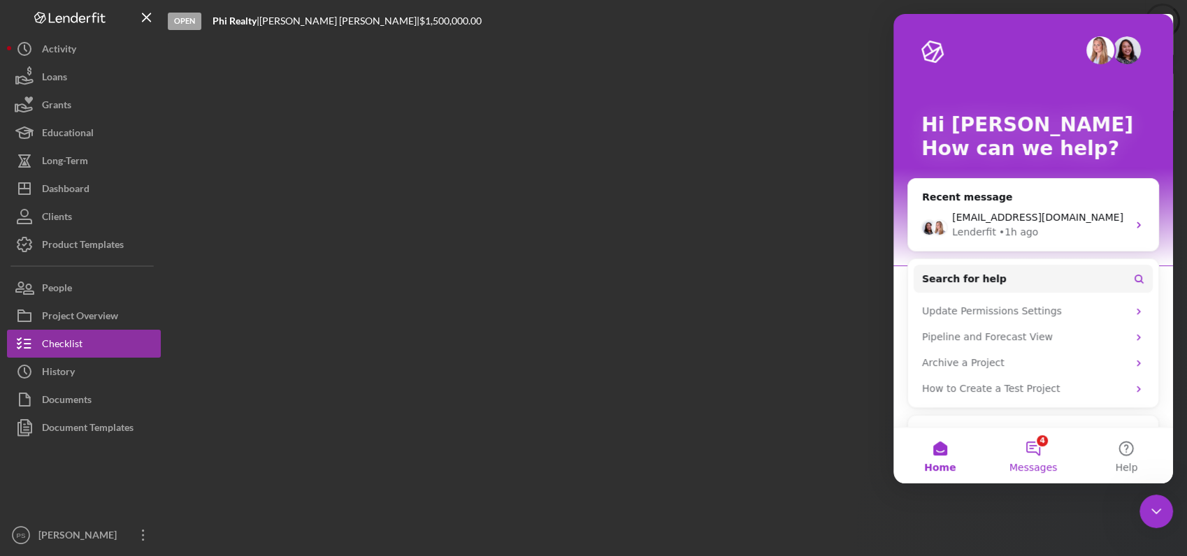
click at [1041, 447] on button "4 Messages" at bounding box center [1032, 456] width 93 height 56
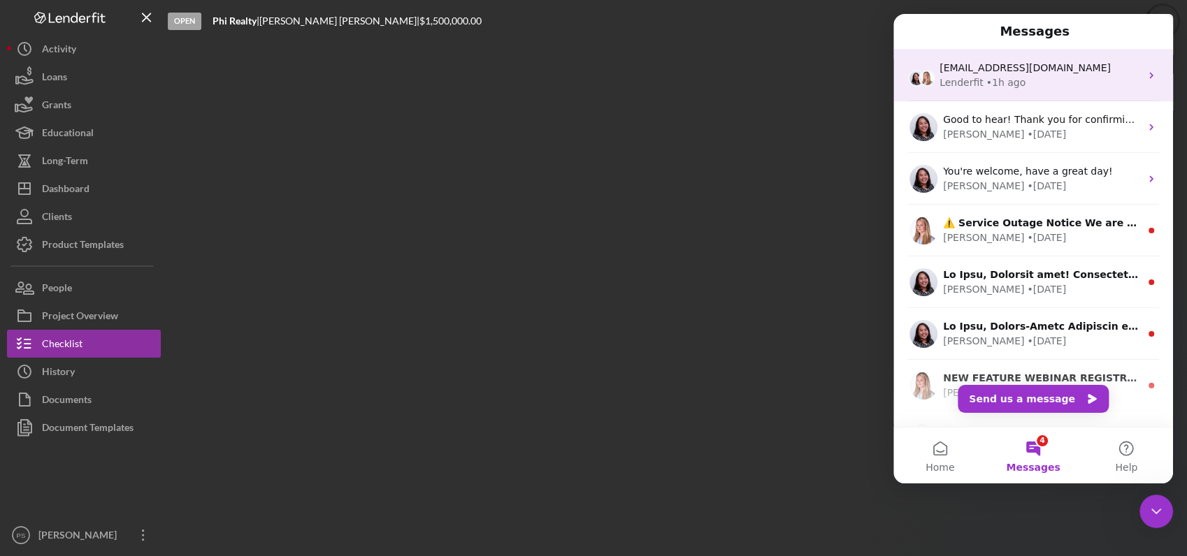
click at [1011, 84] on div "• 1h ago" at bounding box center [1006, 82] width 40 height 15
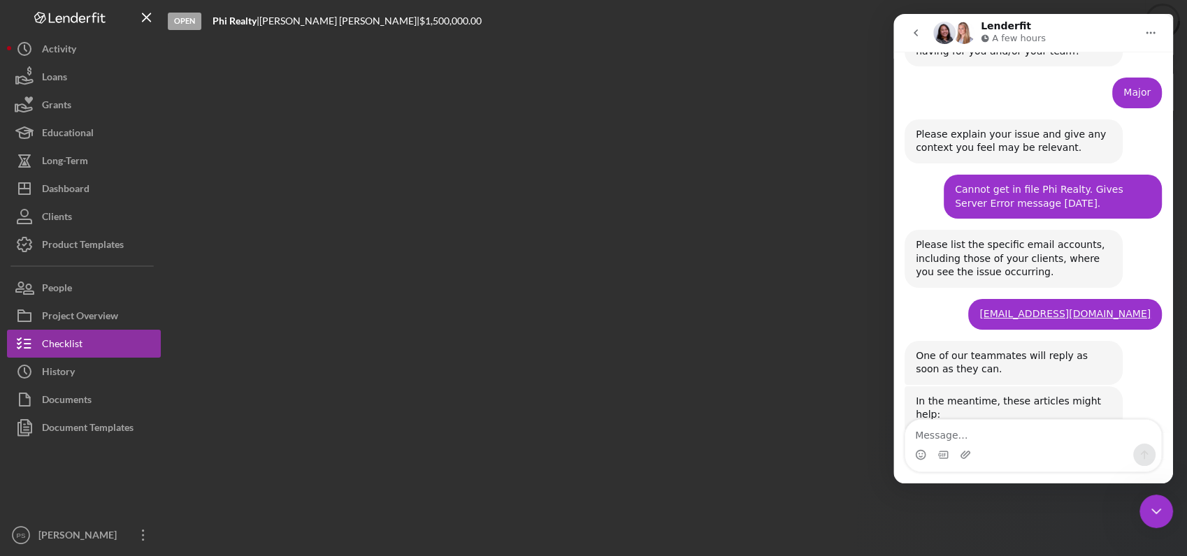
scroll to position [269, 0]
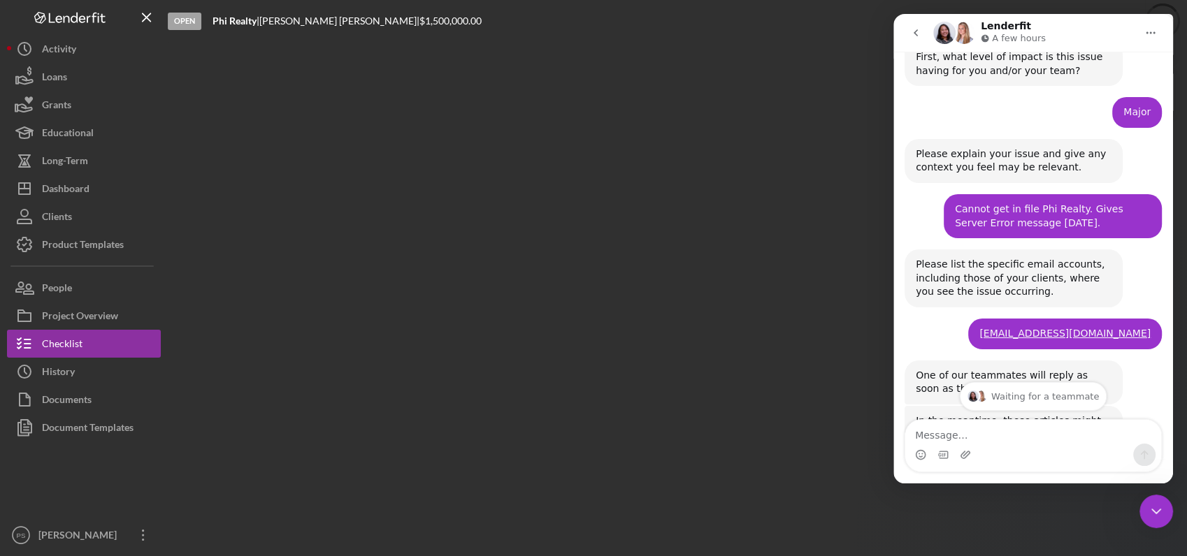
click at [912, 34] on icon "go back" at bounding box center [915, 32] width 11 height 11
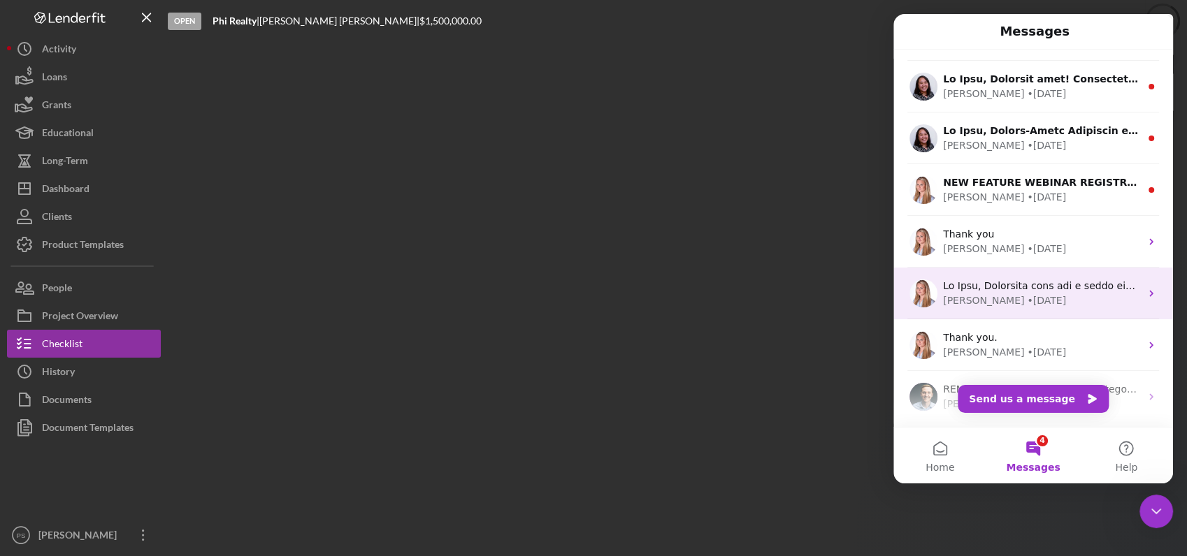
scroll to position [196, 0]
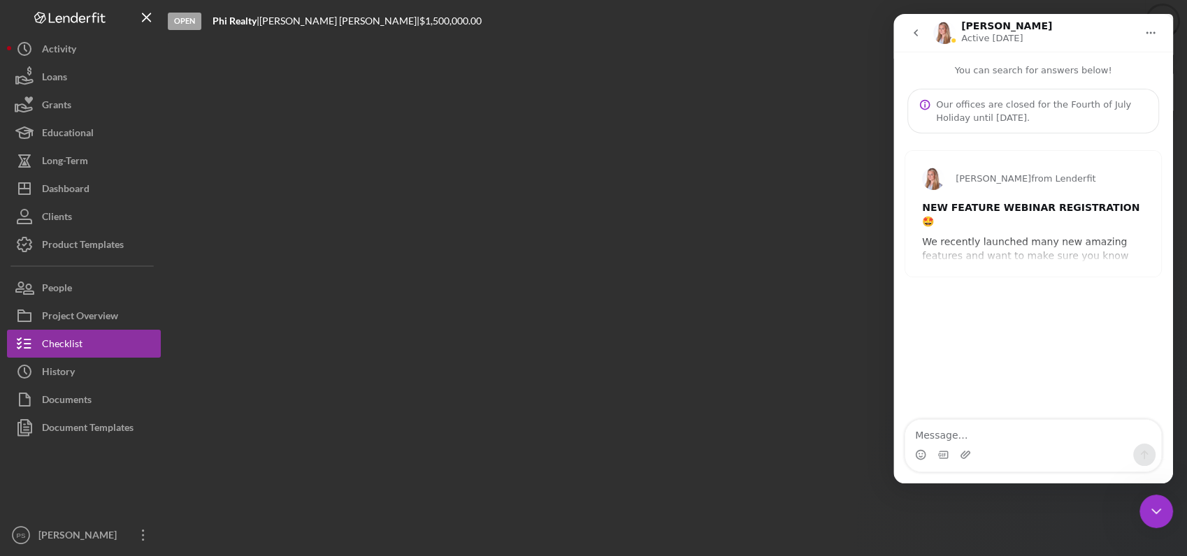
click at [918, 29] on icon "go back" at bounding box center [915, 32] width 11 height 11
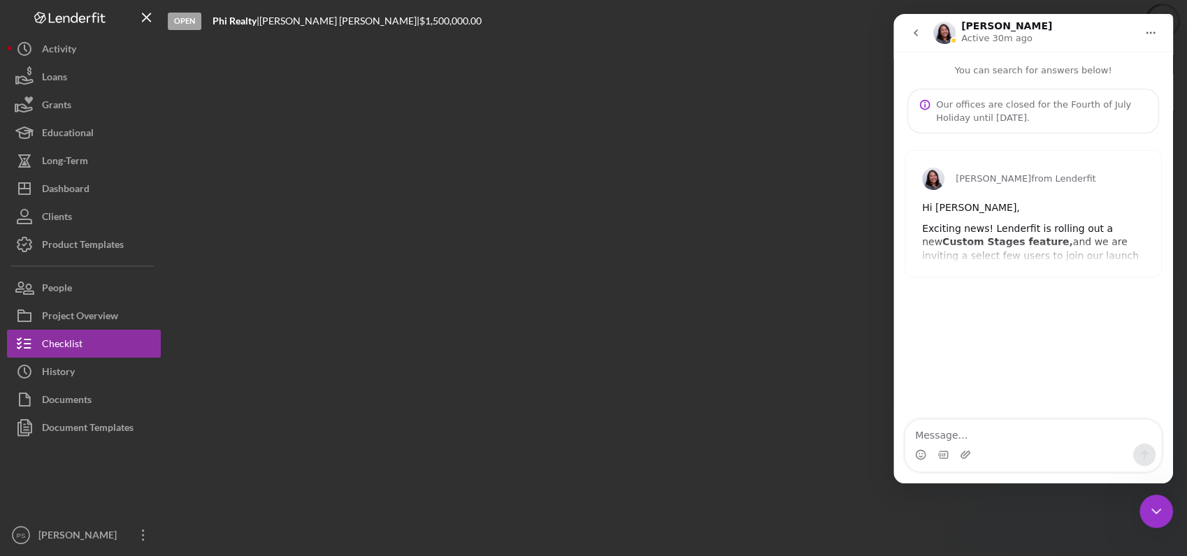
click at [918, 32] on icon "go back" at bounding box center [915, 32] width 11 height 11
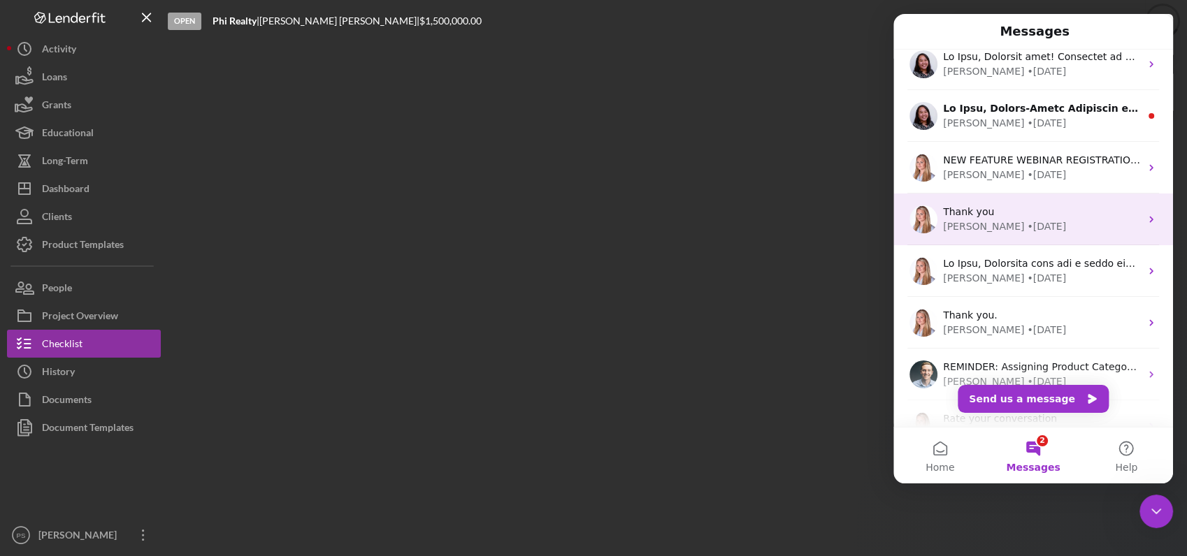
scroll to position [103, 0]
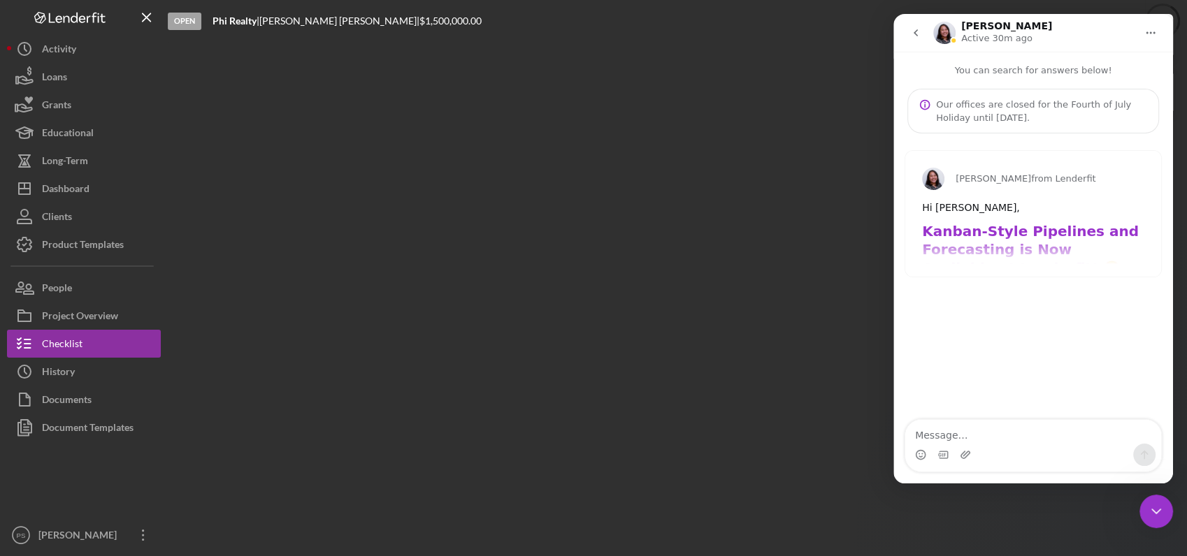
click at [918, 38] on icon "go back" at bounding box center [915, 32] width 11 height 11
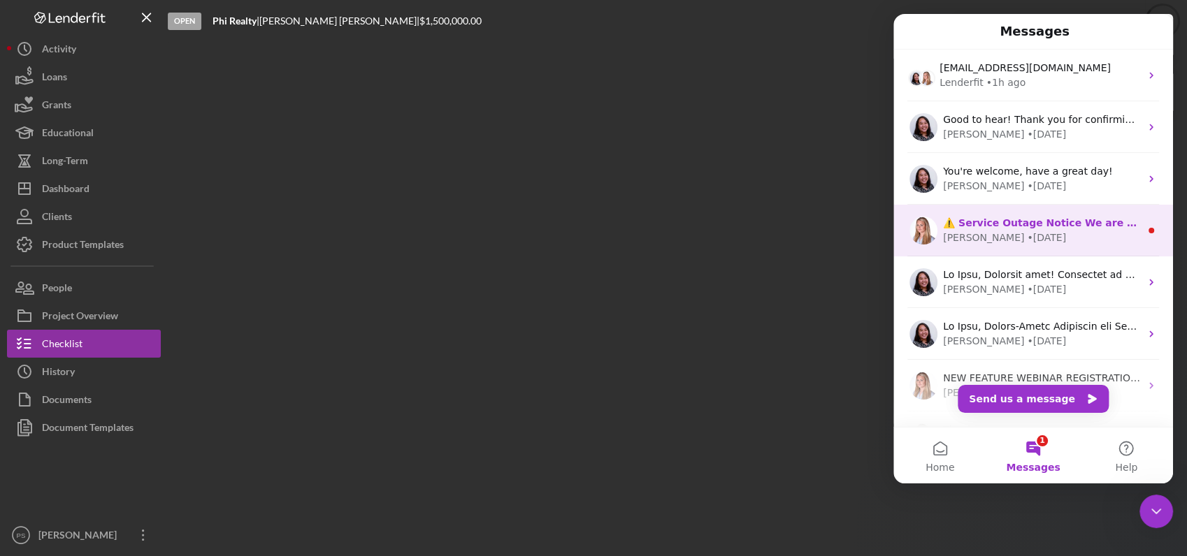
click at [1027, 233] on div "• [DATE]" at bounding box center [1046, 238] width 39 height 15
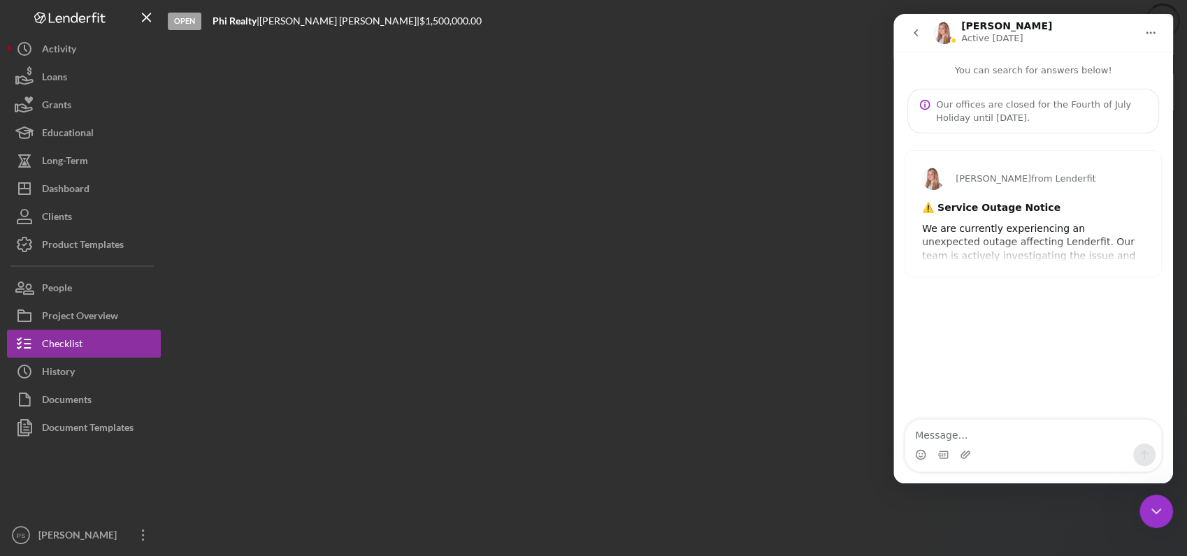
click at [918, 36] on icon "go back" at bounding box center [915, 32] width 11 height 11
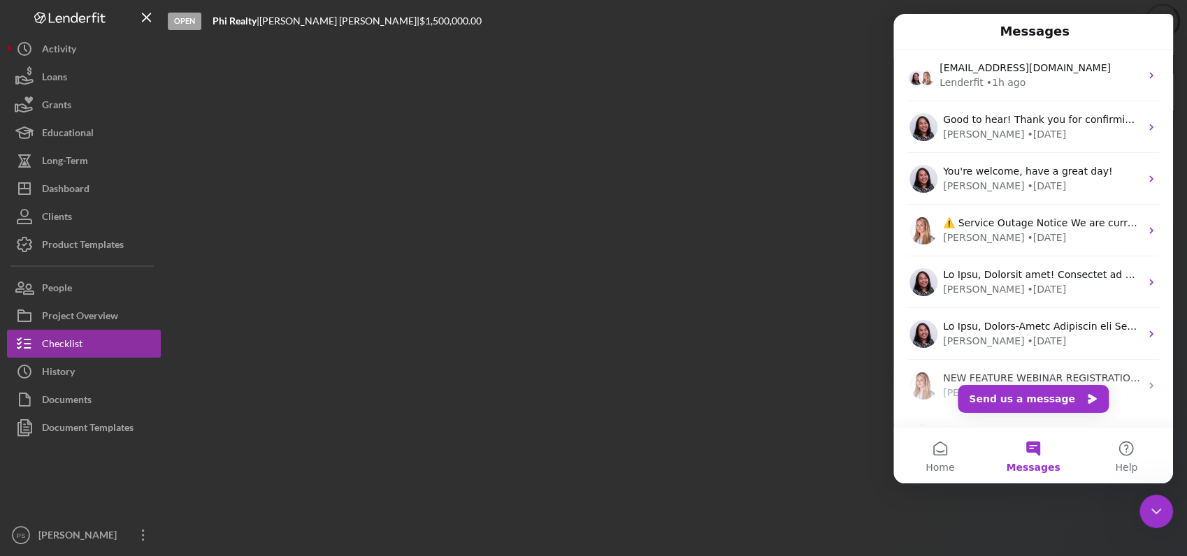
click at [1029, 445] on button "Messages" at bounding box center [1032, 456] width 93 height 56
click at [936, 454] on button "Home" at bounding box center [939, 456] width 93 height 56
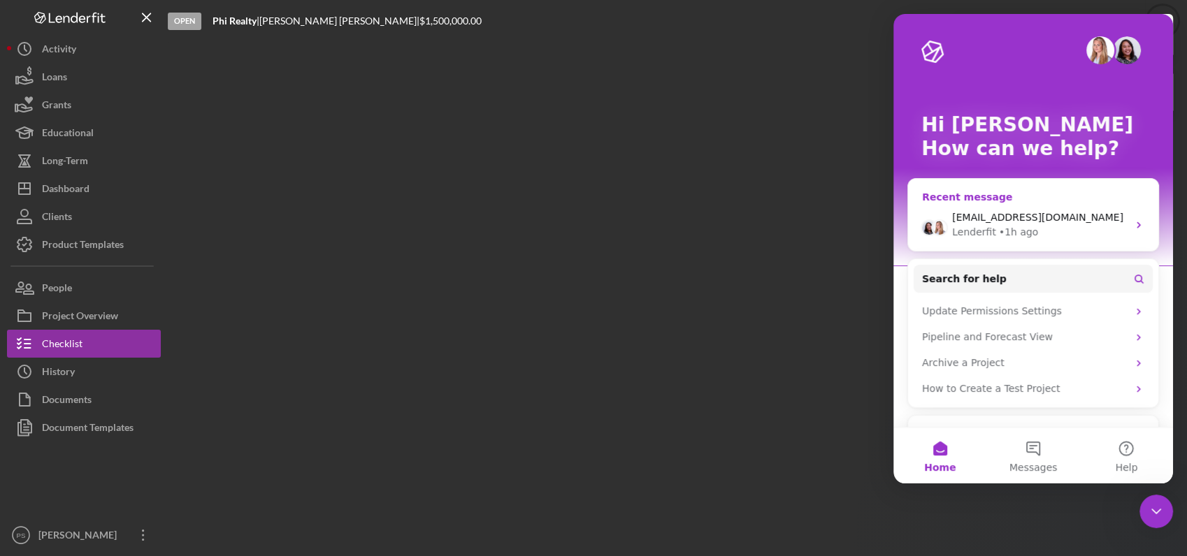
click at [1114, 220] on div "[EMAIL_ADDRESS][DOMAIN_NAME]" at bounding box center [1039, 217] width 175 height 15
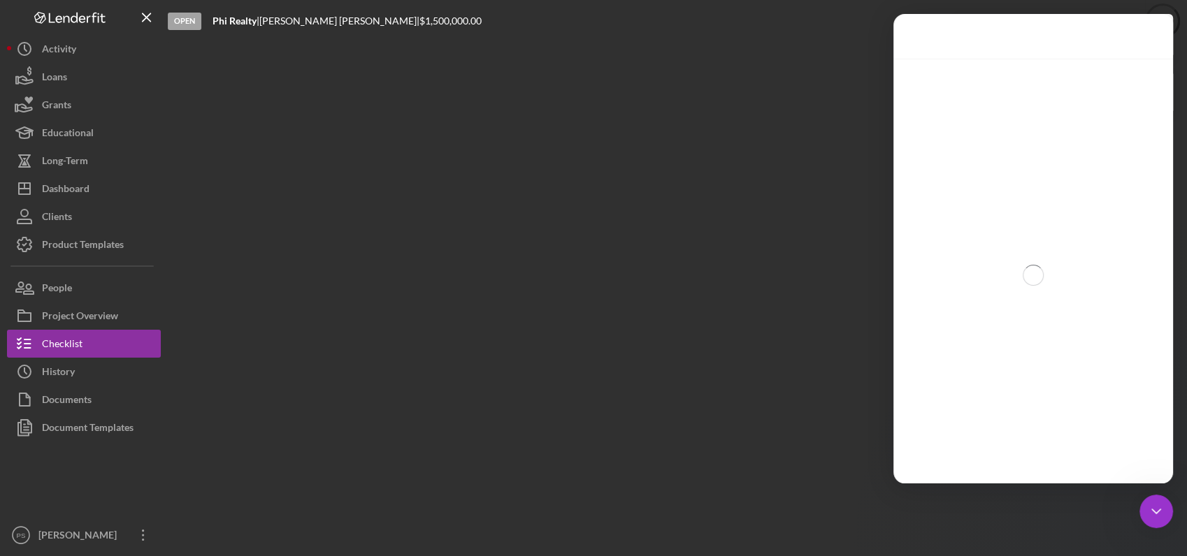
scroll to position [528, 0]
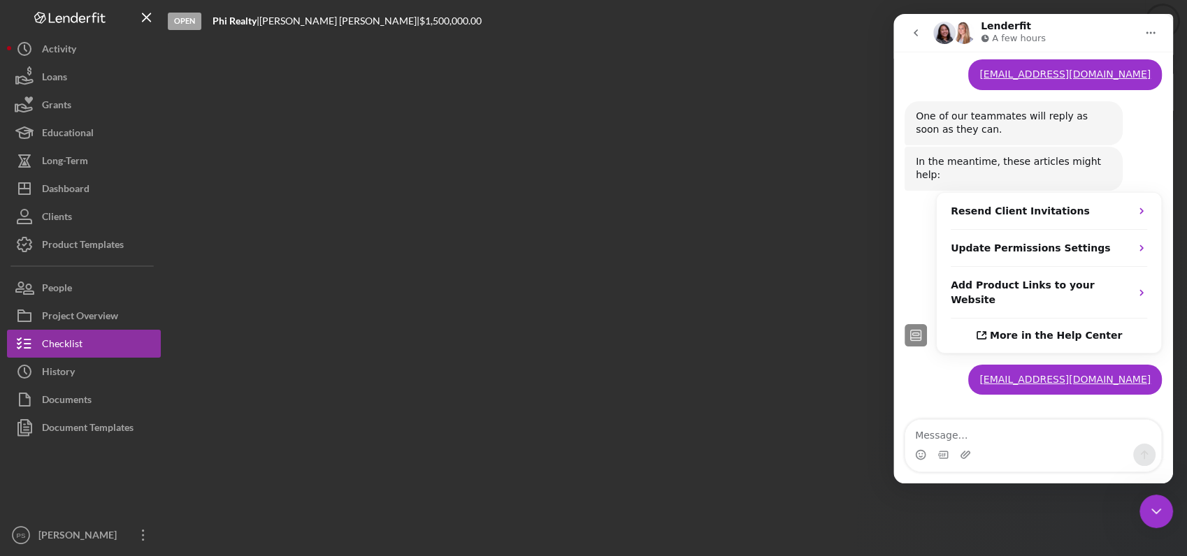
click at [1015, 440] on textarea "Message…" at bounding box center [1033, 432] width 256 height 24
type textarea "Hello?"
click at [1150, 455] on button "Send a message…" at bounding box center [1144, 455] width 22 height 22
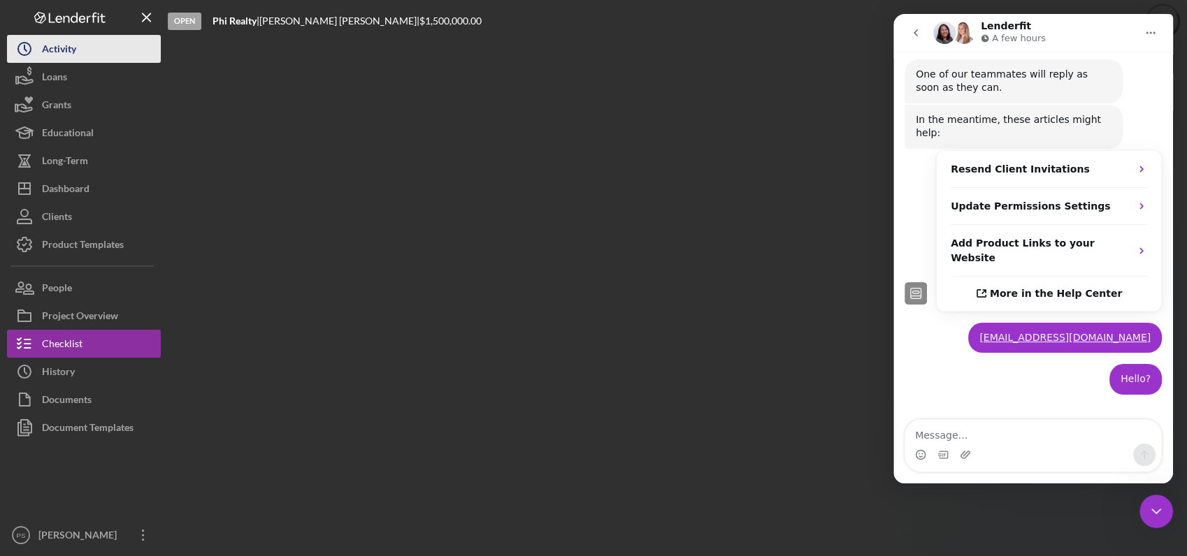
click at [85, 46] on button "Icon/History Activity" at bounding box center [84, 49] width 154 height 28
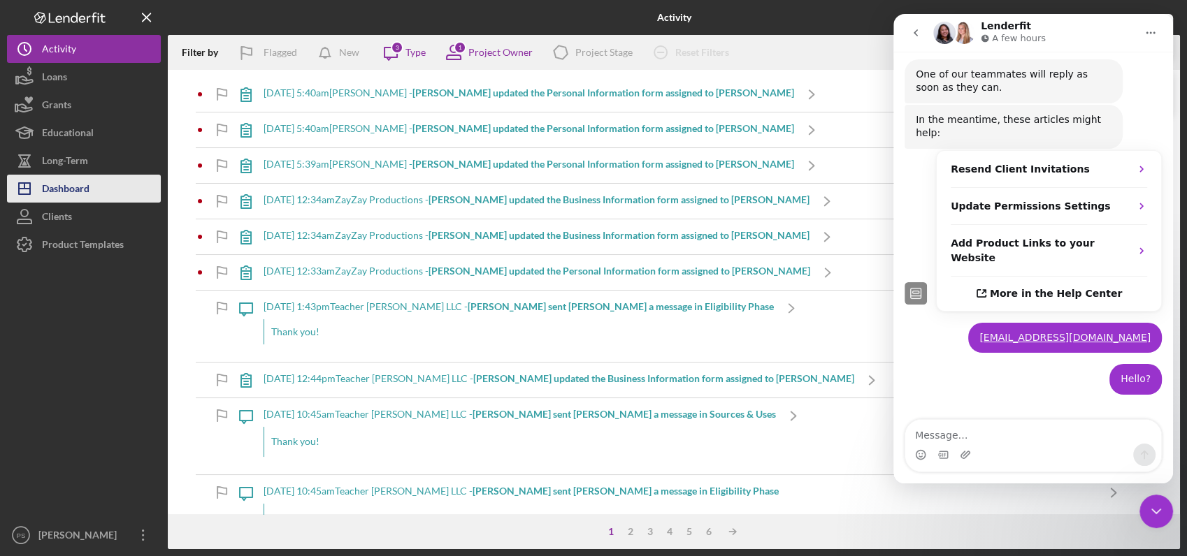
click at [87, 178] on div "Dashboard" at bounding box center [66, 190] width 48 height 31
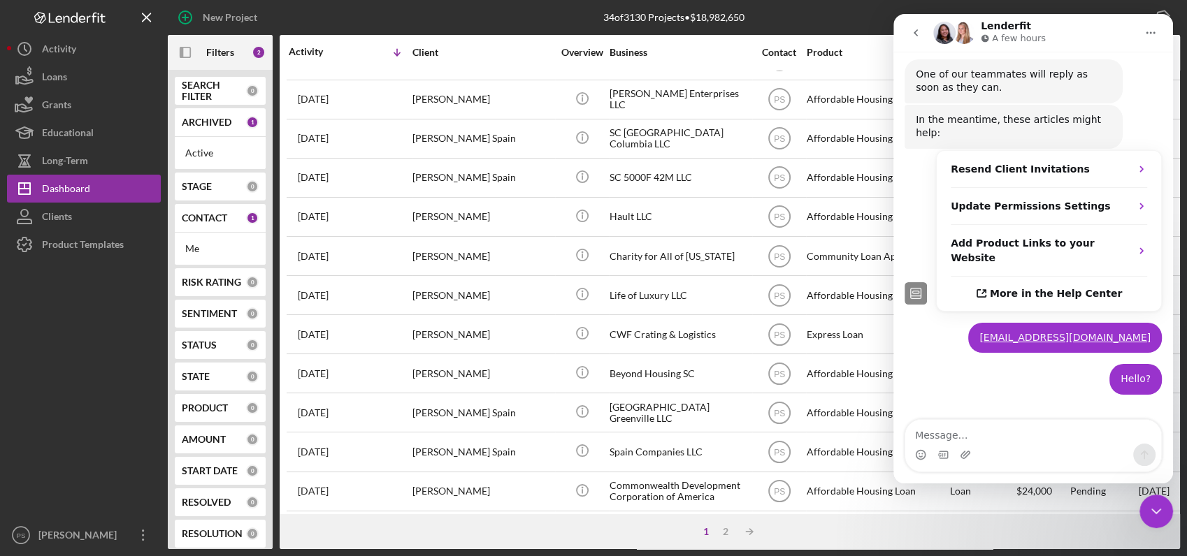
scroll to position [465, 0]
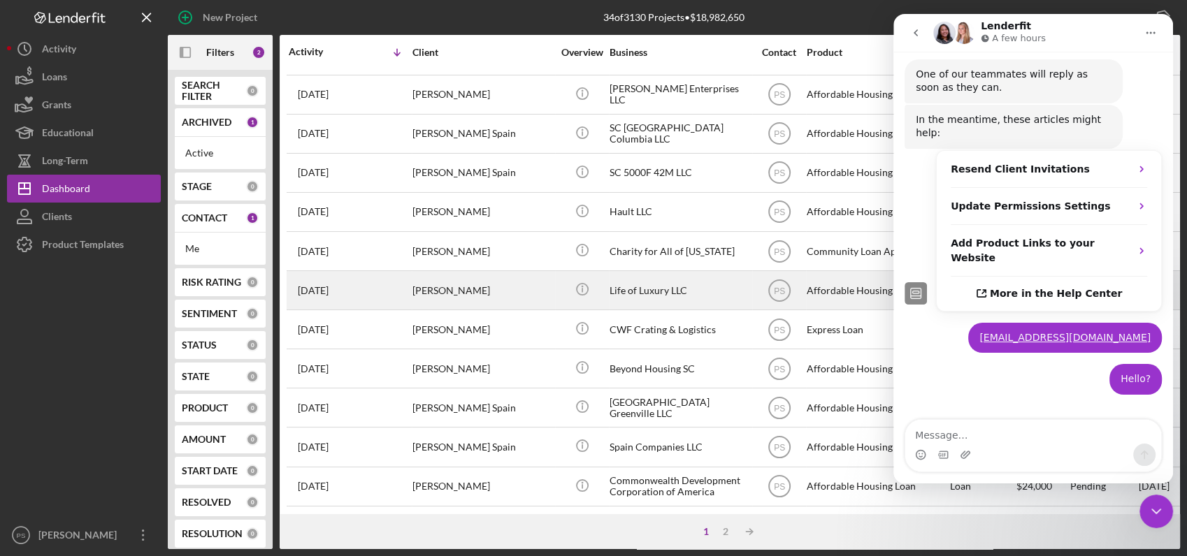
click at [499, 288] on div "[PERSON_NAME]" at bounding box center [482, 290] width 140 height 37
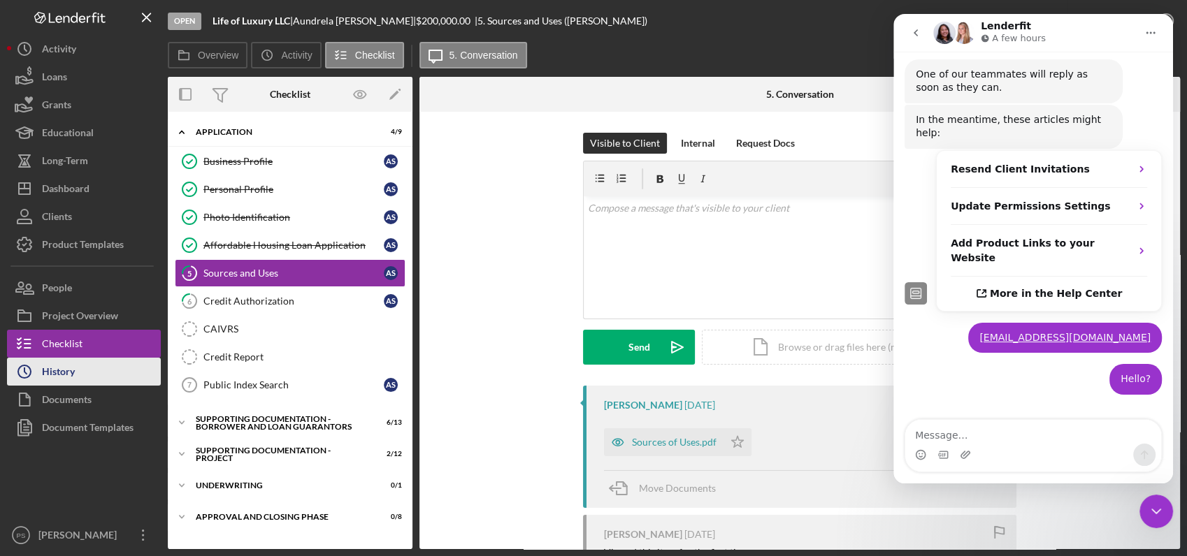
click at [101, 368] on button "Icon/History History" at bounding box center [84, 372] width 154 height 28
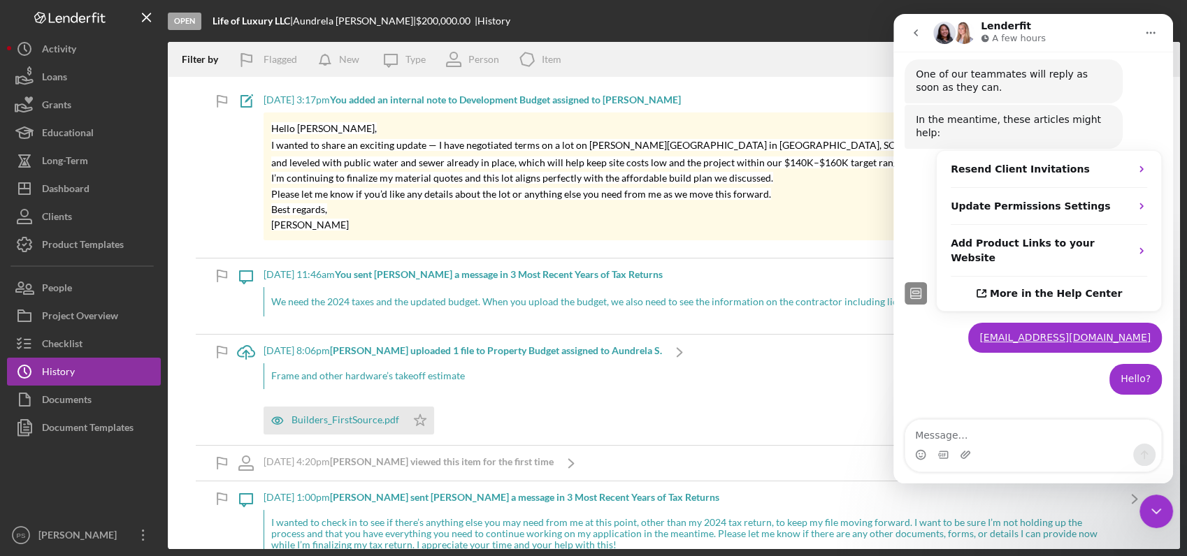
click at [467, 212] on p "Best regards," at bounding box center [690, 209] width 839 height 15
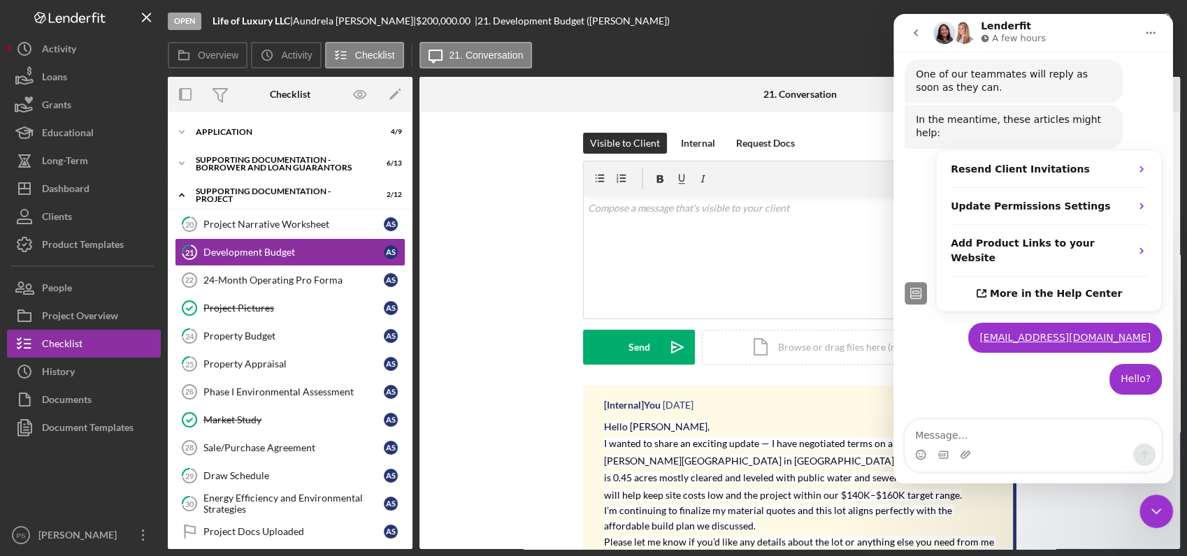
click at [1159, 506] on icon "Close Intercom Messenger" at bounding box center [1156, 511] width 17 height 17
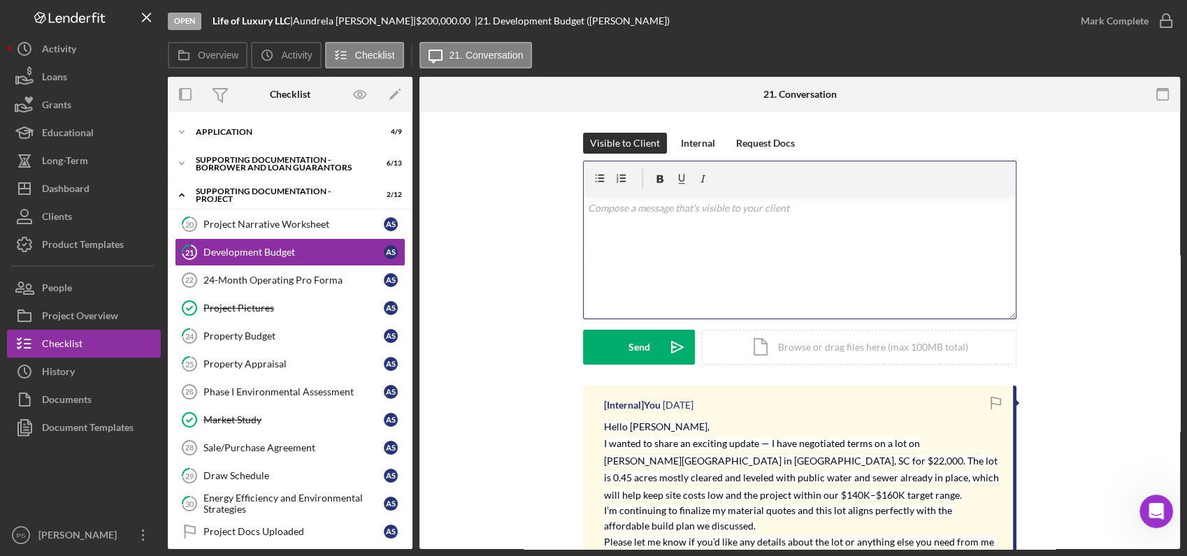
click at [701, 218] on div "v Color teal Color pink Remove color Add row above Add row below Add column bef…" at bounding box center [800, 257] width 432 height 122
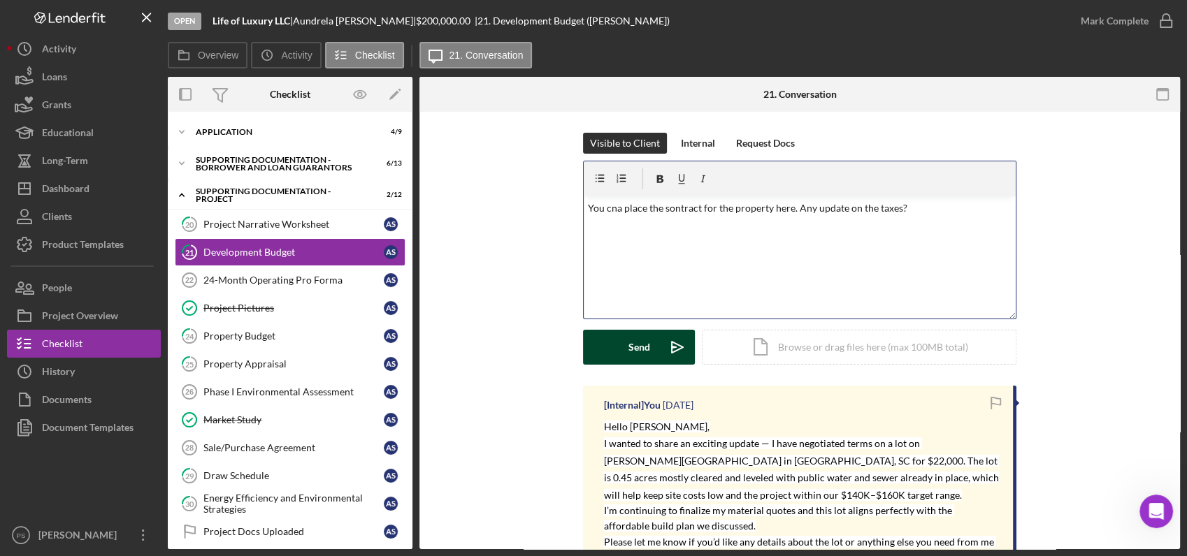
click at [653, 351] on button "Send Icon/icon-invite-send" at bounding box center [639, 347] width 112 height 35
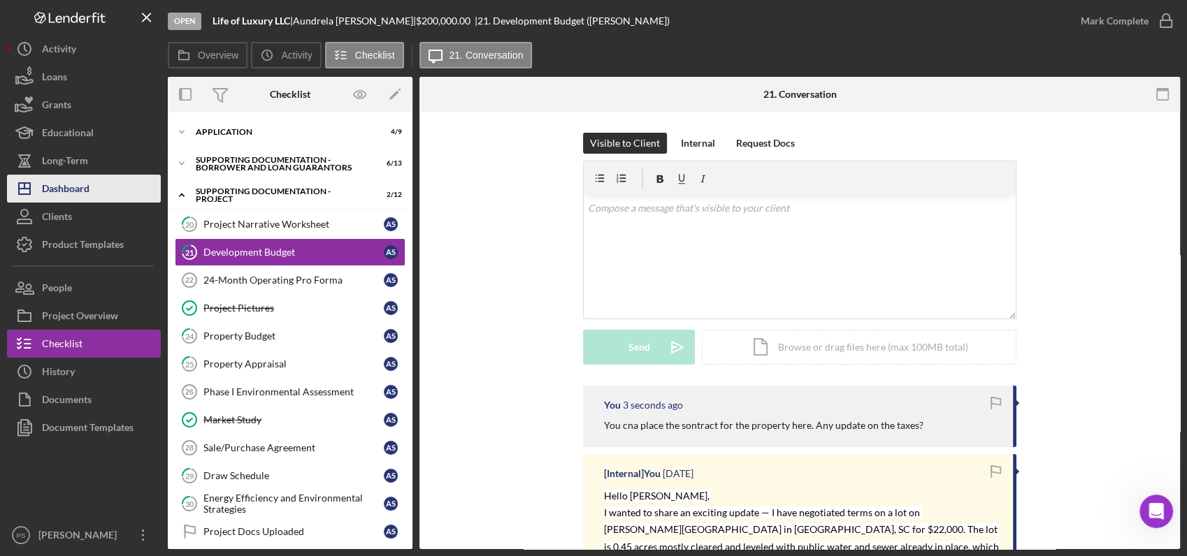
click at [97, 189] on button "Icon/Dashboard Dashboard" at bounding box center [84, 189] width 154 height 28
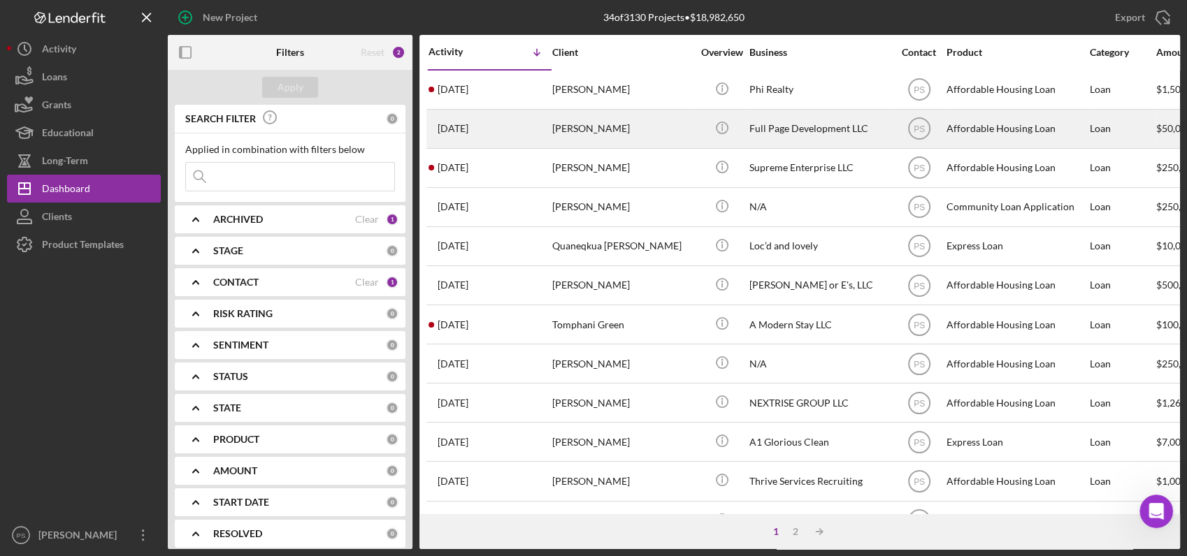
click at [781, 124] on div "Full Page Development LLC" at bounding box center [819, 128] width 140 height 37
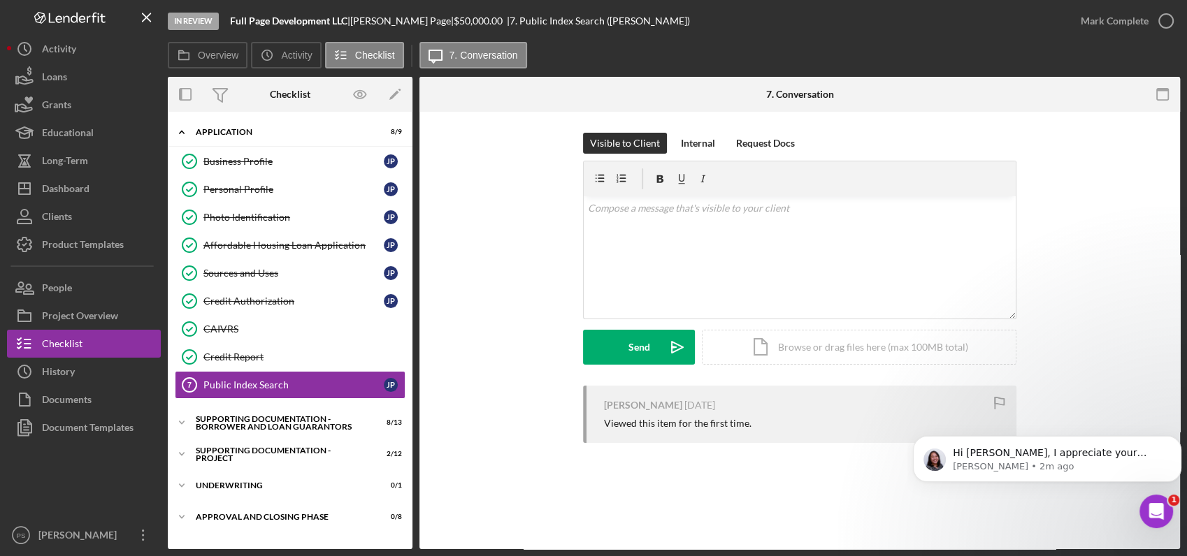
scroll to position [750, 0]
click at [188, 453] on icon "Icon/Expander" at bounding box center [182, 454] width 28 height 28
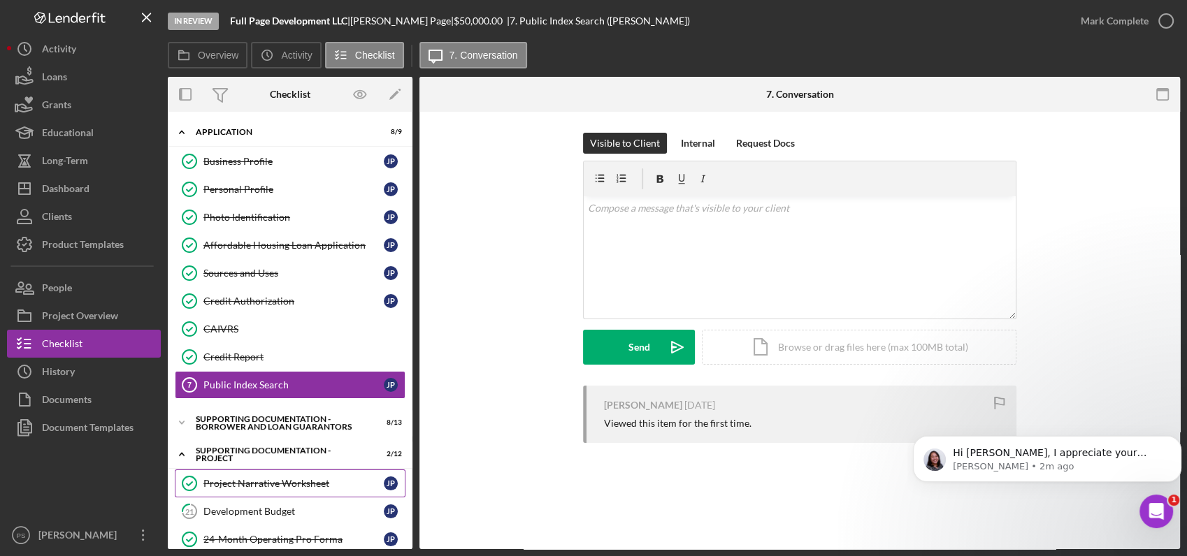
click at [243, 479] on div "Project Narrative Worksheet" at bounding box center [293, 483] width 180 height 11
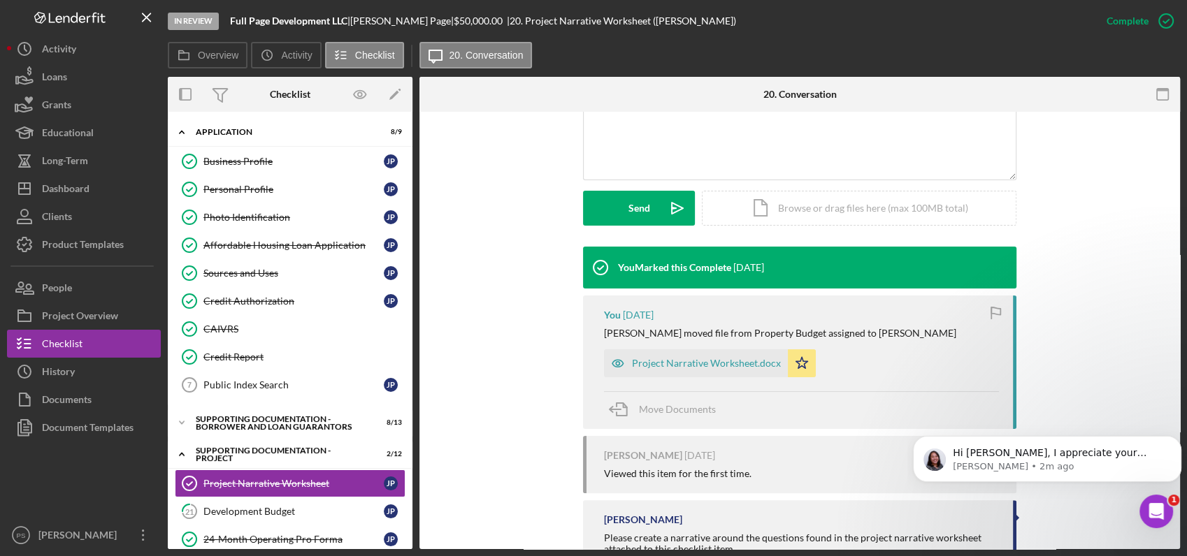
scroll to position [362, 0]
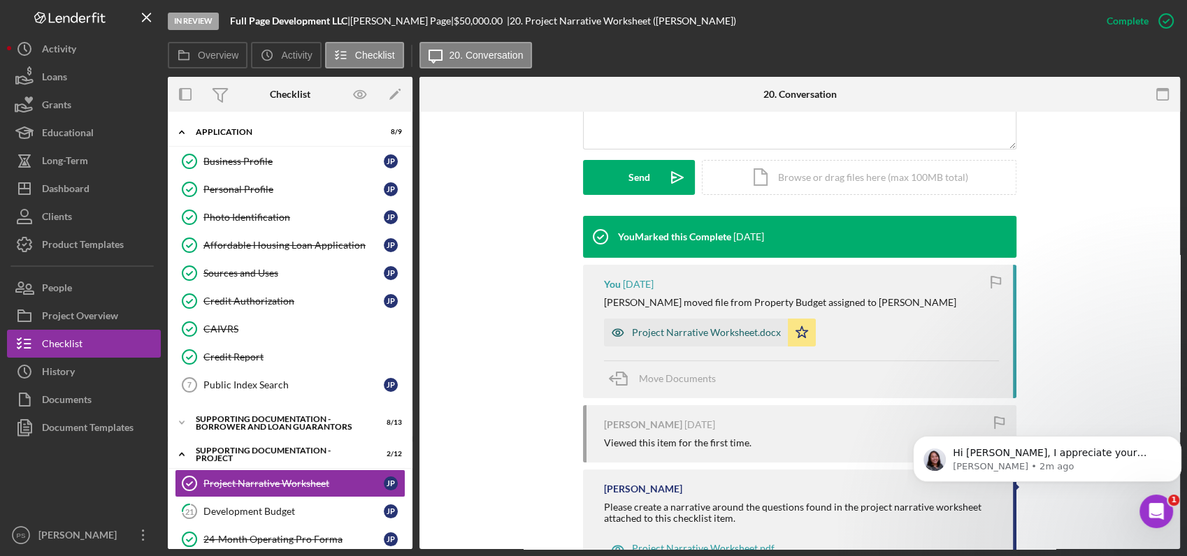
click at [743, 332] on div "Project Narrative Worksheet.docx" at bounding box center [706, 332] width 149 height 11
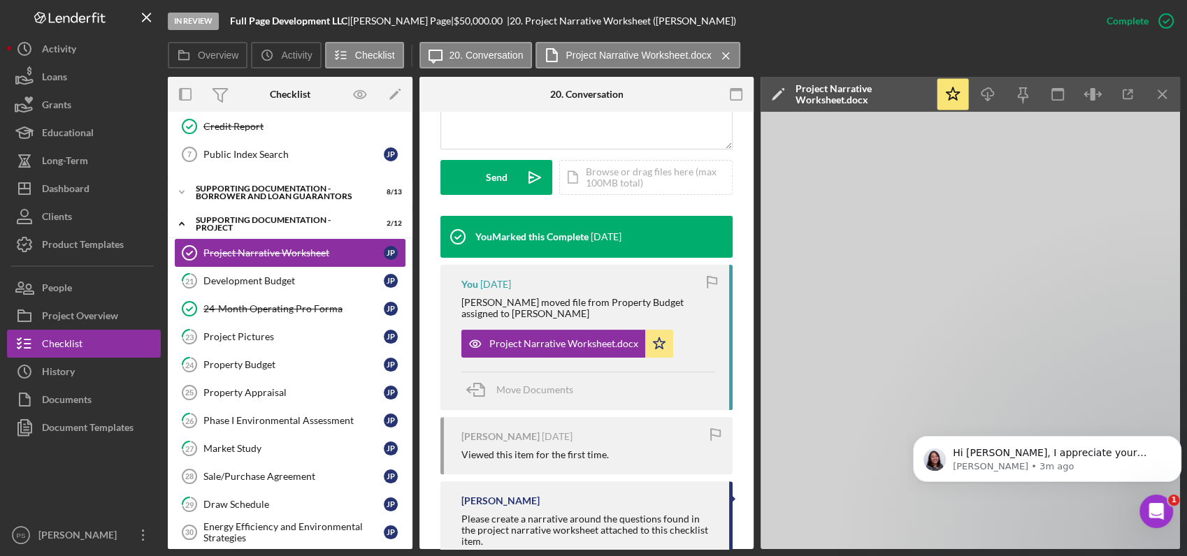
scroll to position [207, 0]
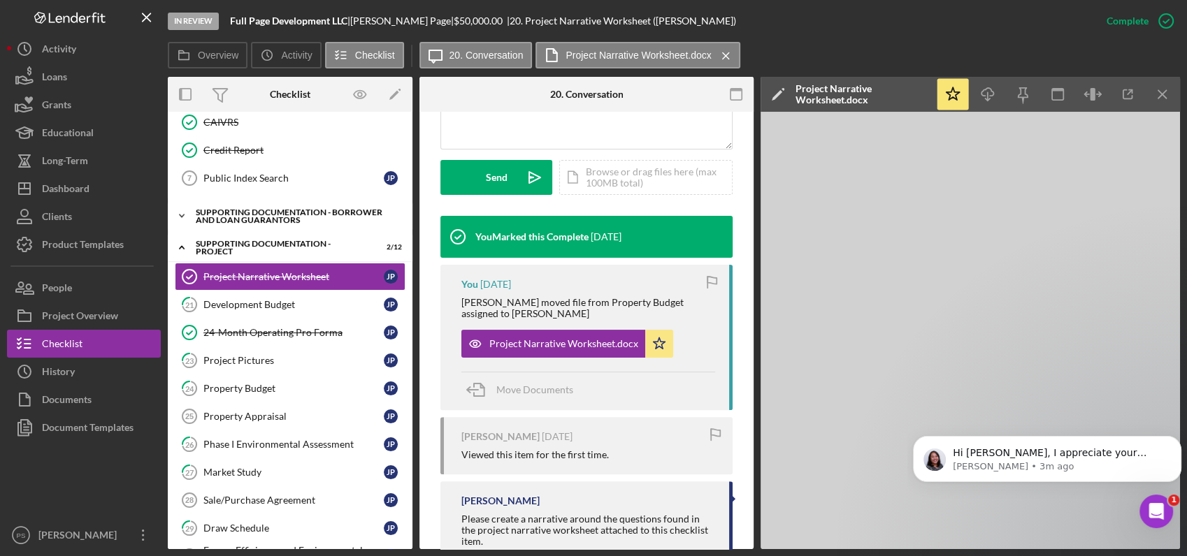
click at [184, 213] on icon "Icon/Expander" at bounding box center [182, 216] width 28 height 28
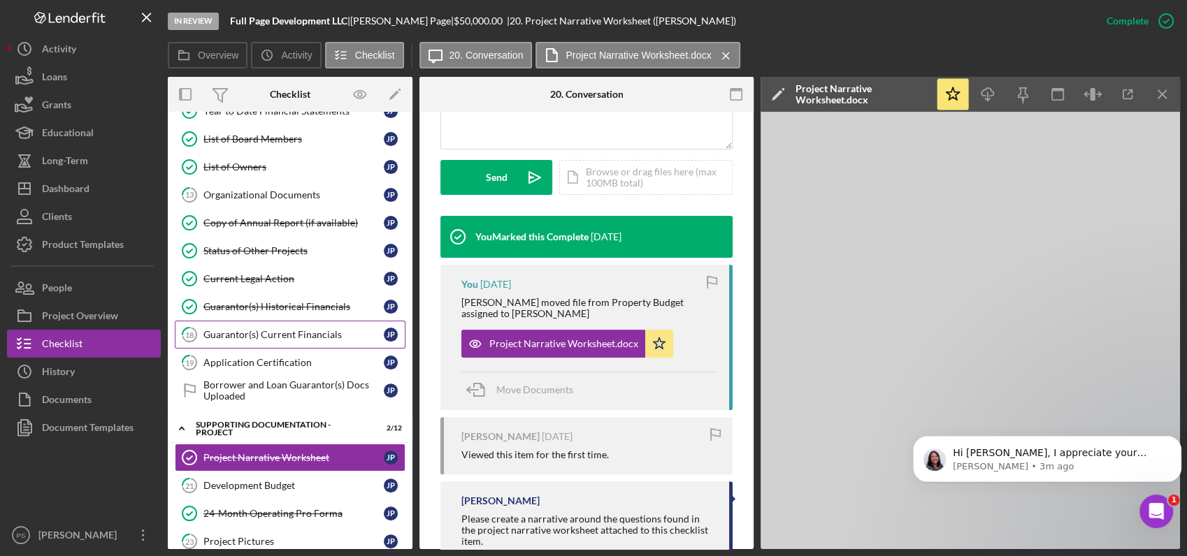
scroll to position [414, 0]
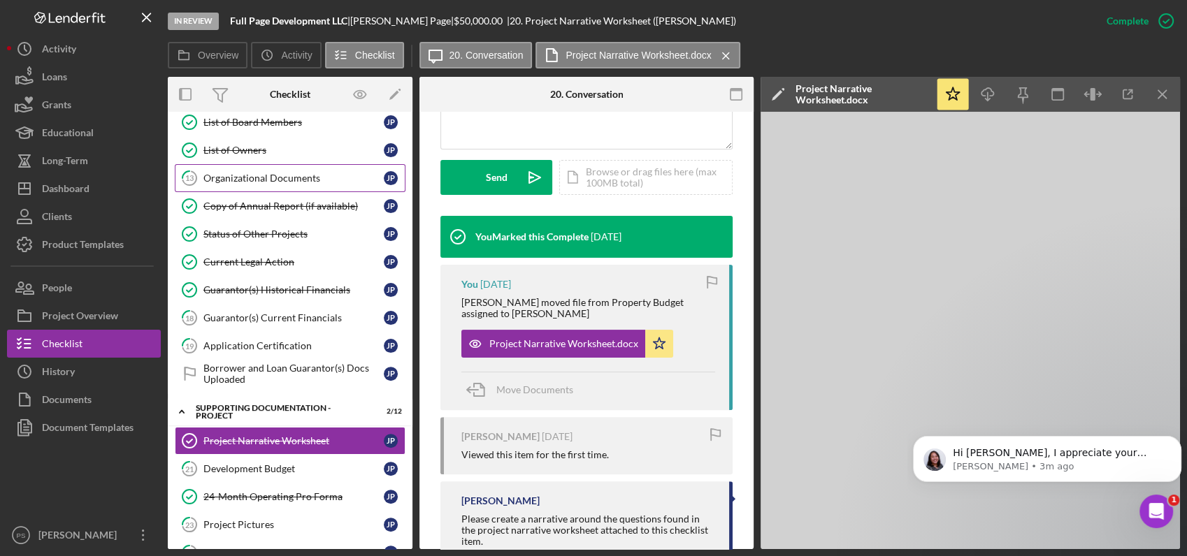
click at [305, 176] on div "Organizational Documents" at bounding box center [293, 178] width 180 height 11
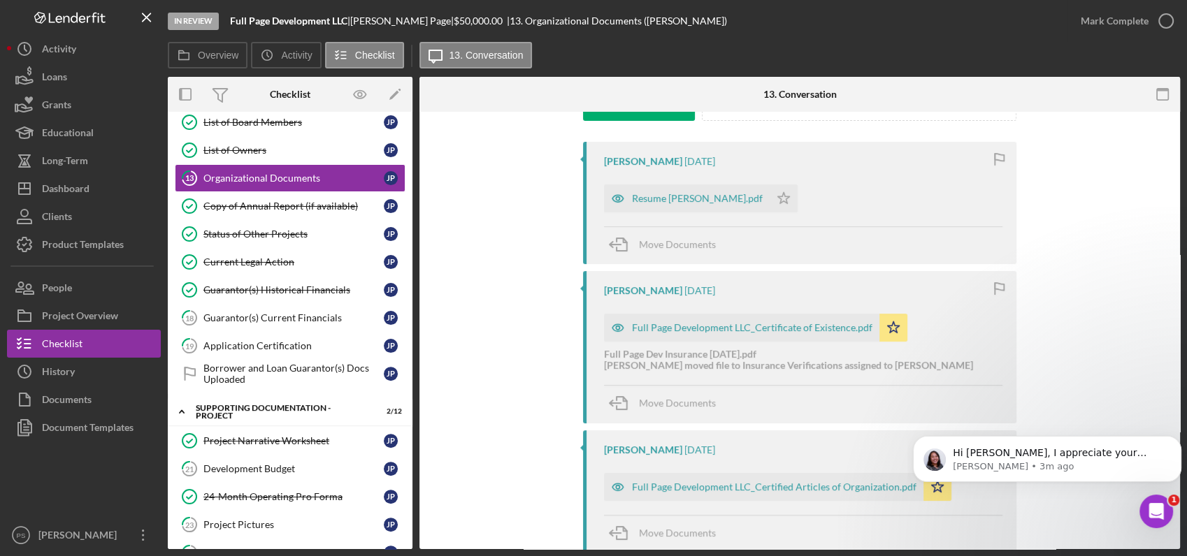
scroll to position [362, 0]
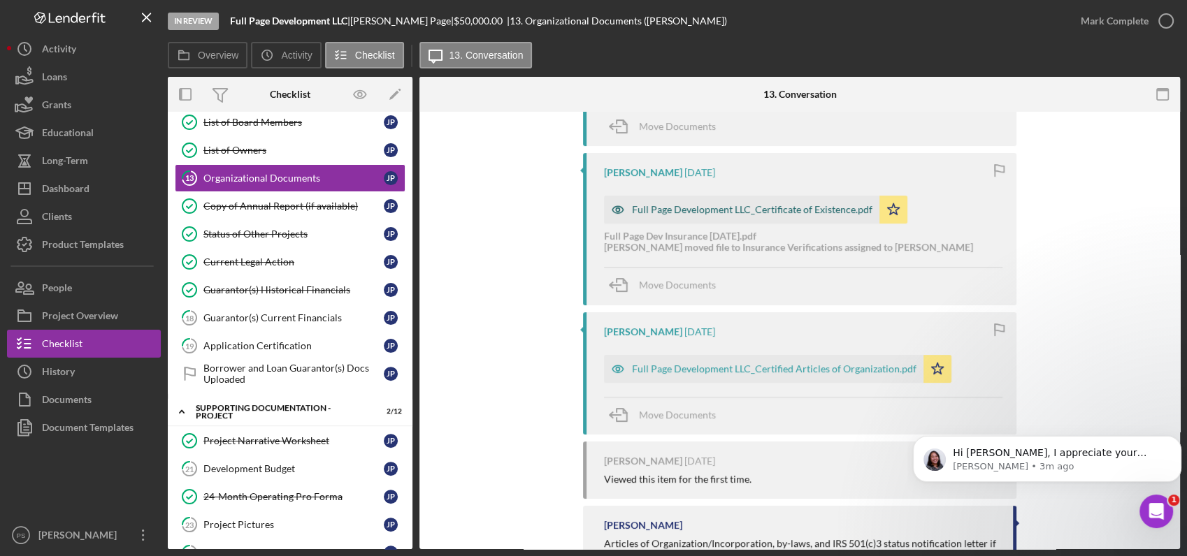
click at [787, 210] on div "Full Page Development LLC_Certificate of Existence.pdf" at bounding box center [752, 209] width 240 height 11
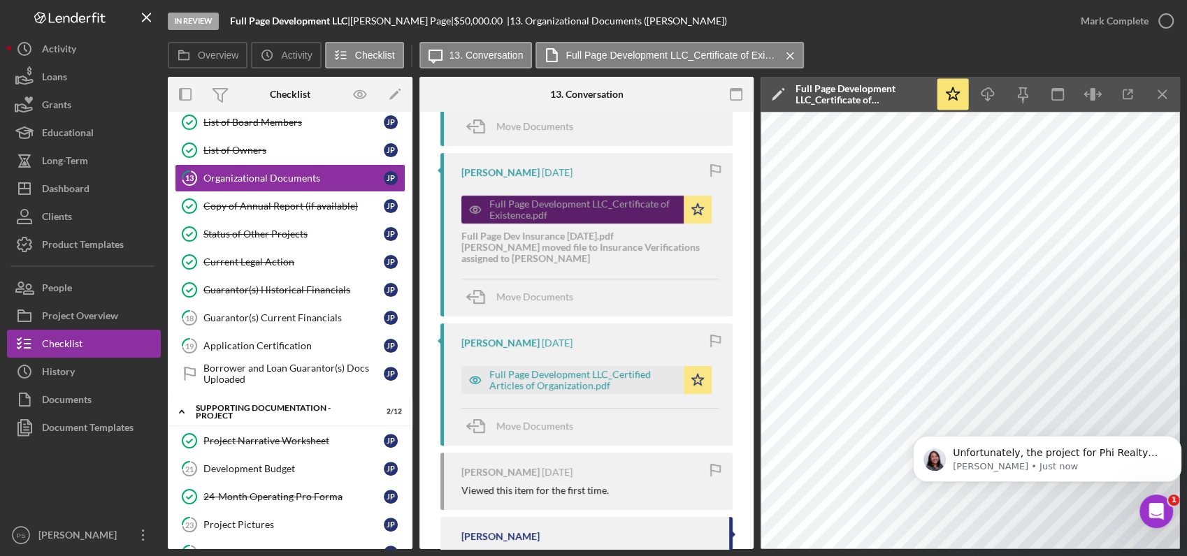
scroll to position [817, 0]
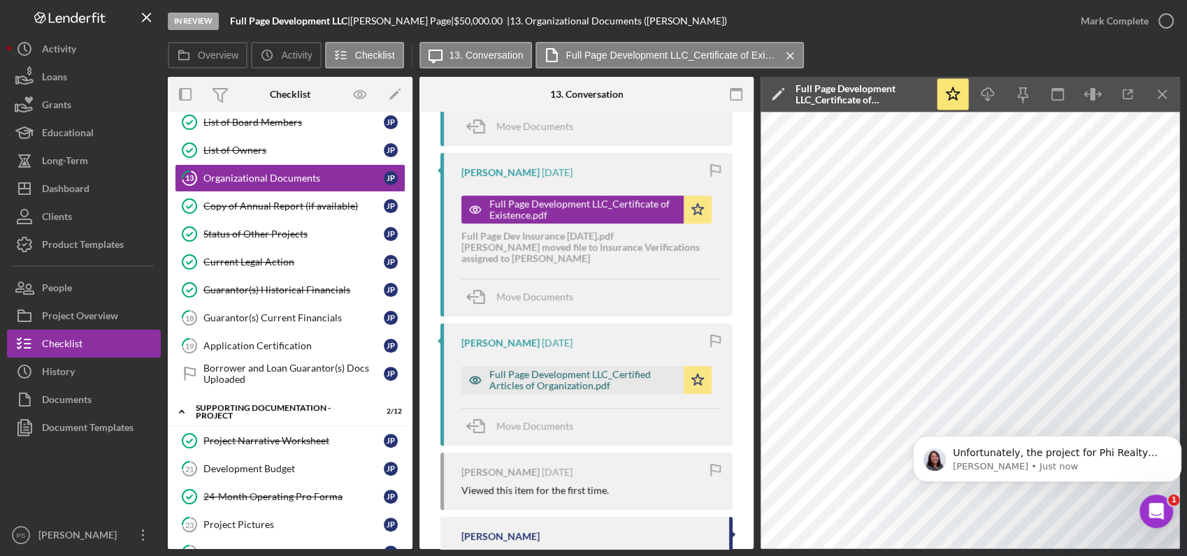
click at [618, 378] on div "Full Page Development LLC_Certified Articles of Organization.pdf" at bounding box center [582, 380] width 187 height 22
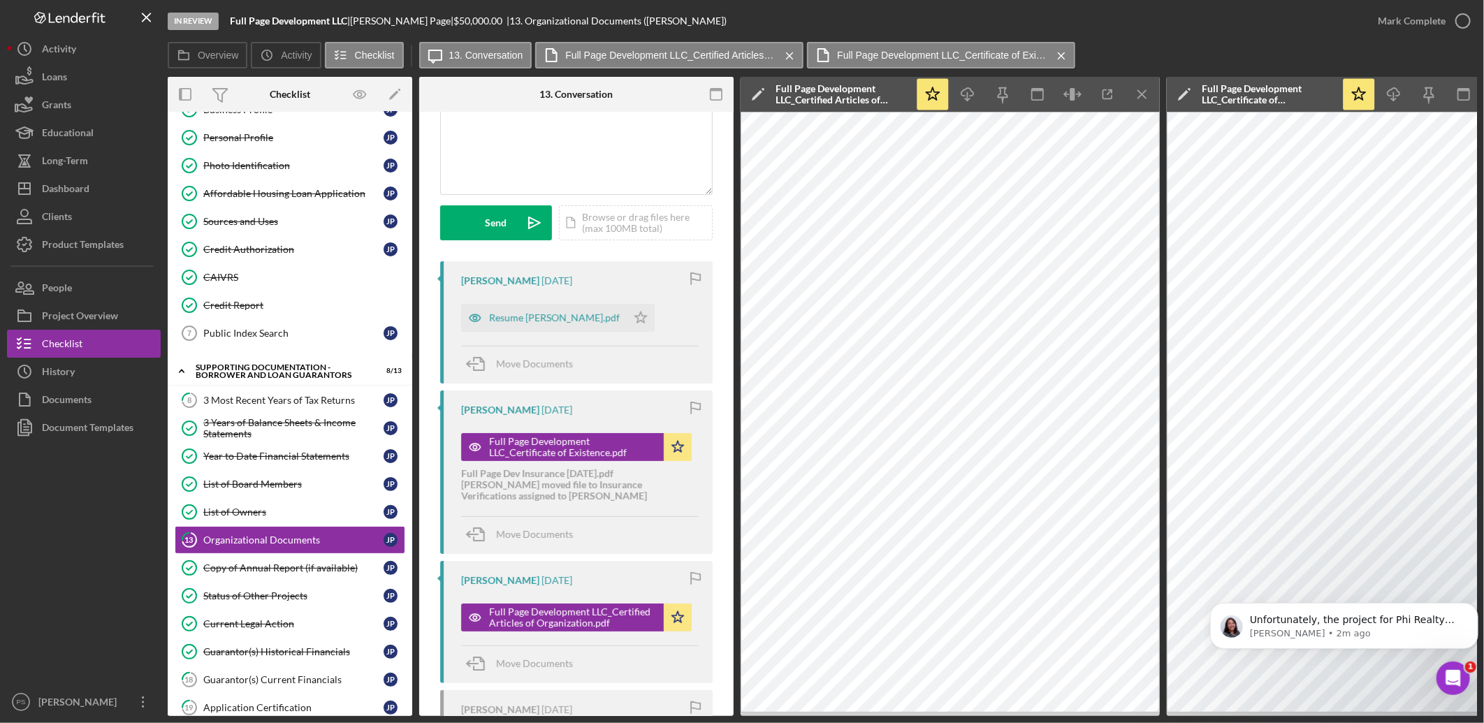
scroll to position [124, 0]
click at [563, 321] on div "Resume [PERSON_NAME].pdf" at bounding box center [554, 318] width 131 height 11
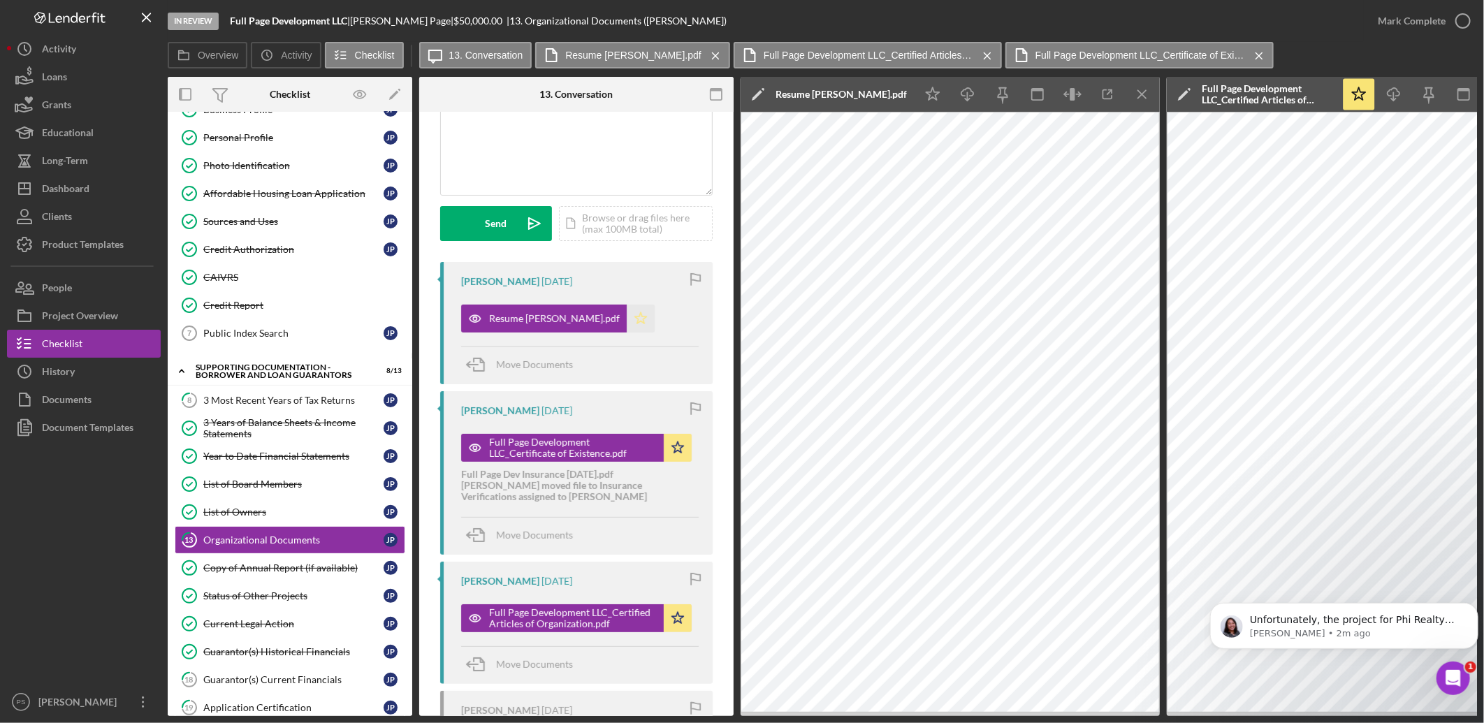
click at [630, 320] on icon "Icon/Star" at bounding box center [641, 319] width 28 height 28
click at [972, 99] on icon "Icon/Download" at bounding box center [968, 94] width 31 height 31
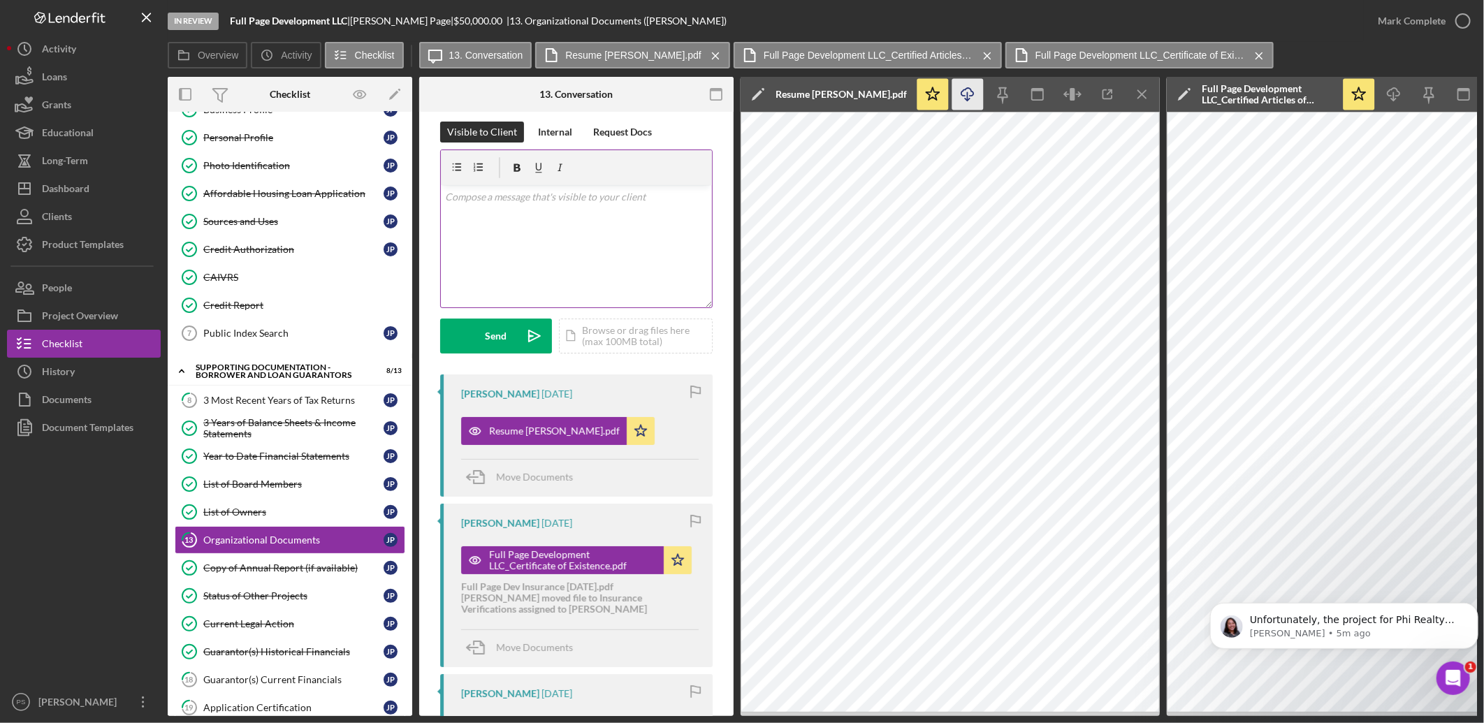
scroll to position [0, 0]
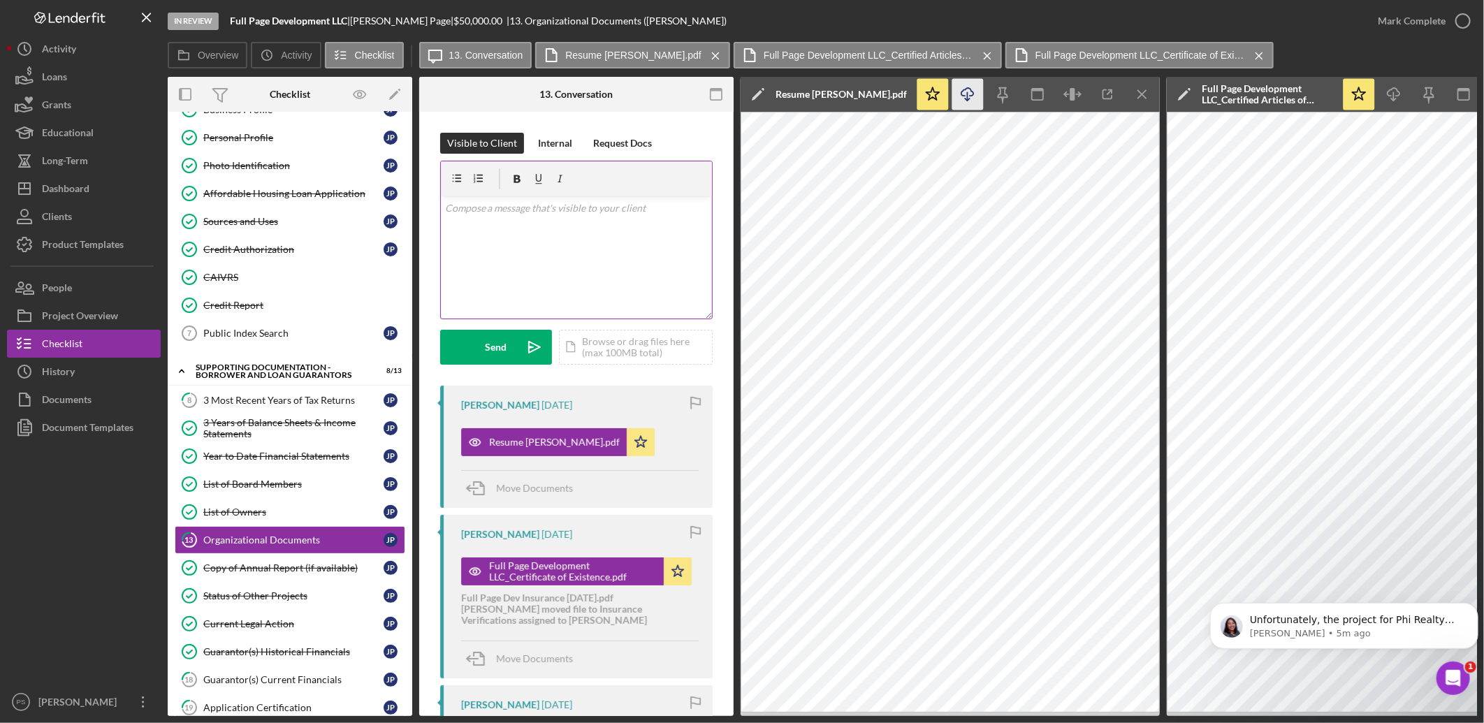
click at [564, 227] on div "v Color teal Color pink Remove color Add row above Add row below Add column bef…" at bounding box center [576, 257] width 271 height 122
click at [533, 224] on p "Please ask [PERSON_NAME] for a more detailed background on him personally." at bounding box center [576, 216] width 263 height 31
click at [521, 338] on icon "Icon/icon-invite-send" at bounding box center [534, 347] width 35 height 35
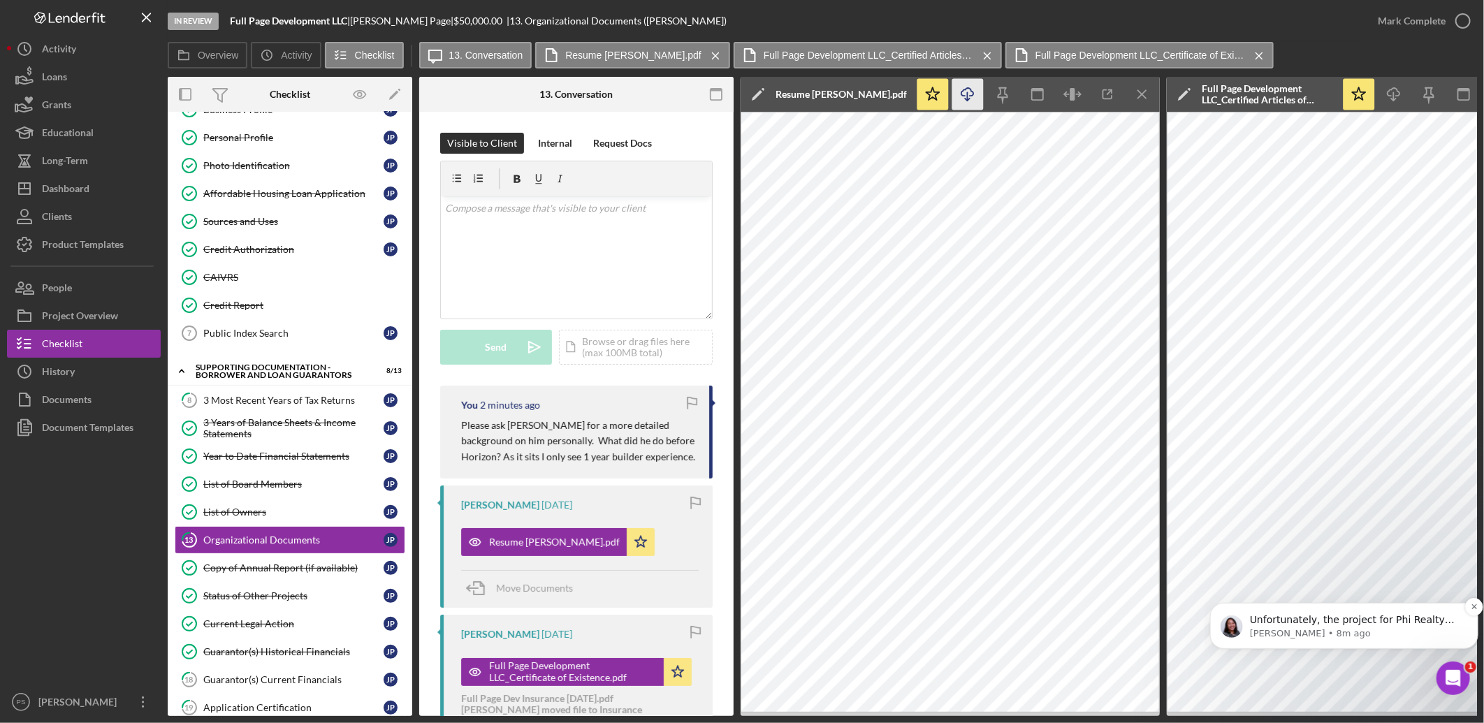
click at [1186, 556] on p "[PERSON_NAME] • 8m ago" at bounding box center [1355, 633] width 211 height 13
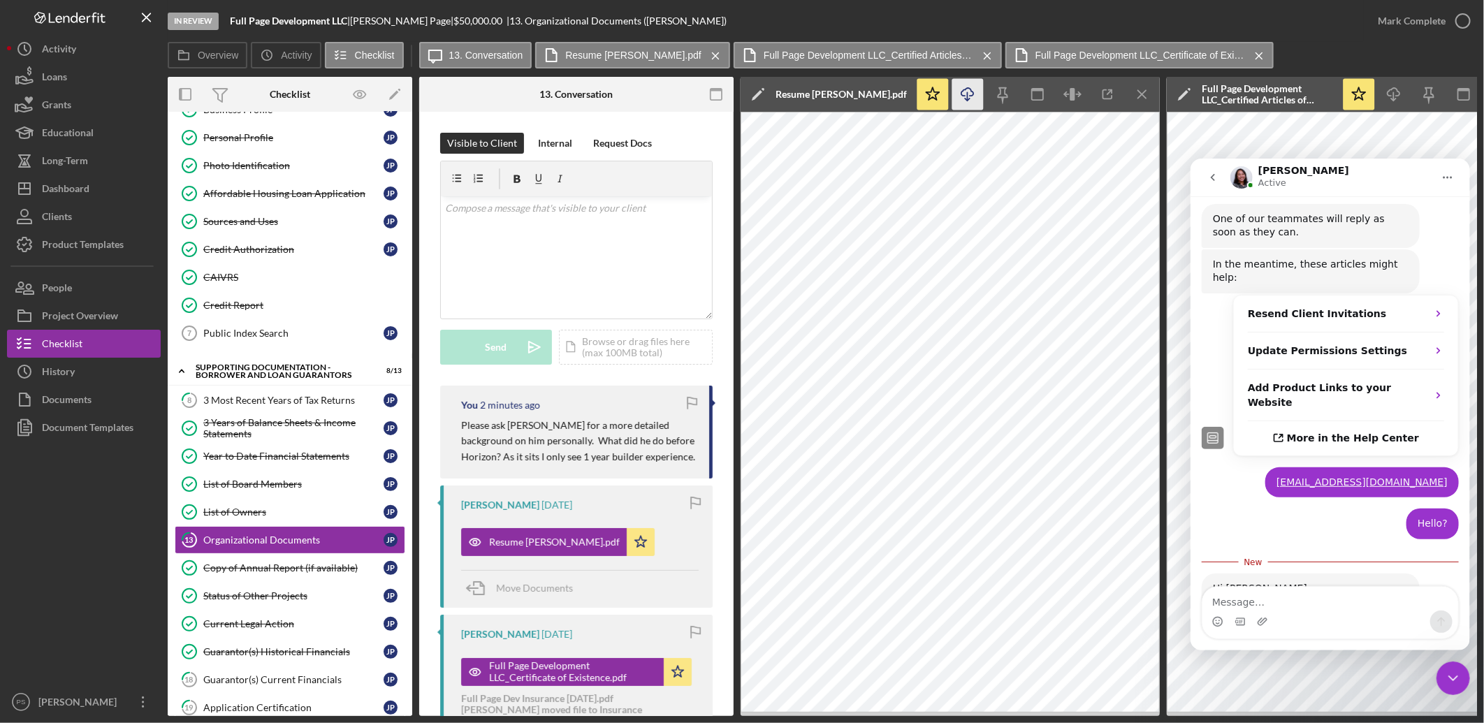
scroll to position [819, 0]
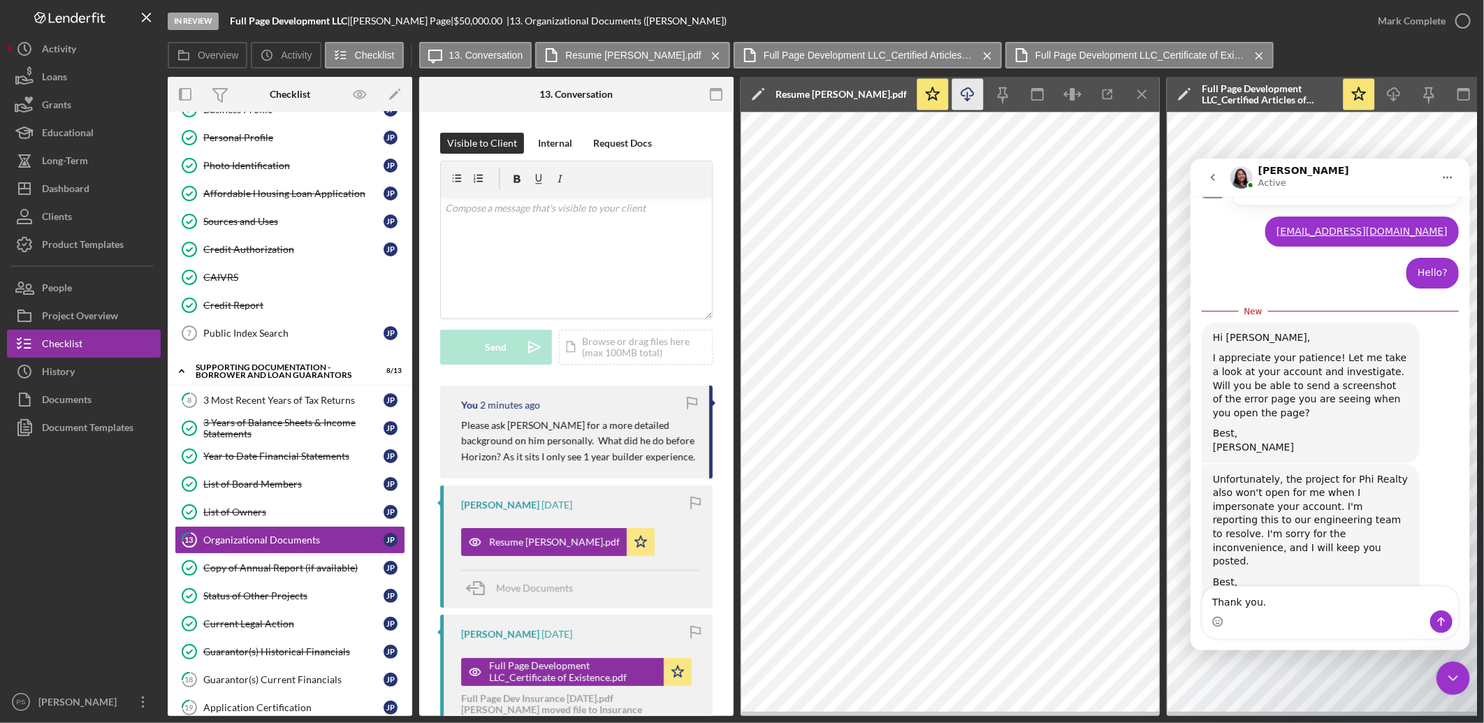
type textarea "Thank you."
click at [1186, 556] on icon "Send a message…" at bounding box center [1440, 621] width 11 height 11
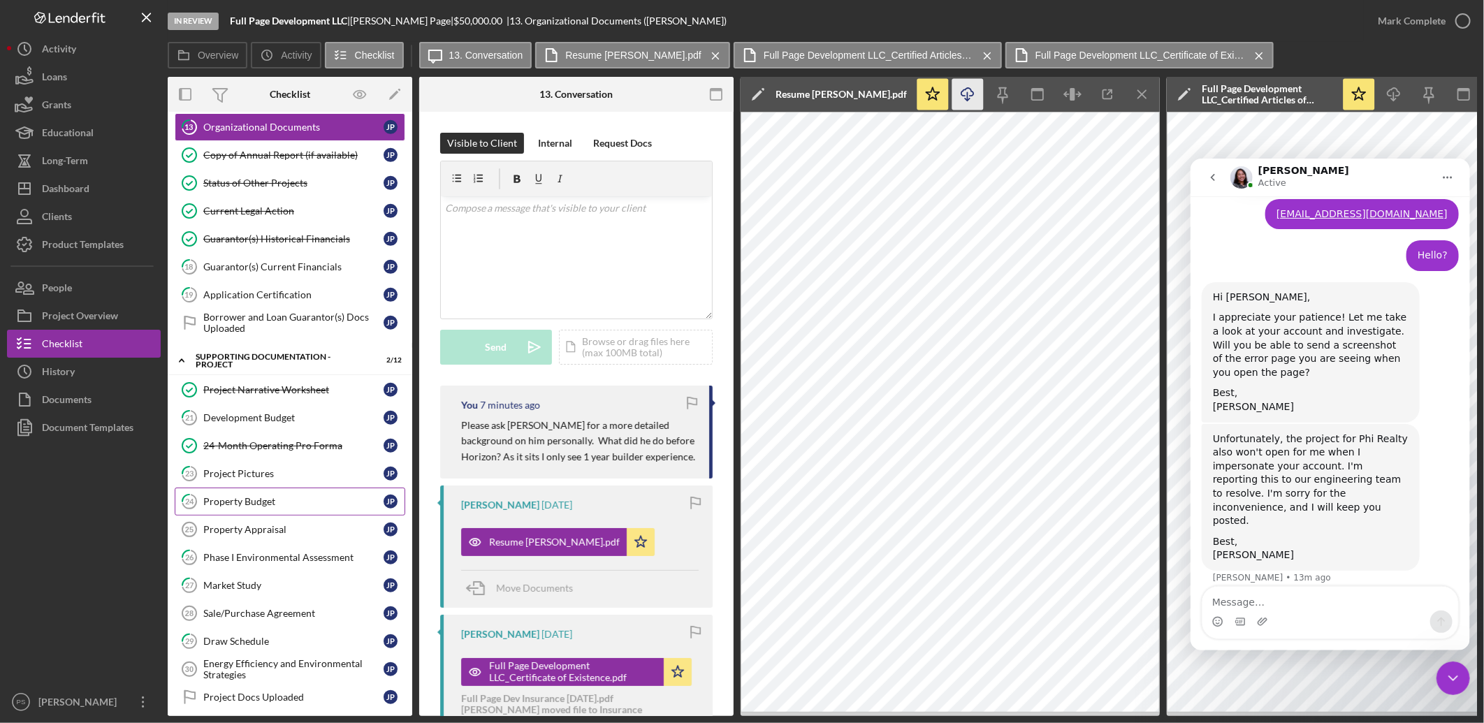
scroll to position [465, 0]
click at [288, 422] on div "Development Budget" at bounding box center [293, 417] width 180 height 11
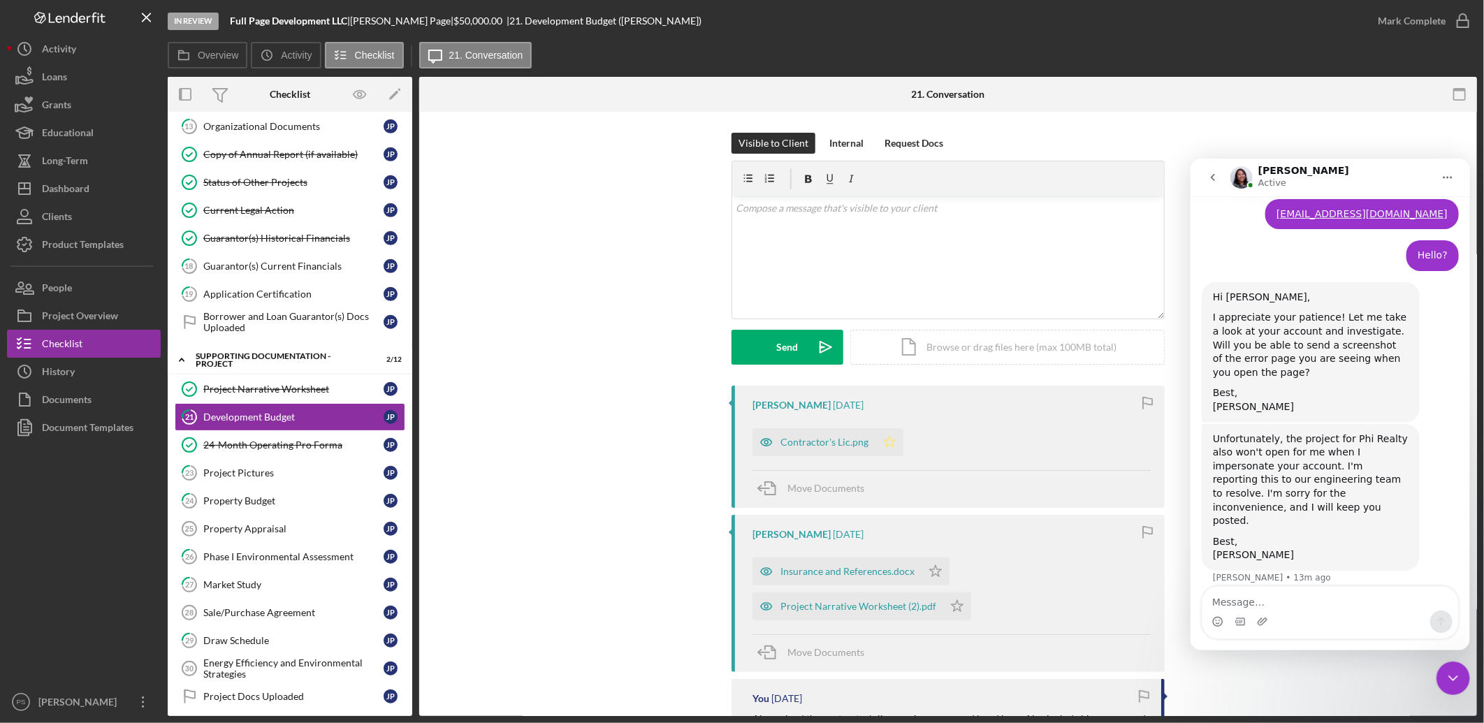
click at [882, 436] on icon "Icon/Star" at bounding box center [890, 442] width 28 height 28
click at [933, 556] on icon "Icon/Star" at bounding box center [936, 572] width 28 height 28
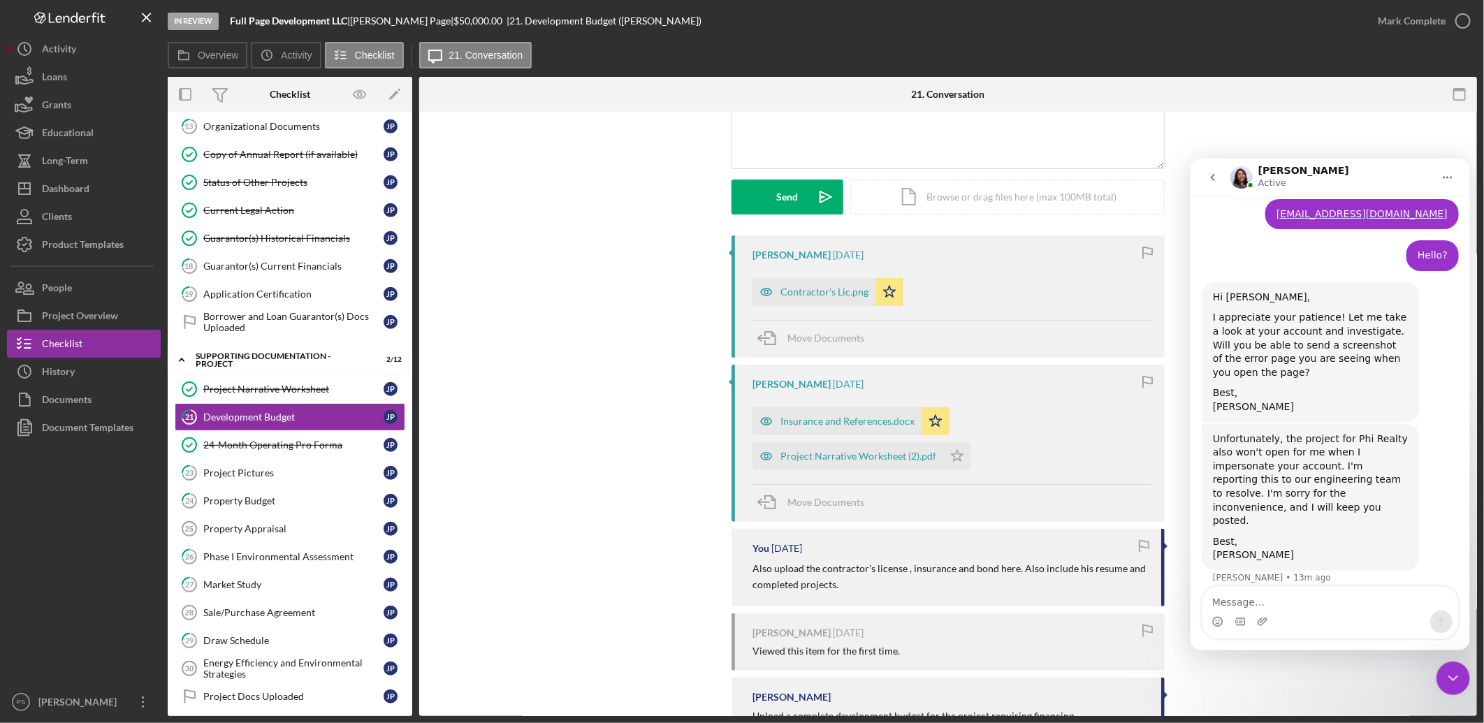
scroll to position [201, 0]
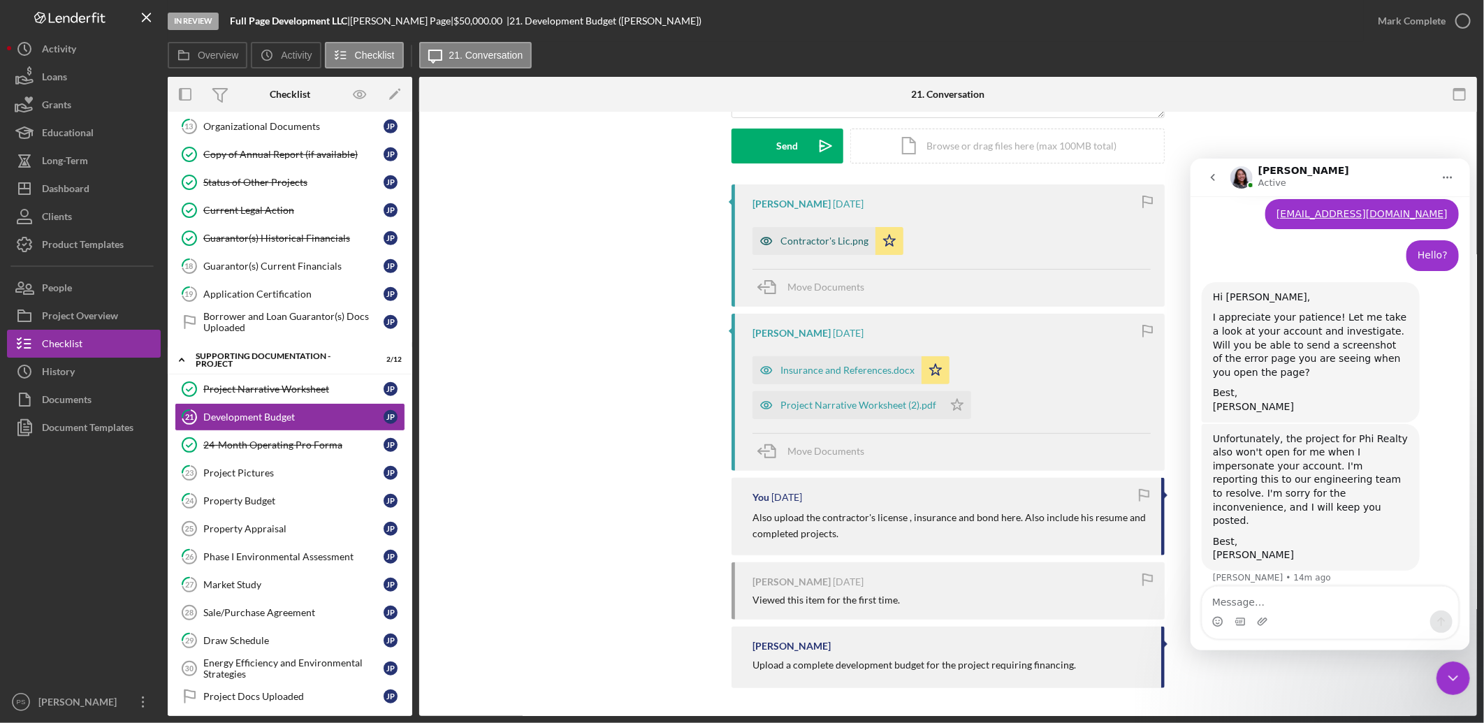
click at [826, 241] on div "Contractor's Lic.png" at bounding box center [825, 241] width 88 height 11
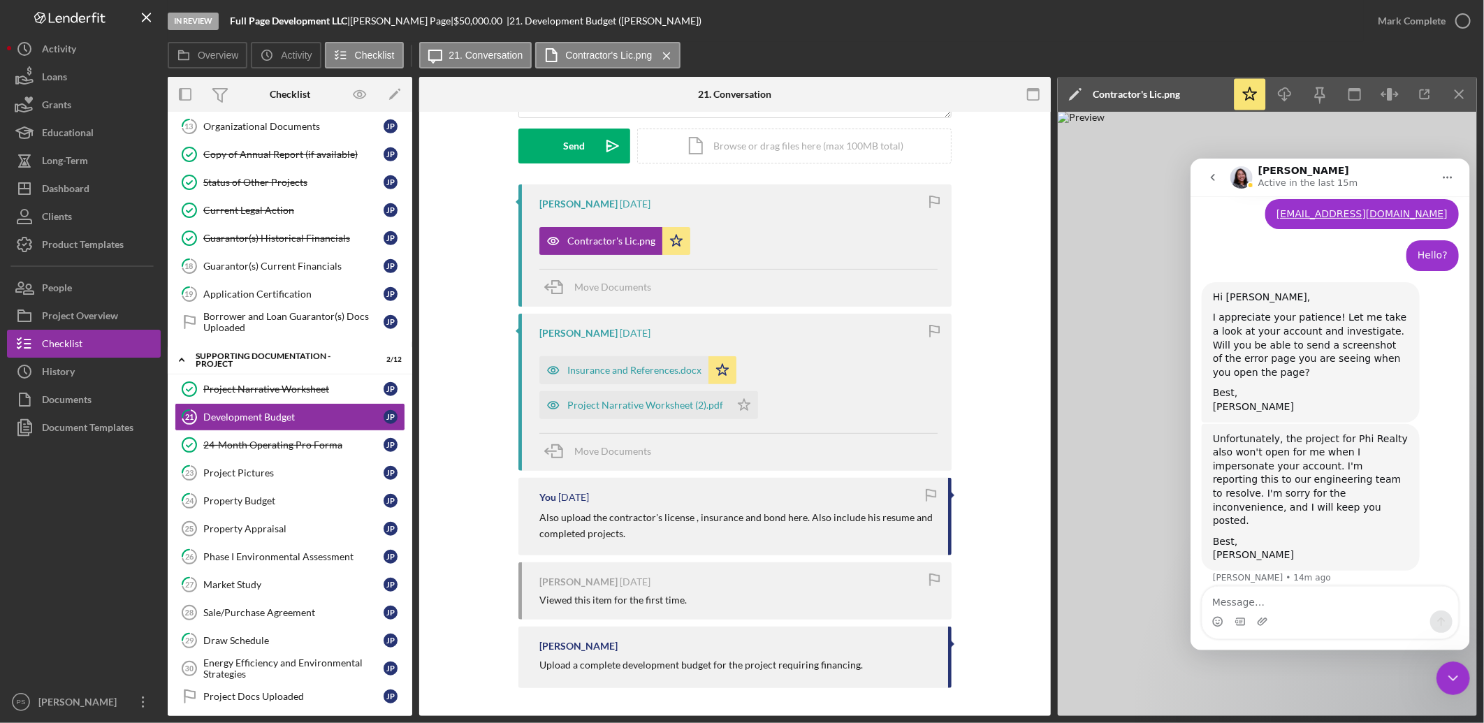
click at [1186, 556] on icon "Close Intercom Messenger" at bounding box center [1453, 678] width 17 height 17
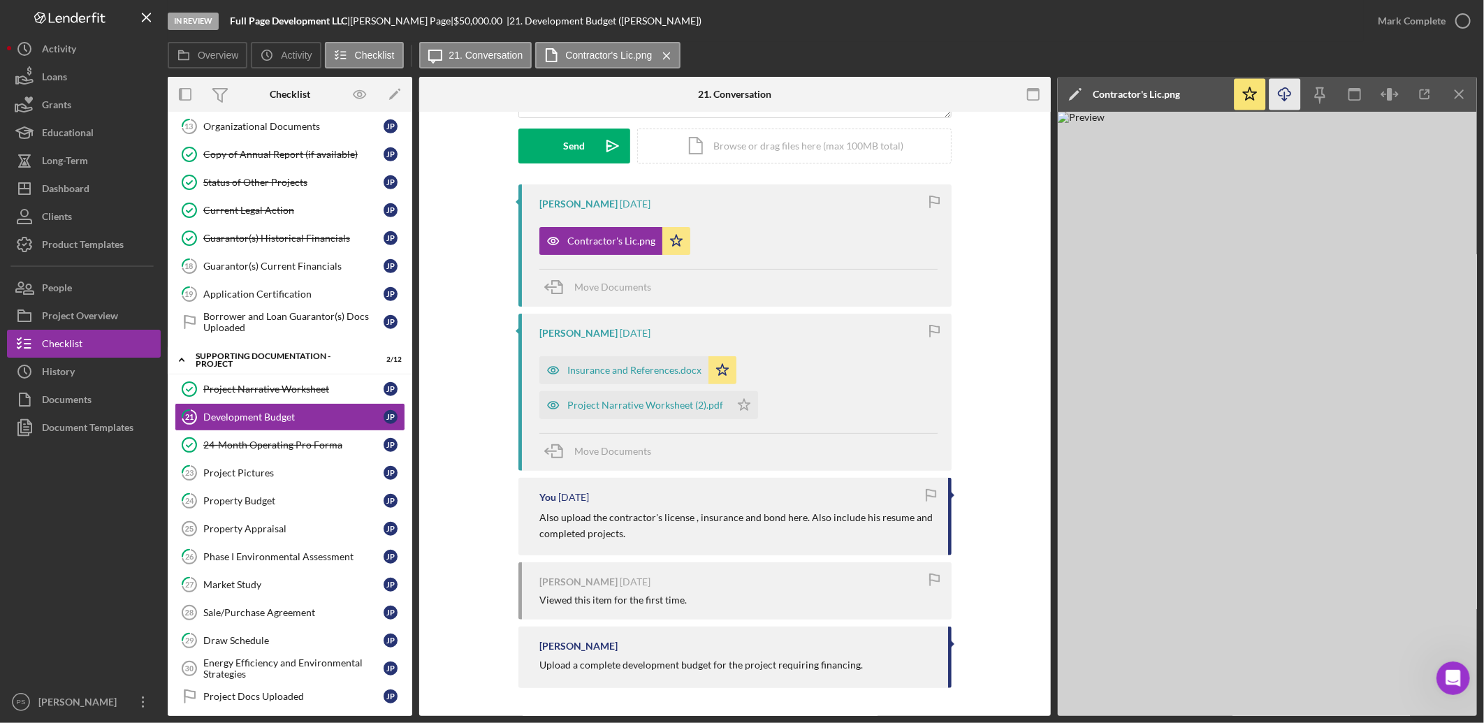
click at [1186, 95] on icon "button" at bounding box center [1285, 92] width 12 height 8
click at [637, 372] on div "Insurance and References.docx" at bounding box center [634, 370] width 134 height 11
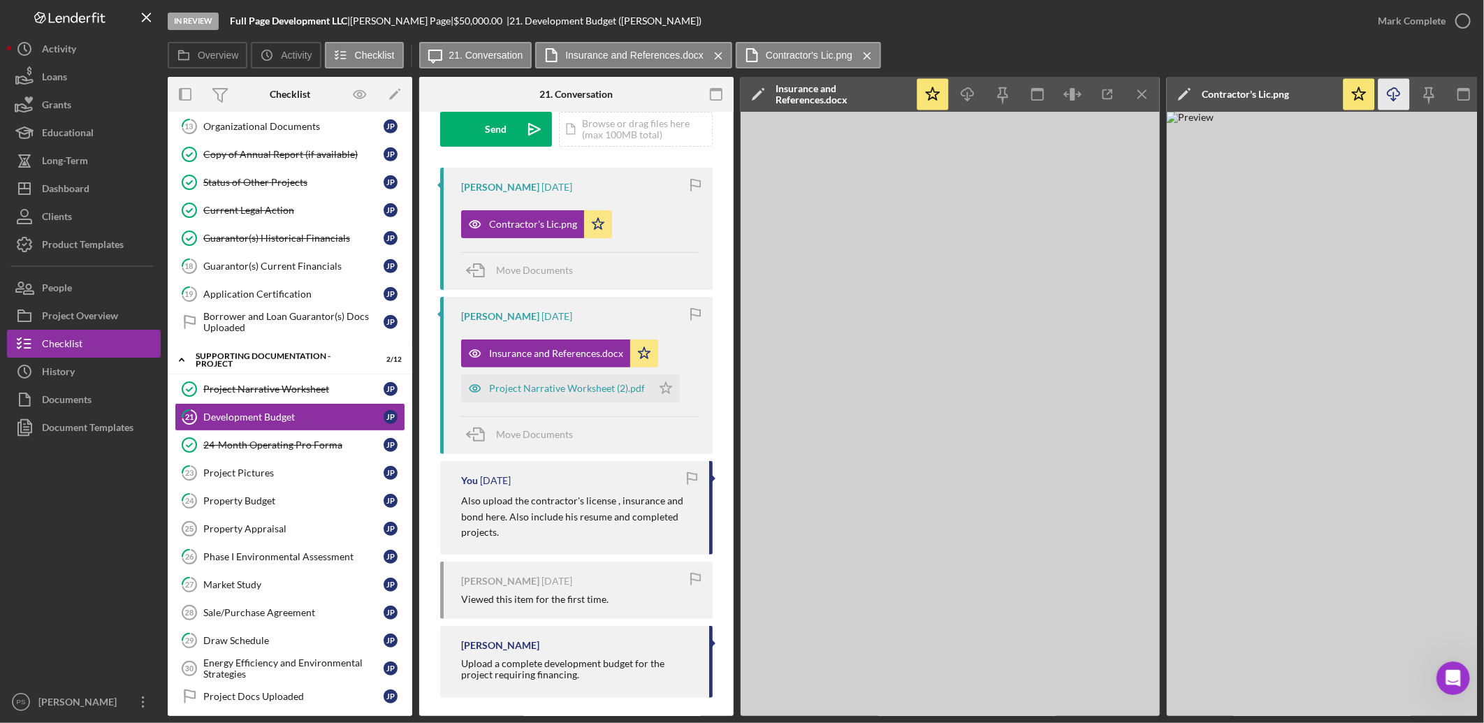
scroll to position [233, 0]
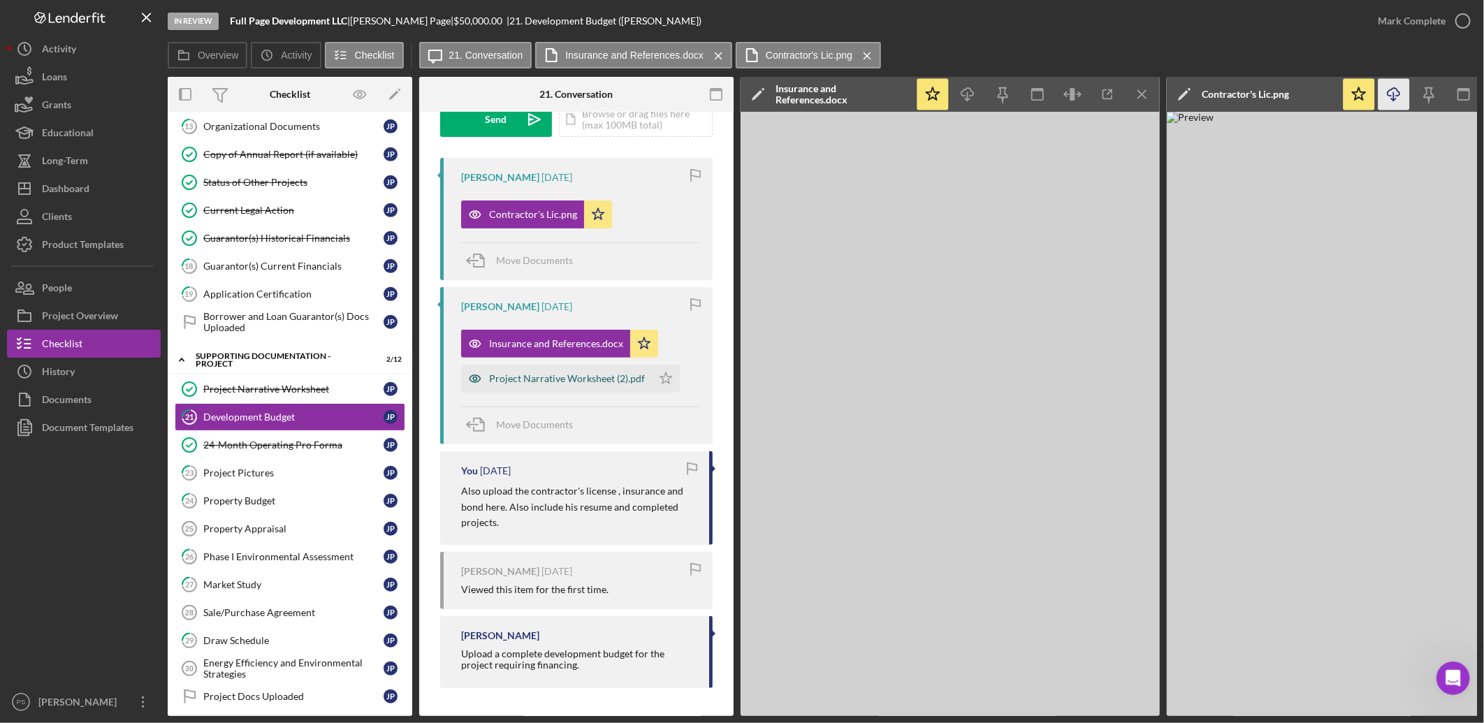
click at [573, 373] on div "Project Narrative Worksheet (2).pdf" at bounding box center [567, 378] width 156 height 11
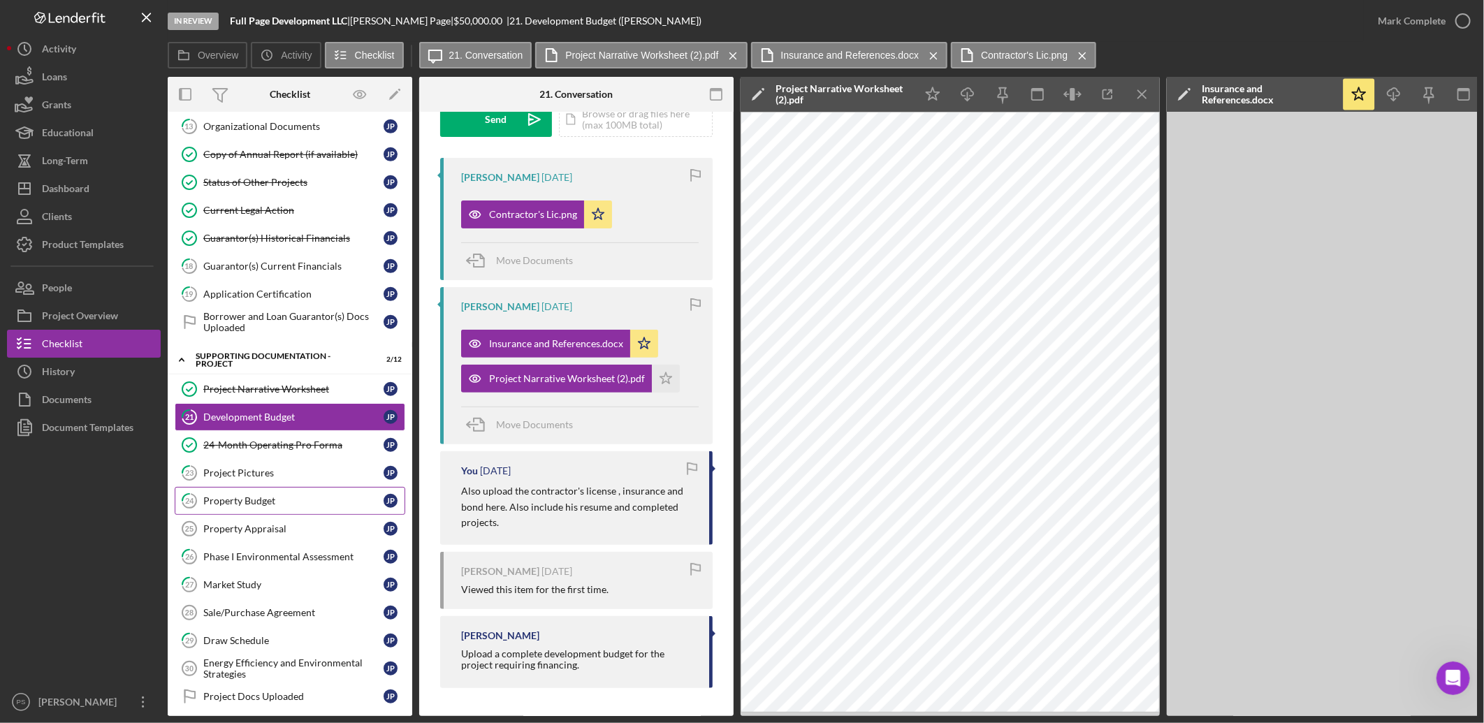
click at [299, 498] on link "24 Property Budget J P" at bounding box center [290, 501] width 231 height 28
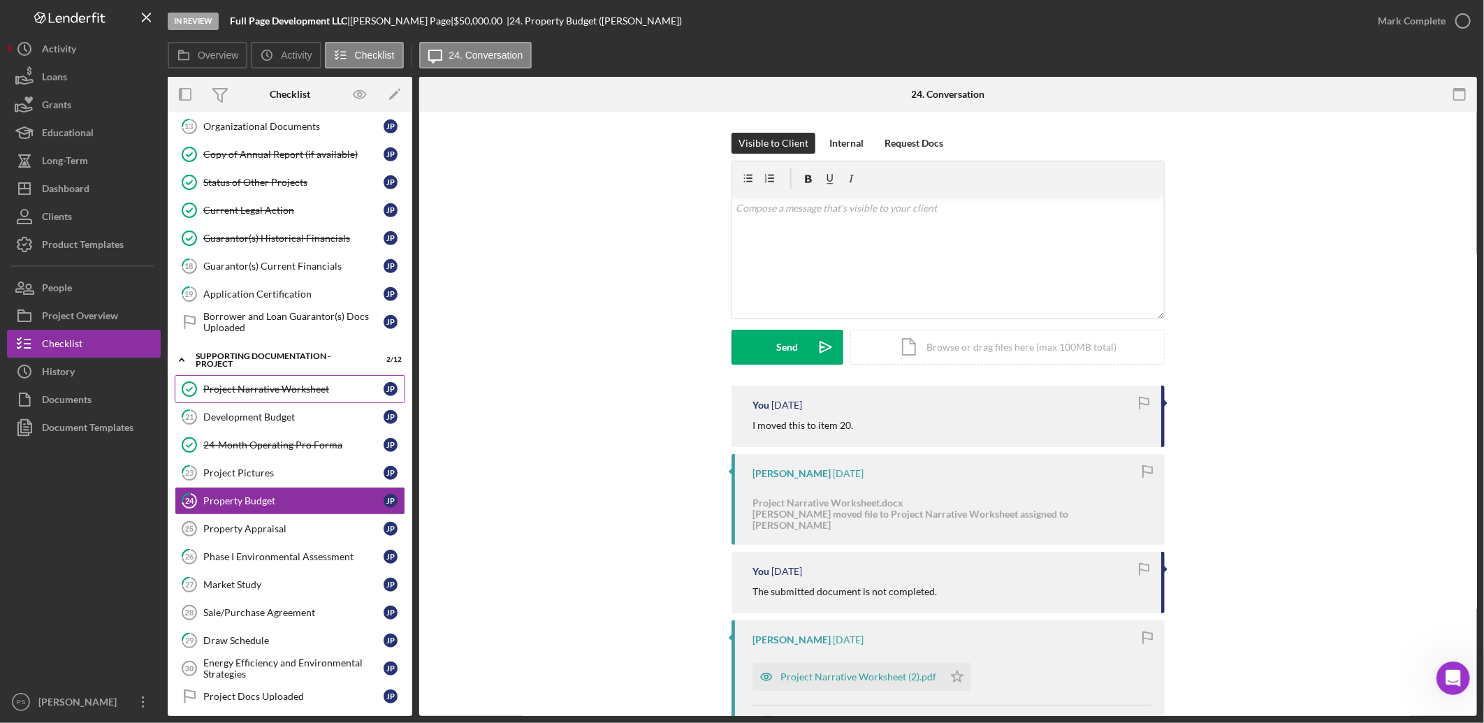
click at [280, 395] on div "Project Narrative Worksheet" at bounding box center [293, 389] width 180 height 11
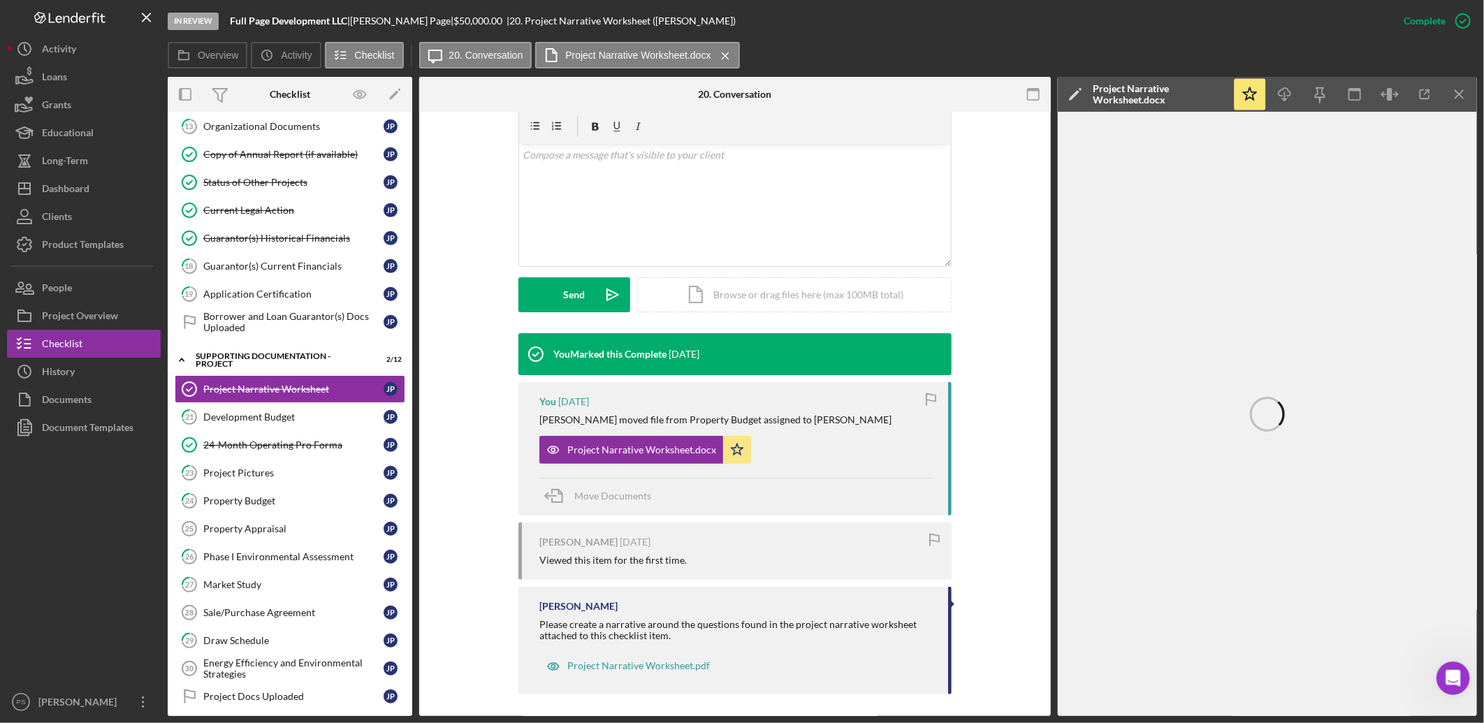
scroll to position [250, 0]
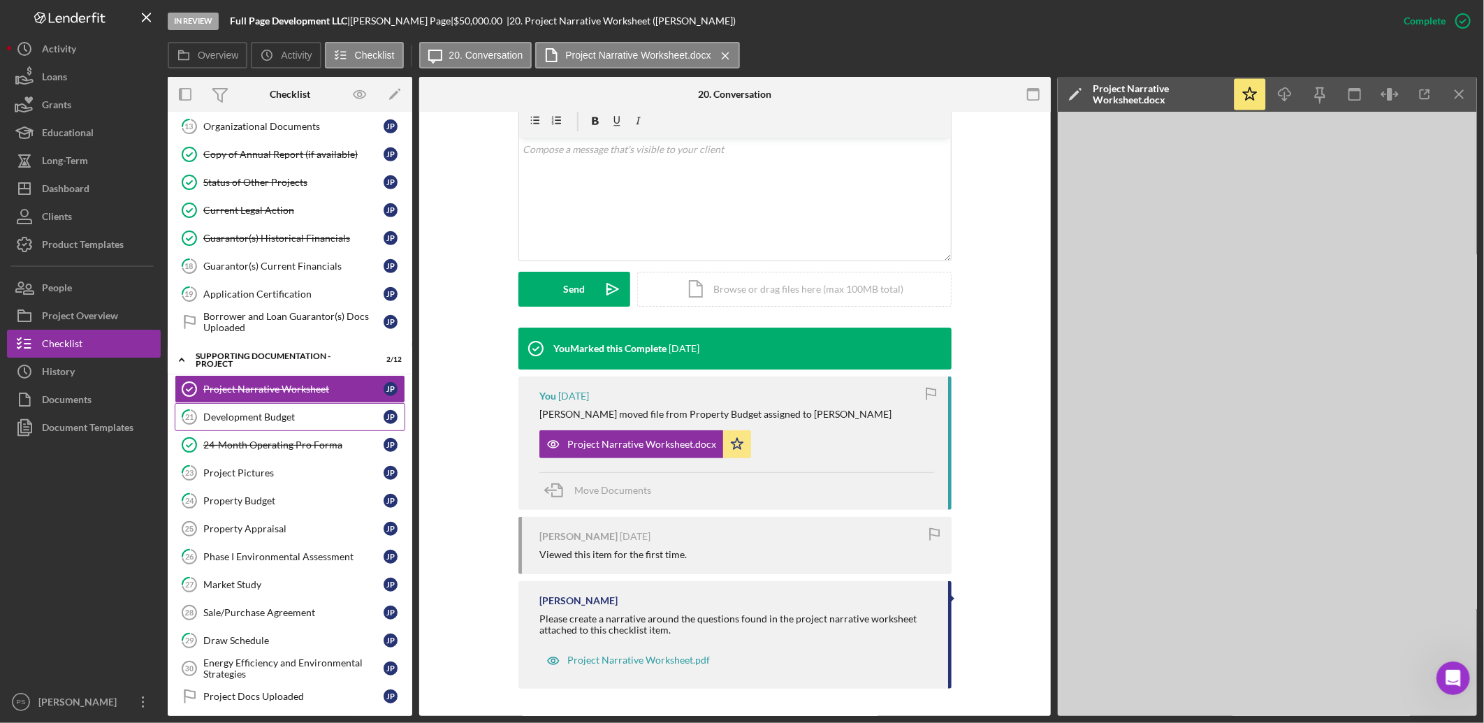
click at [309, 410] on link "21 Development Budget J P" at bounding box center [290, 417] width 231 height 28
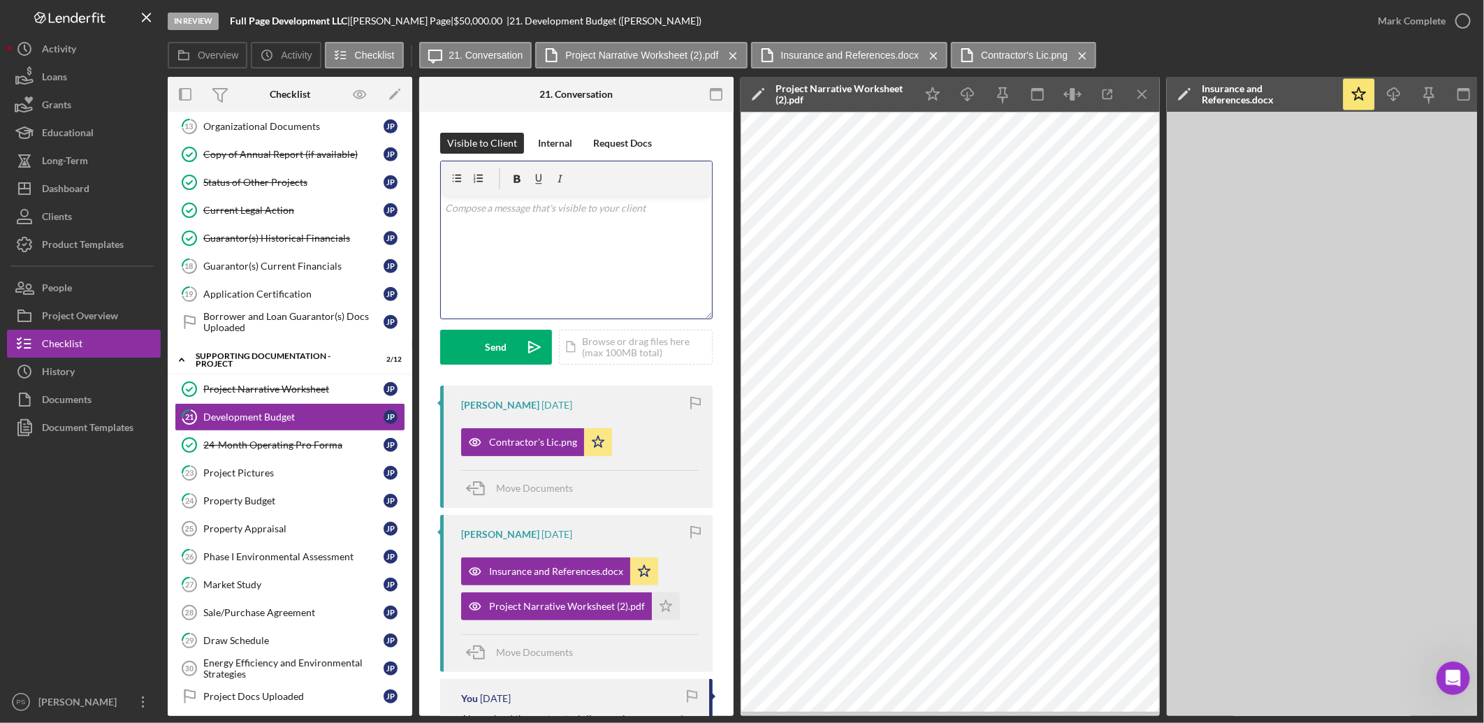
click at [520, 213] on p at bounding box center [576, 208] width 263 height 15
drag, startPoint x: 452, startPoint y: 206, endPoint x: 459, endPoint y: 215, distance: 10.9
click at [454, 208] on p "PLease upload the contractors budget for [STREET_ADDRESS]" at bounding box center [576, 216] width 263 height 31
click at [486, 338] on div "Send" at bounding box center [497, 347] width 22 height 35
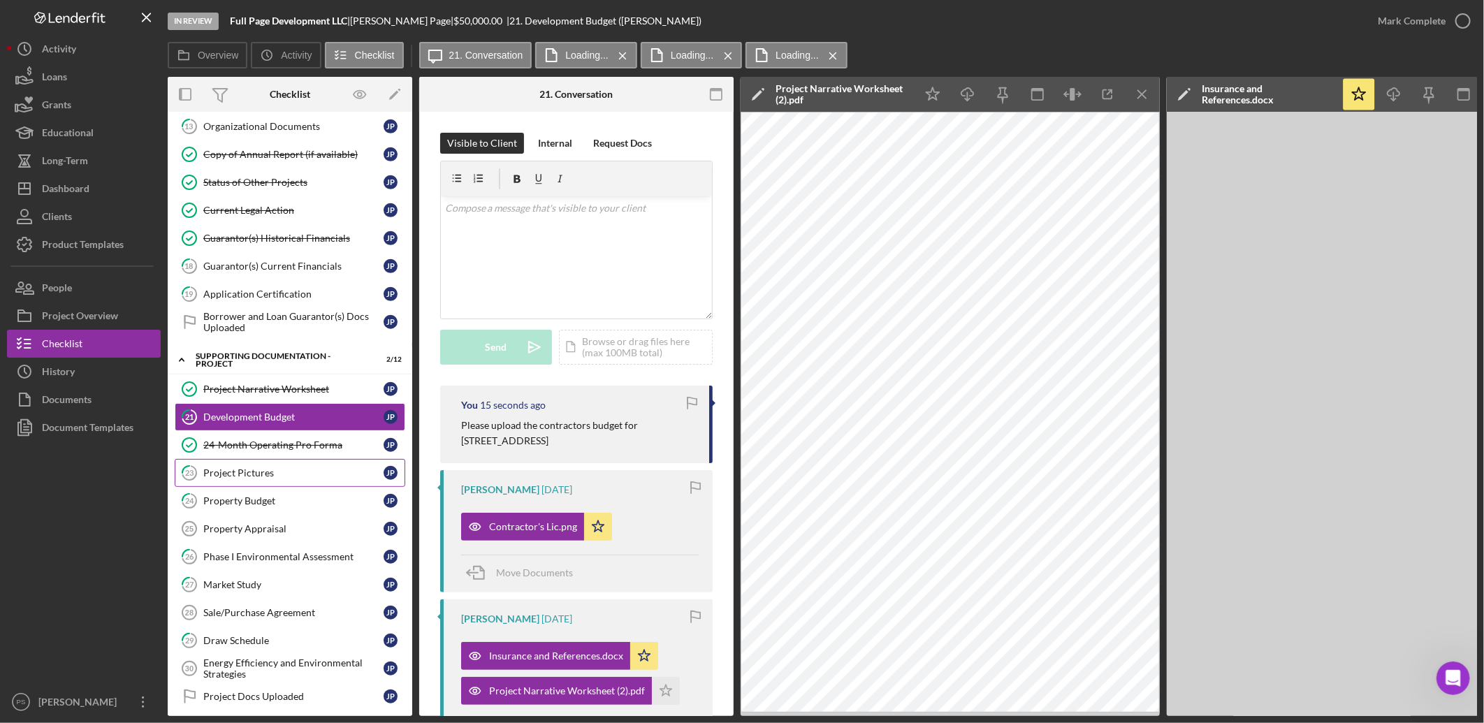
click at [262, 478] on div "Project Pictures" at bounding box center [293, 473] width 180 height 11
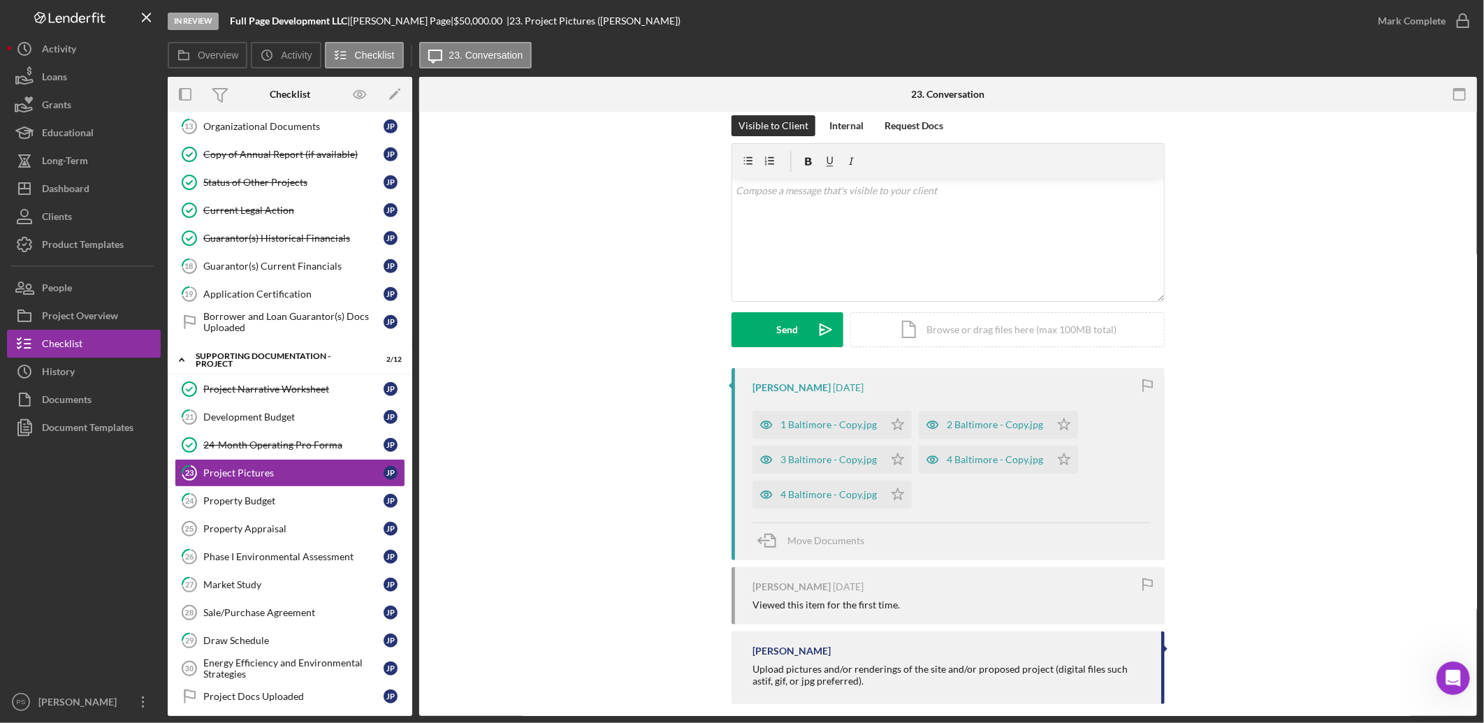
scroll to position [33, 0]
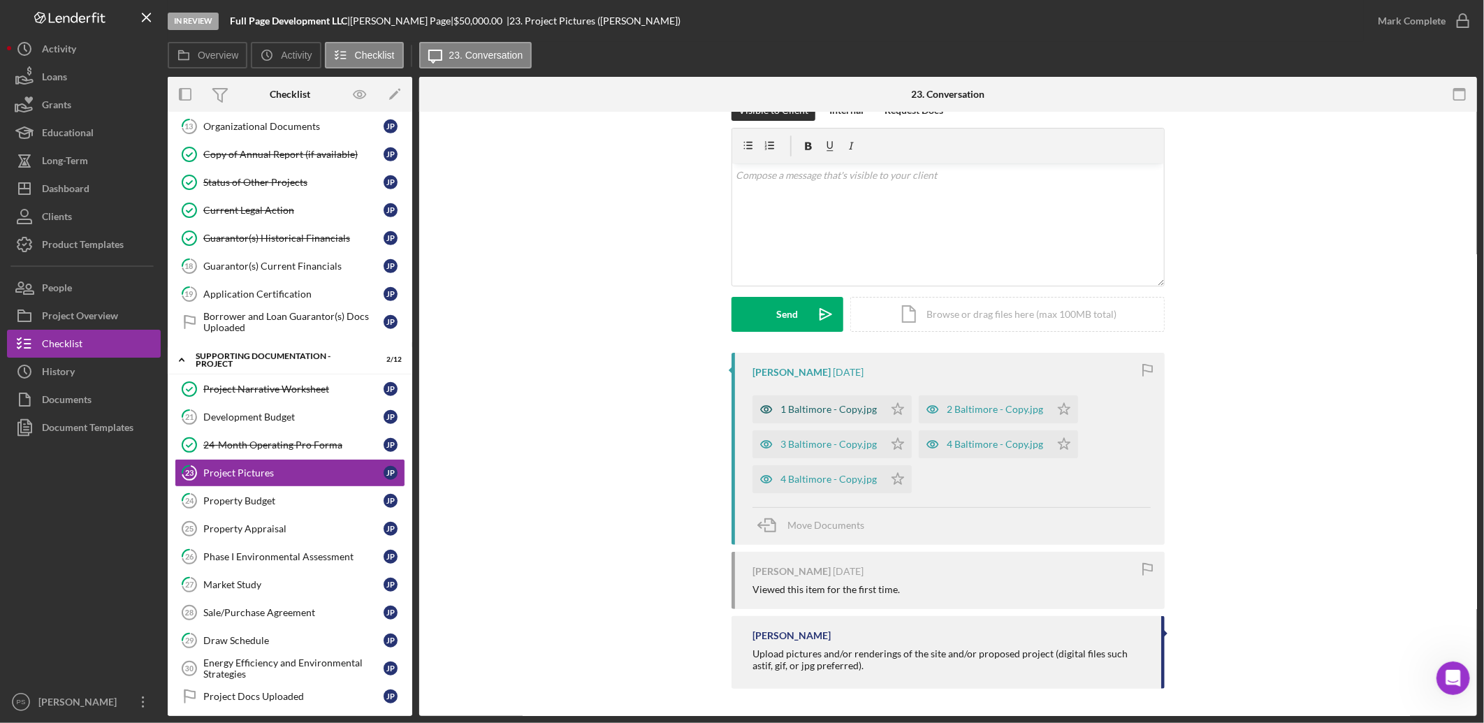
click at [836, 414] on div "1 Baltimore - Copy.jpg" at bounding box center [829, 409] width 96 height 11
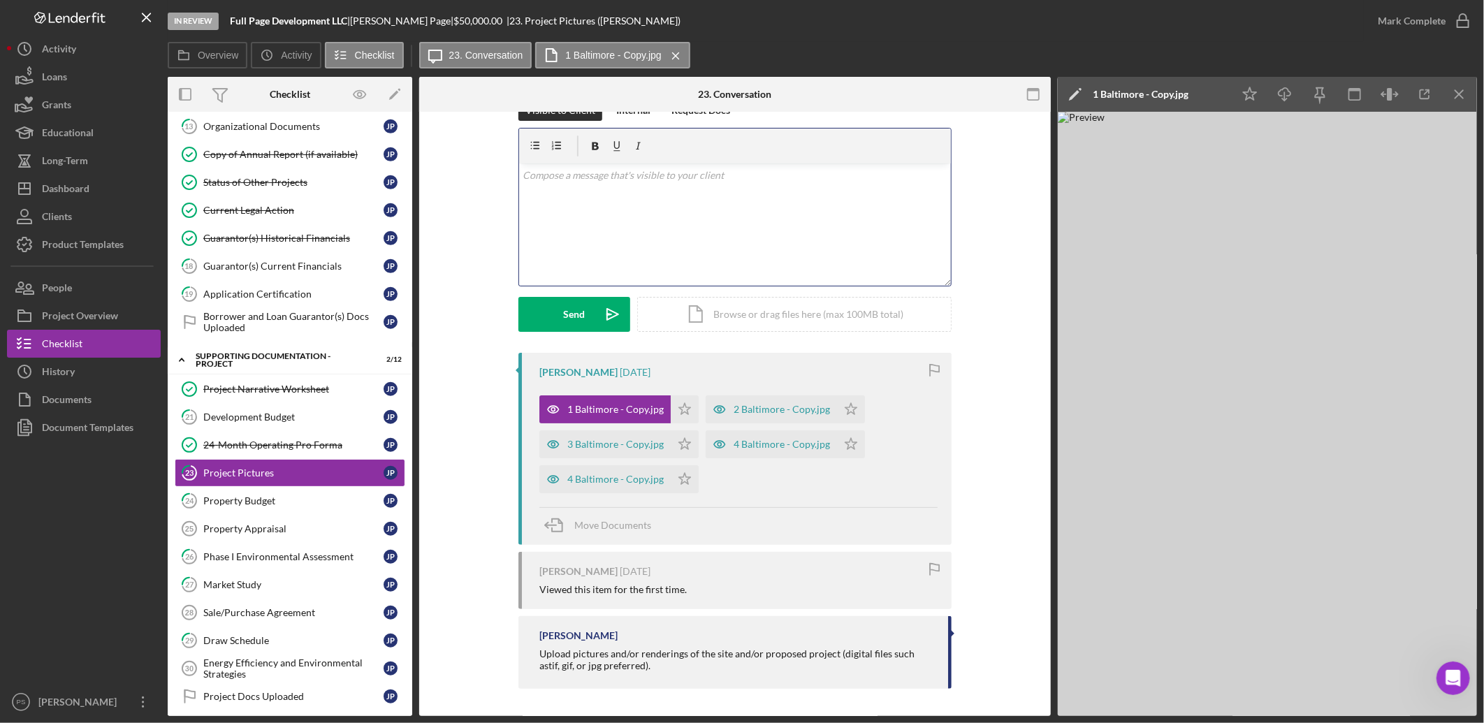
click at [658, 182] on p at bounding box center [735, 175] width 424 height 15
click at [818, 194] on p "To be clear you are requesting funds for Zephyr St. and not the Baltimore proje…" at bounding box center [735, 183] width 424 height 31
click at [591, 307] on button "Send Icon/icon-invite-send" at bounding box center [575, 314] width 112 height 35
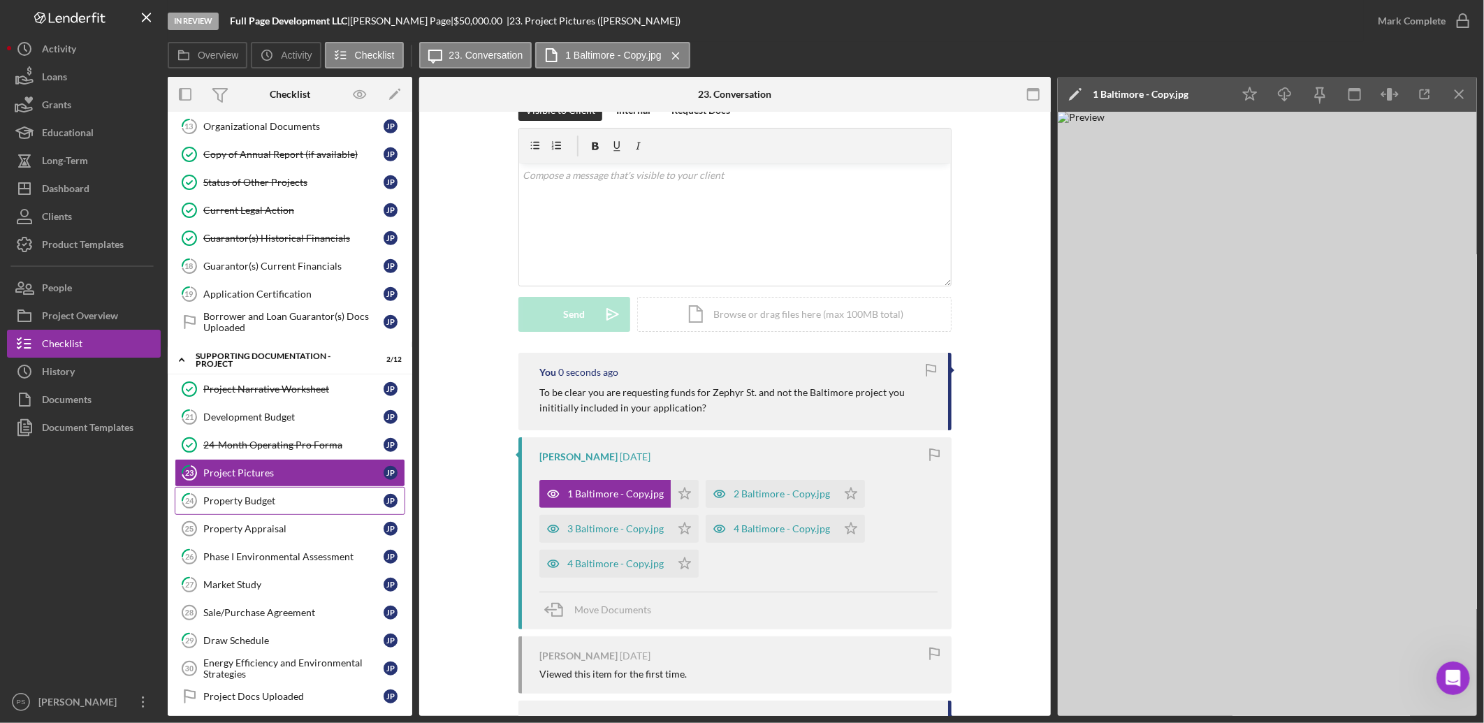
click at [307, 494] on link "24 Property Budget J P" at bounding box center [290, 501] width 231 height 28
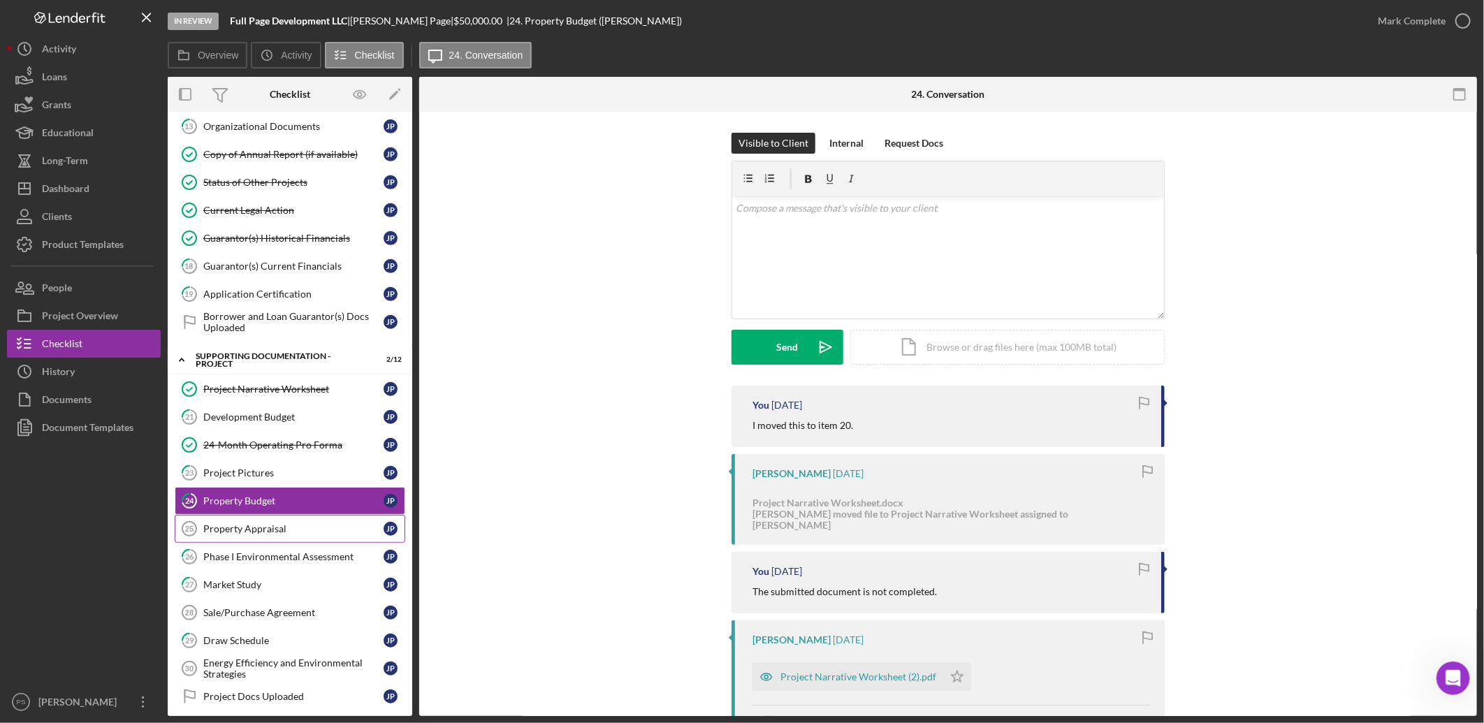
click at [318, 531] on div "Property Appraisal" at bounding box center [293, 528] width 180 height 11
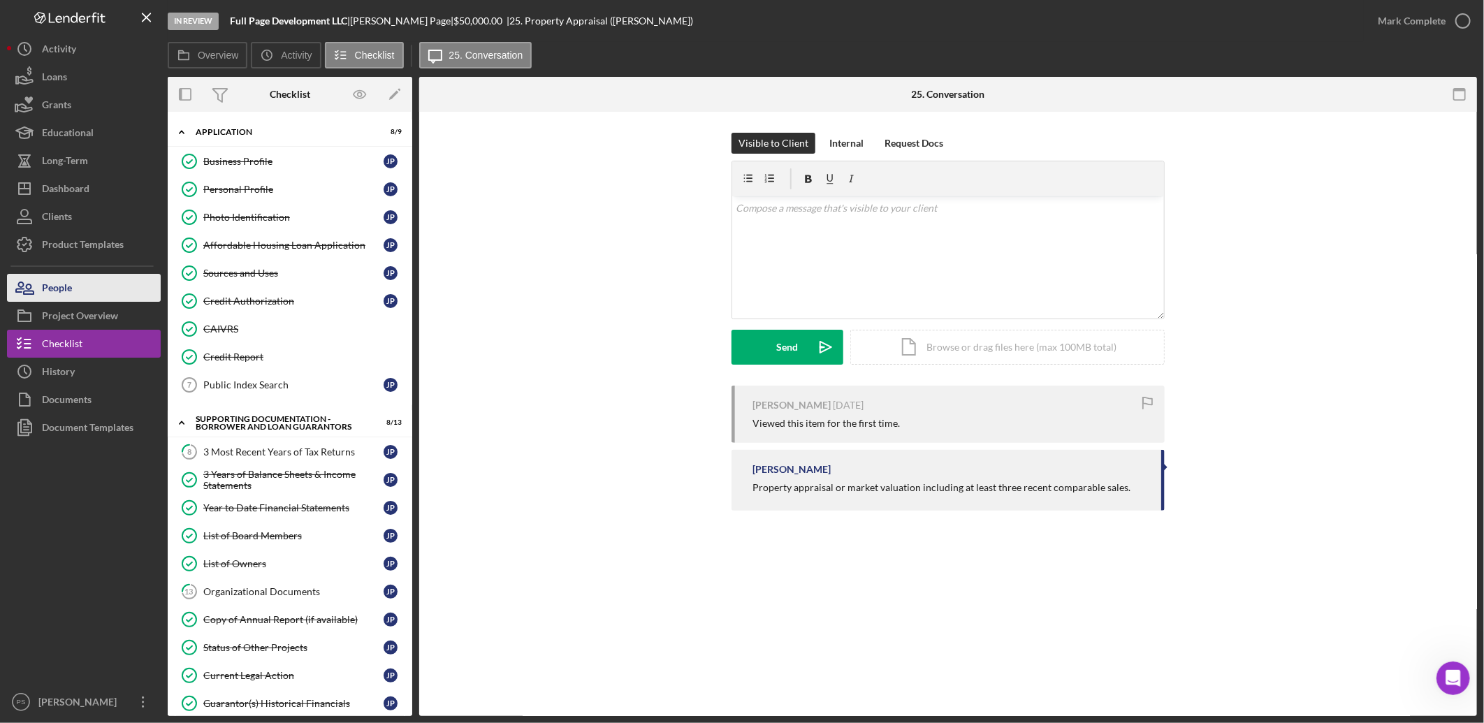
click at [103, 294] on button "People" at bounding box center [84, 288] width 154 height 28
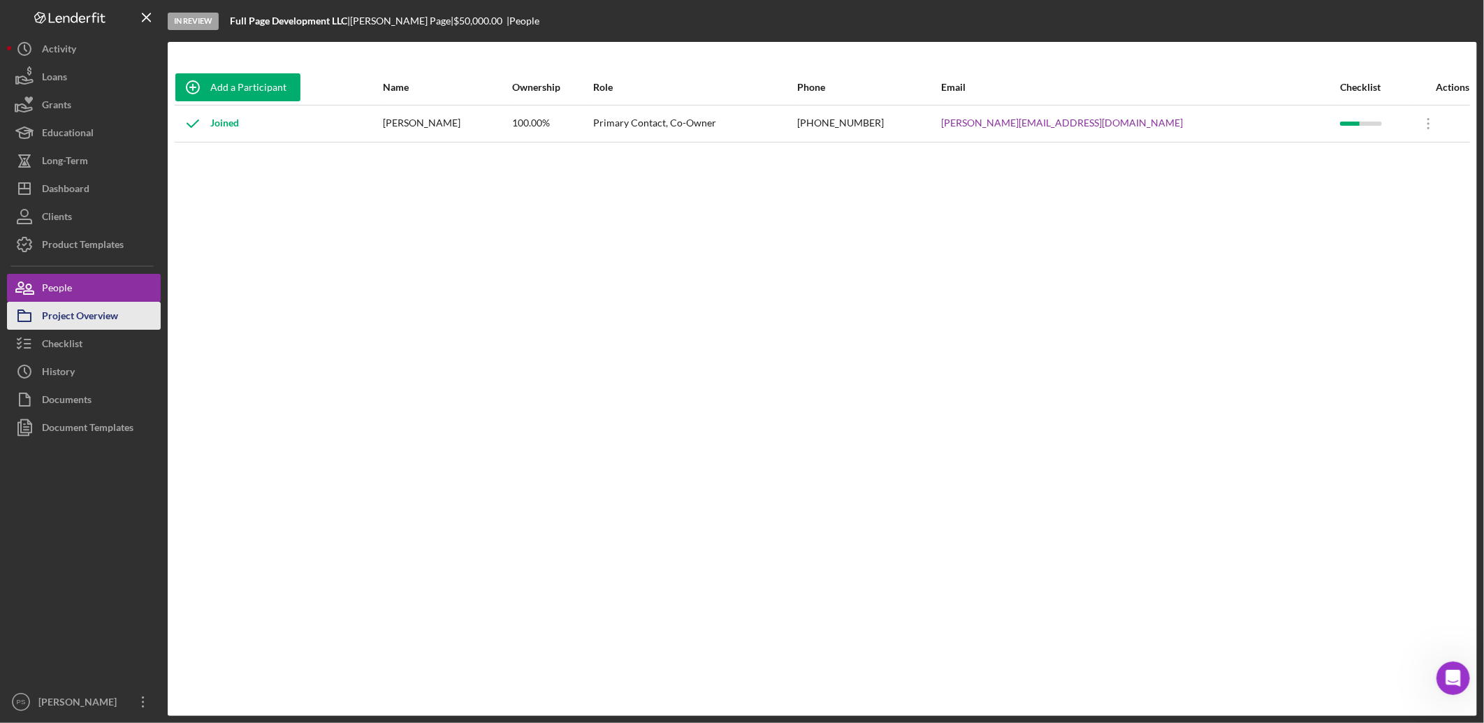
click at [106, 314] on div "Project Overview" at bounding box center [80, 317] width 76 height 31
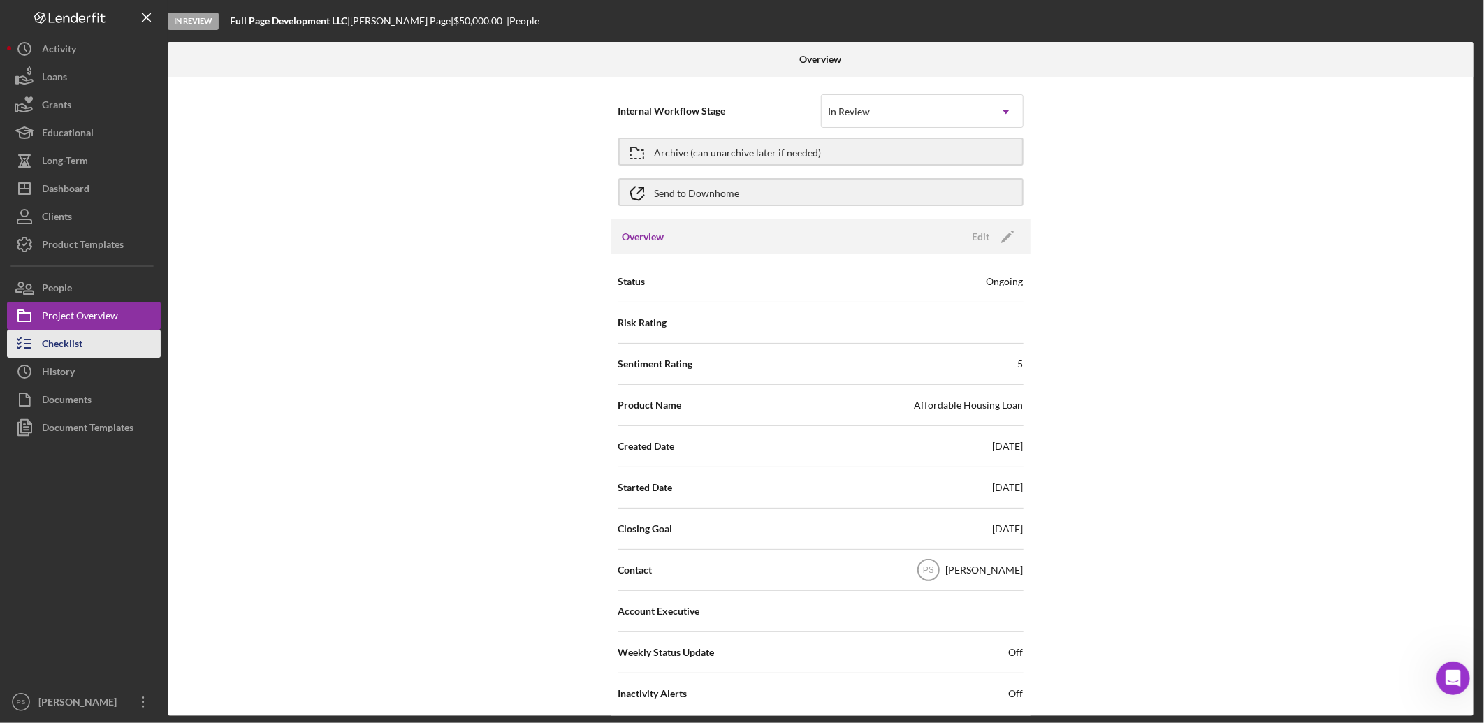
click at [113, 341] on button "Checklist" at bounding box center [84, 344] width 154 height 28
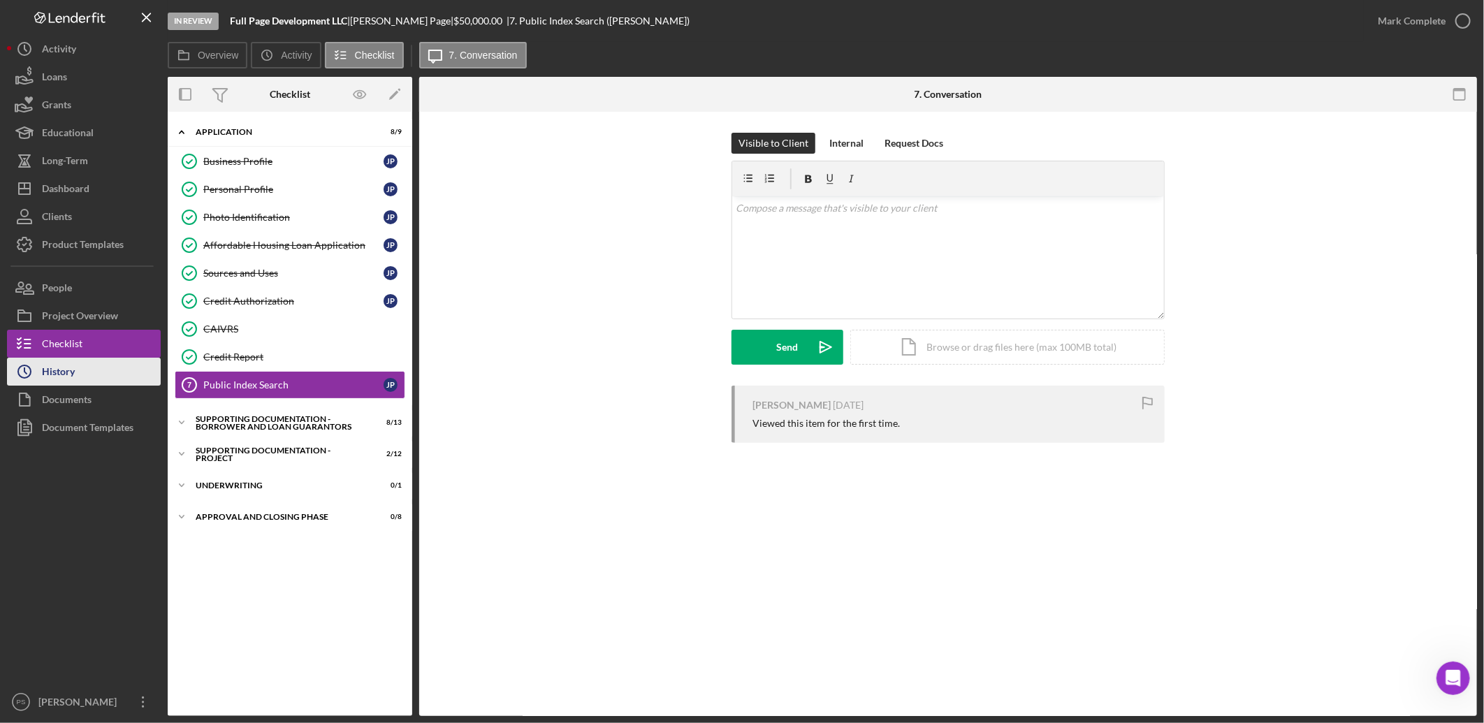
click at [105, 374] on button "Icon/History History" at bounding box center [84, 372] width 154 height 28
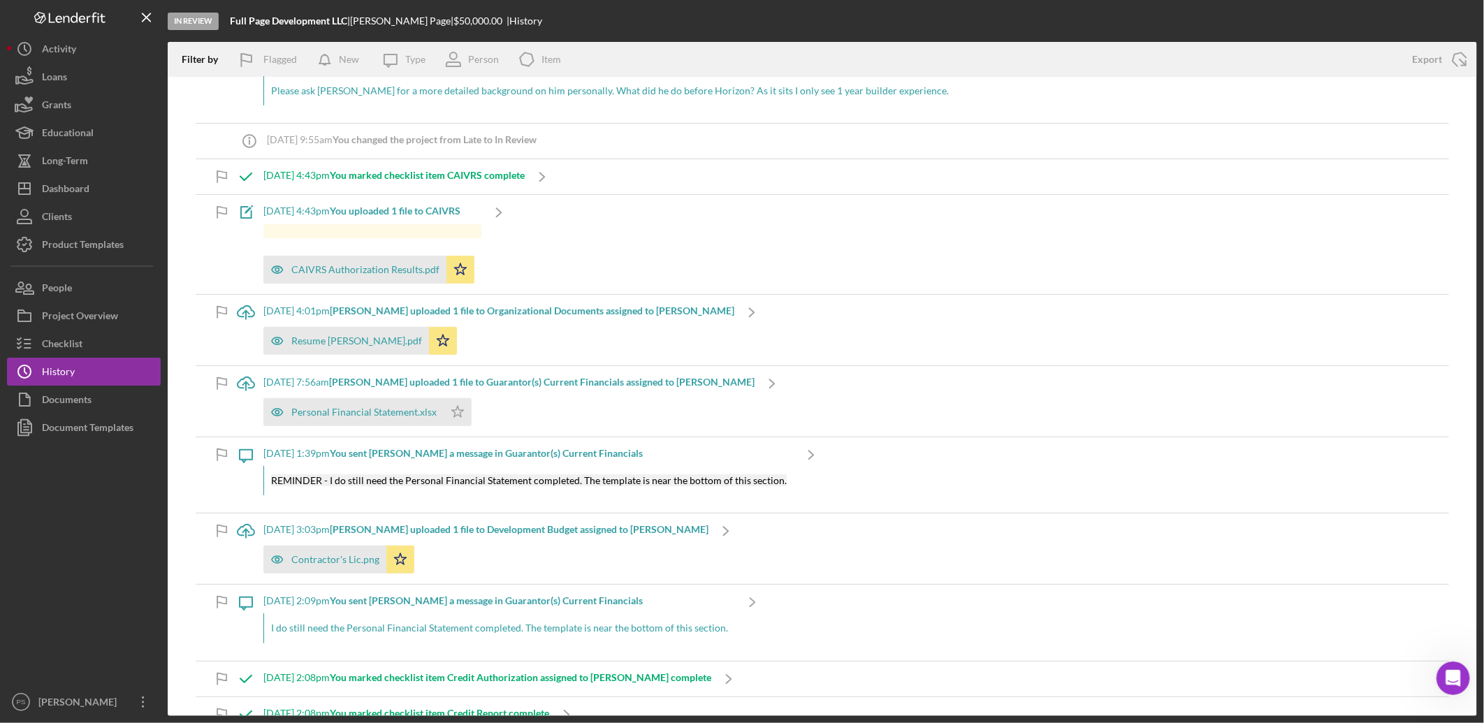
scroll to position [207, 0]
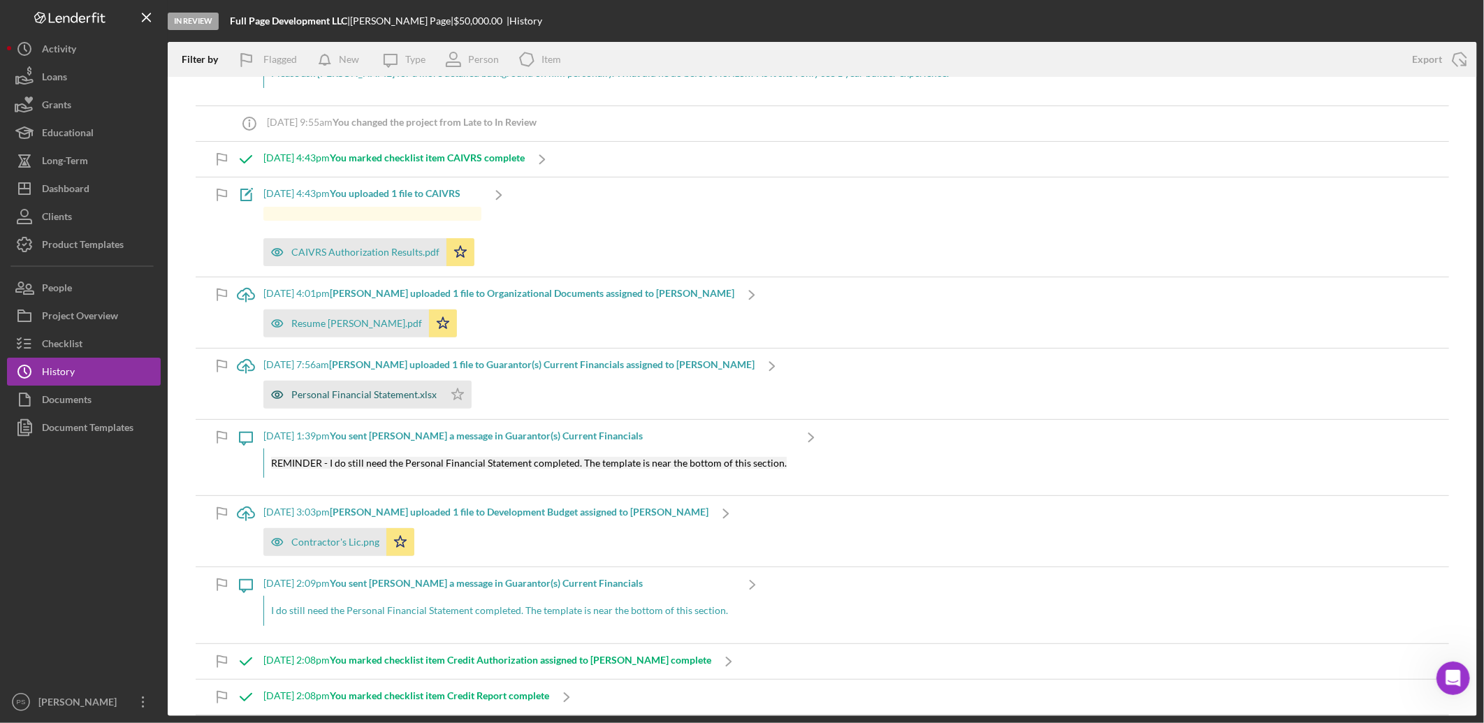
click at [430, 393] on div "Personal Financial Statement.xlsx" at bounding box center [363, 394] width 145 height 11
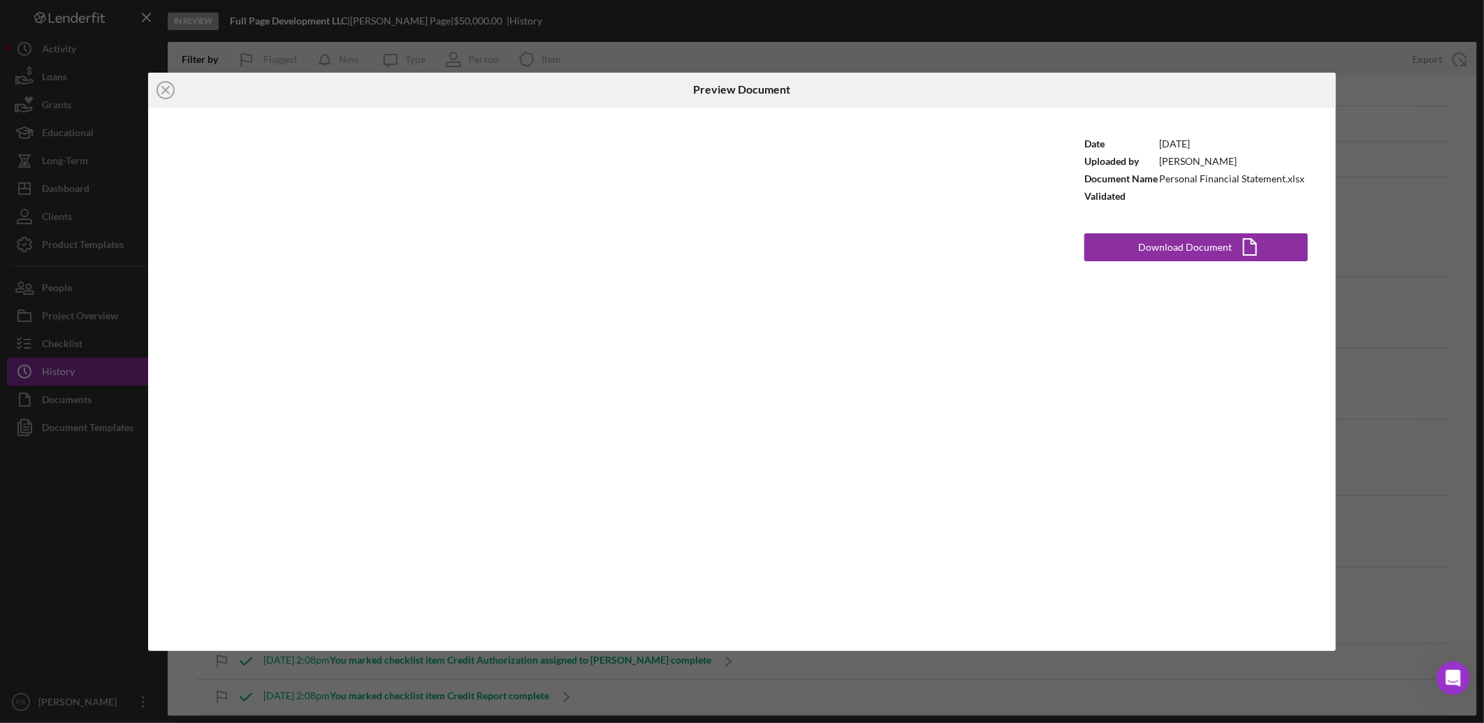
click at [177, 92] on icon "Icon/Close" at bounding box center [165, 90] width 35 height 35
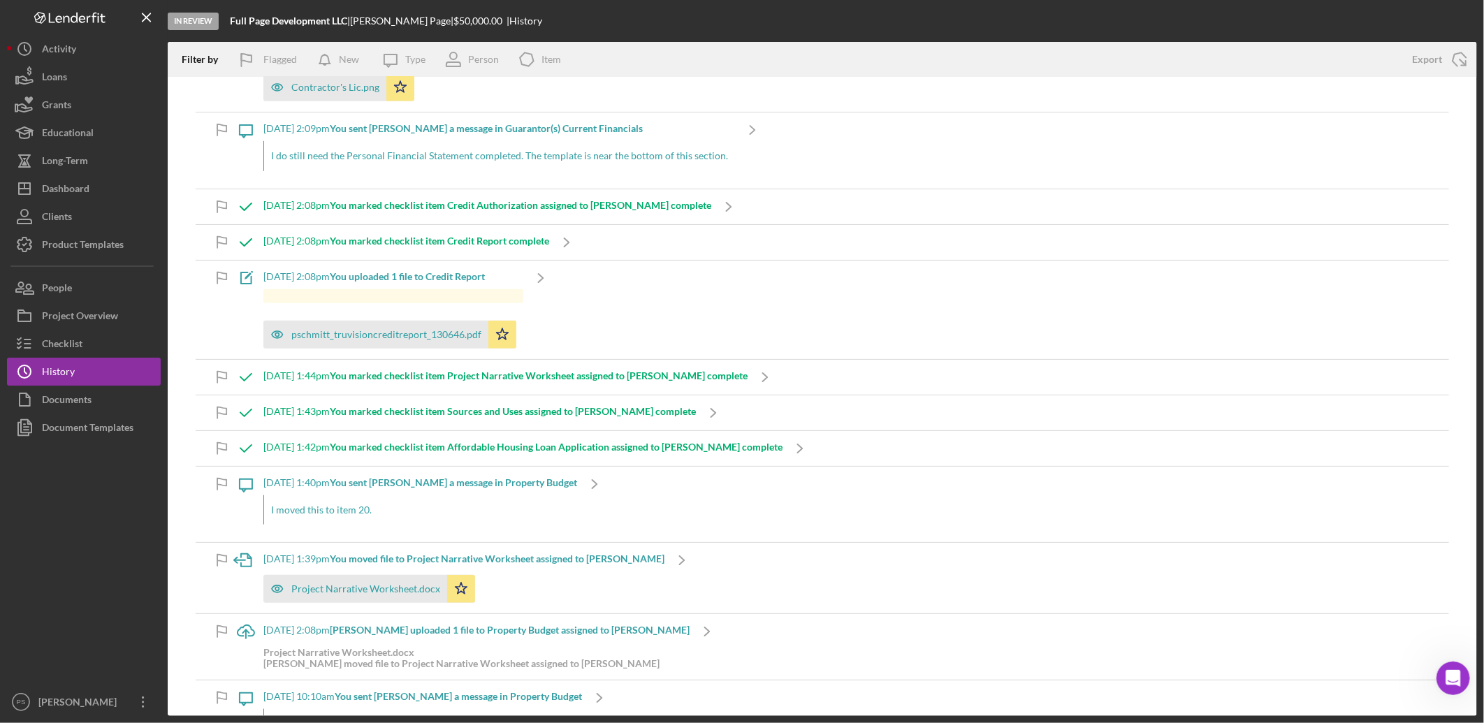
scroll to position [673, 0]
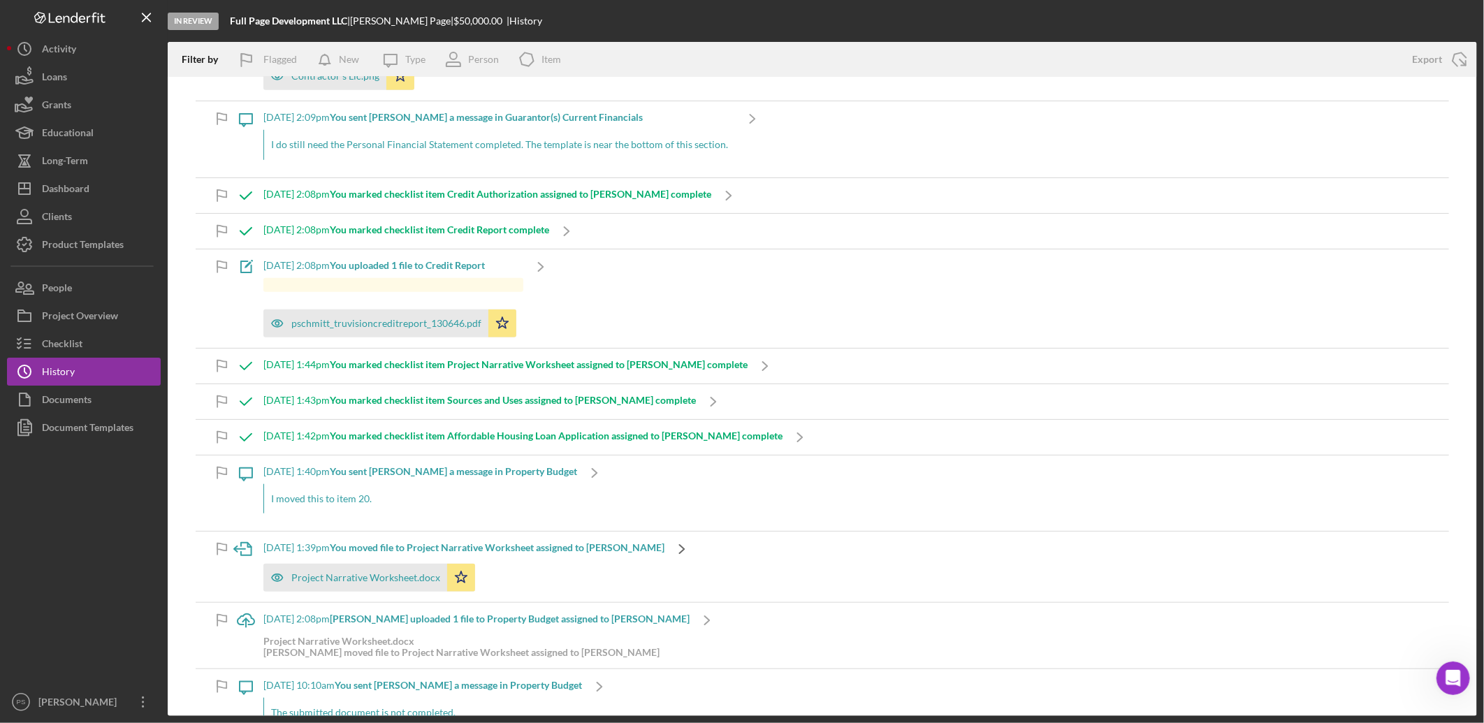
click at [699, 549] on icon "Icon/Navigate" at bounding box center [682, 549] width 35 height 35
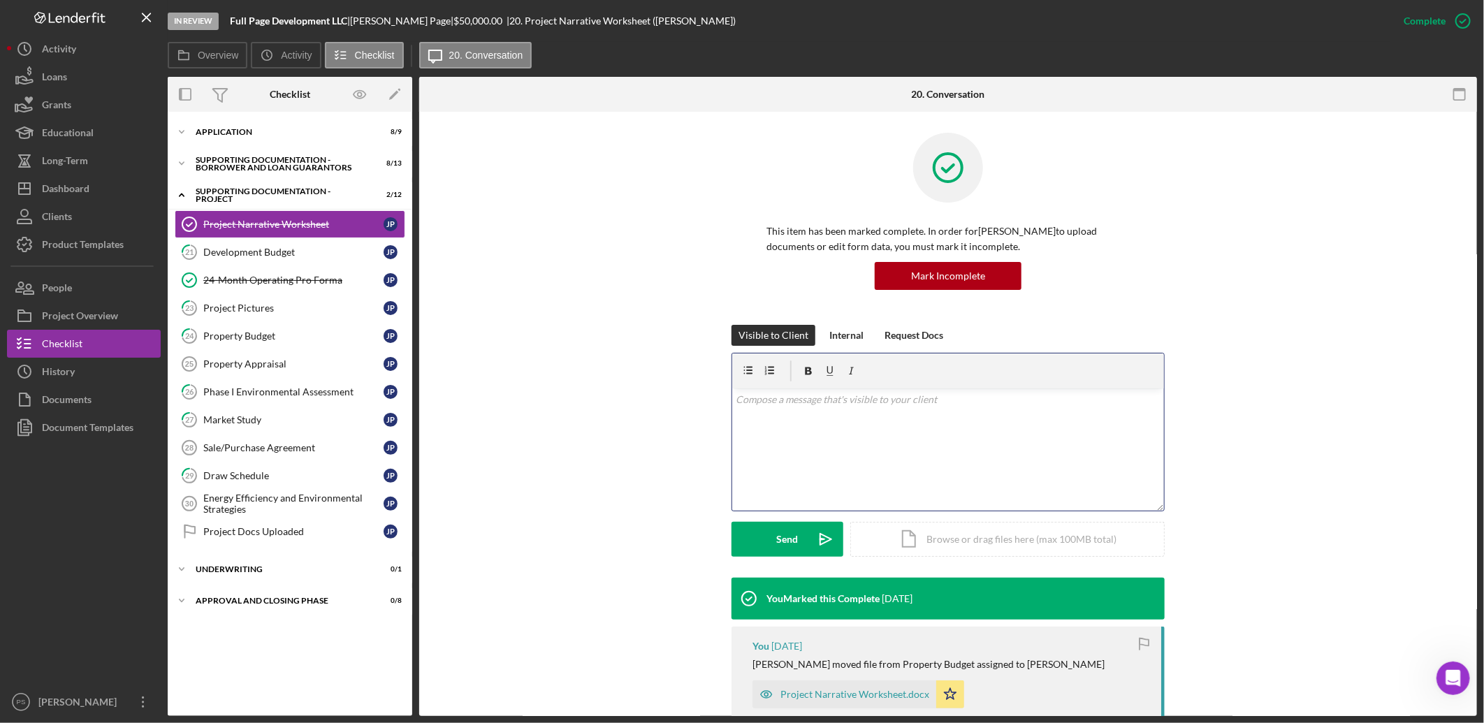
click at [807, 418] on div "v Color teal Color pink Remove color Add row above Add row below Add column bef…" at bounding box center [948, 450] width 432 height 122
click at [878, 556] on div "Project Narrative Worksheet.docx" at bounding box center [845, 695] width 184 height 28
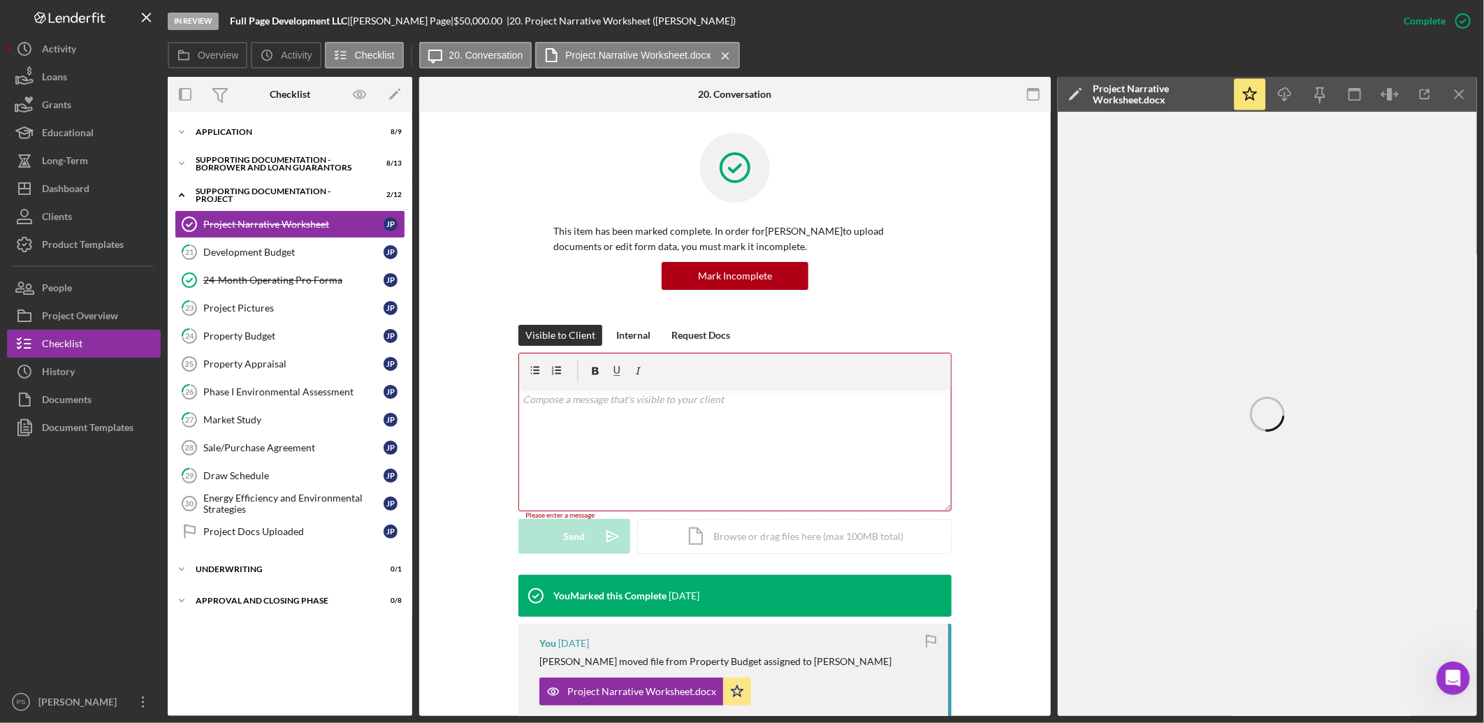
click at [780, 407] on p at bounding box center [735, 399] width 424 height 15
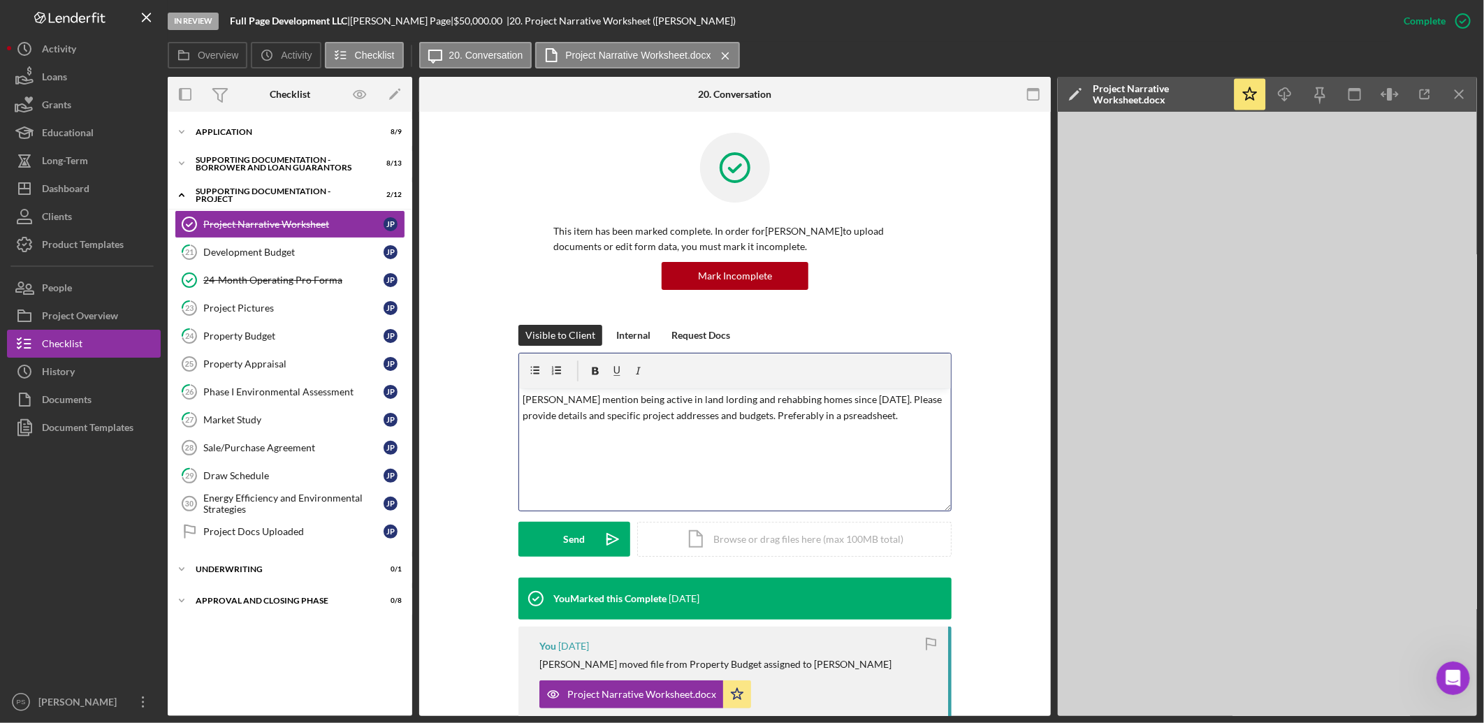
click at [790, 418] on p "[PERSON_NAME] mention being active in land lording and rehabbing homes since [D…" at bounding box center [735, 407] width 424 height 31
click at [547, 401] on p "[PERSON_NAME] mention being active in land lording and rehabbing homes since [D…" at bounding box center [735, 407] width 424 height 31
click at [839, 418] on p "You mention being active in land lording and rehabbing homes since [DATE]. Plea…" at bounding box center [735, 407] width 424 height 31
click at [589, 540] on button "Send Icon/icon-invite-send" at bounding box center [575, 539] width 112 height 35
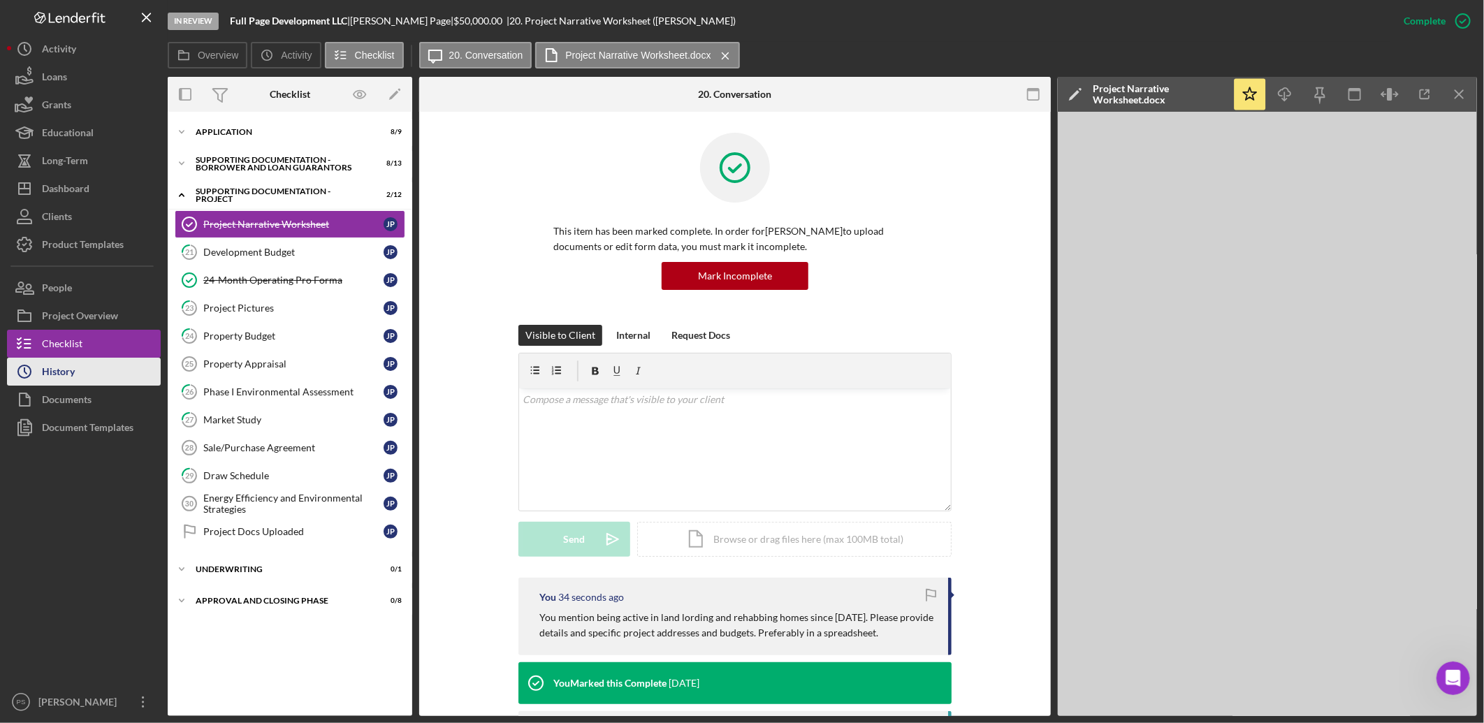
click at [122, 360] on button "Icon/History History" at bounding box center [84, 372] width 154 height 28
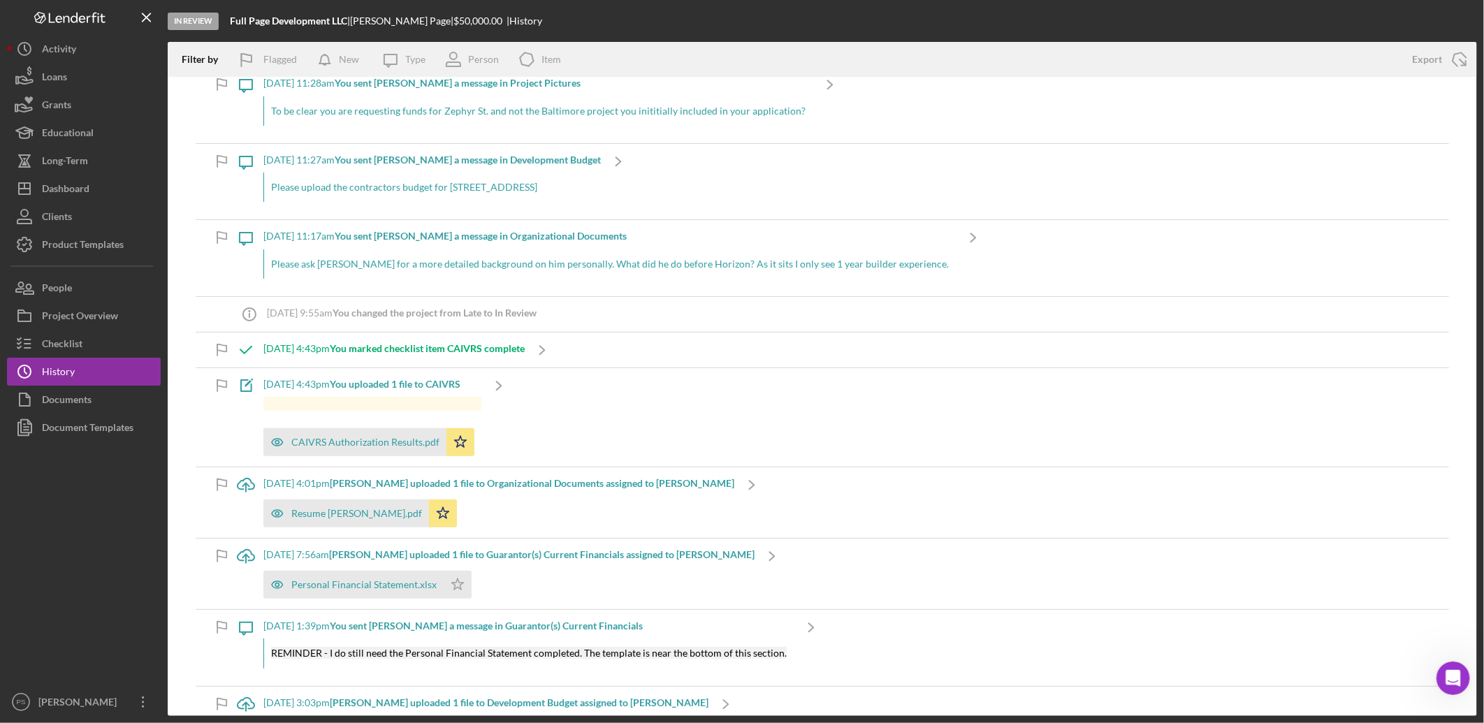
scroll to position [103, 0]
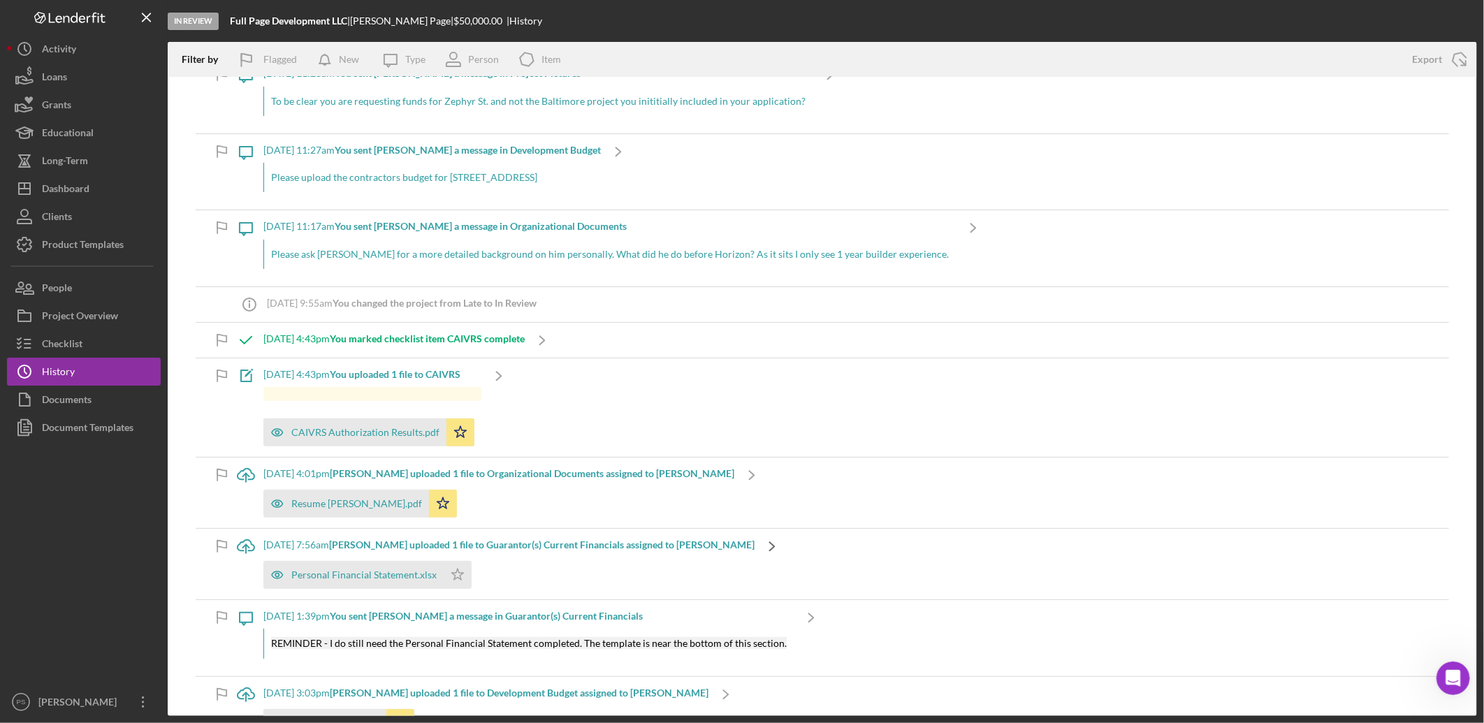
click at [755, 542] on icon "Icon/Navigate" at bounding box center [772, 546] width 35 height 35
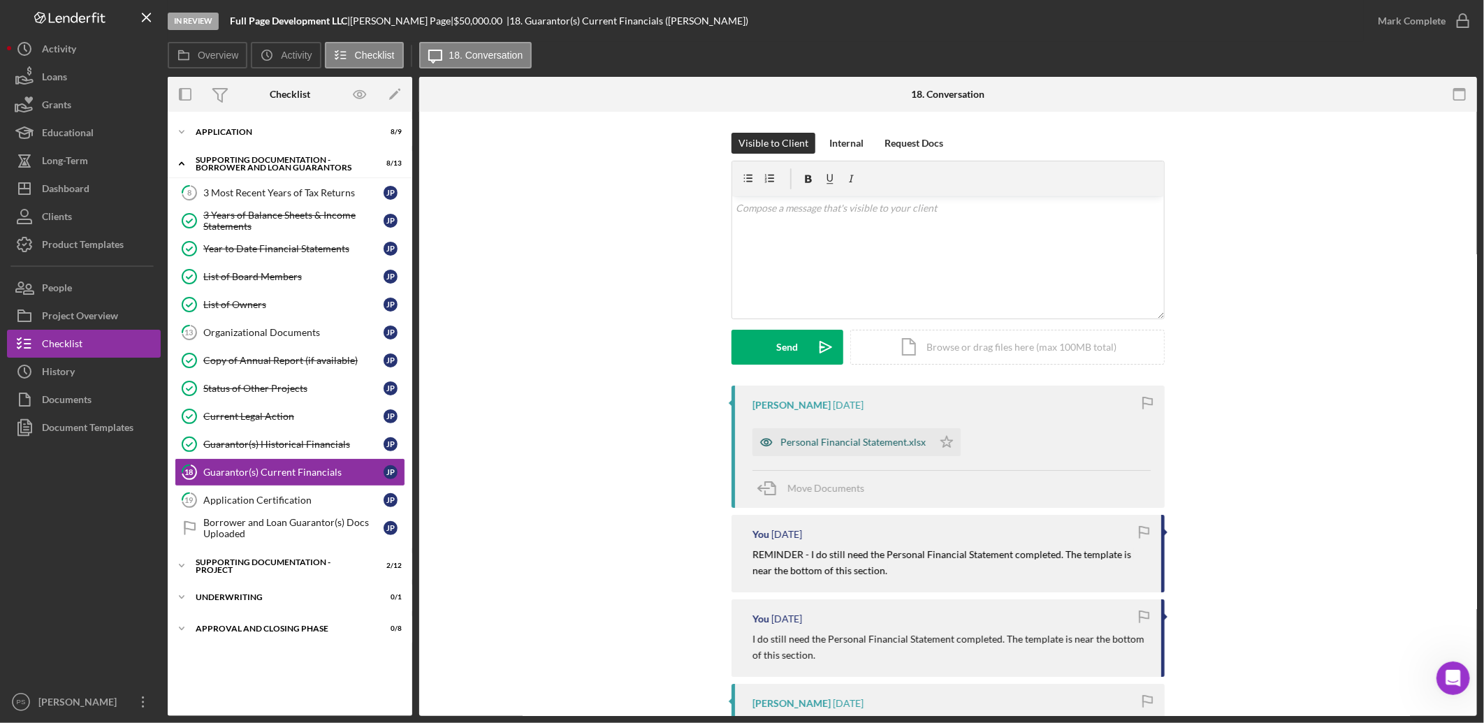
click at [906, 437] on div "Personal Financial Statement.xlsx" at bounding box center [853, 442] width 145 height 11
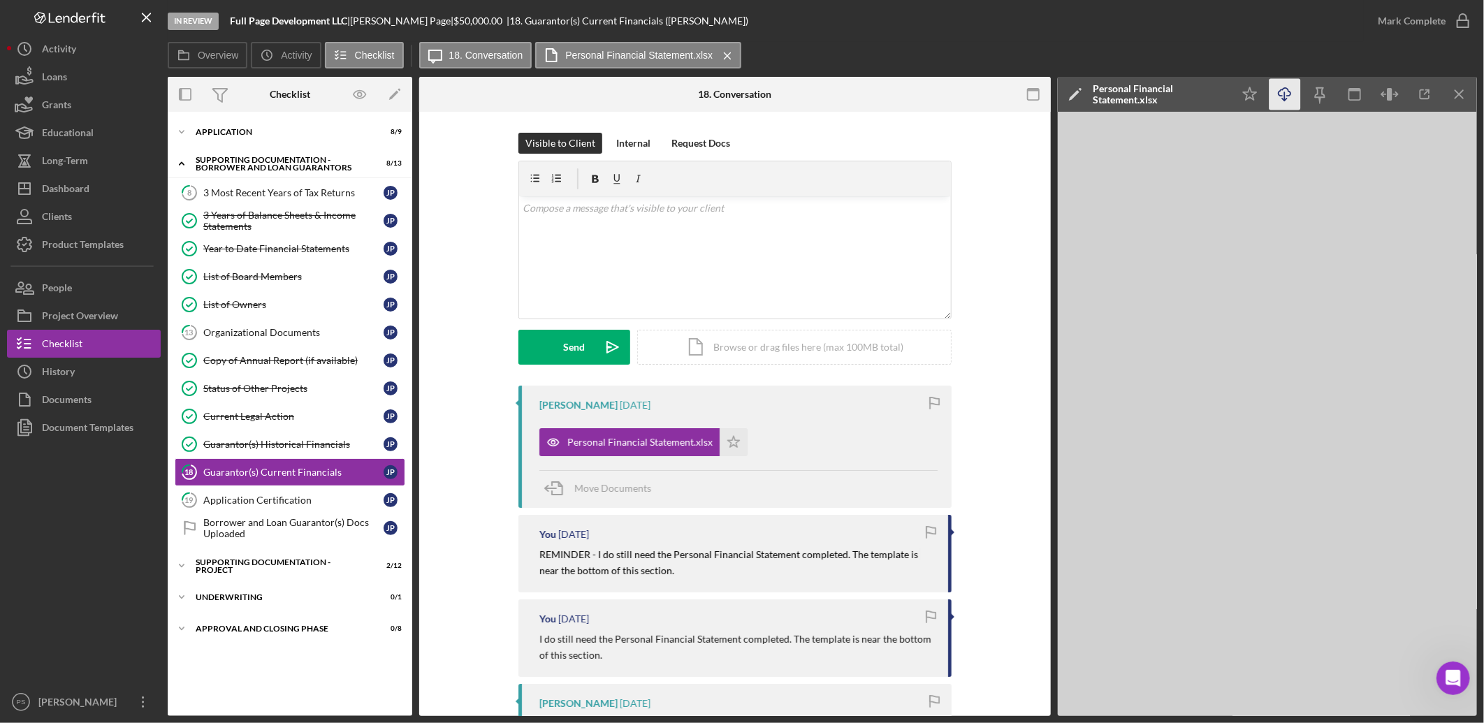
click at [1186, 93] on icon "Icon/Download" at bounding box center [1285, 94] width 31 height 31
click at [71, 374] on div "History" at bounding box center [58, 373] width 33 height 31
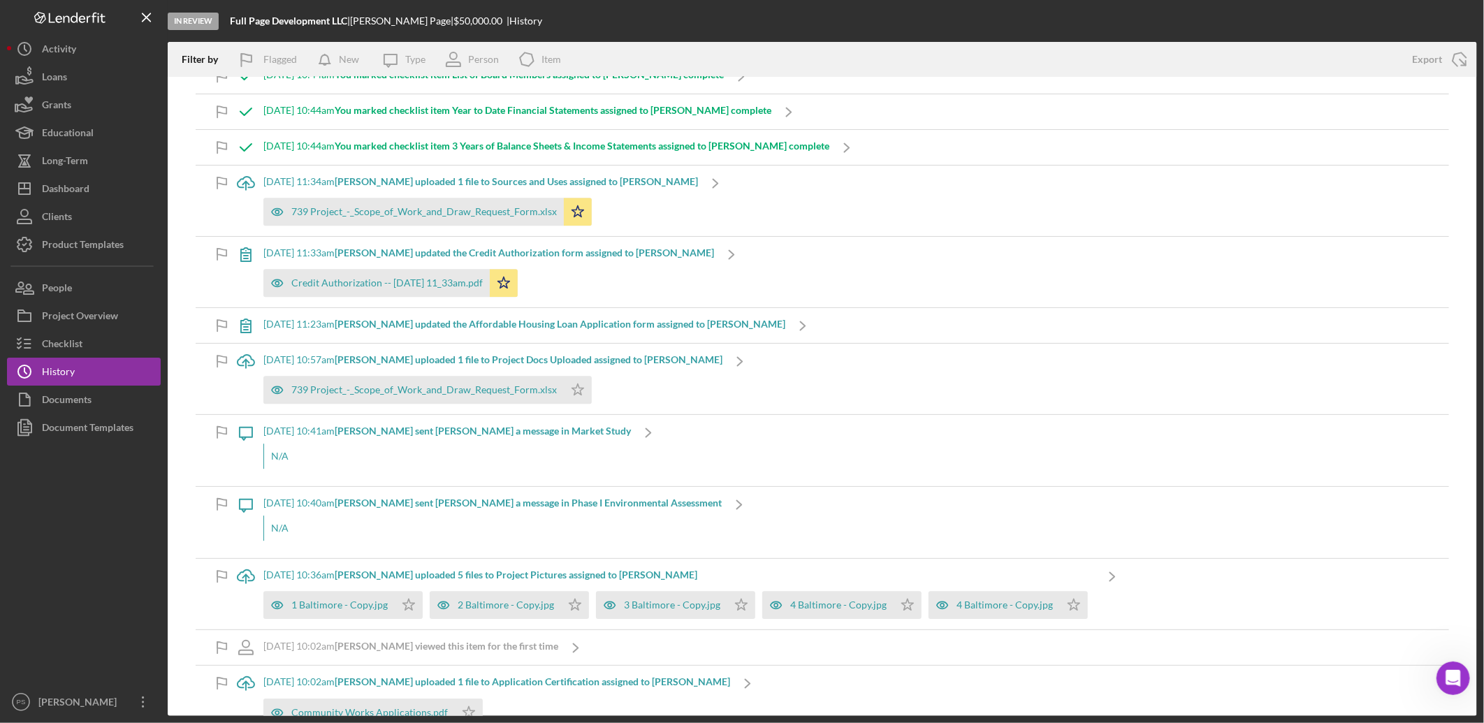
scroll to position [2433, 0]
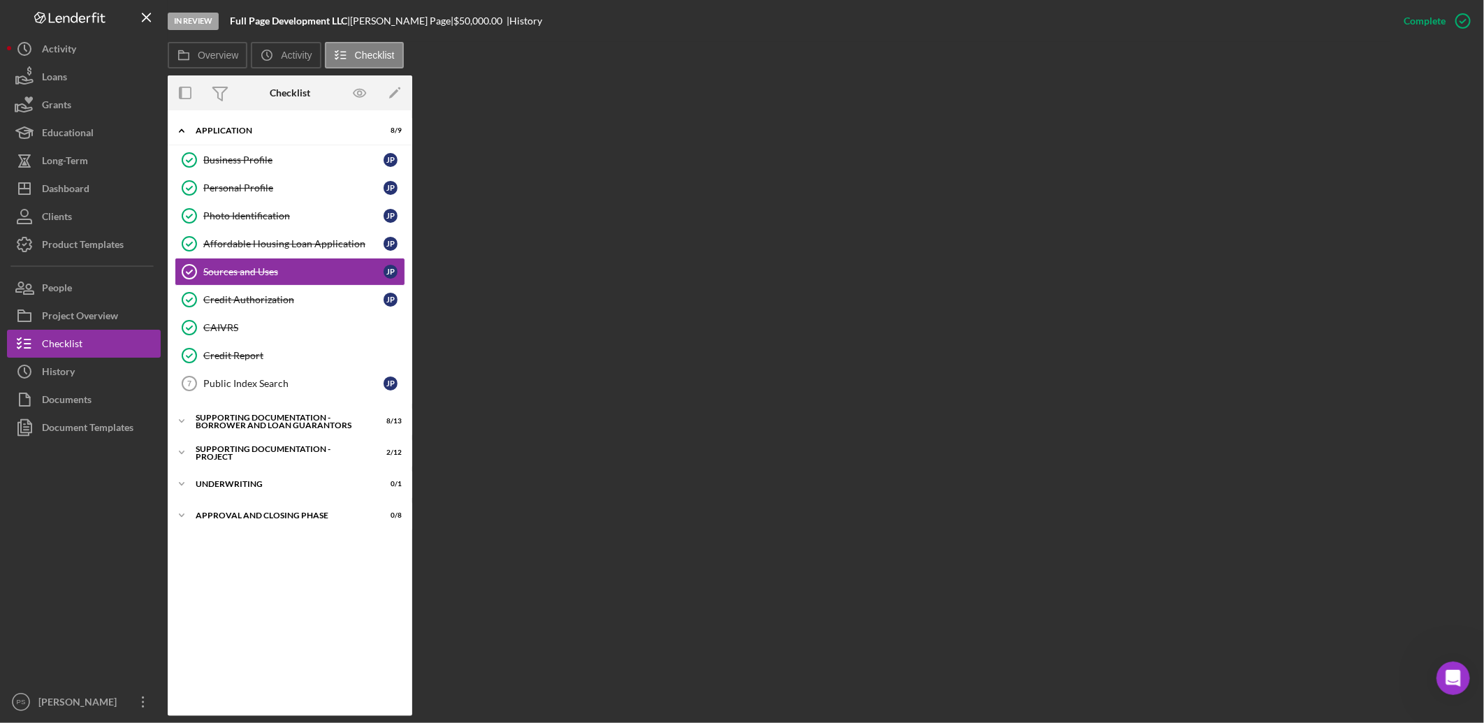
click at [676, 259] on div "Overview Internal Workflow Stage In Review Icon/Dropdown Arrow Archive (can una…" at bounding box center [823, 395] width 1310 height 641
click at [278, 269] on div "Sources and Uses" at bounding box center [293, 271] width 180 height 11
click at [281, 247] on div "Affordable Housing Loan Application" at bounding box center [293, 243] width 180 height 11
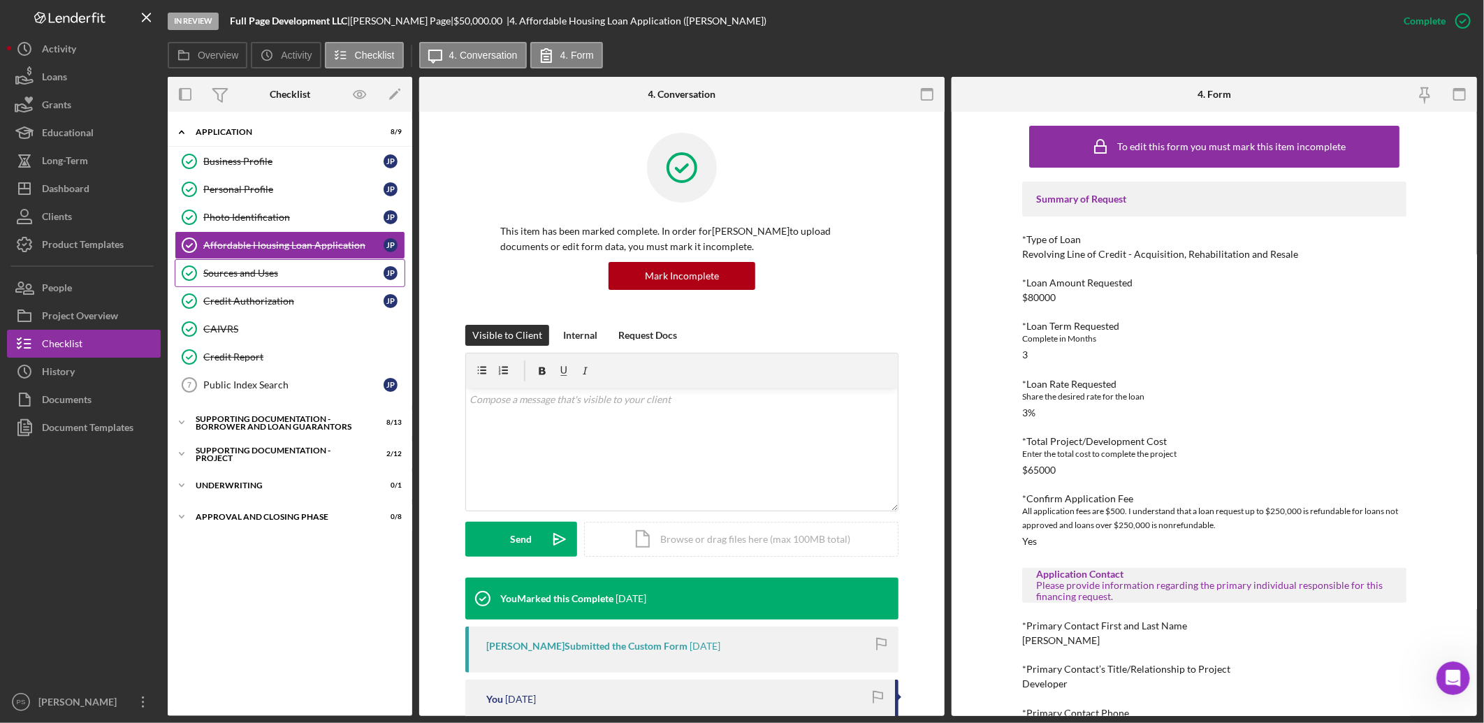
click at [281, 270] on div "Sources and Uses" at bounding box center [293, 273] width 180 height 11
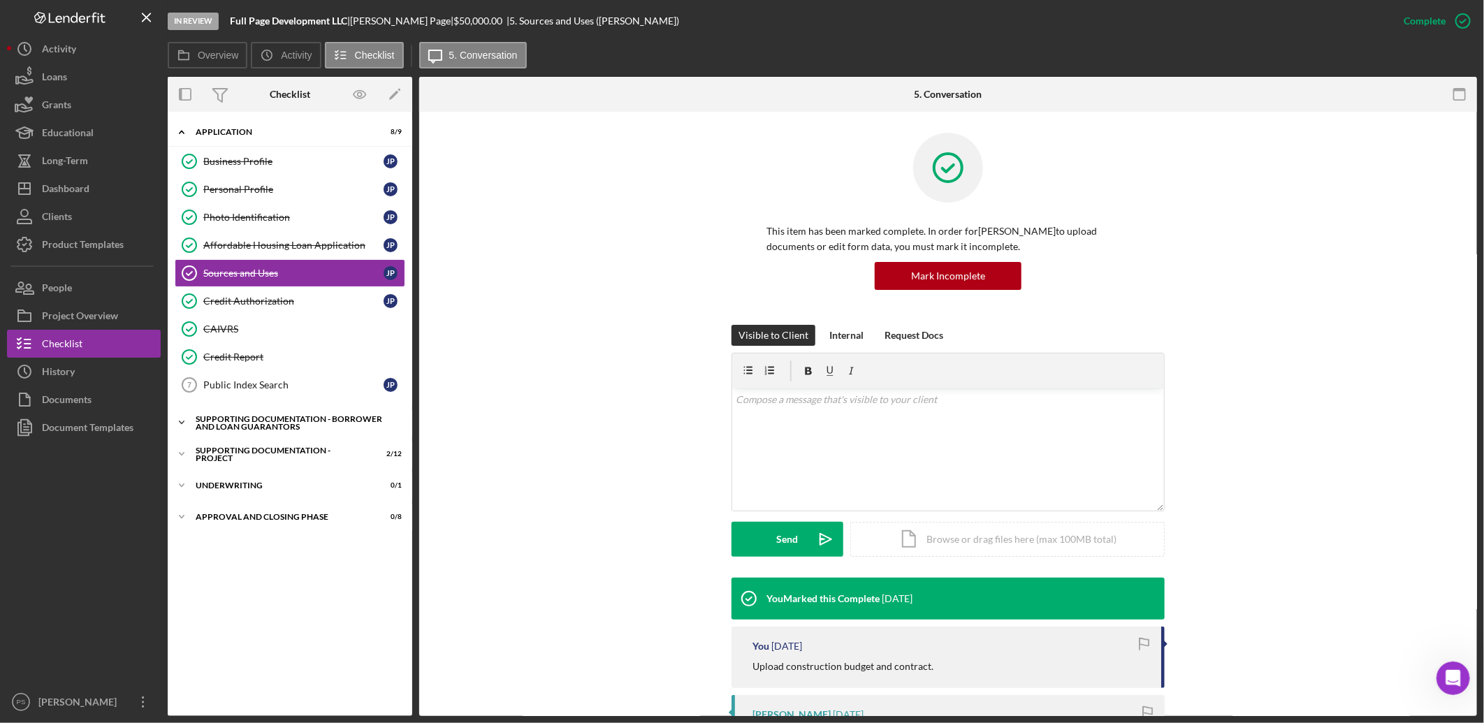
click at [178, 423] on icon "Icon/Expander" at bounding box center [182, 423] width 28 height 28
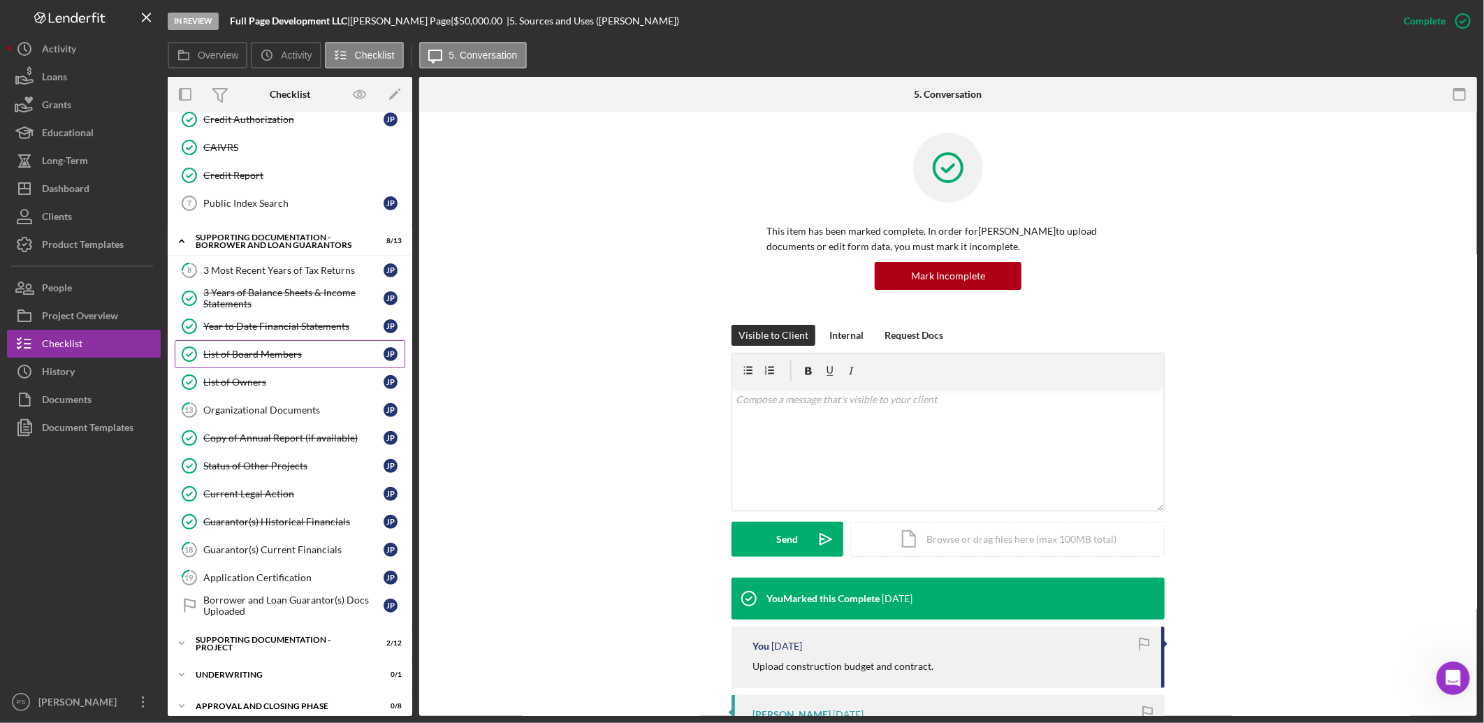
scroll to position [196, 0]
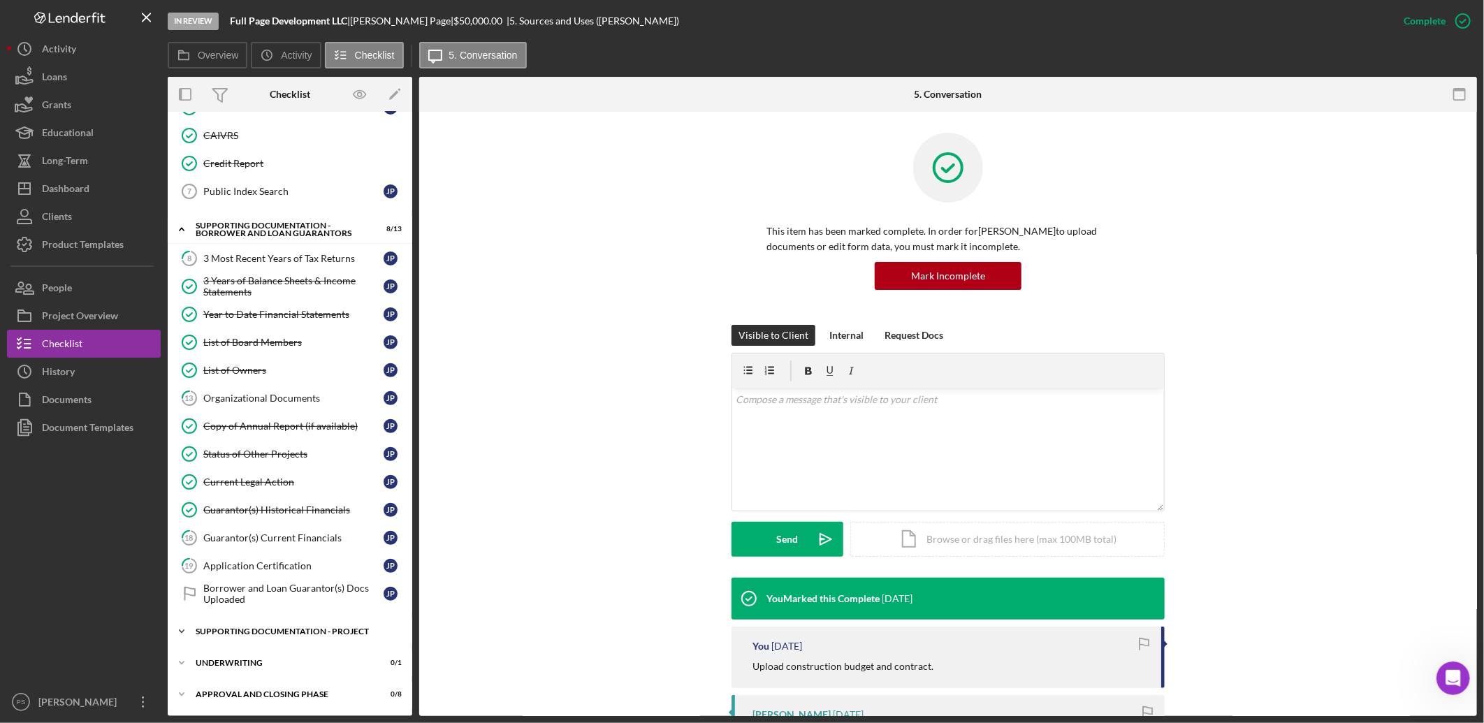
click at [233, 556] on div "Icon/Expander Supporting Documentation - Project 2 / 12" at bounding box center [290, 632] width 245 height 28
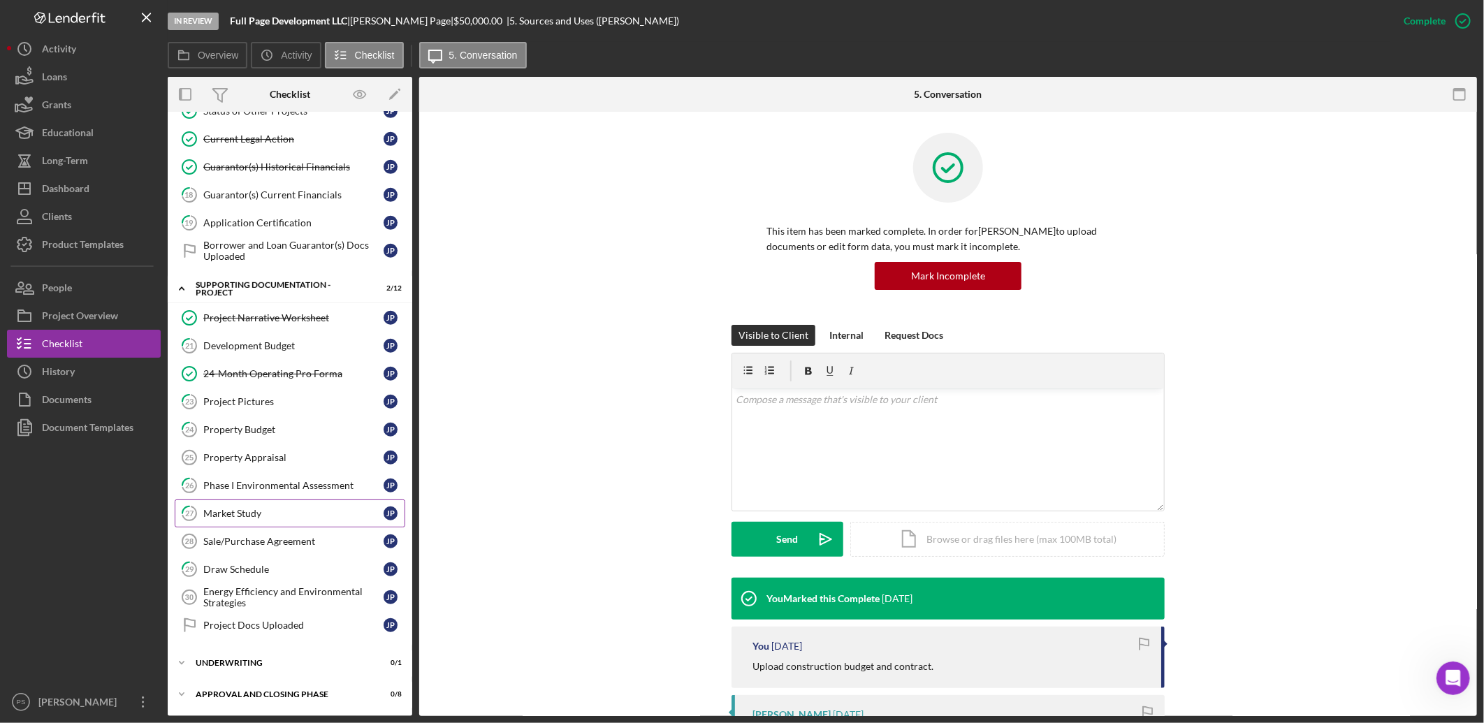
scroll to position [541, 0]
click at [289, 319] on div "Project Narrative Worksheet" at bounding box center [293, 317] width 180 height 11
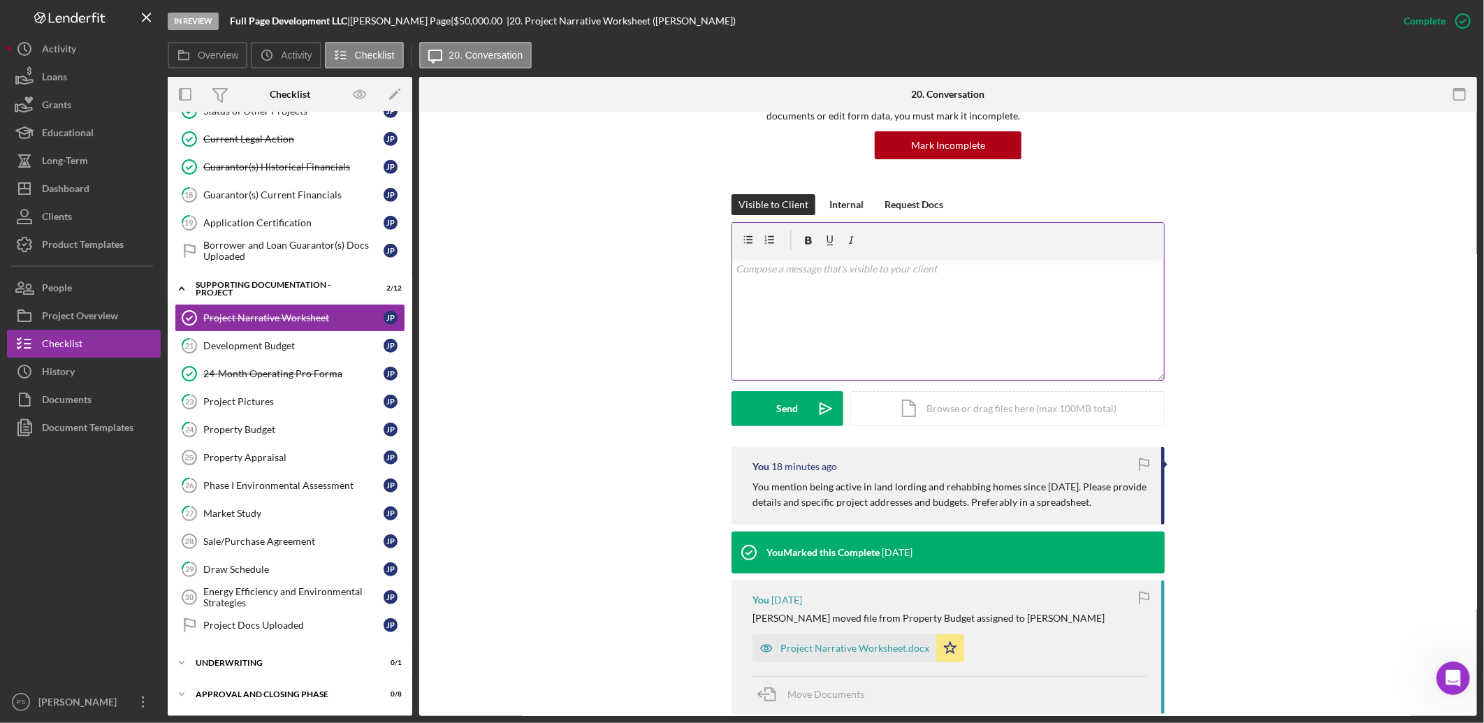
scroll to position [207, 0]
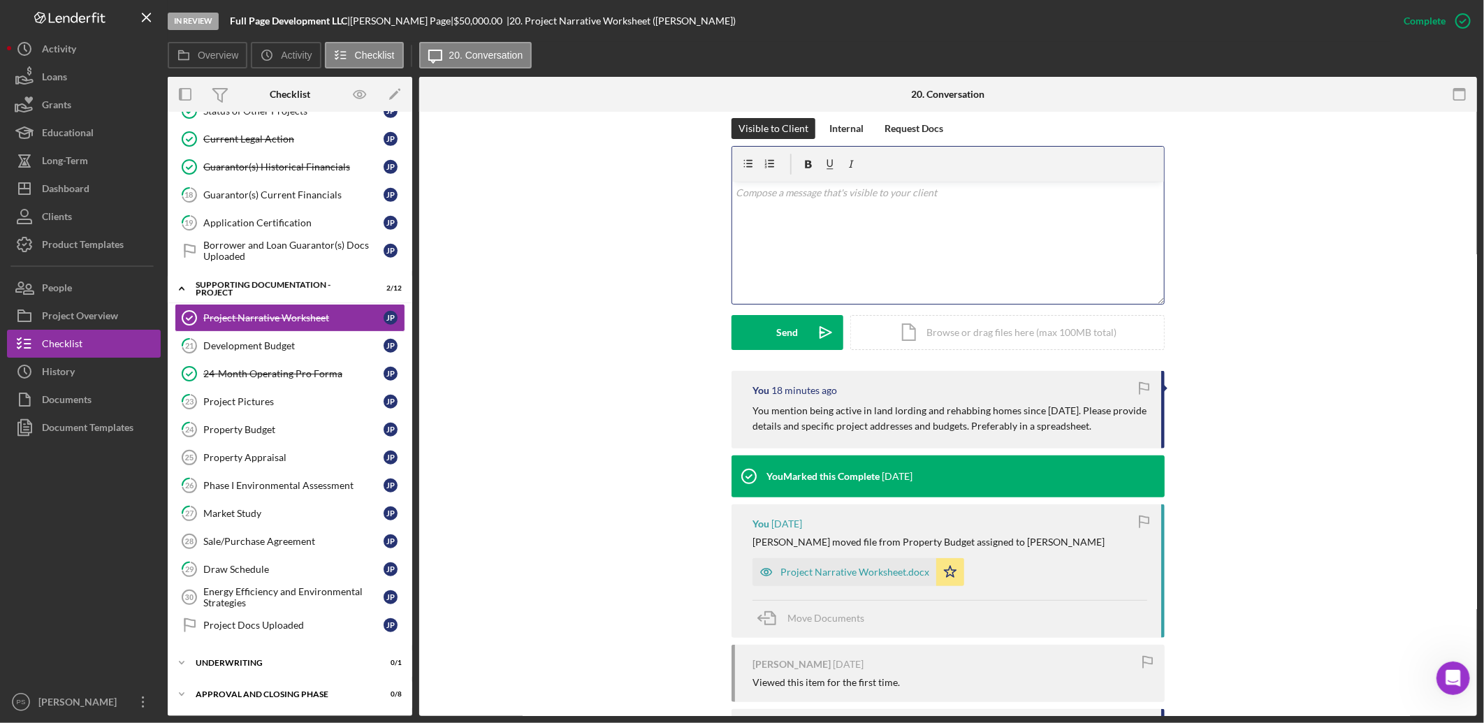
click at [835, 213] on div "v Color teal Color pink Remove color Add row above Add row below Add column bef…" at bounding box center [948, 243] width 432 height 122
click at [833, 326] on icon "Icon/icon-invite-send" at bounding box center [826, 332] width 35 height 35
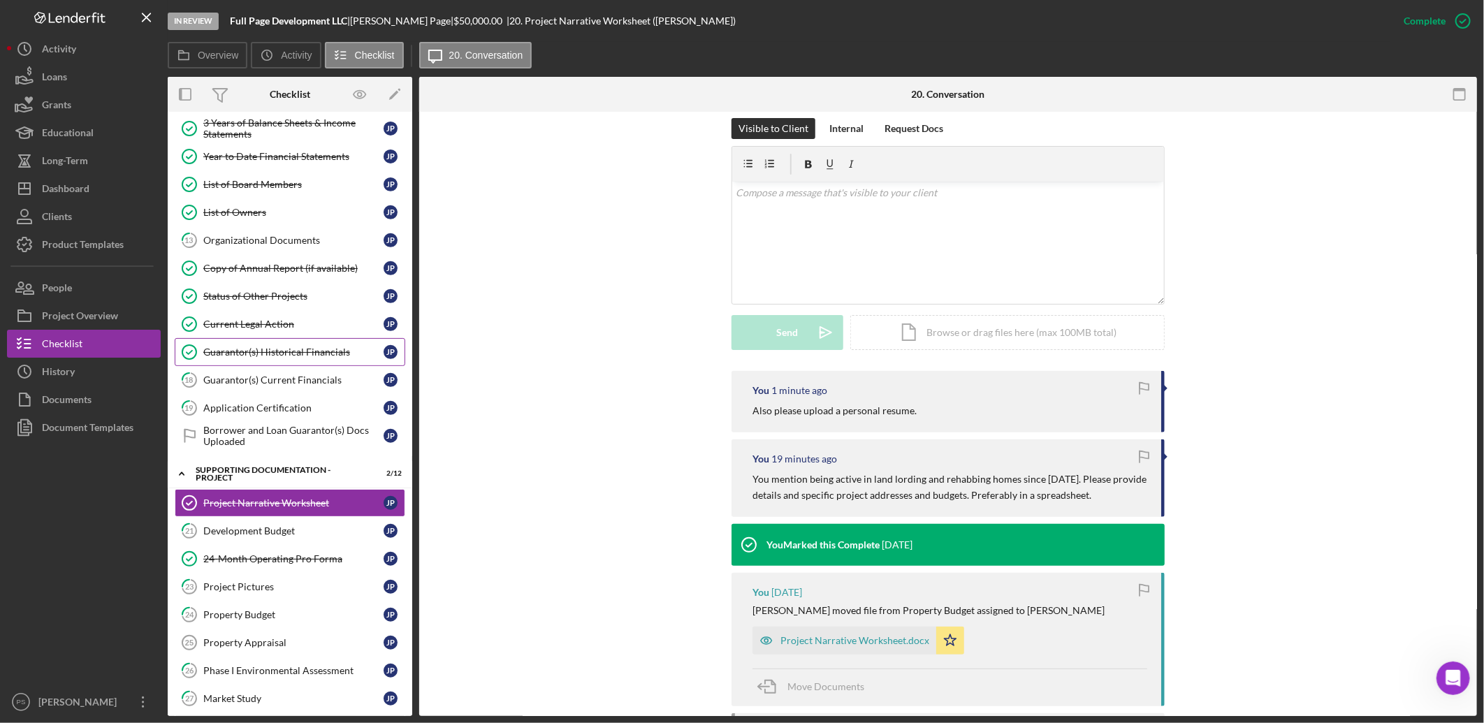
scroll to position [333, 0]
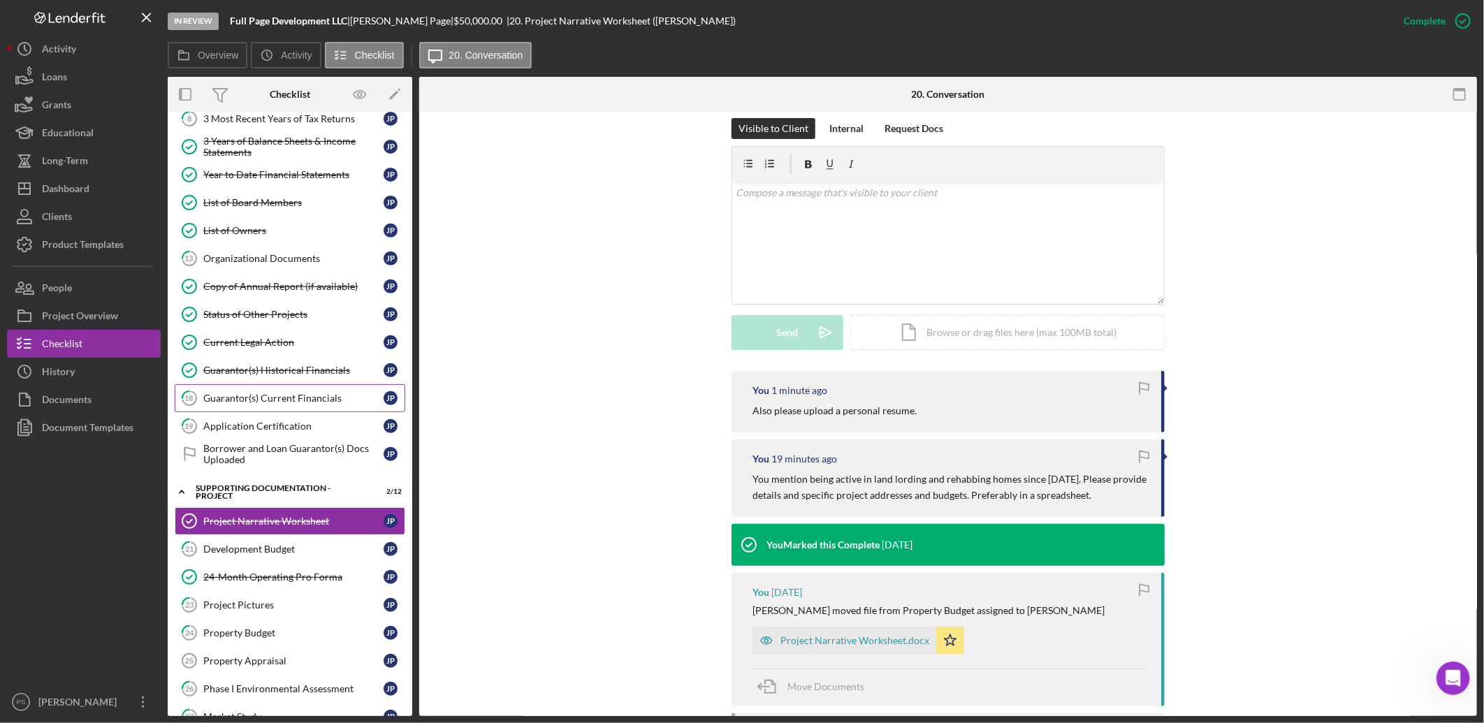
click at [287, 394] on div "Guarantor(s) Current Financials" at bounding box center [293, 398] width 180 height 11
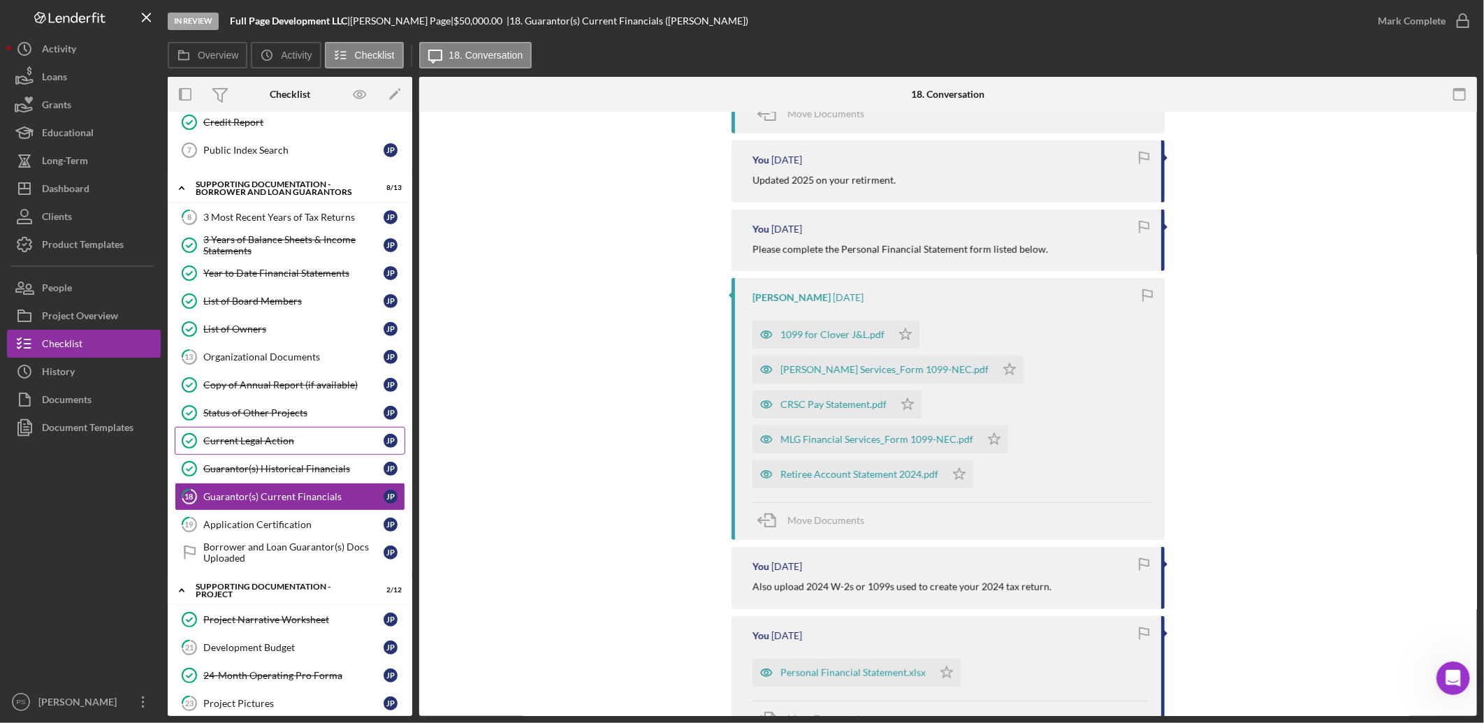
scroll to position [259, 0]
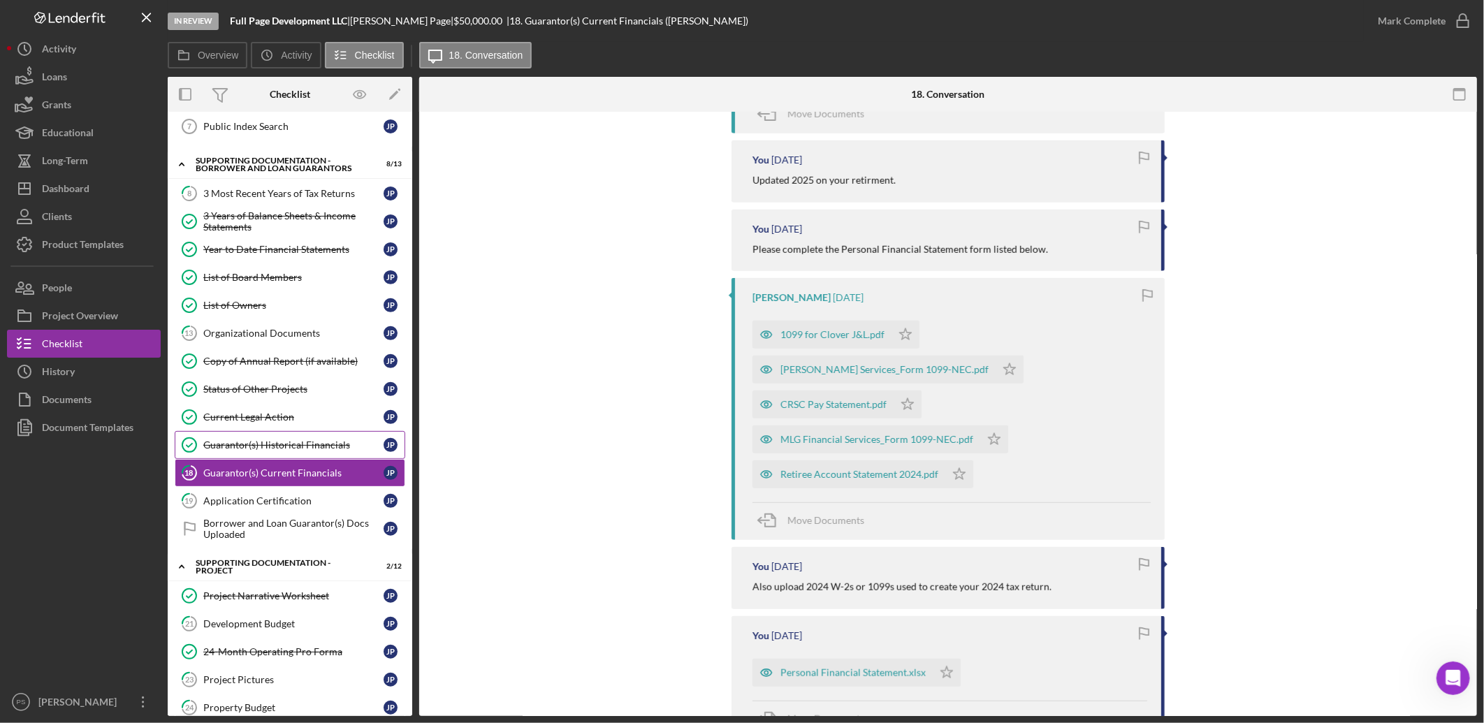
click at [301, 449] on div "Guarantor(s) Historical Financials" at bounding box center [293, 445] width 180 height 11
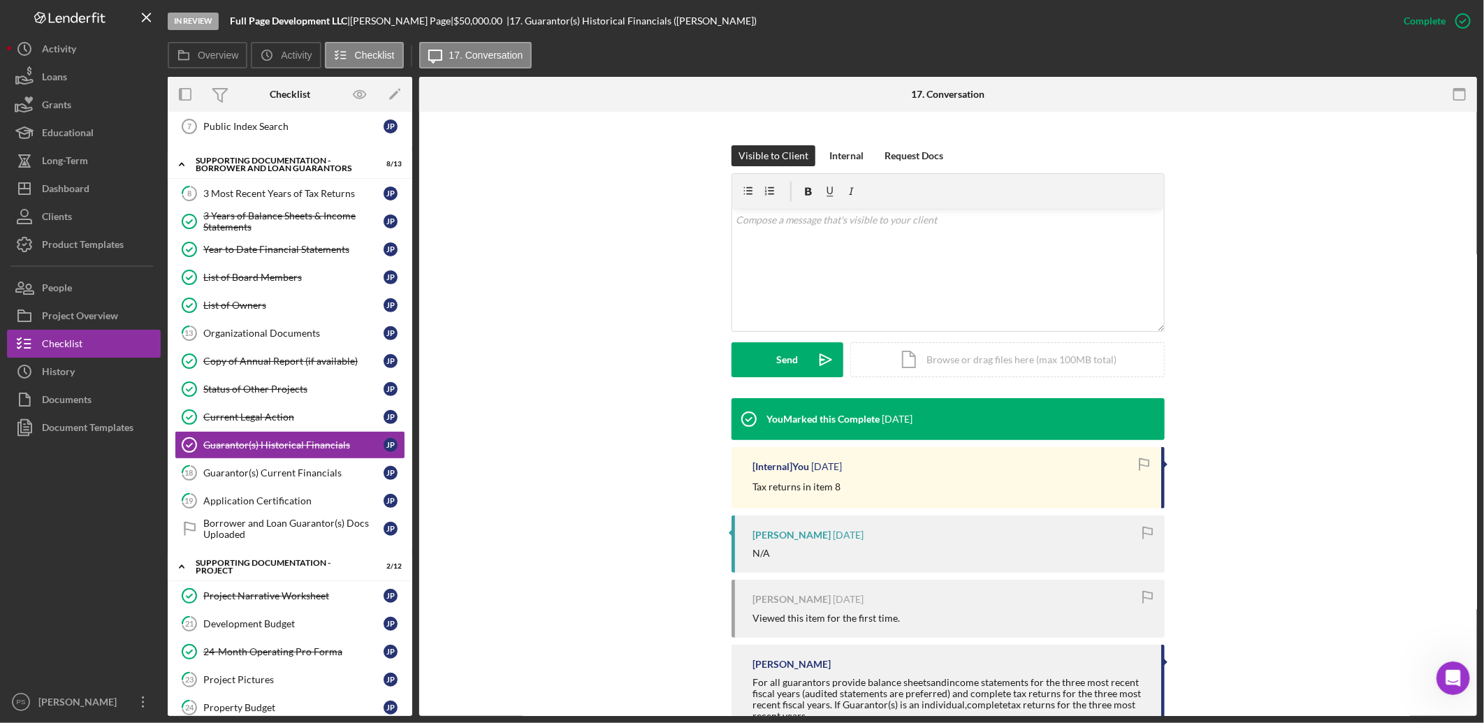
scroll to position [231, 0]
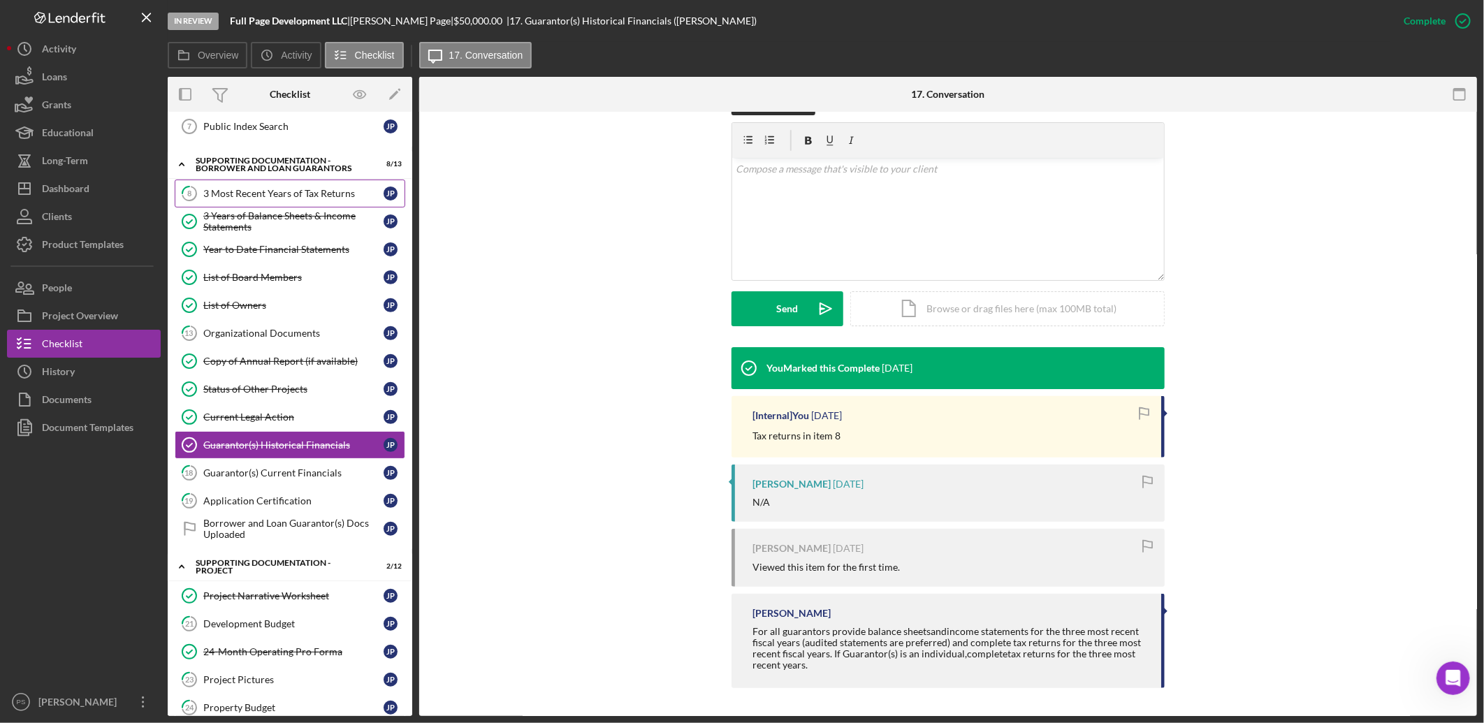
click at [282, 199] on div "3 Most Recent Years of Tax Returns" at bounding box center [293, 193] width 180 height 11
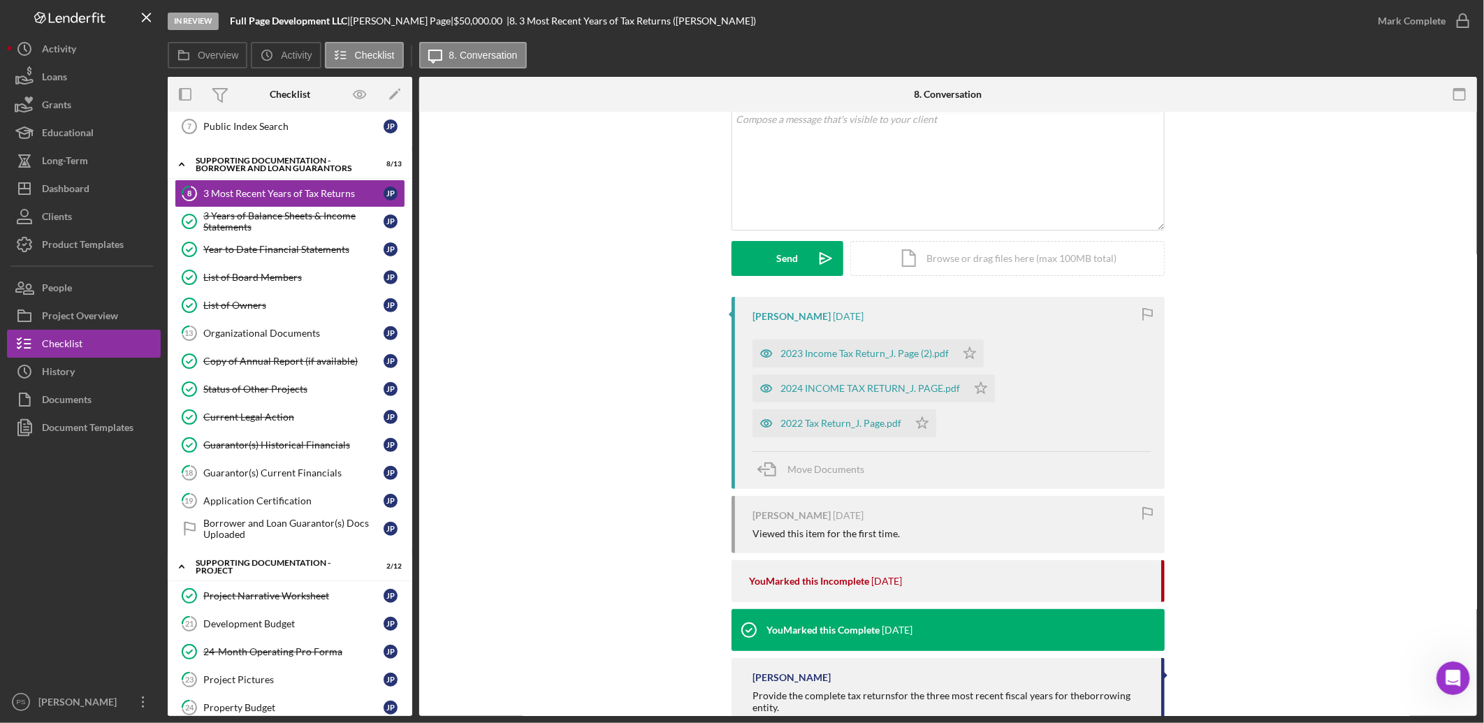
scroll to position [103, 0]
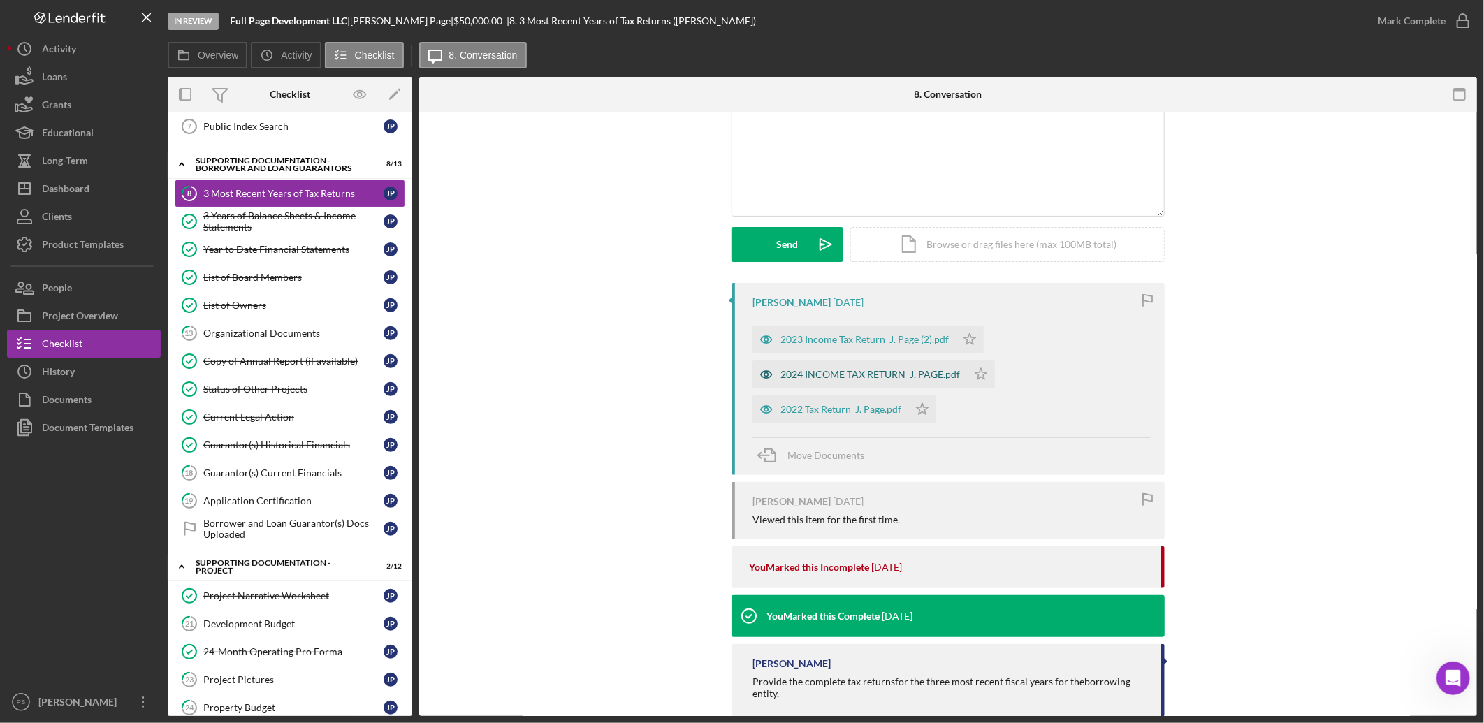
click at [892, 365] on div "2024 INCOME TAX RETURN_J. PAGE.pdf" at bounding box center [860, 375] width 215 height 28
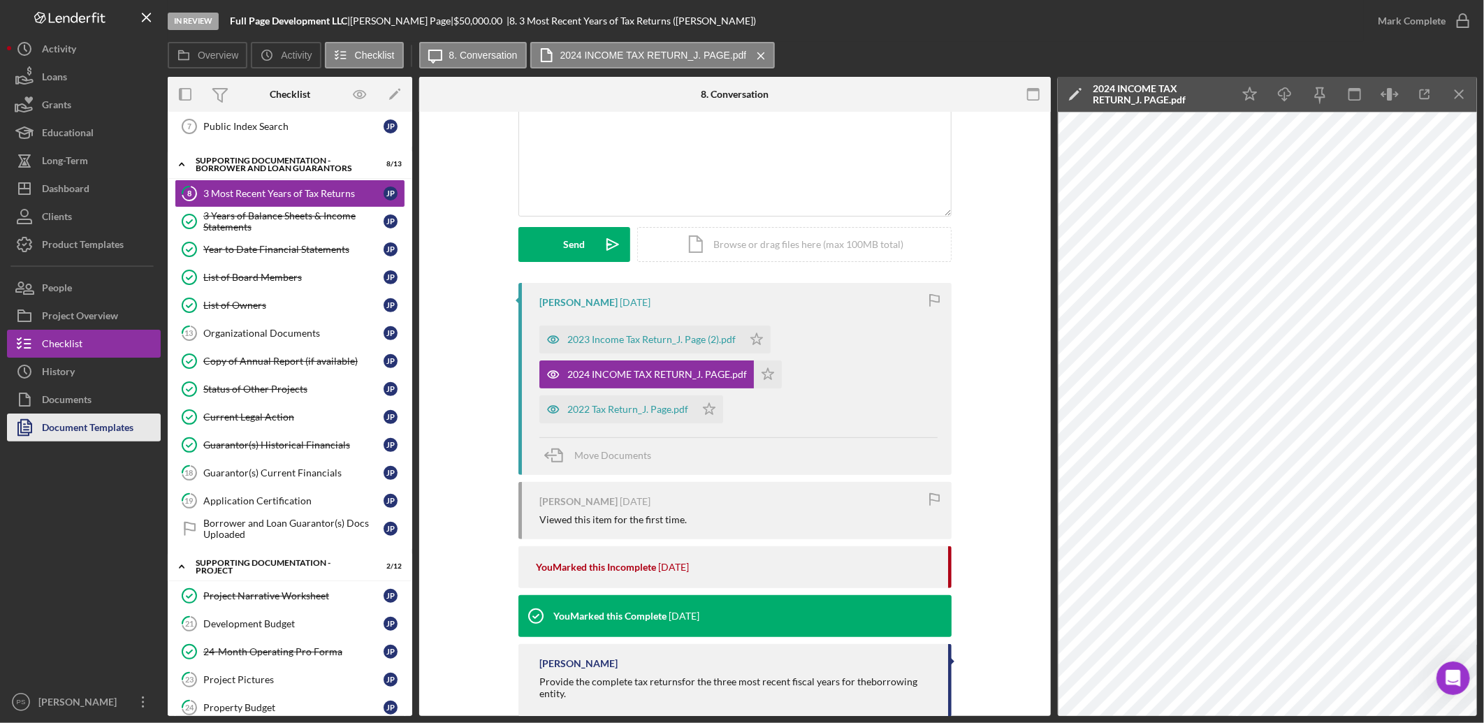
click at [144, 424] on button "Document Templates" at bounding box center [84, 428] width 154 height 28
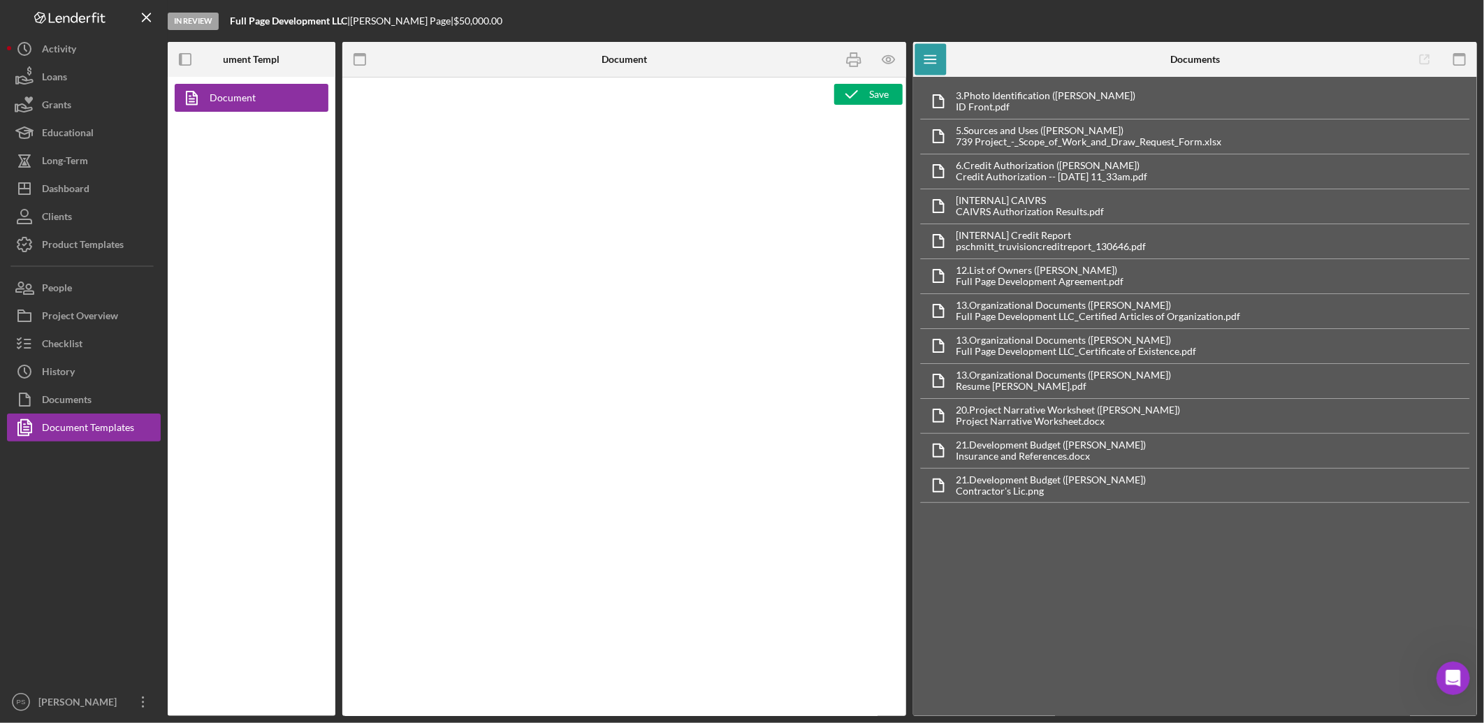
type textarea "<h1>Loan Application</h1> <p>&nbsp;</p> <p><strong style="font-size: 18px">Summ…"
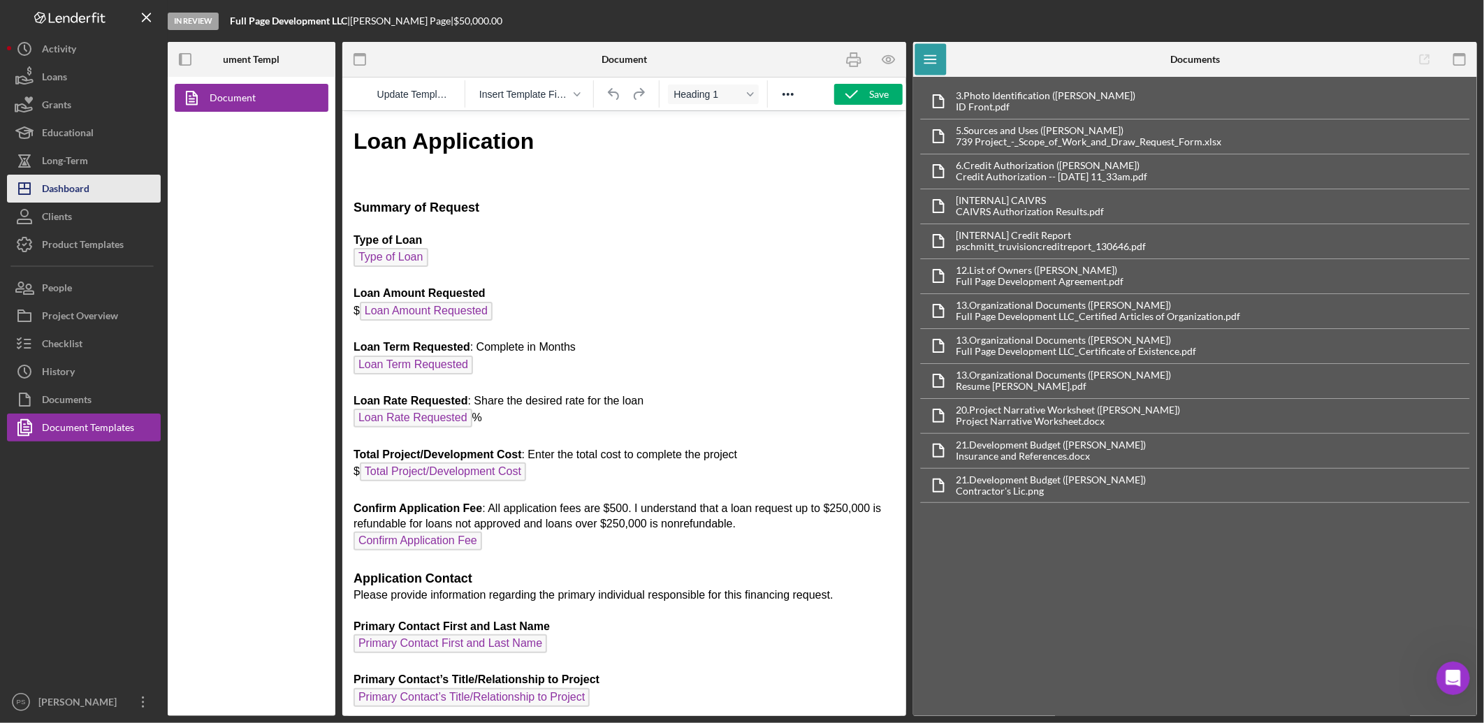
click at [100, 192] on button "Icon/Dashboard Dashboard" at bounding box center [84, 189] width 154 height 28
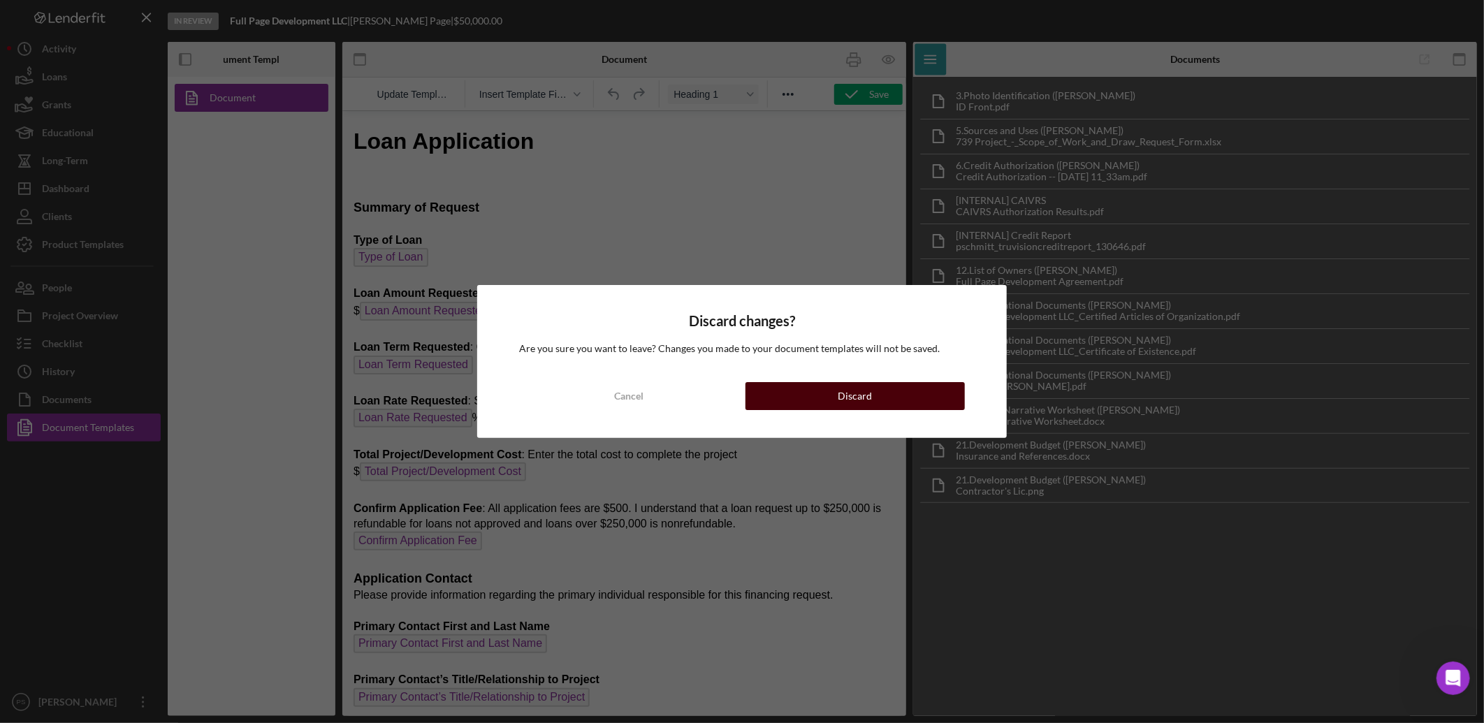
click at [816, 388] on button "Discard" at bounding box center [855, 396] width 219 height 28
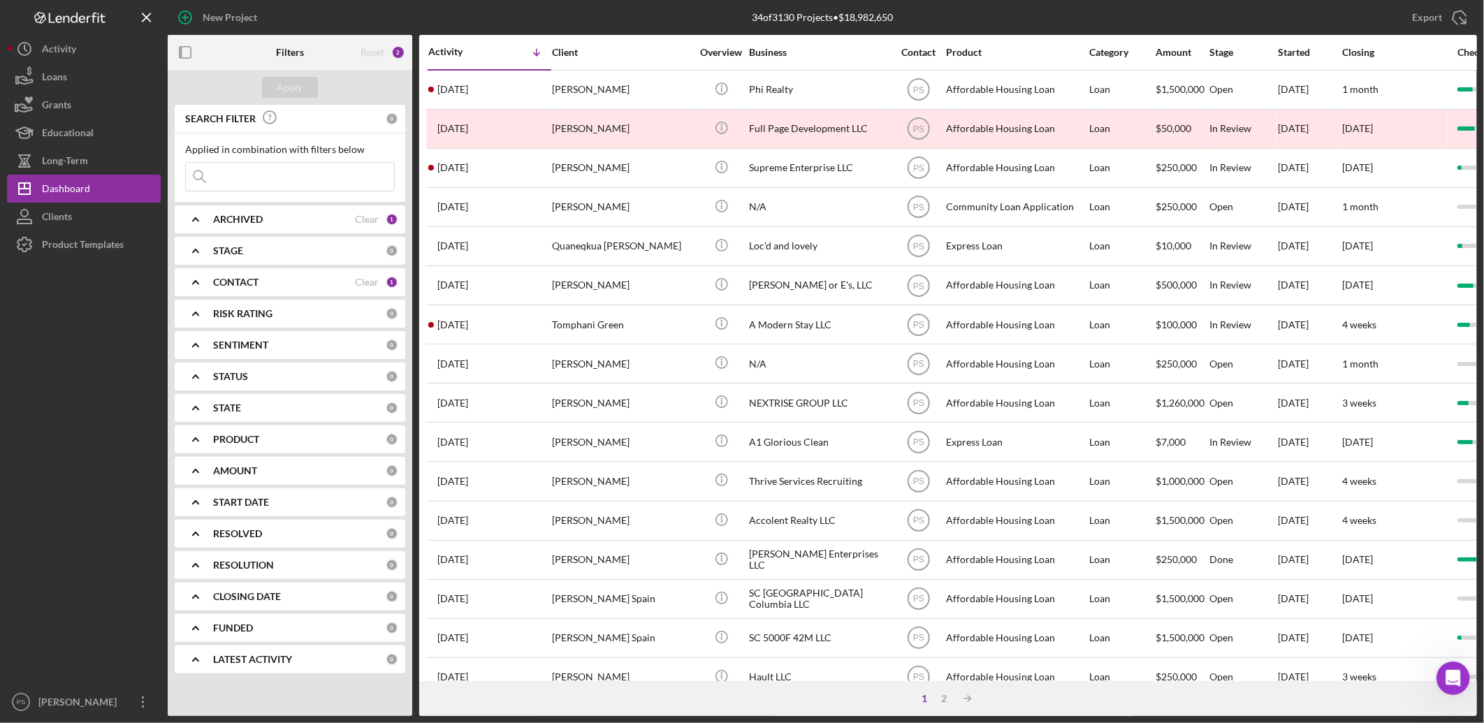
click at [80, 247] on div "Product Templates" at bounding box center [83, 246] width 82 height 31
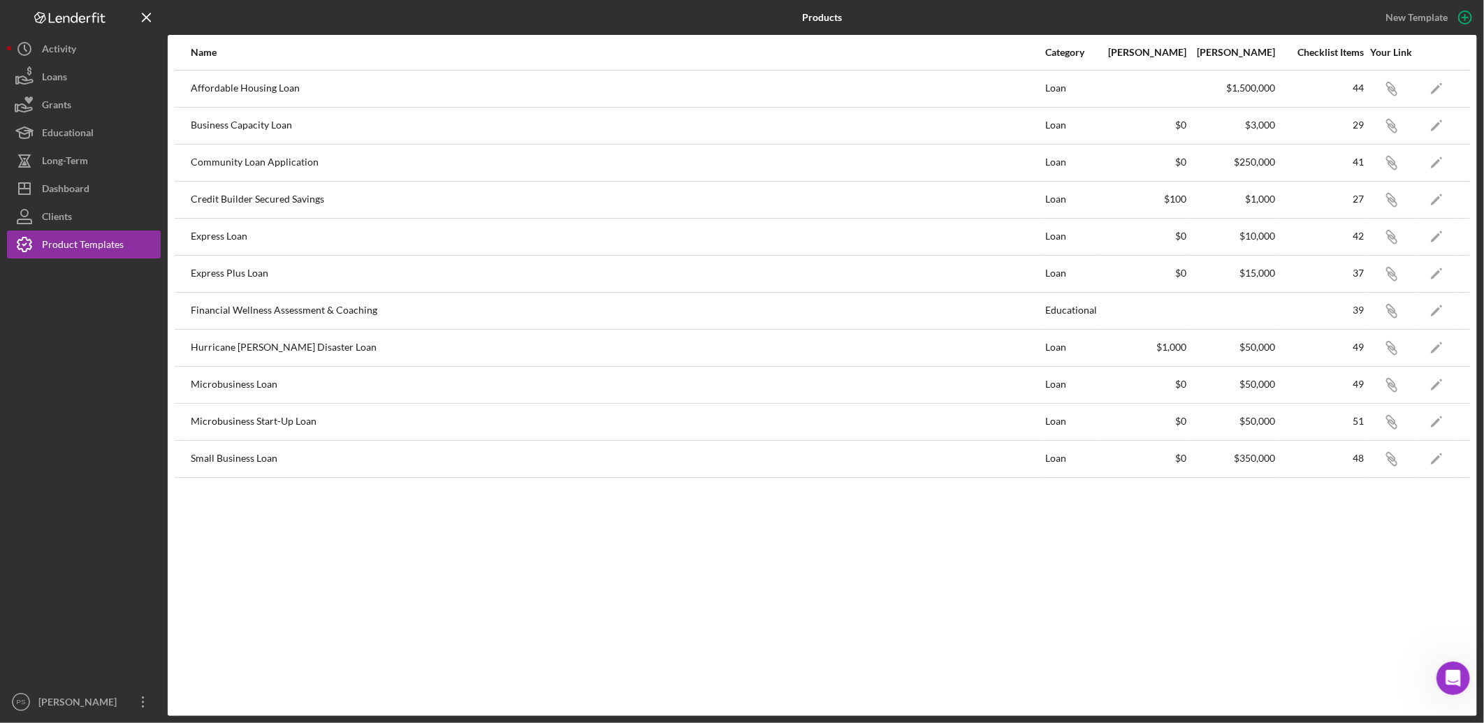
click at [261, 89] on div "Affordable Housing Loan" at bounding box center [617, 88] width 853 height 35
click at [1186, 84] on icon "Icon/Edit" at bounding box center [1436, 88] width 31 height 31
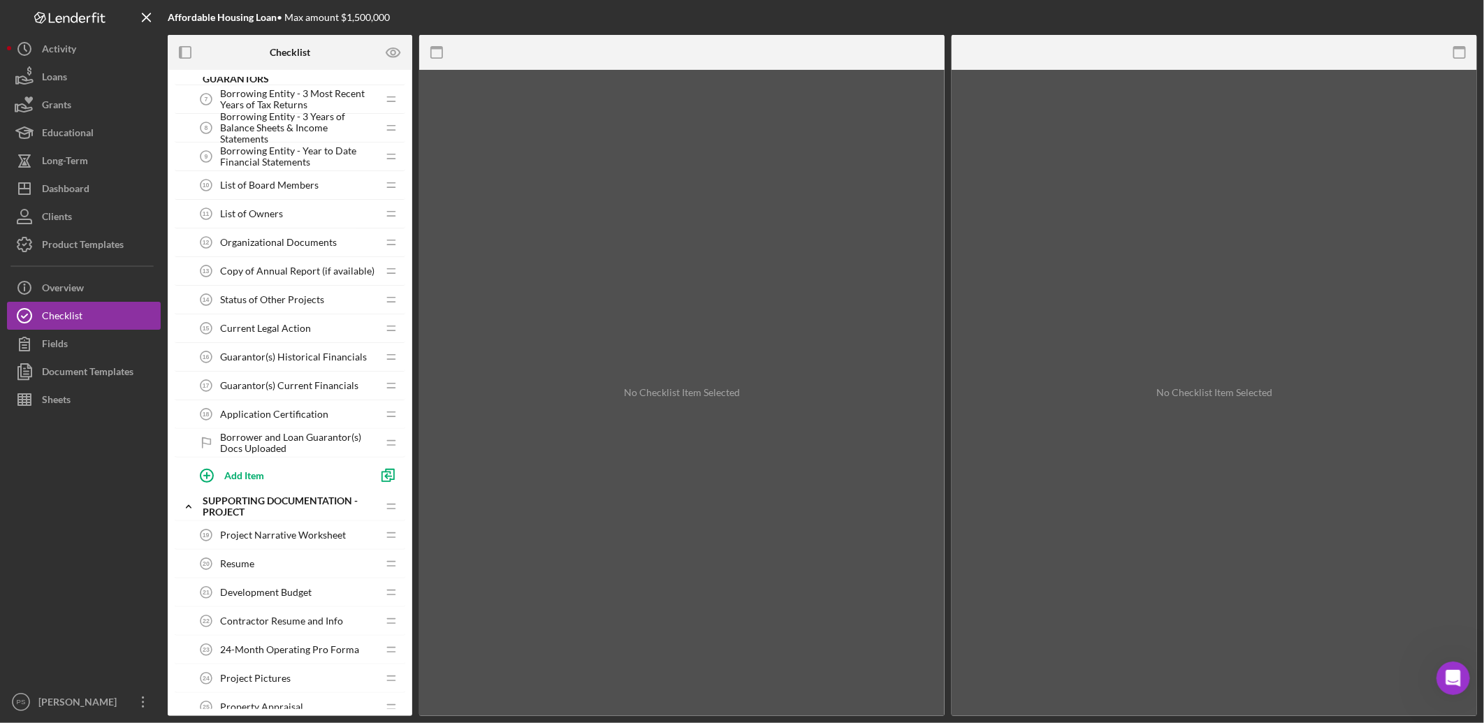
scroll to position [362, 0]
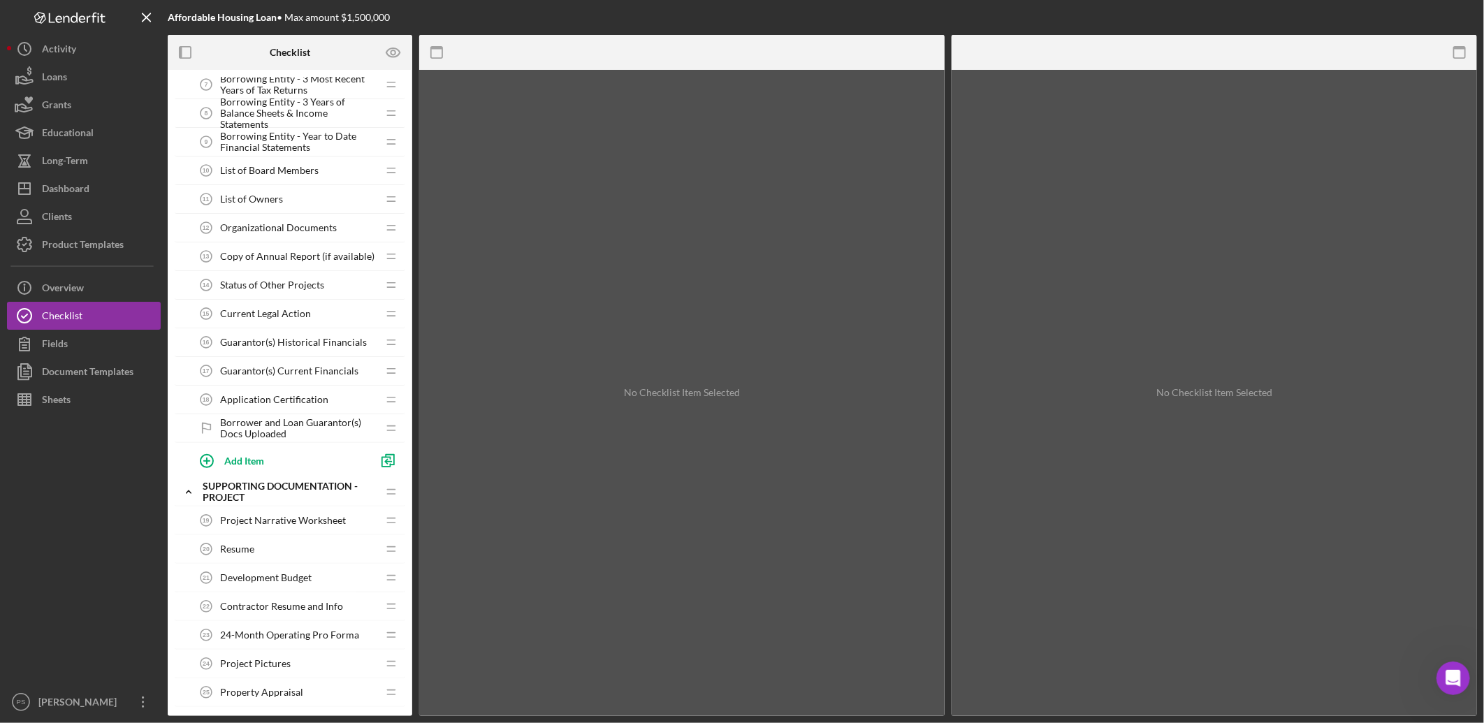
click at [271, 553] on div "Resume 20 Resume" at bounding box center [284, 549] width 185 height 28
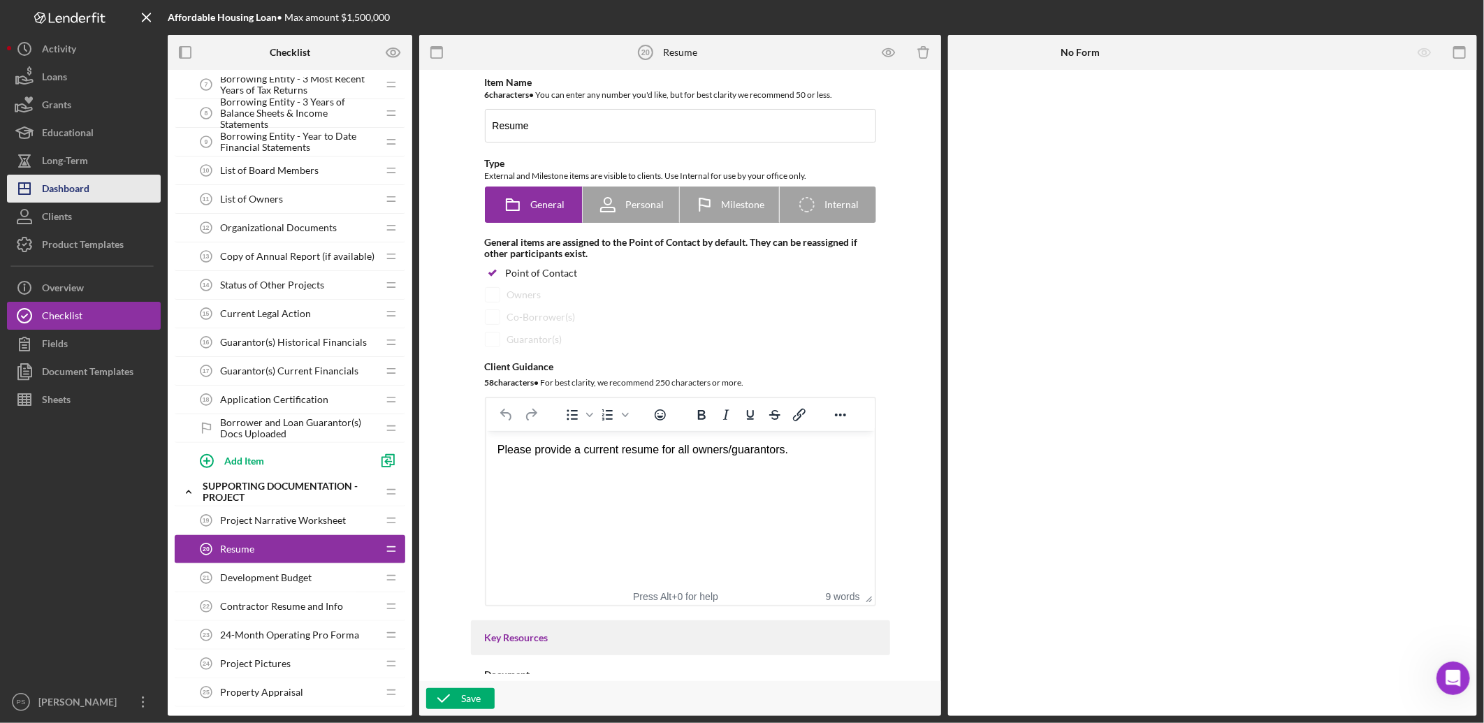
click at [103, 180] on button "Icon/Dashboard Dashboard" at bounding box center [84, 189] width 154 height 28
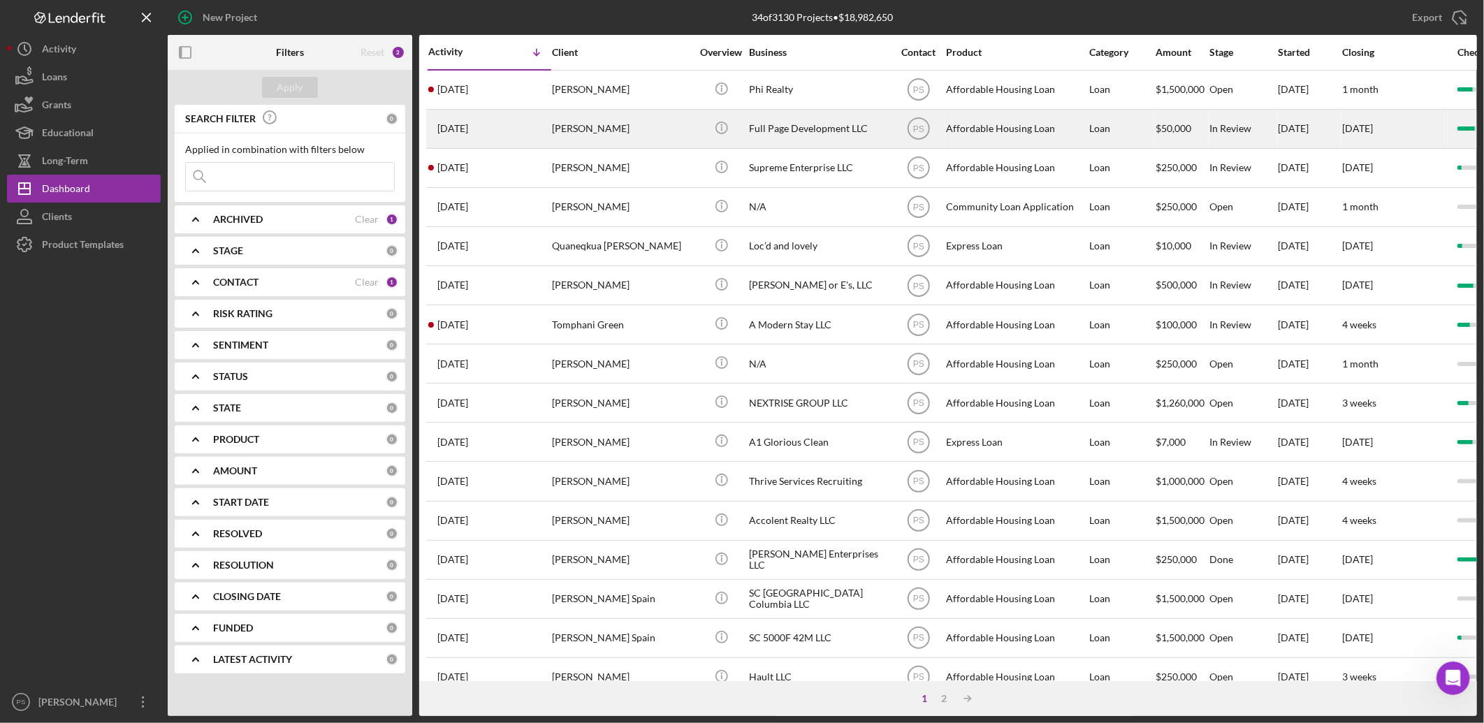
click at [589, 129] on div "[PERSON_NAME]" at bounding box center [622, 128] width 140 height 37
